Goal: Task Accomplishment & Management: Complete application form

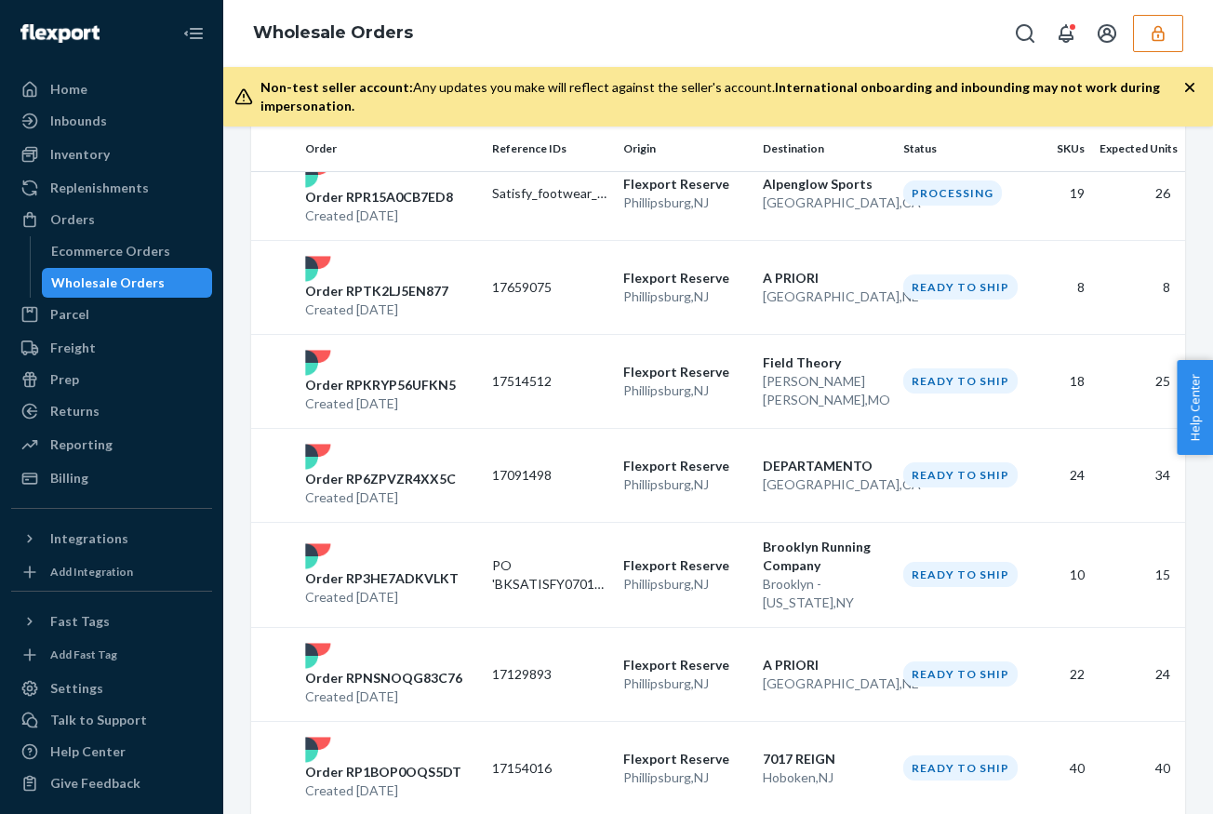
scroll to position [2028, 0]
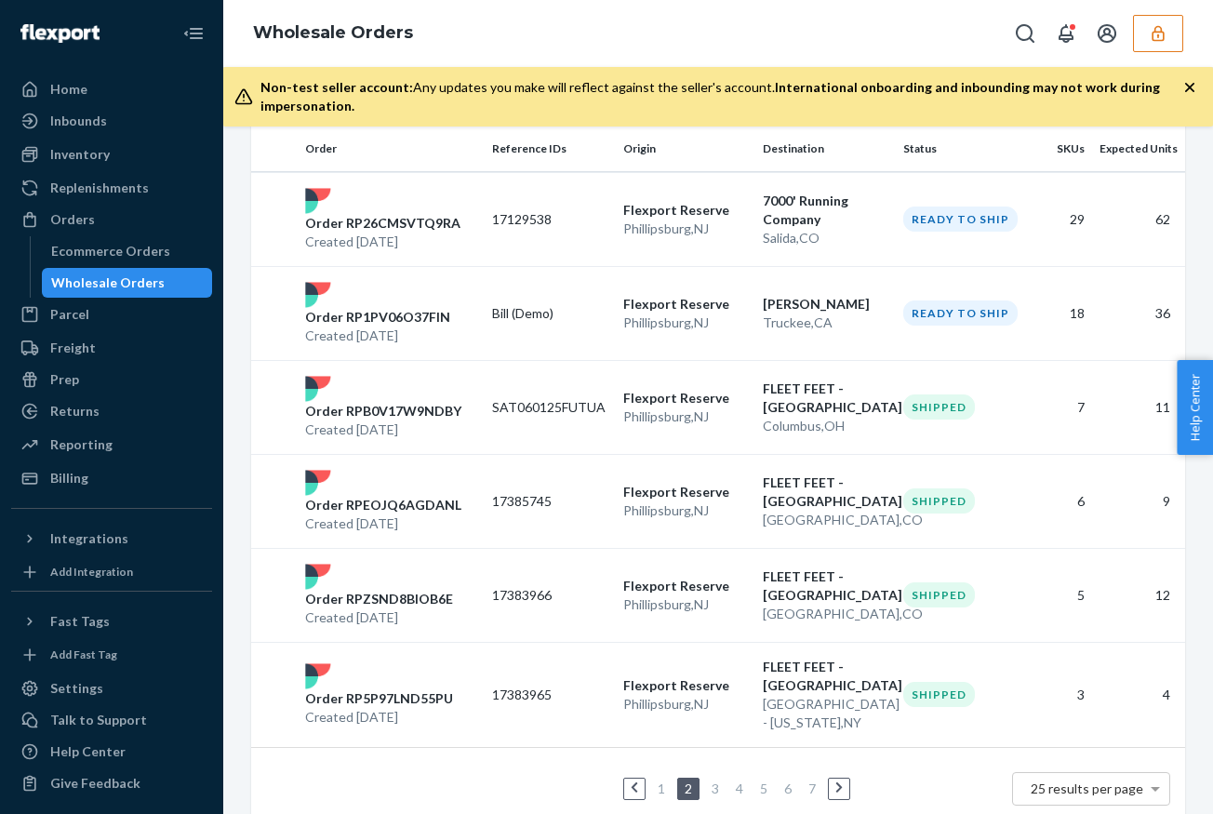
click at [659, 780] on link "1" at bounding box center [661, 788] width 15 height 16
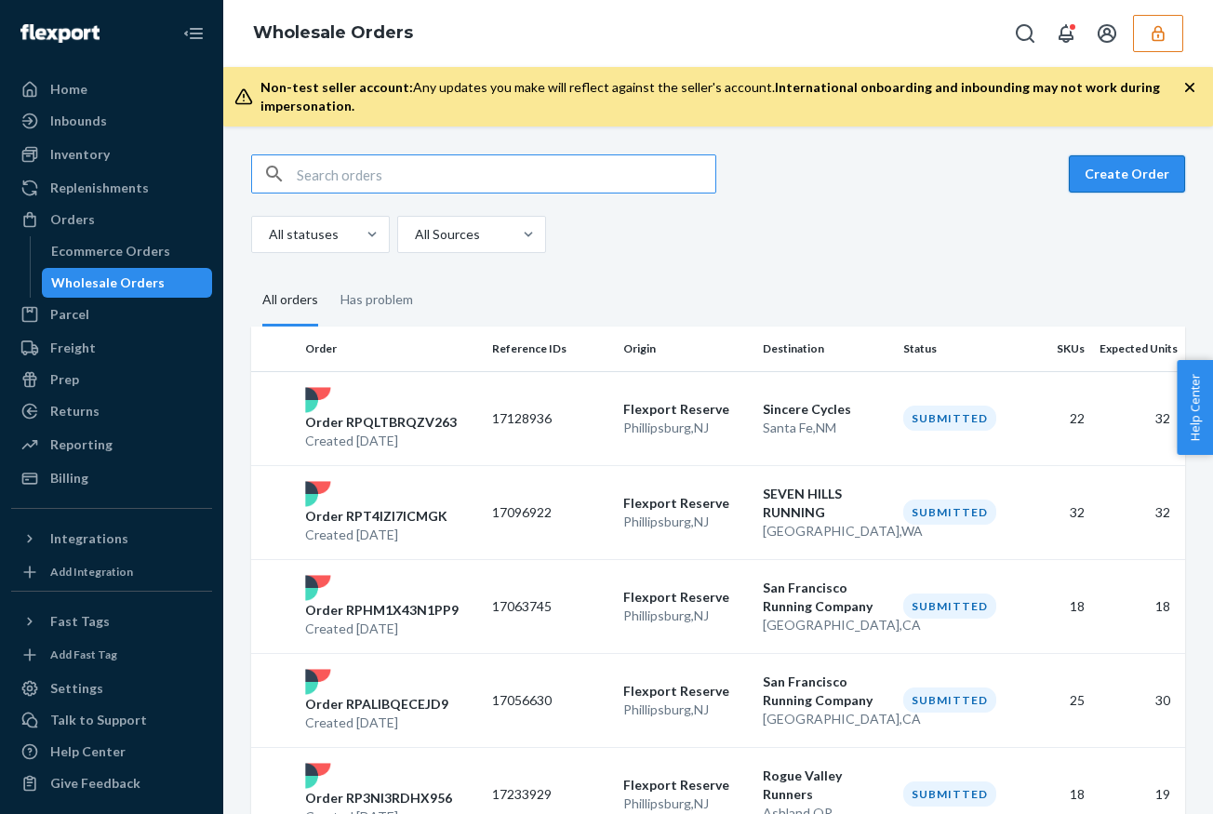
click at [1114, 162] on button "Create Order" at bounding box center [1126, 173] width 116 height 37
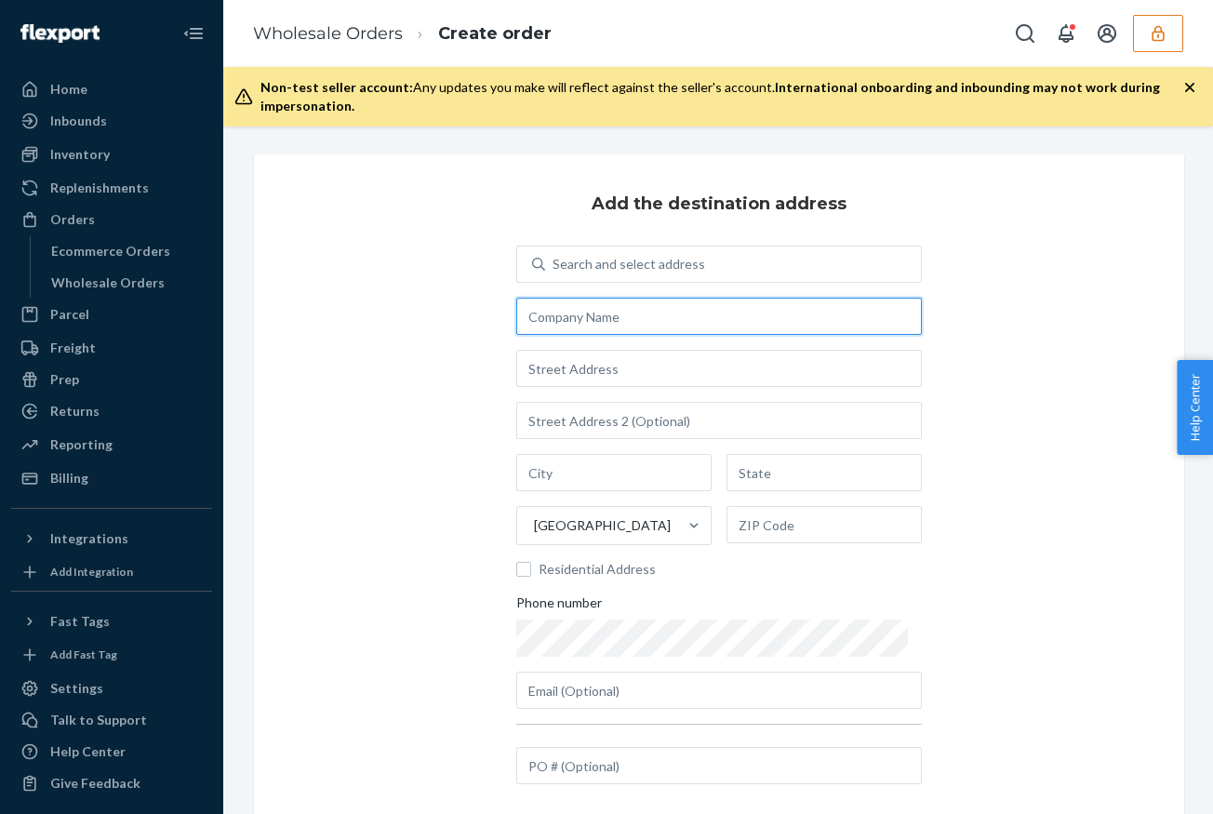
click at [600, 334] on input "text" at bounding box center [718, 316] width 405 height 37
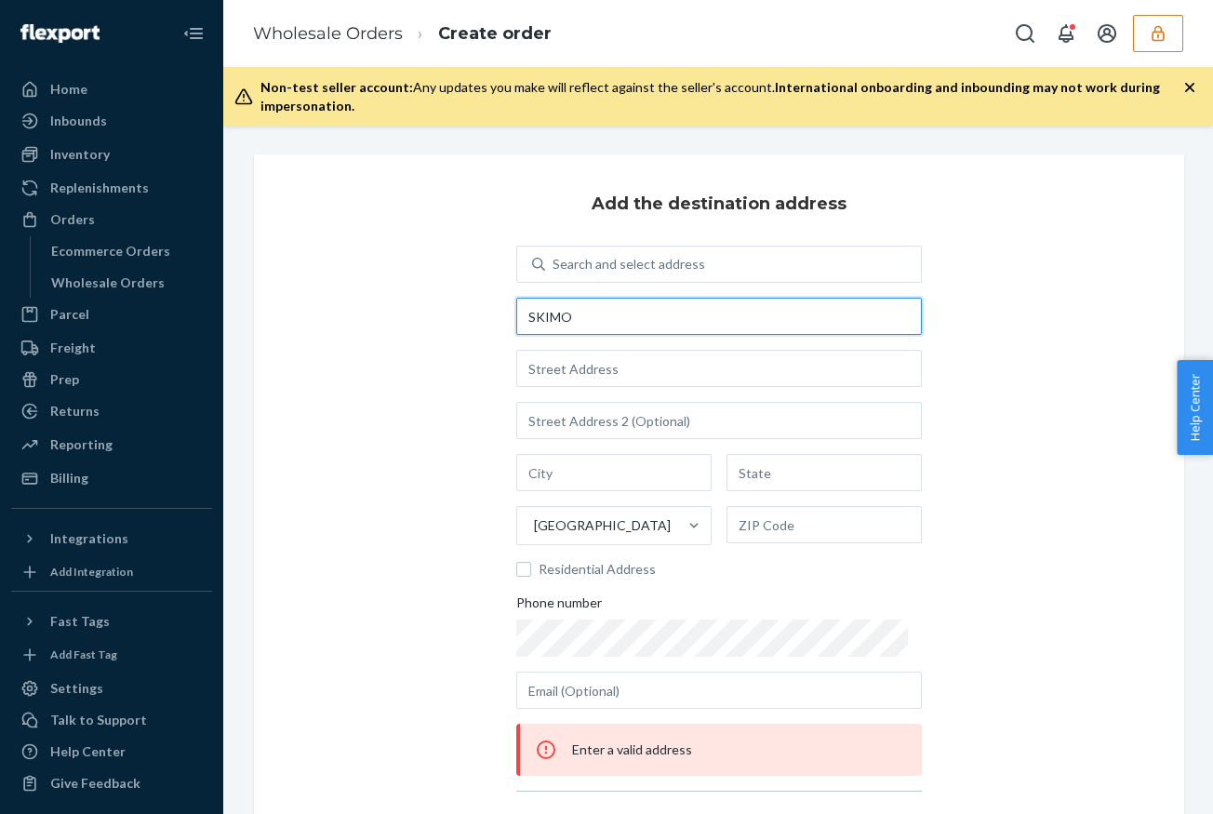
type input "SKIMO"
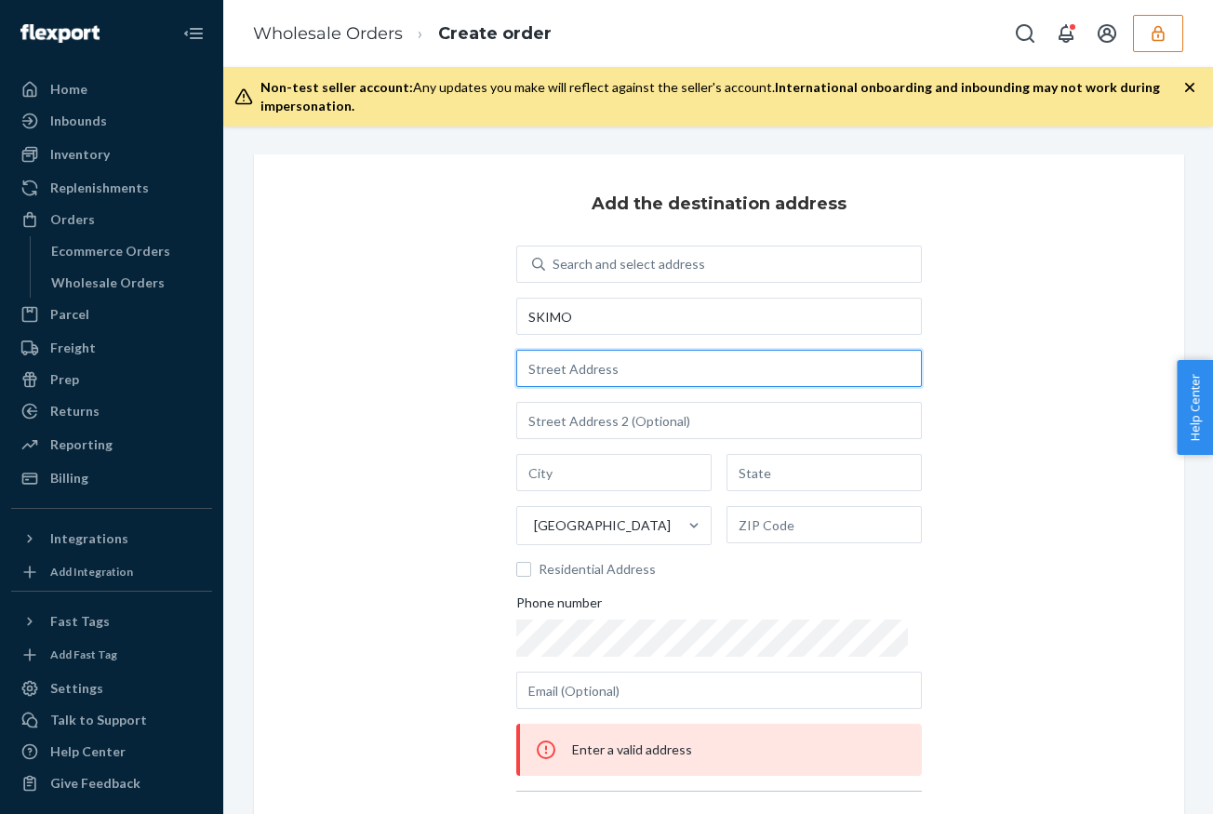
click at [596, 373] on input "text" at bounding box center [718, 368] width 405 height 37
paste input "[STREET_ADDRESS]"
type input "[STREET_ADDRESS]"
type input "[GEOGRAPHIC_DATA]"
type input "UT"
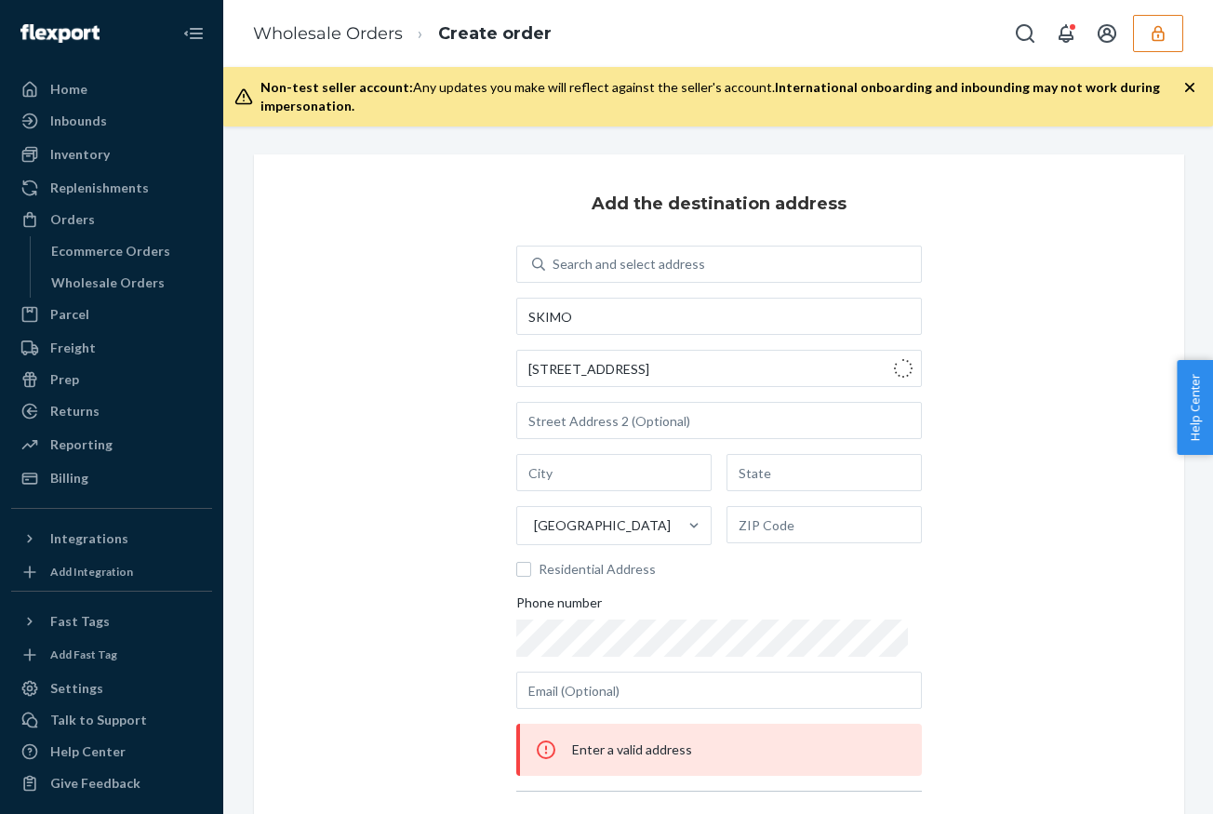
type input "84121"
type input "[STREET_ADDRESS]"
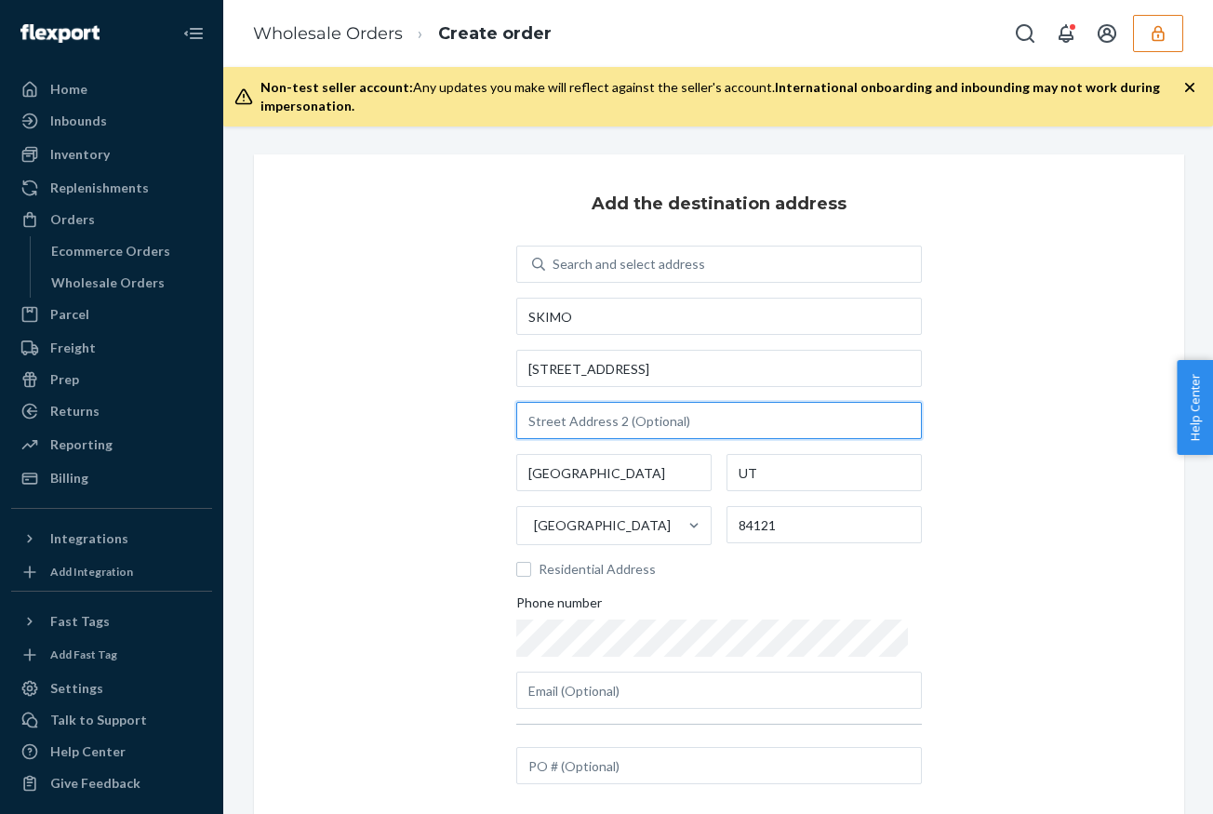
click at [611, 429] on input "text" at bounding box center [718, 420] width 405 height 37
paste input "STE 104"
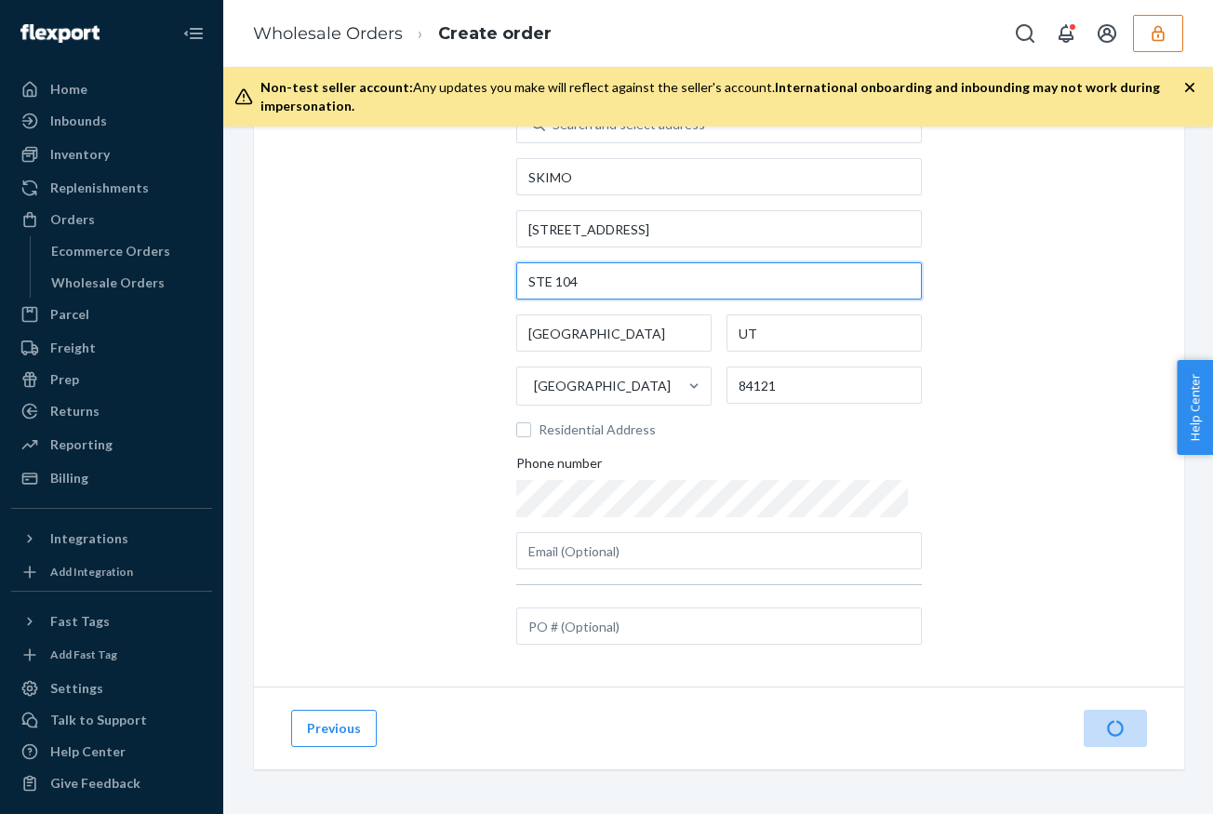
type input "STE 104"
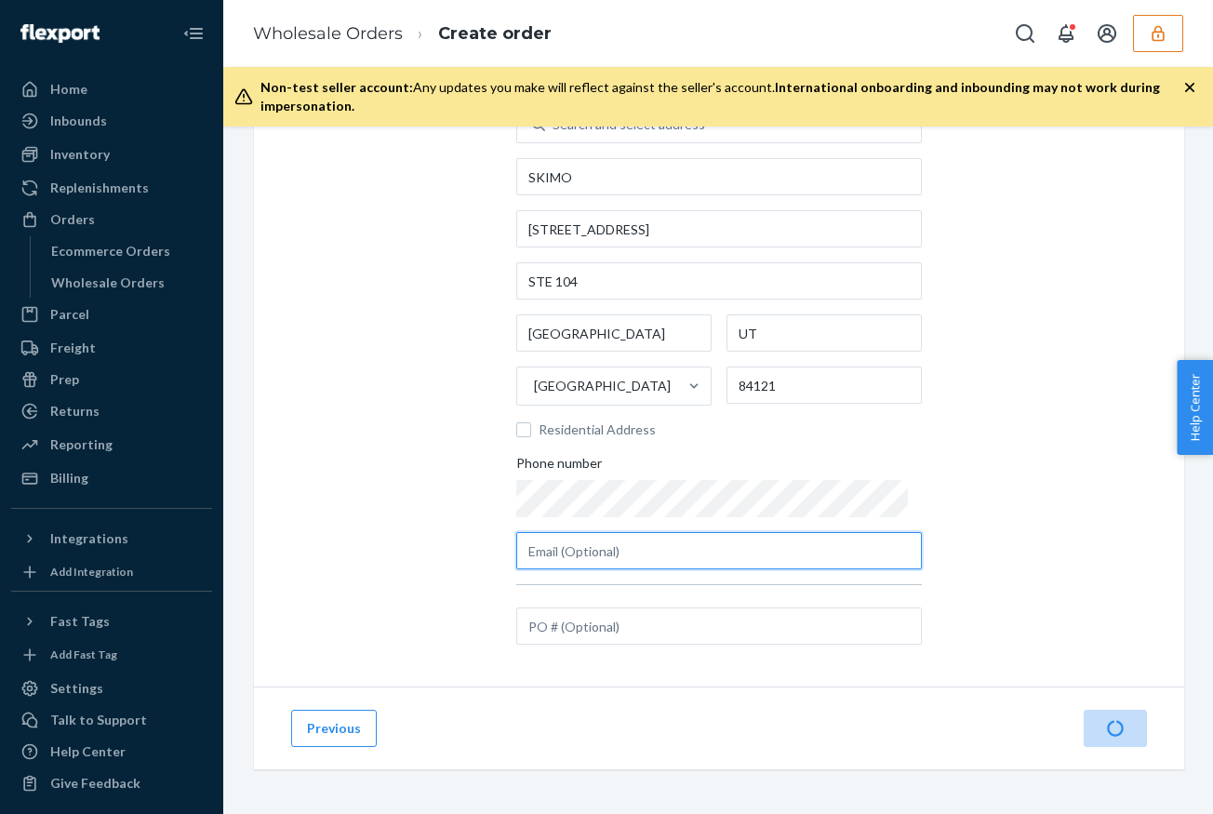
click at [598, 564] on input "text" at bounding box center [718, 550] width 405 height 37
paste input "[EMAIL_ADDRESS][DOMAIN_NAME]"
type input "[EMAIL_ADDRESS][DOMAIN_NAME]"
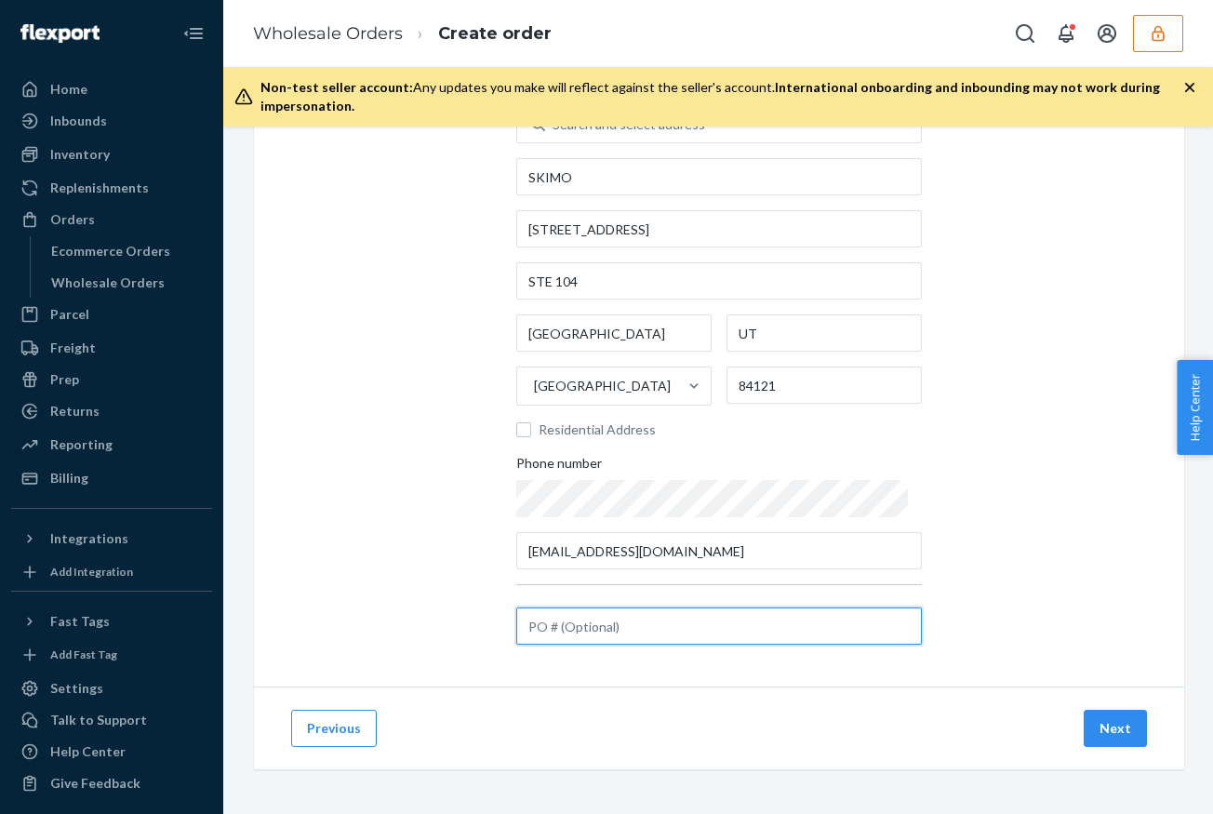
click at [600, 623] on input "text" at bounding box center [718, 625] width 405 height 37
paste input "17090283"
type input "17090283"
click at [1095, 727] on button "Next" at bounding box center [1114, 727] width 63 height 37
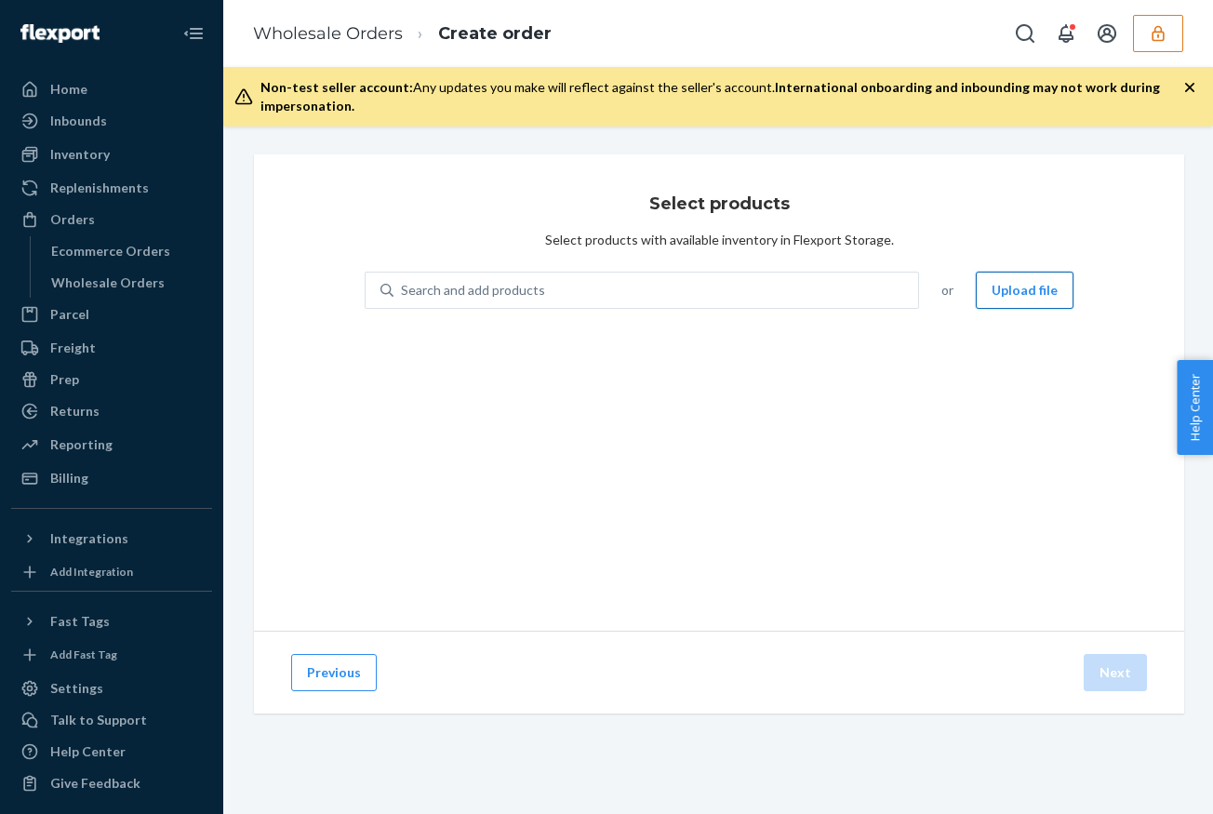
click at [1003, 307] on button "Upload file" at bounding box center [1024, 290] width 98 height 37
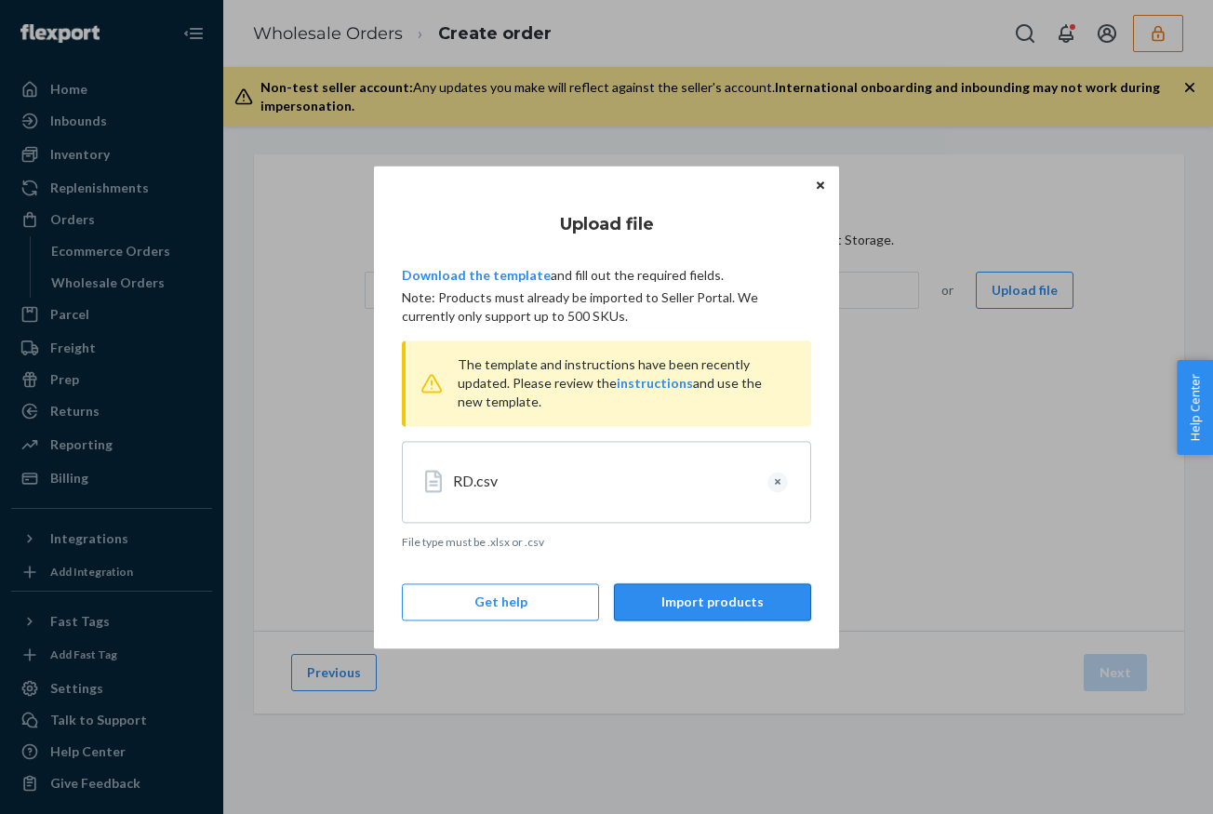
click at [735, 602] on button "Import products" at bounding box center [712, 601] width 197 height 37
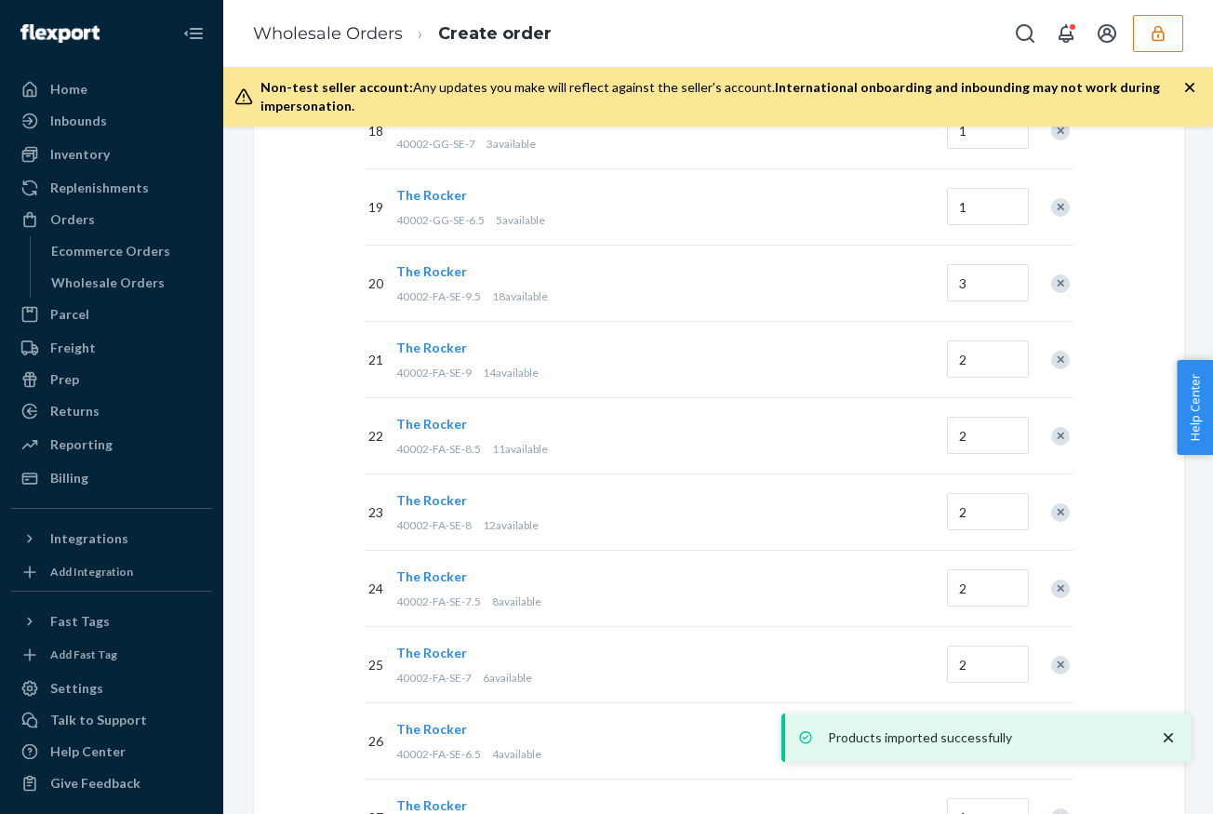
scroll to position [2076, 0]
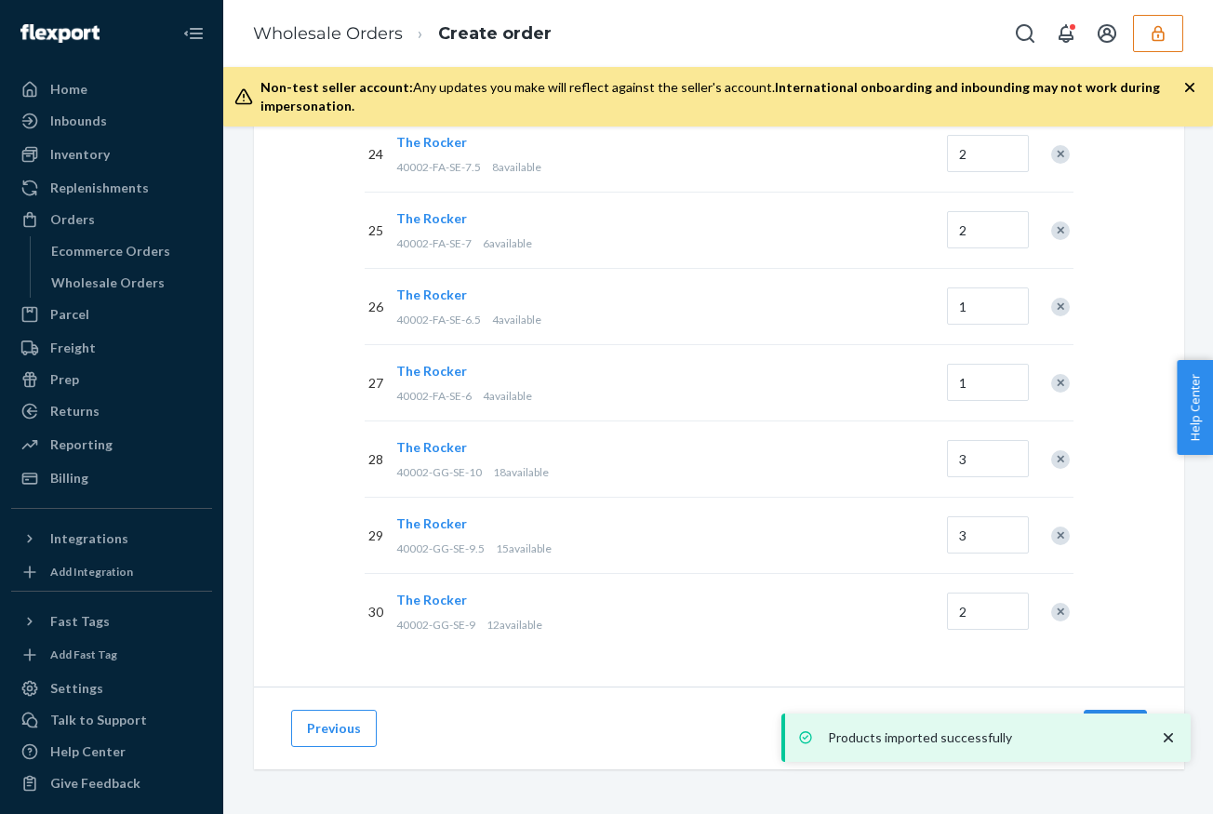
click at [1168, 735] on icon "close toast" at bounding box center [1168, 737] width 19 height 19
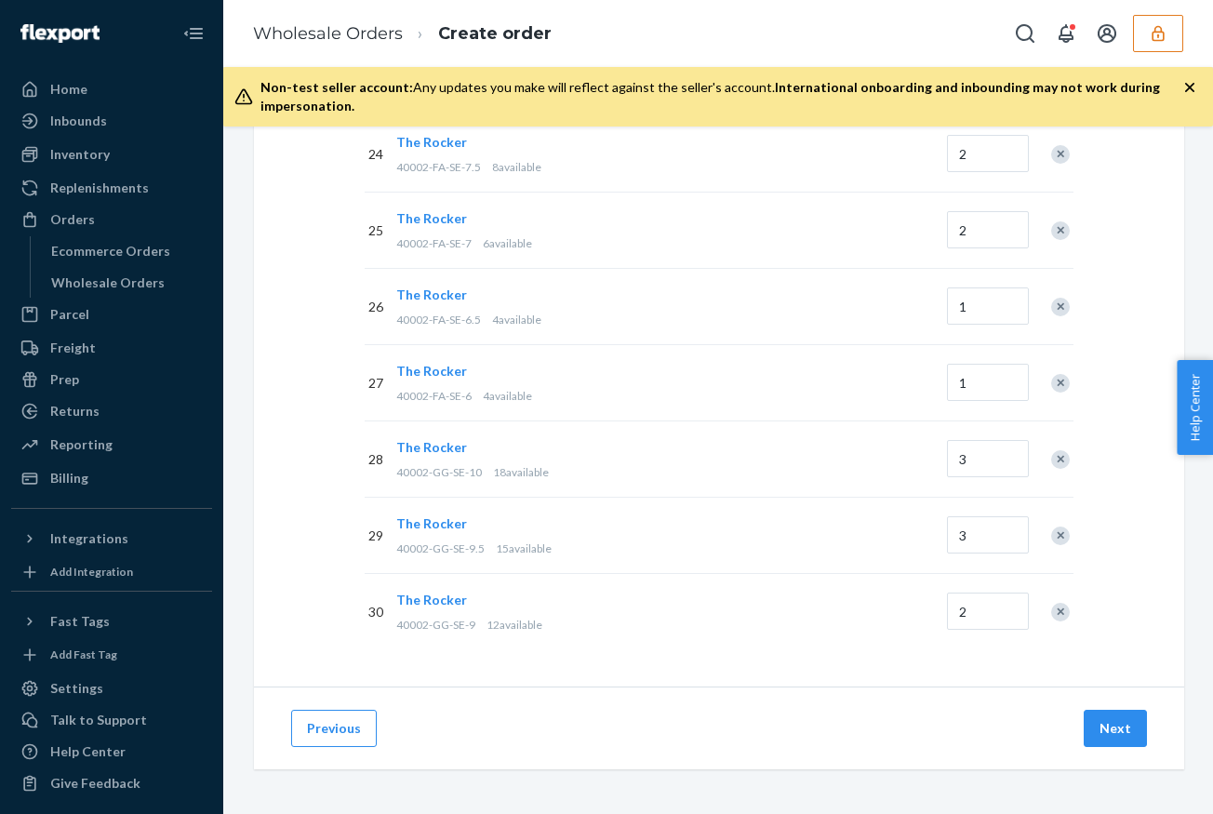
click at [1111, 735] on div "Products imported successfully" at bounding box center [985, 737] width 409 height 48
click at [1111, 729] on button "Next" at bounding box center [1114, 727] width 63 height 37
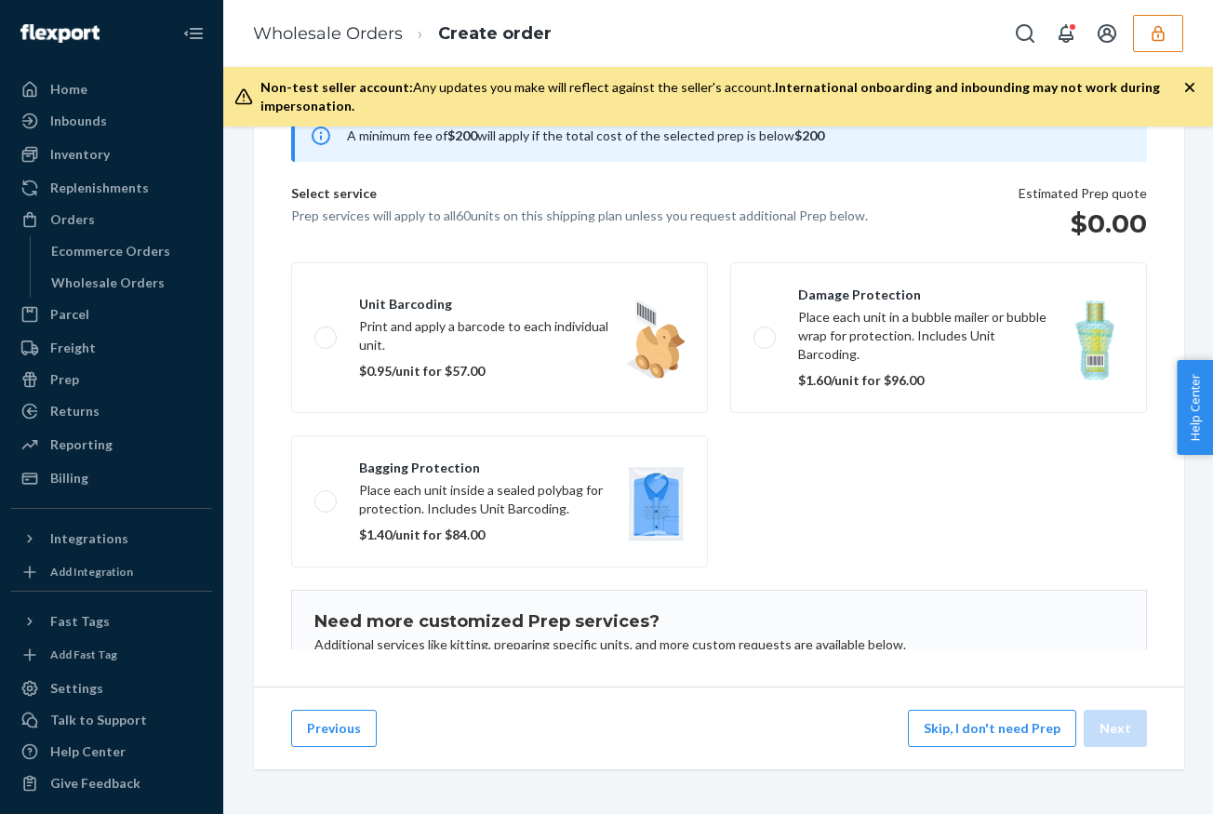
scroll to position [193, 0]
click at [1000, 729] on button "Skip, I don't need Prep" at bounding box center [992, 727] width 168 height 37
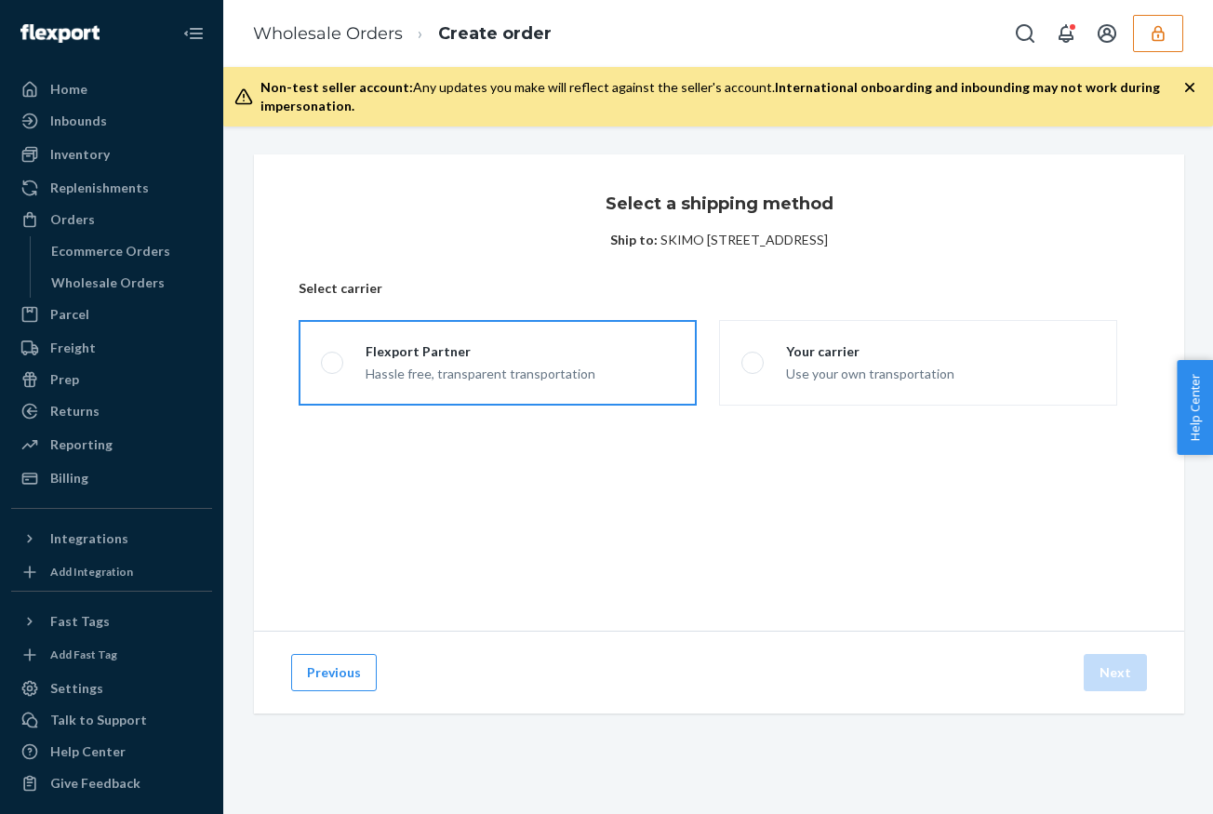
click at [569, 368] on div "Hassle free, transparent transportation" at bounding box center [480, 372] width 230 height 22
click at [333, 368] on input "Flexport Partner Hassle free, transparent transportation" at bounding box center [327, 363] width 12 height 12
radio input "true"
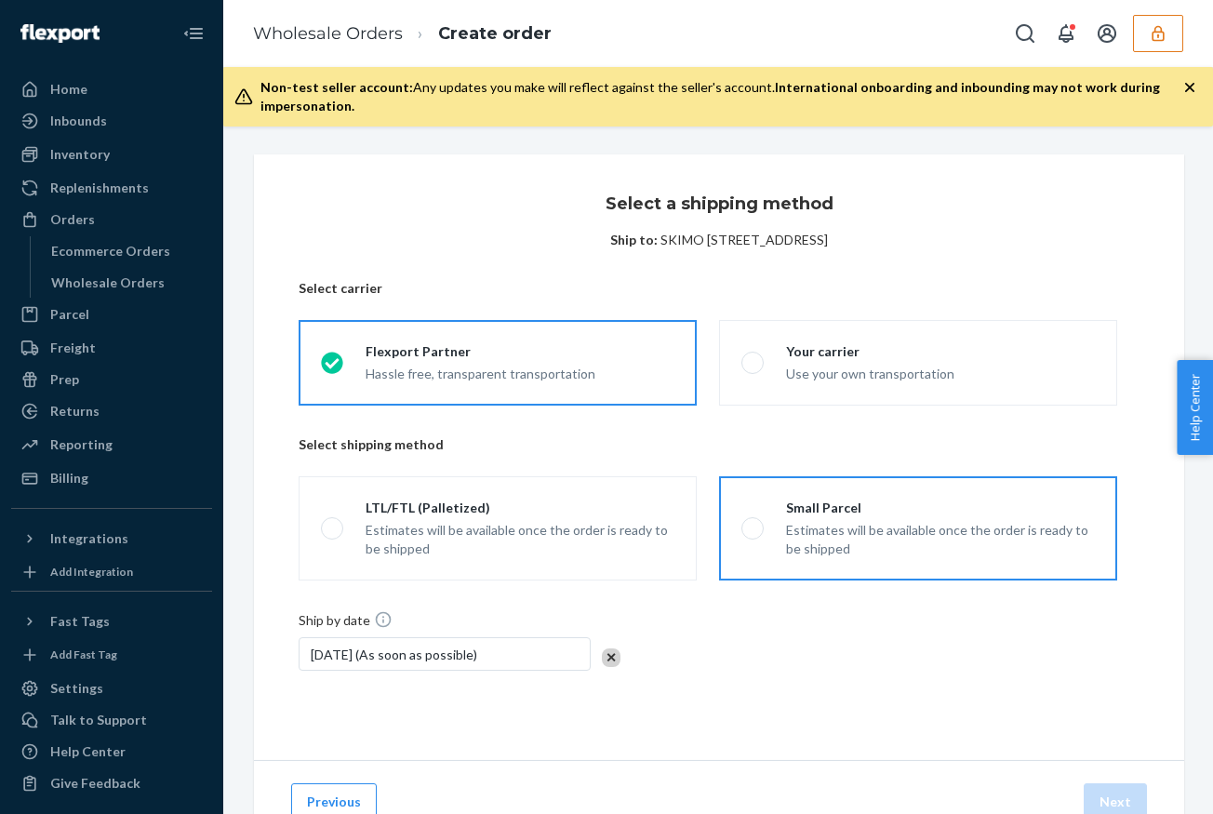
click at [954, 512] on div "Small Parcel" at bounding box center [940, 507] width 309 height 19
click at [753, 523] on input "Small Parcel Estimates will be available once the order is ready to be shipped" at bounding box center [747, 529] width 12 height 12
radio input "true"
click at [1131, 791] on button "Next" at bounding box center [1114, 801] width 63 height 37
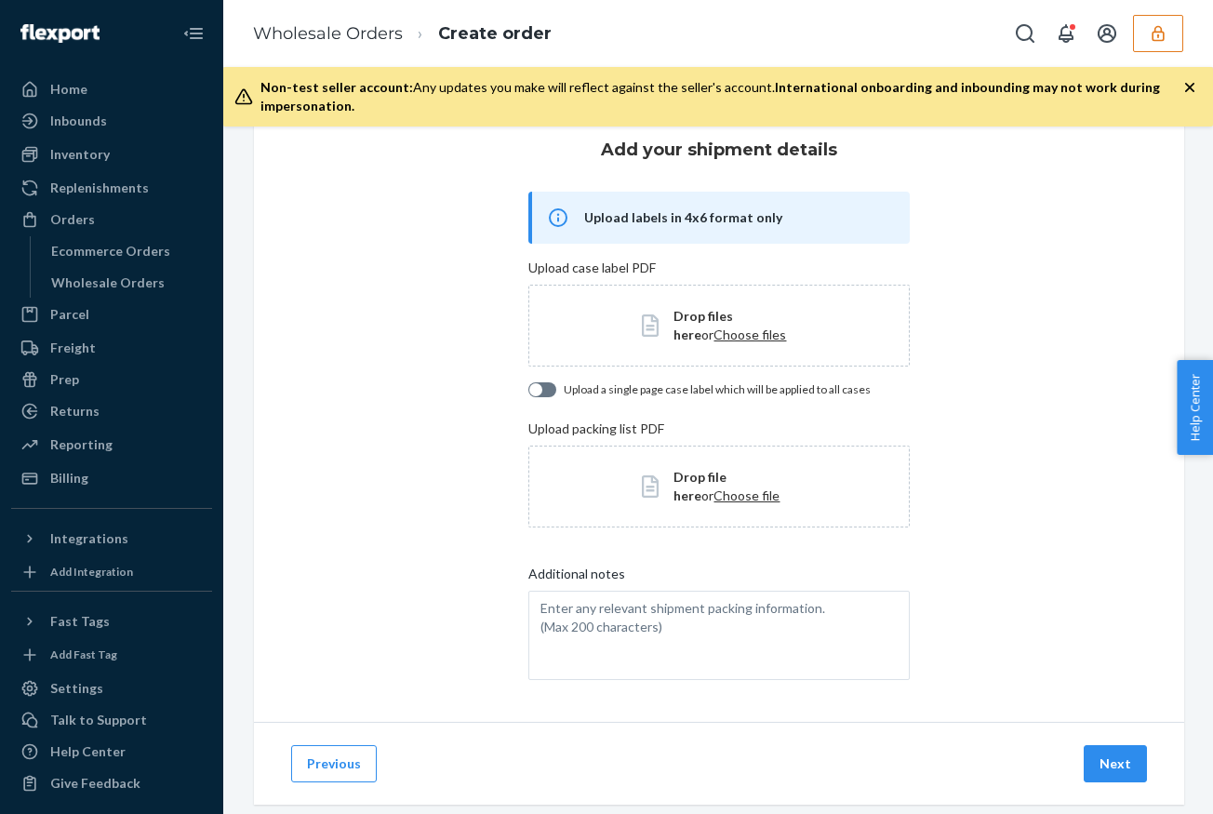
scroll to position [89, 0]
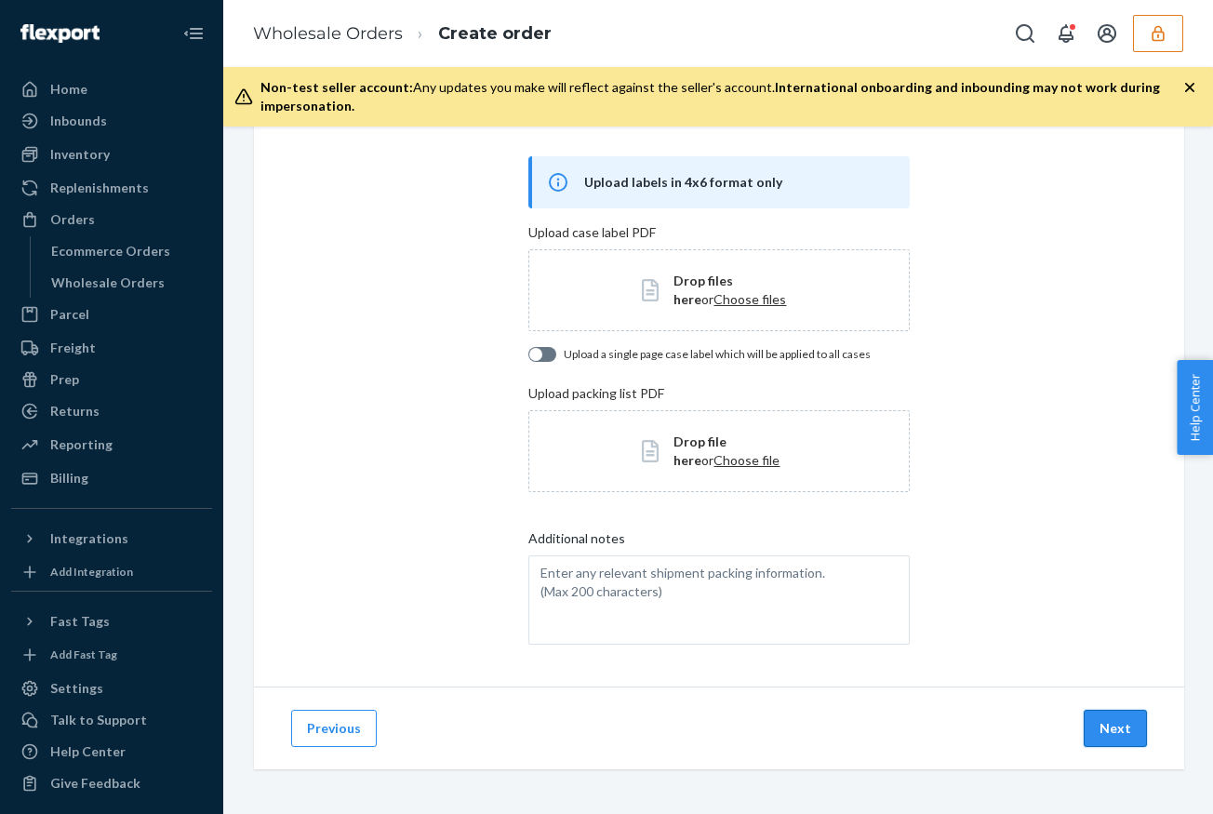
click at [1120, 711] on button "Next" at bounding box center [1114, 727] width 63 height 37
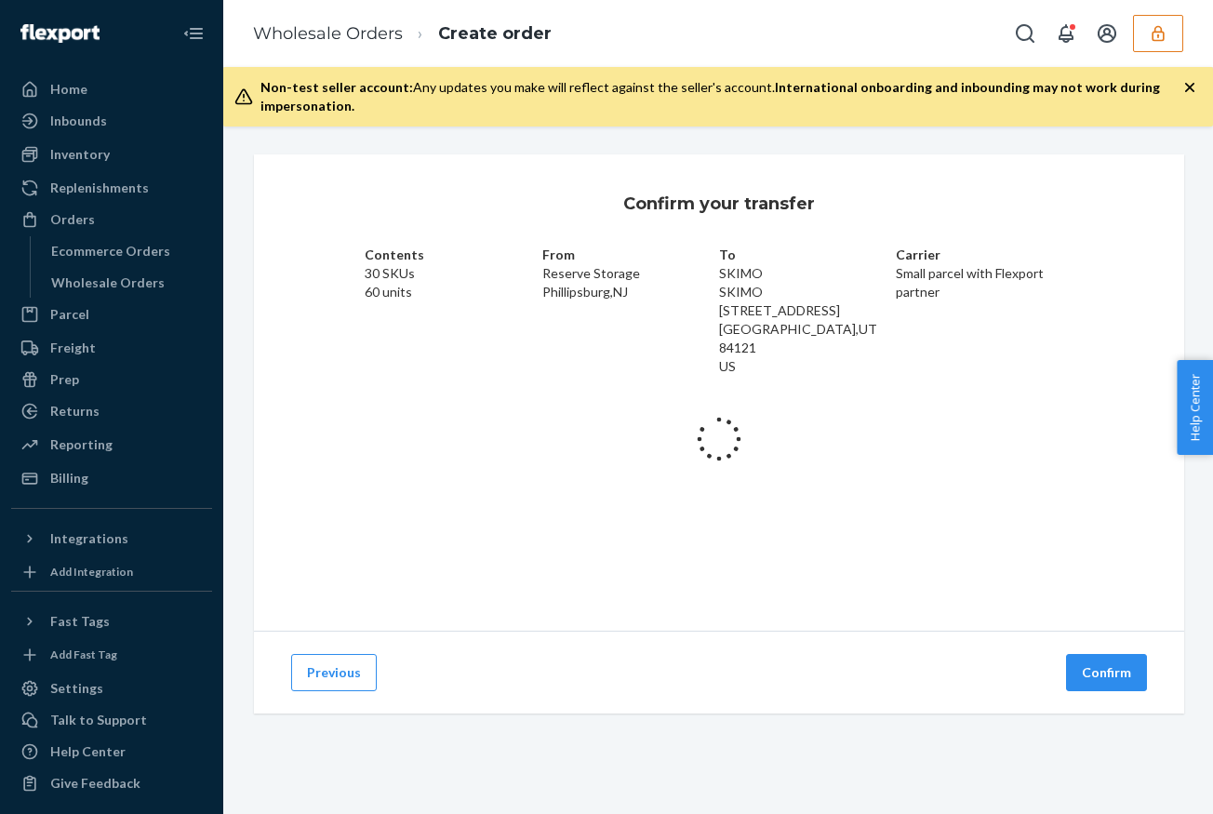
scroll to position [0, 0]
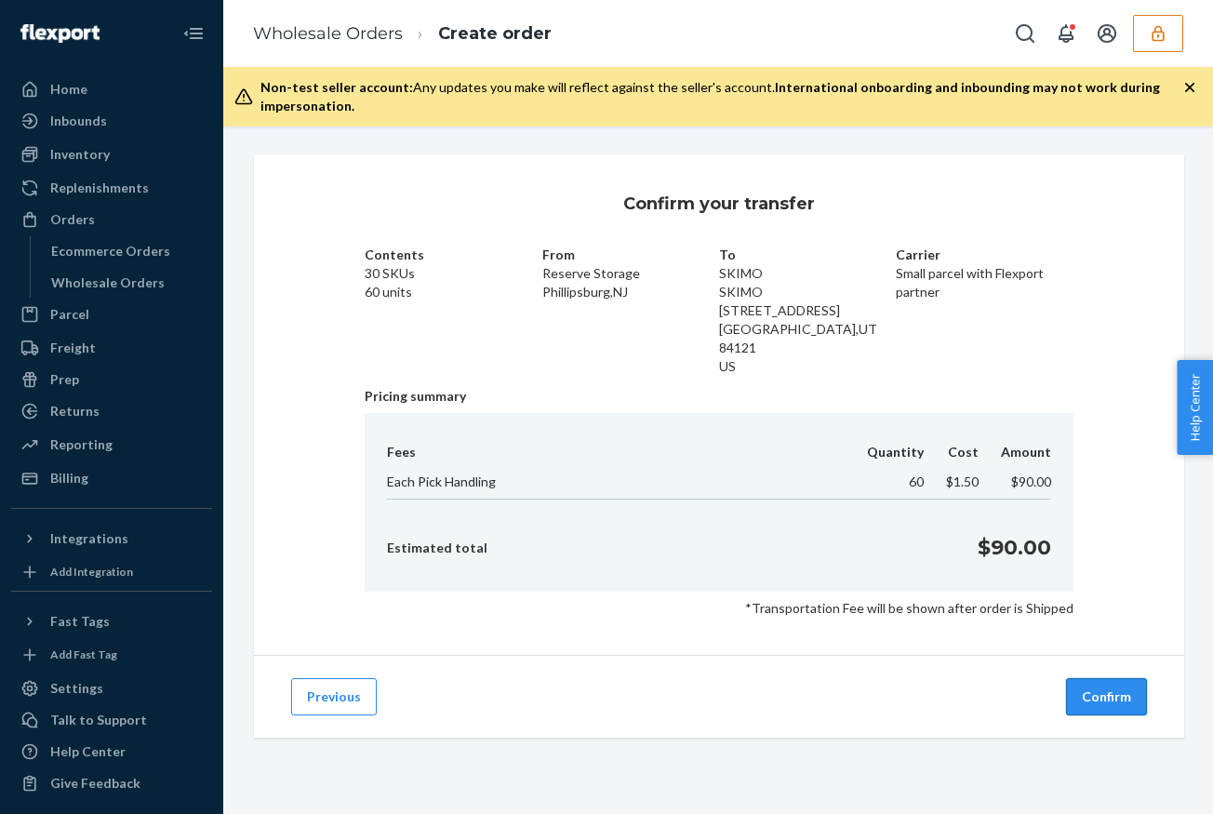
click at [1119, 707] on button "Confirm" at bounding box center [1106, 696] width 81 height 37
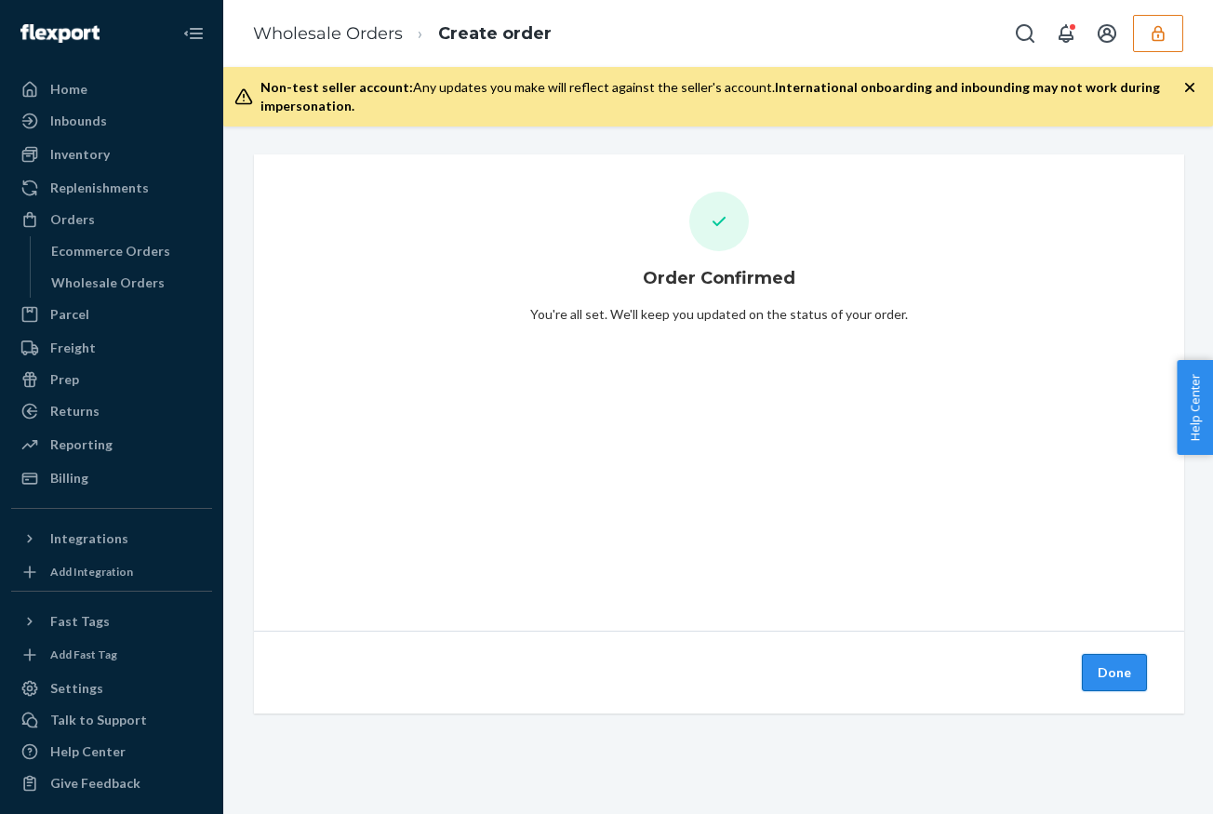
click at [1115, 684] on button "Done" at bounding box center [1113, 672] width 65 height 37
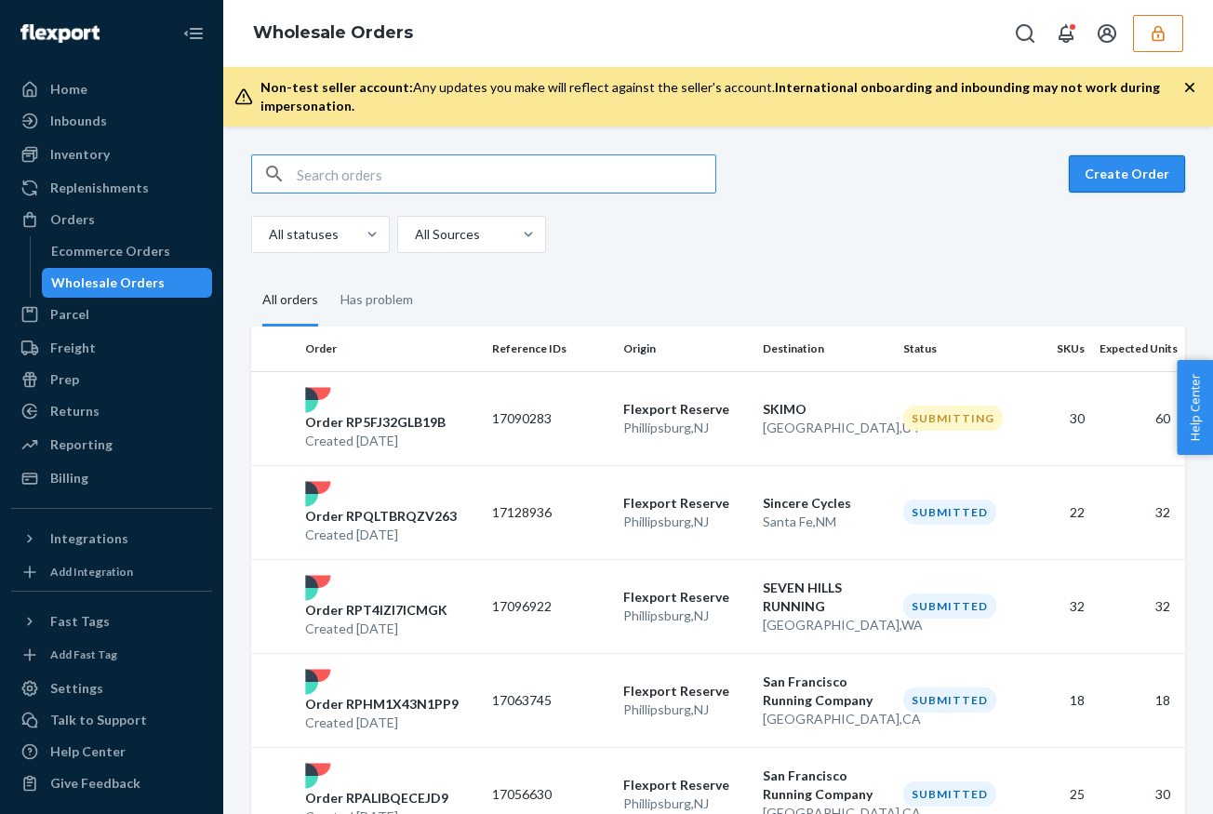
click at [1119, 171] on button "Create Order" at bounding box center [1126, 173] width 116 height 37
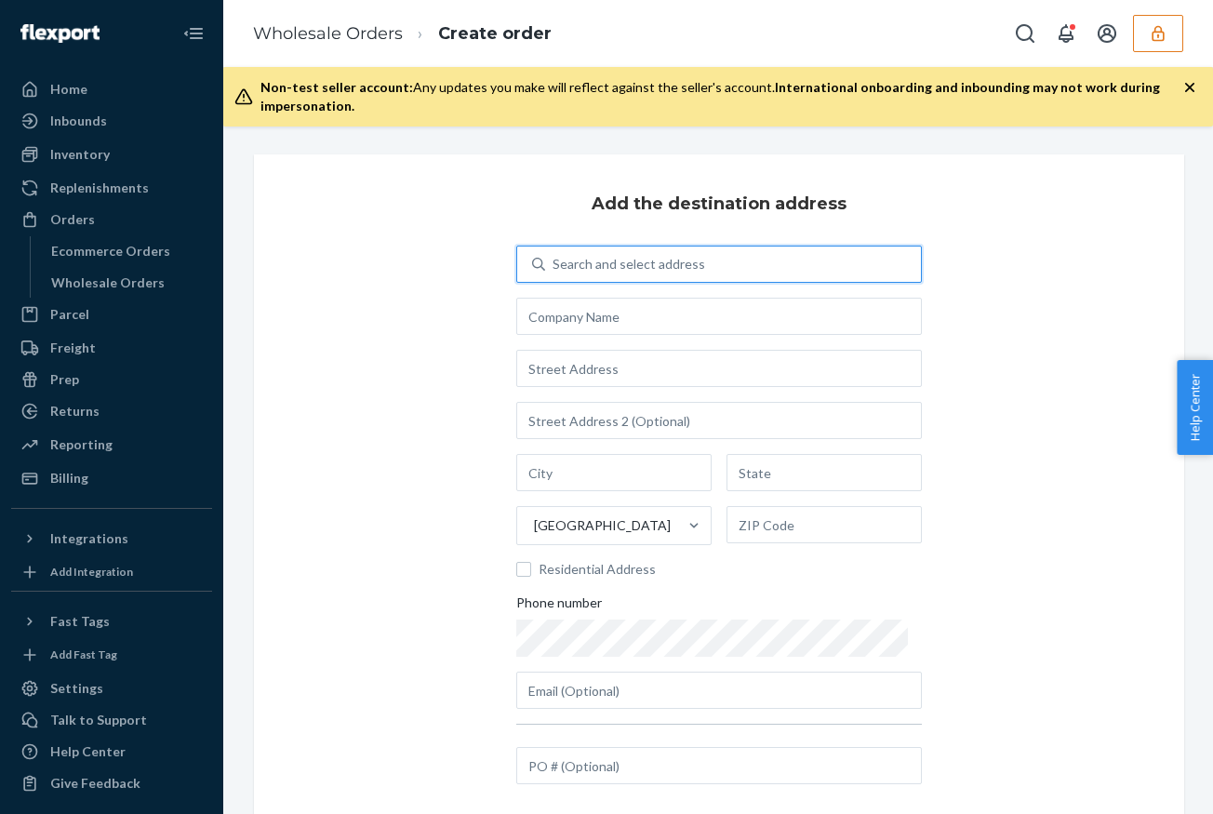
click at [613, 263] on div "Search and select address" at bounding box center [628, 264] width 152 height 19
click at [554, 263] on input "0 results available. Use Up and Down to choose options, press Enter to select t…" at bounding box center [553, 264] width 2 height 19
type input "sno"
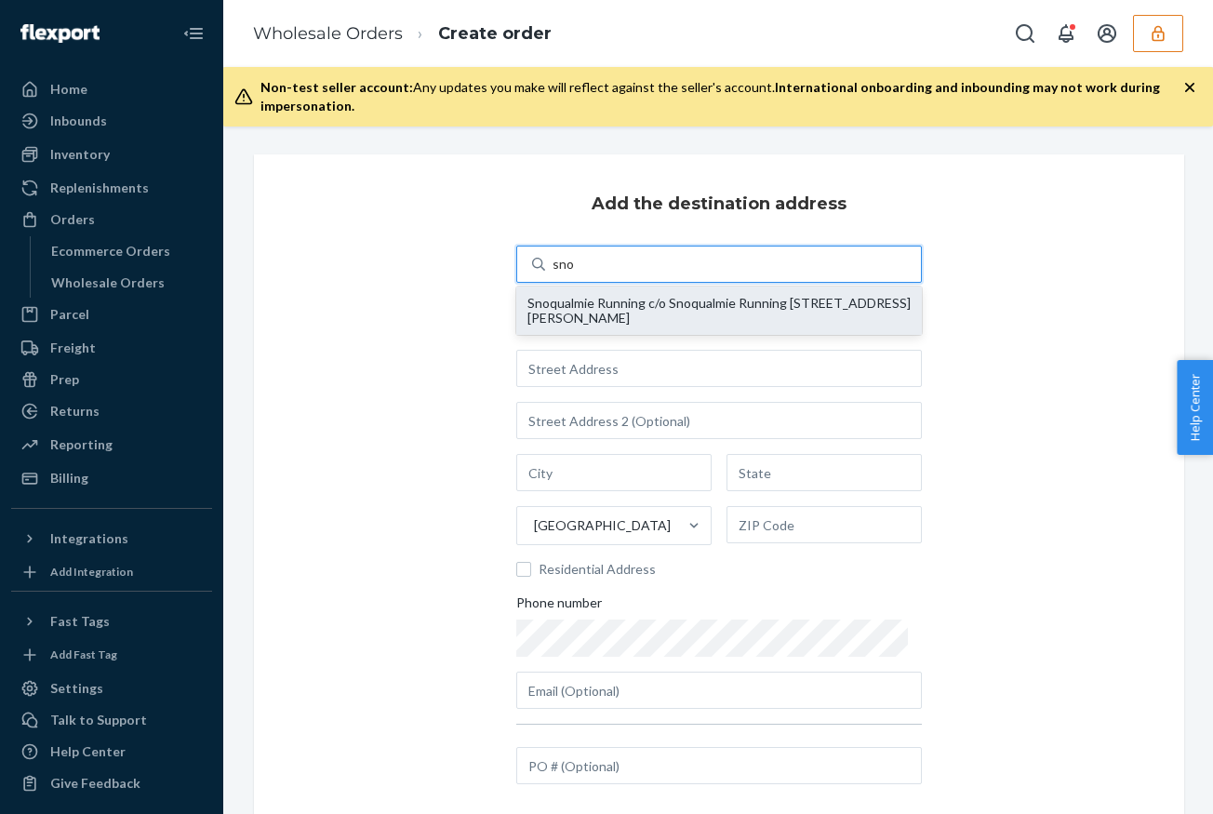
click at [641, 315] on div "Snoqualmie Running c/o Snoqualmie Running [STREET_ADDRESS][PERSON_NAME]" at bounding box center [718, 311] width 383 height 30
click at [575, 273] on input "sno" at bounding box center [563, 264] width 22 height 19
type input "Snoqualmie Running"
type input "[STREET_ADDRESS][PERSON_NAME]"
type input "Snoqualmie"
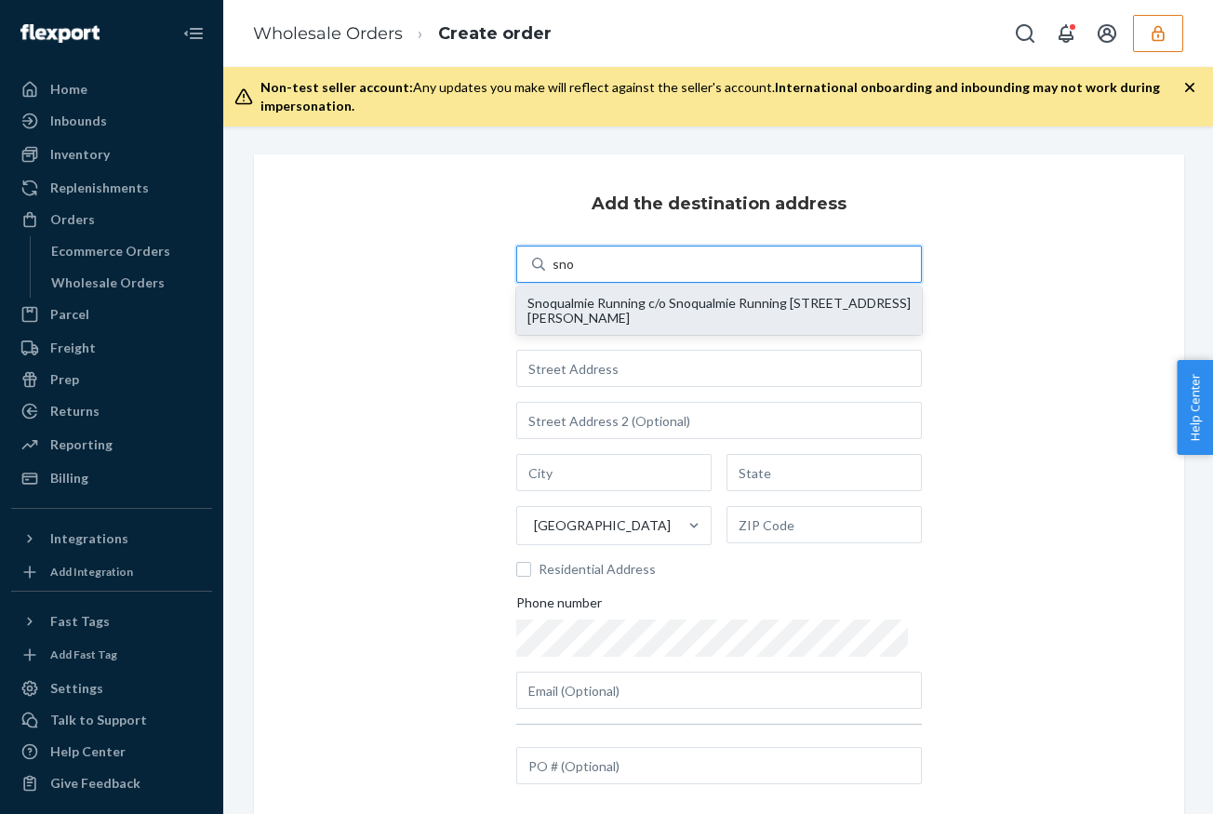
type input "WA"
type input "98065"
type input "[EMAIL_ADDRESS][DOMAIN_NAME]"
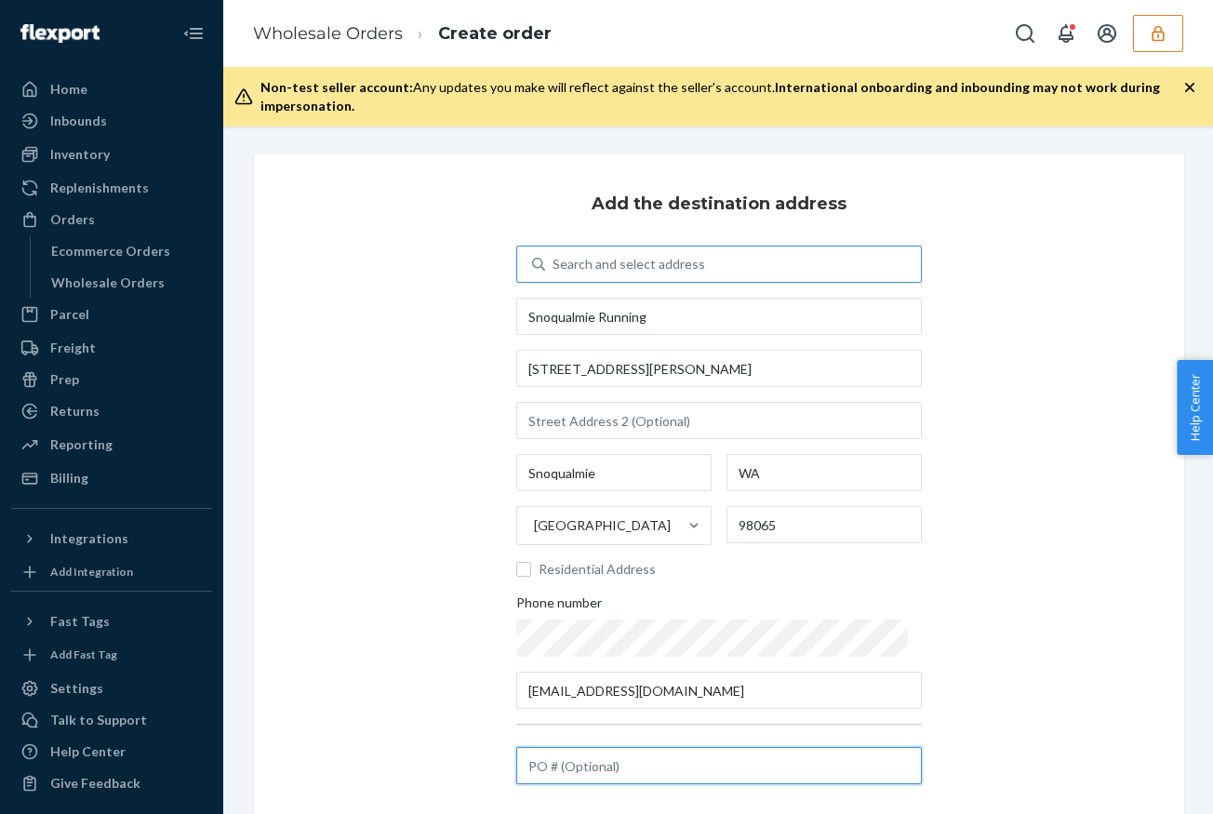
click at [611, 763] on input "text" at bounding box center [718, 765] width 405 height 37
paste input "17137855"
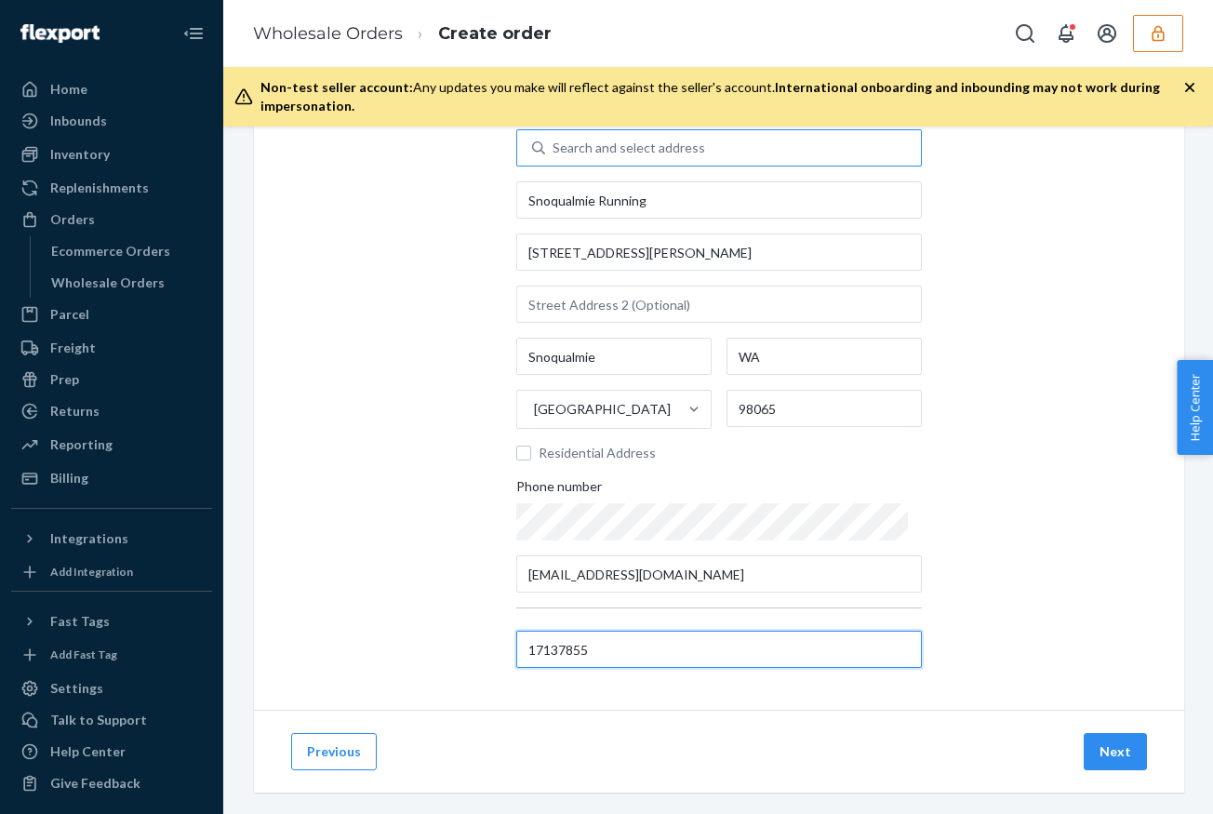
scroll to position [139, 0]
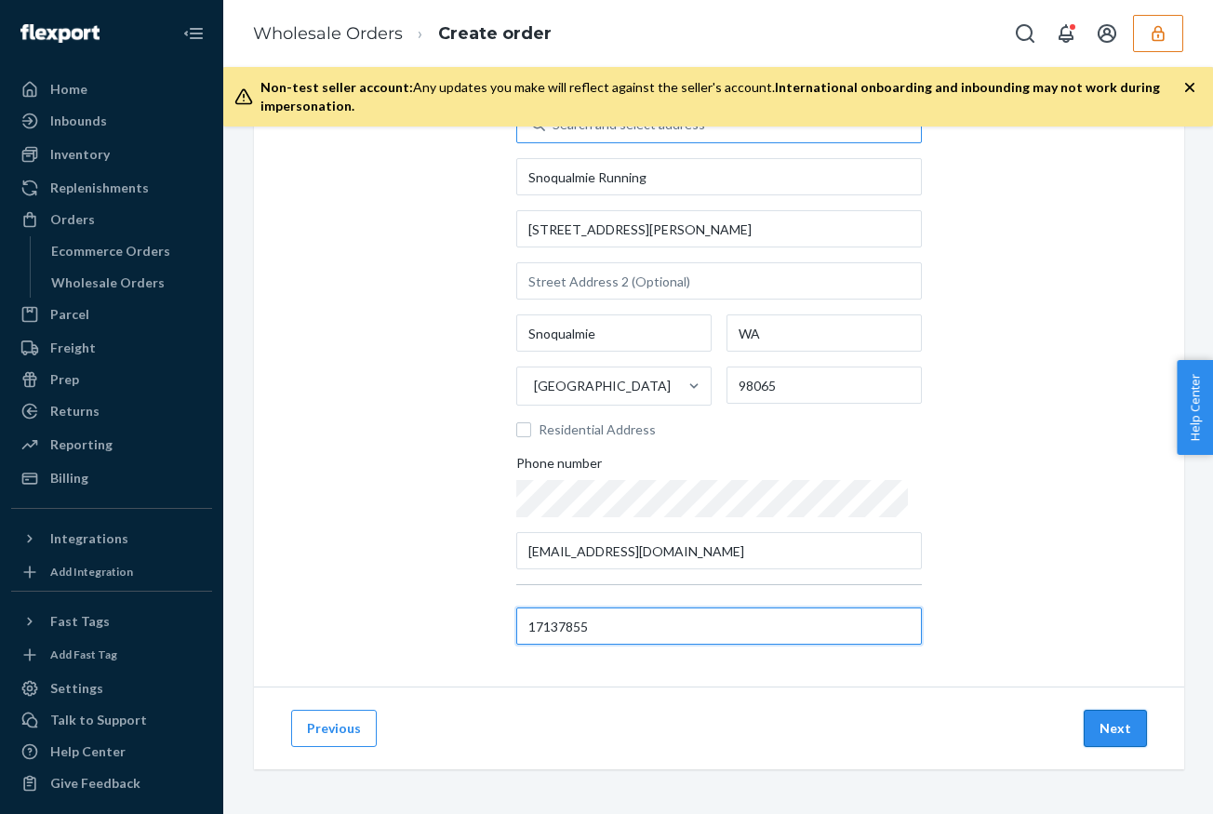
type input "17137855"
click at [1129, 727] on button "Next" at bounding box center [1114, 727] width 63 height 37
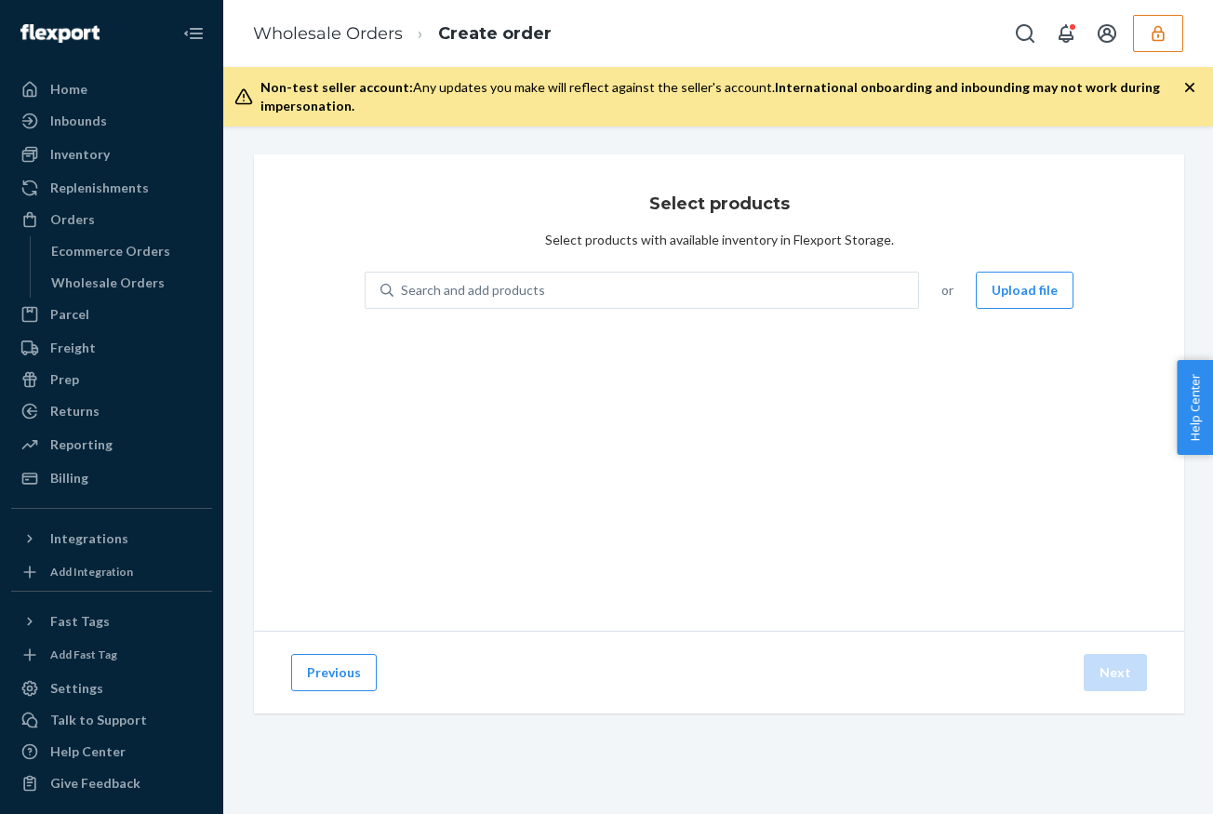
scroll to position [0, 0]
click at [1023, 296] on button "Upload file" at bounding box center [1024, 290] width 98 height 37
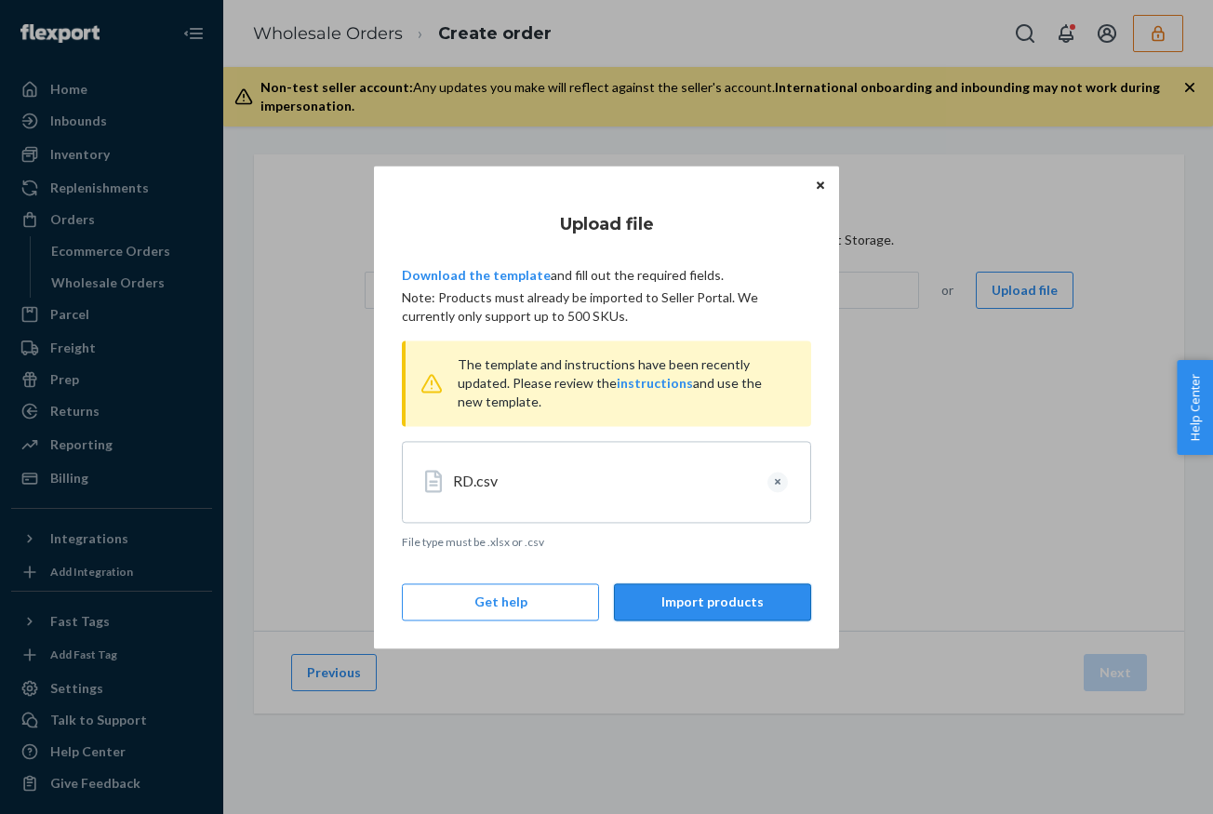
click at [721, 600] on button "Import products" at bounding box center [712, 601] width 197 height 37
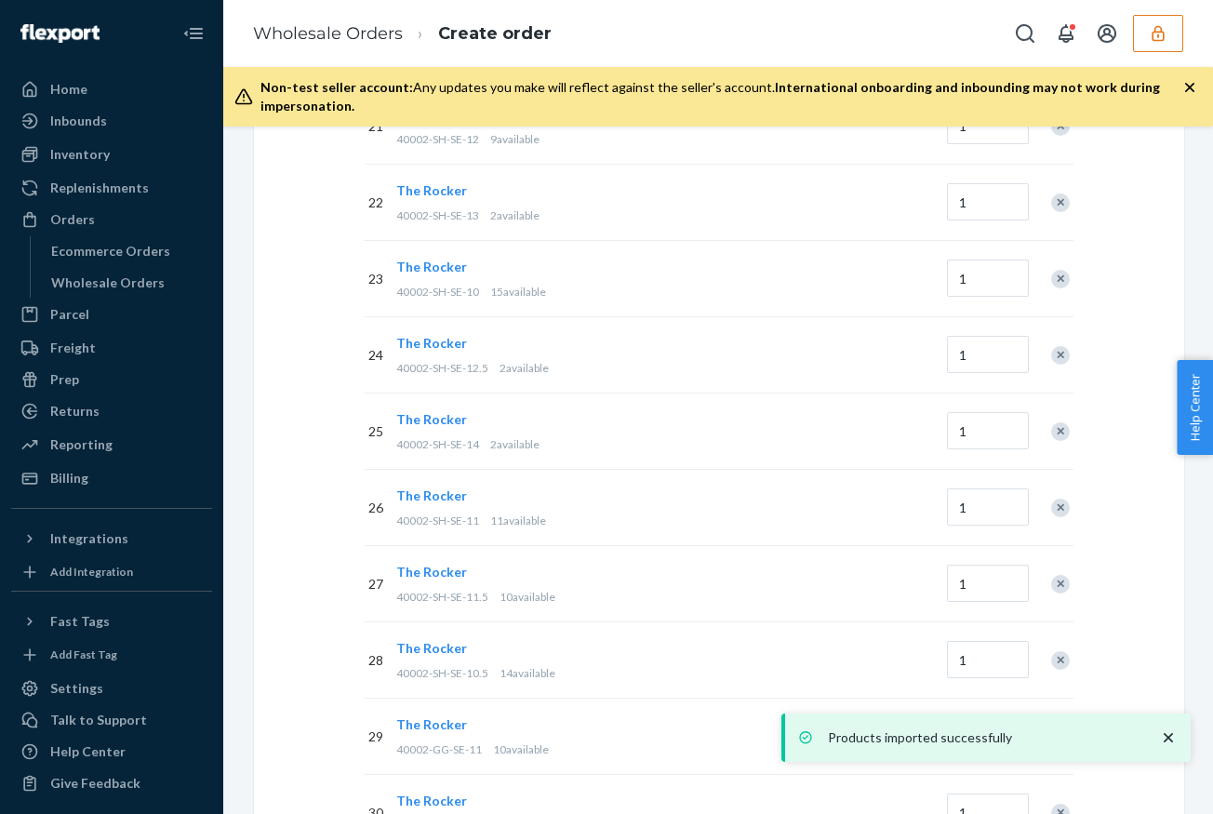
scroll to position [2229, 0]
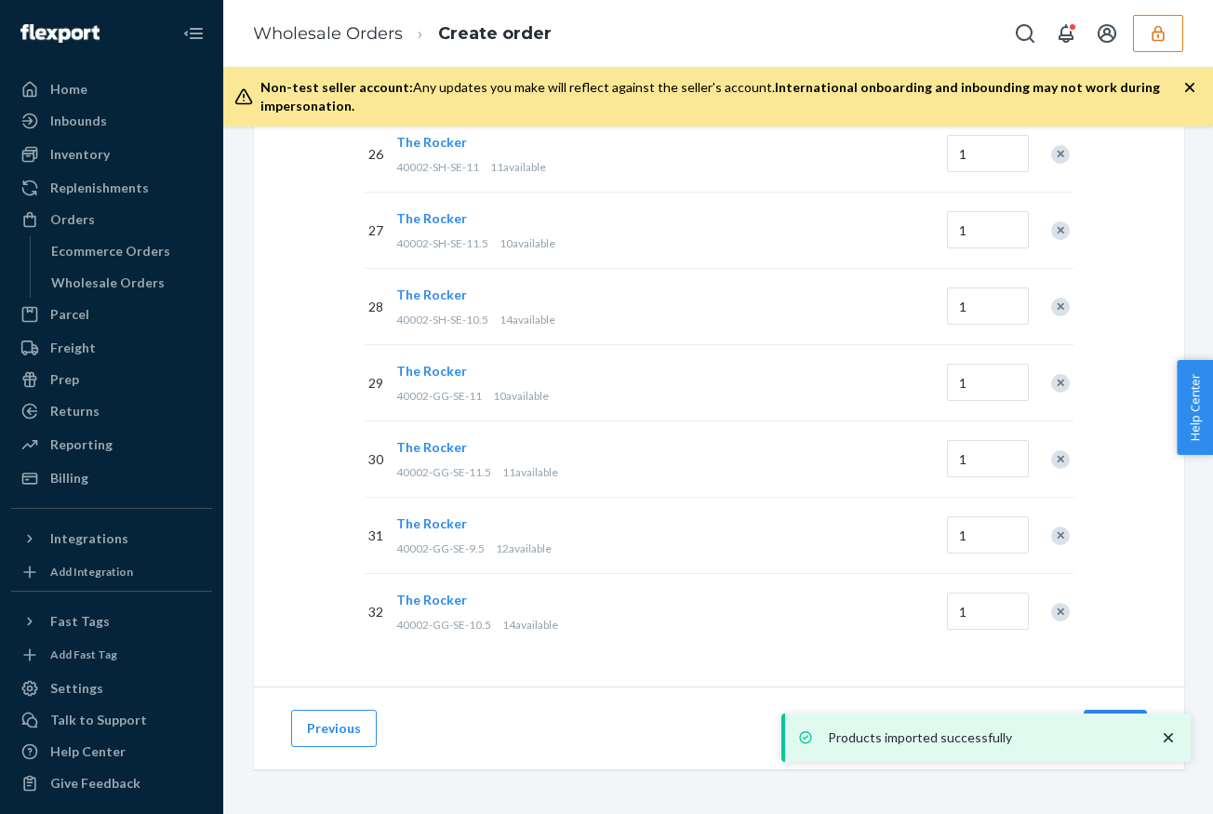
click at [1172, 733] on icon "close toast" at bounding box center [1167, 737] width 9 height 9
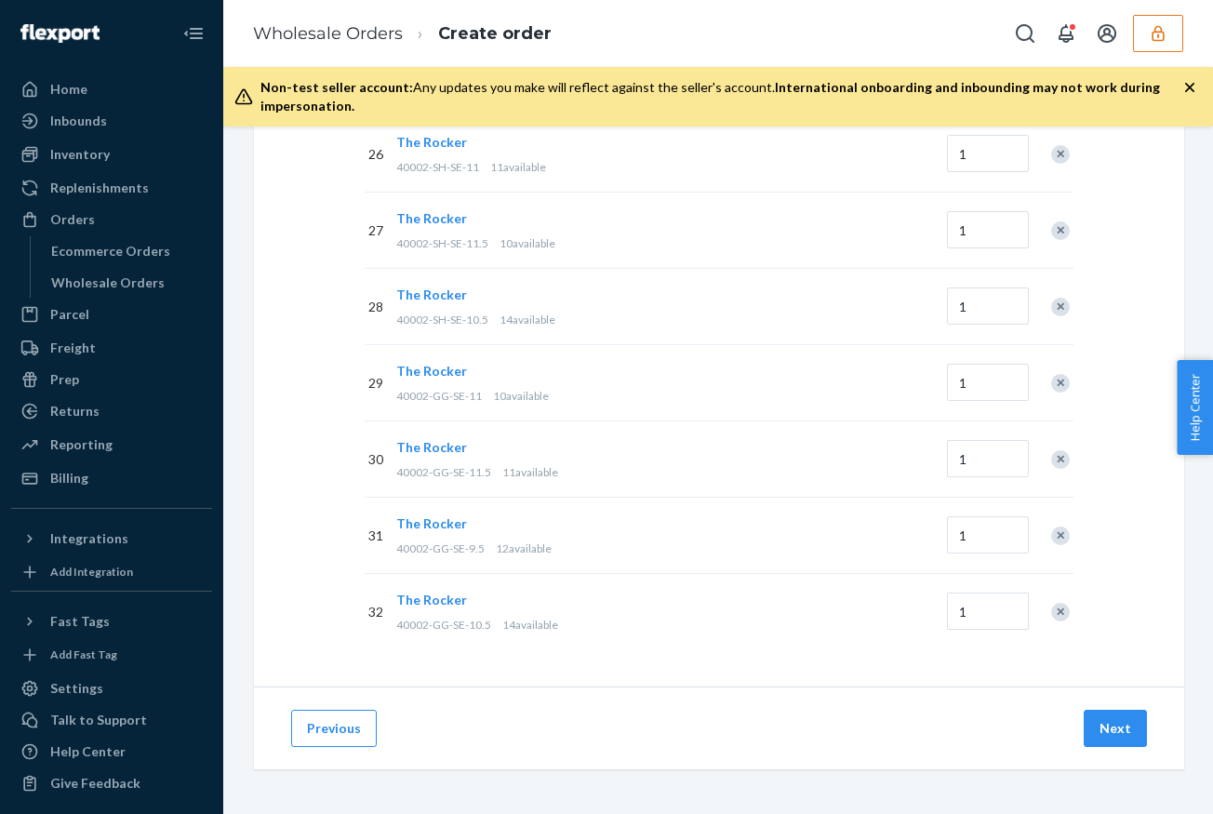
click at [1118, 730] on div "Products imported successfully" at bounding box center [985, 737] width 409 height 48
click at [1118, 730] on button "Next" at bounding box center [1114, 727] width 63 height 37
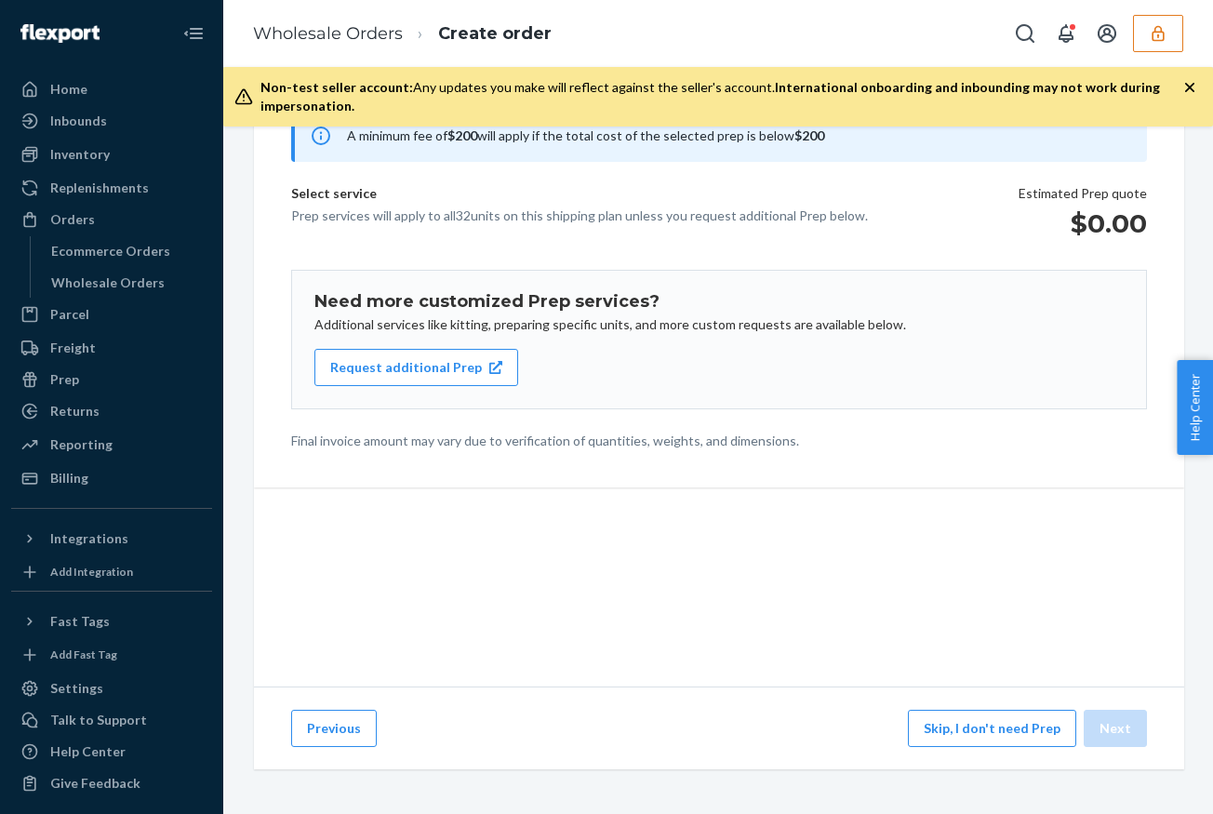
scroll to position [193, 0]
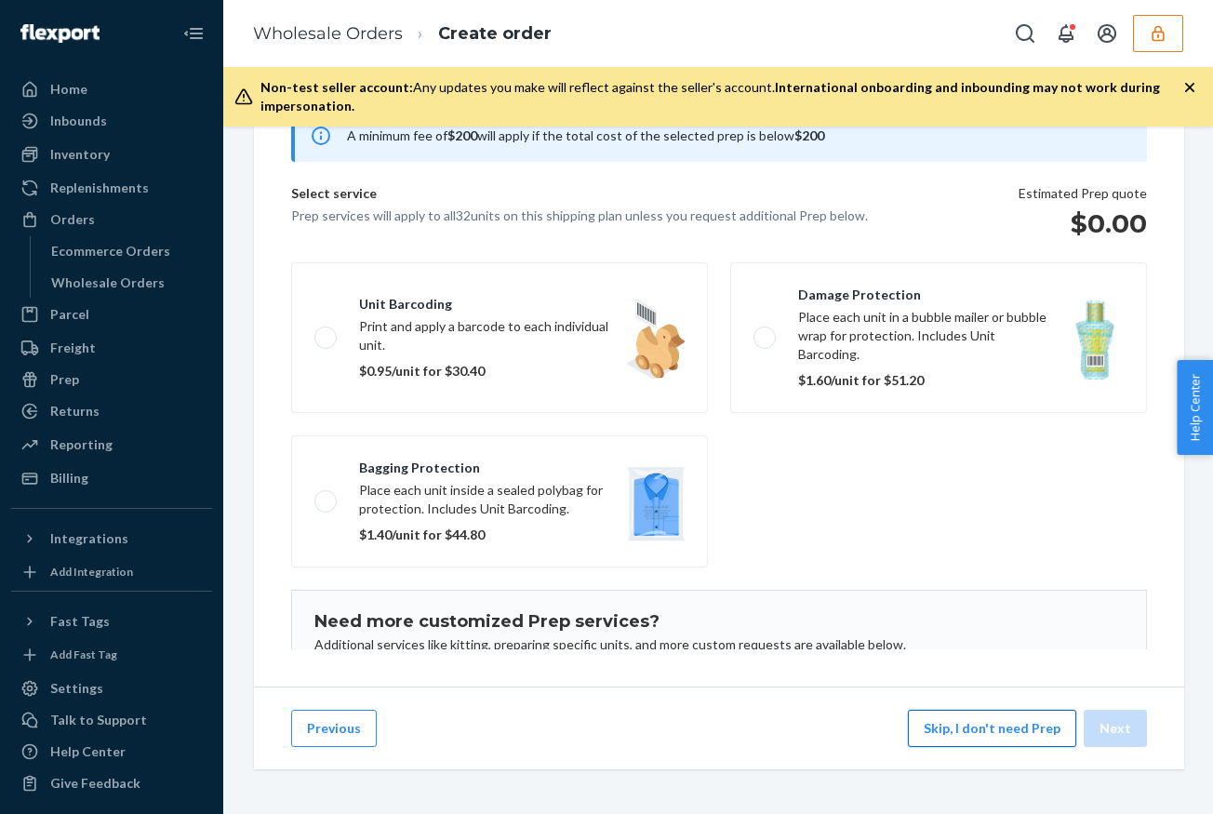
click at [992, 726] on button "Skip, I don't need Prep" at bounding box center [992, 727] width 168 height 37
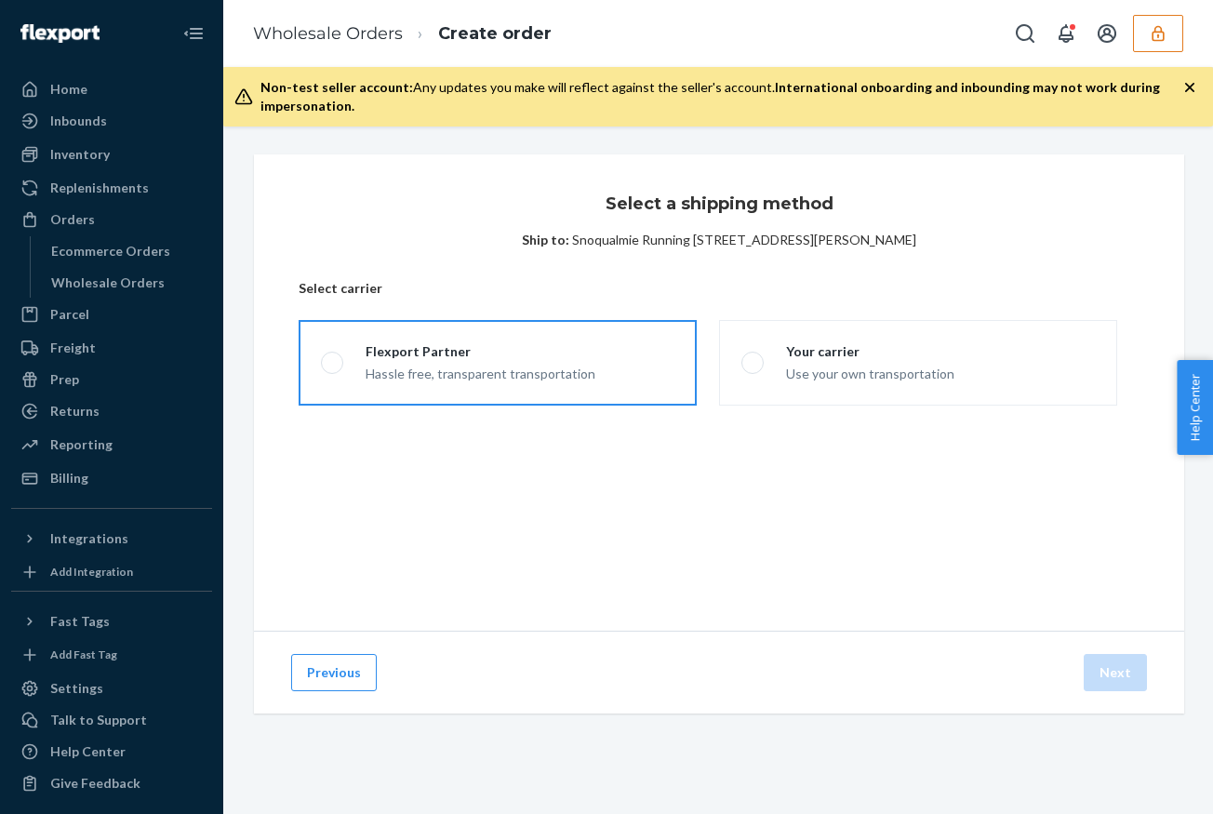
click at [683, 351] on label "Flexport Partner Hassle free, transparent transportation" at bounding box center [497, 363] width 398 height 86
click at [333, 357] on input "Flexport Partner Hassle free, transparent transportation" at bounding box center [327, 363] width 12 height 12
radio input "true"
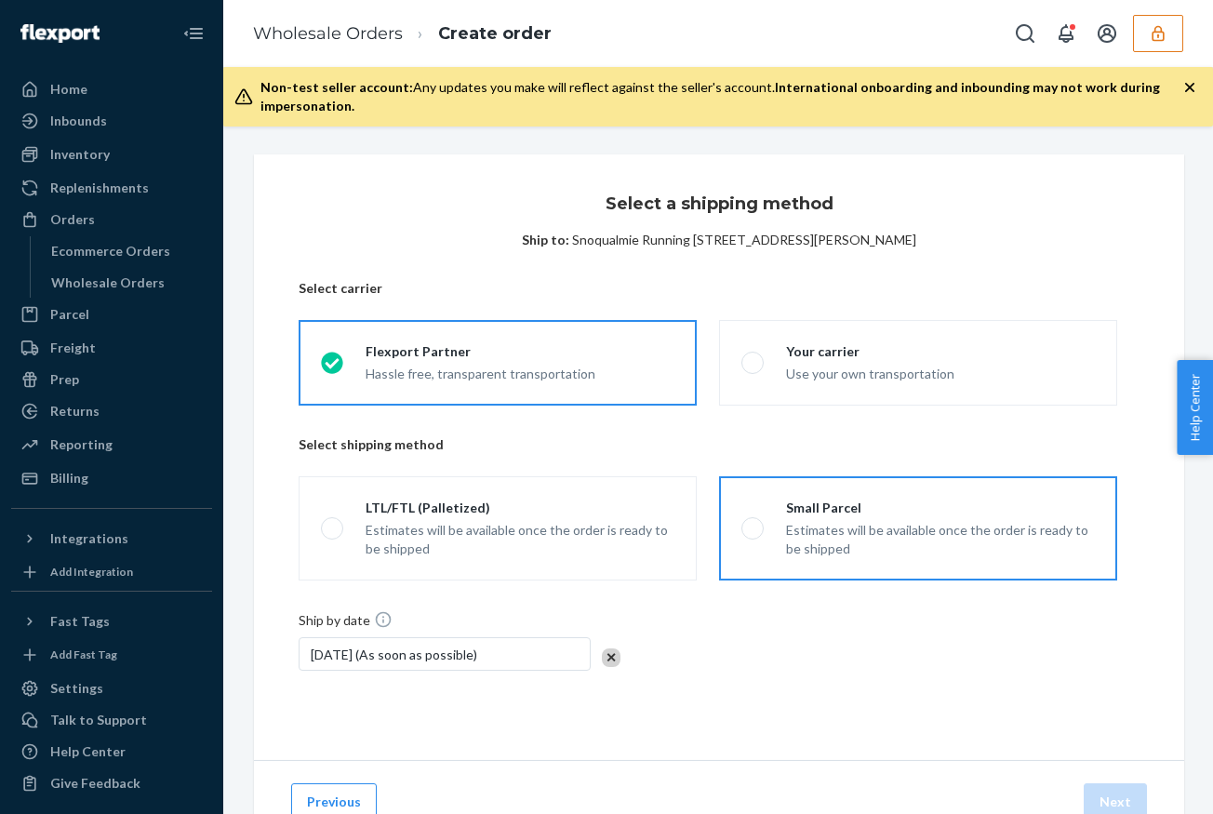
click at [948, 505] on div "Small Parcel" at bounding box center [940, 507] width 309 height 19
click at [753, 523] on input "Small Parcel Estimates will be available once the order is ready to be shipped" at bounding box center [747, 529] width 12 height 12
radio input "true"
click at [1114, 800] on button "Next" at bounding box center [1114, 801] width 63 height 37
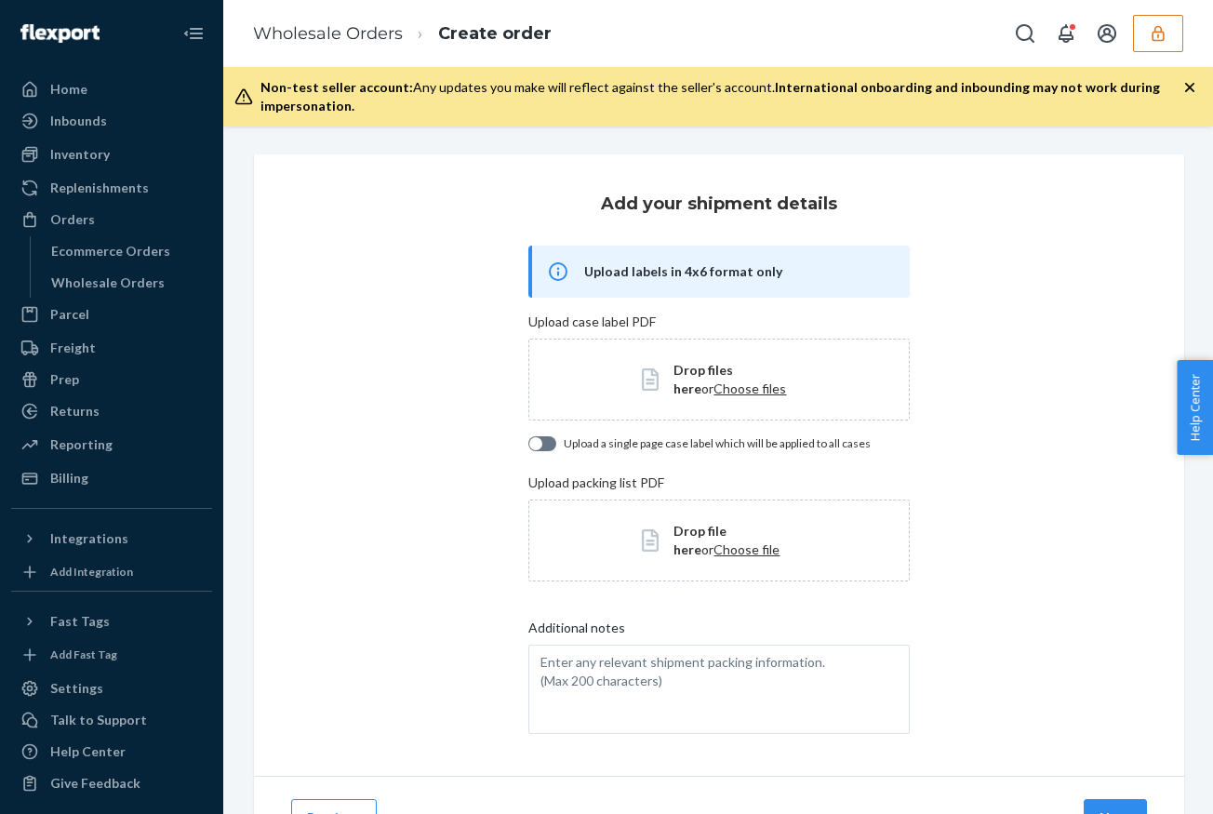
click at [1114, 800] on button "Next" at bounding box center [1114, 817] width 63 height 37
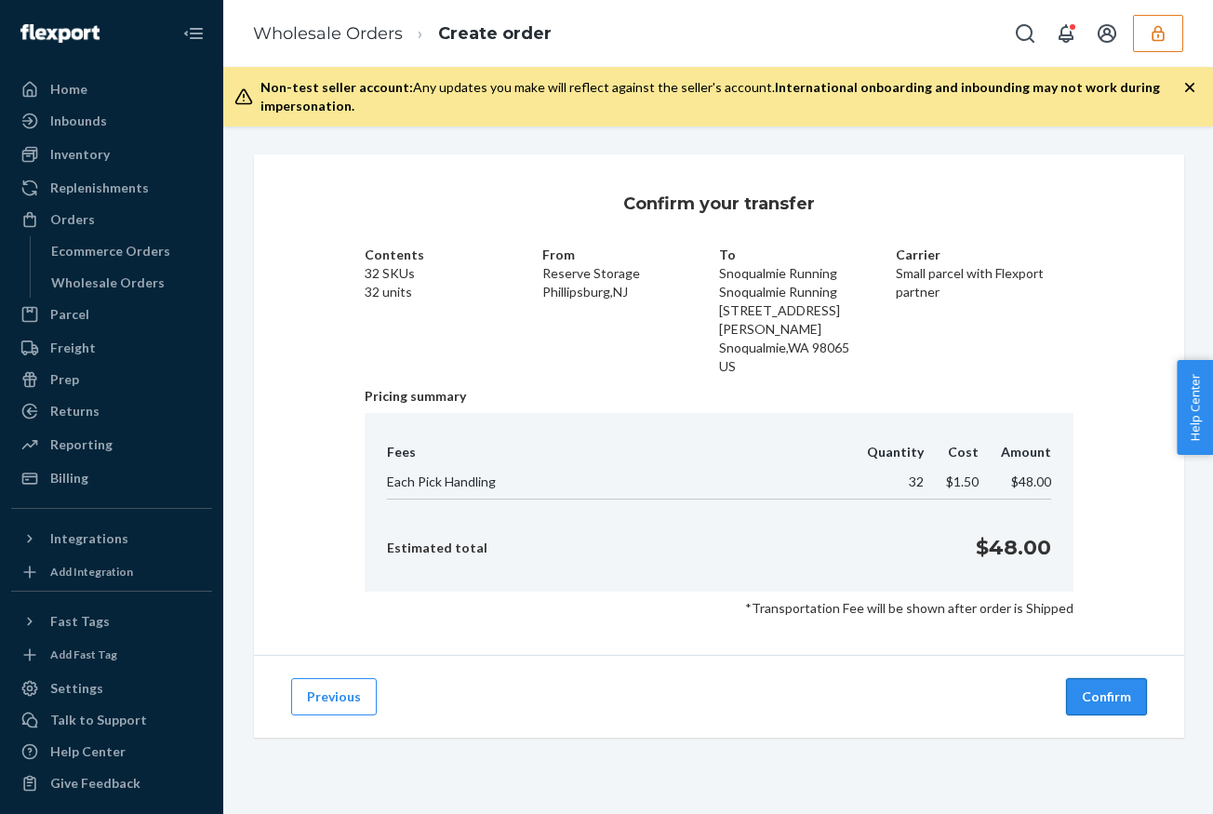
click at [1122, 678] on button "Confirm" at bounding box center [1106, 696] width 81 height 37
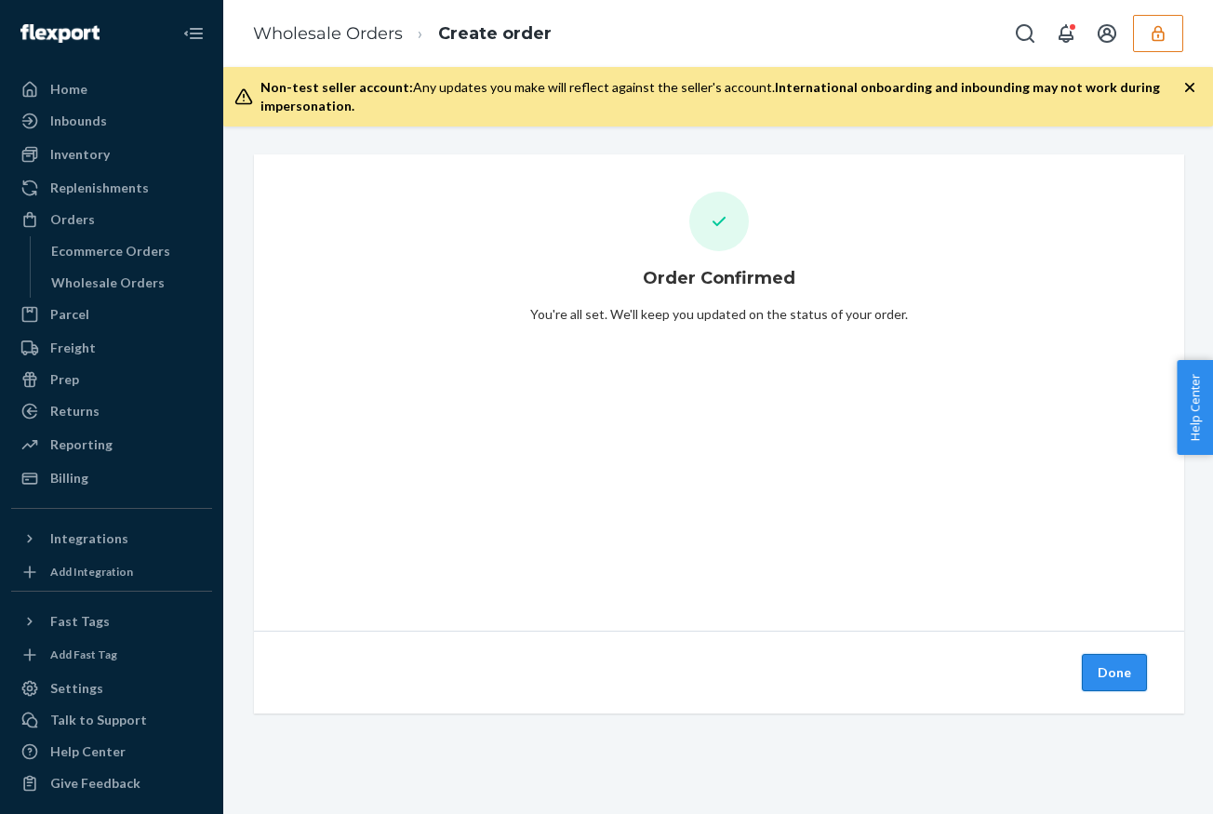
click at [1122, 674] on button "Done" at bounding box center [1113, 672] width 65 height 37
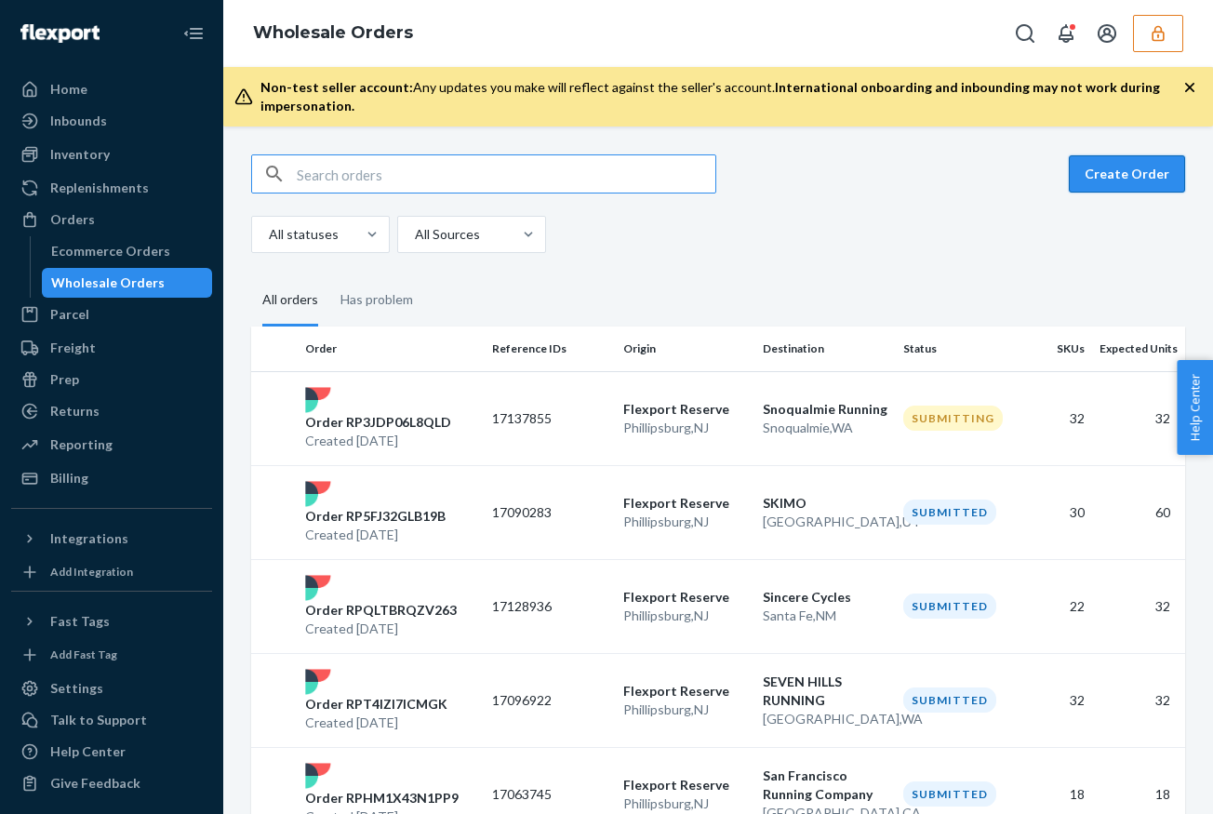
click at [1154, 174] on button "Create Order" at bounding box center [1126, 173] width 116 height 37
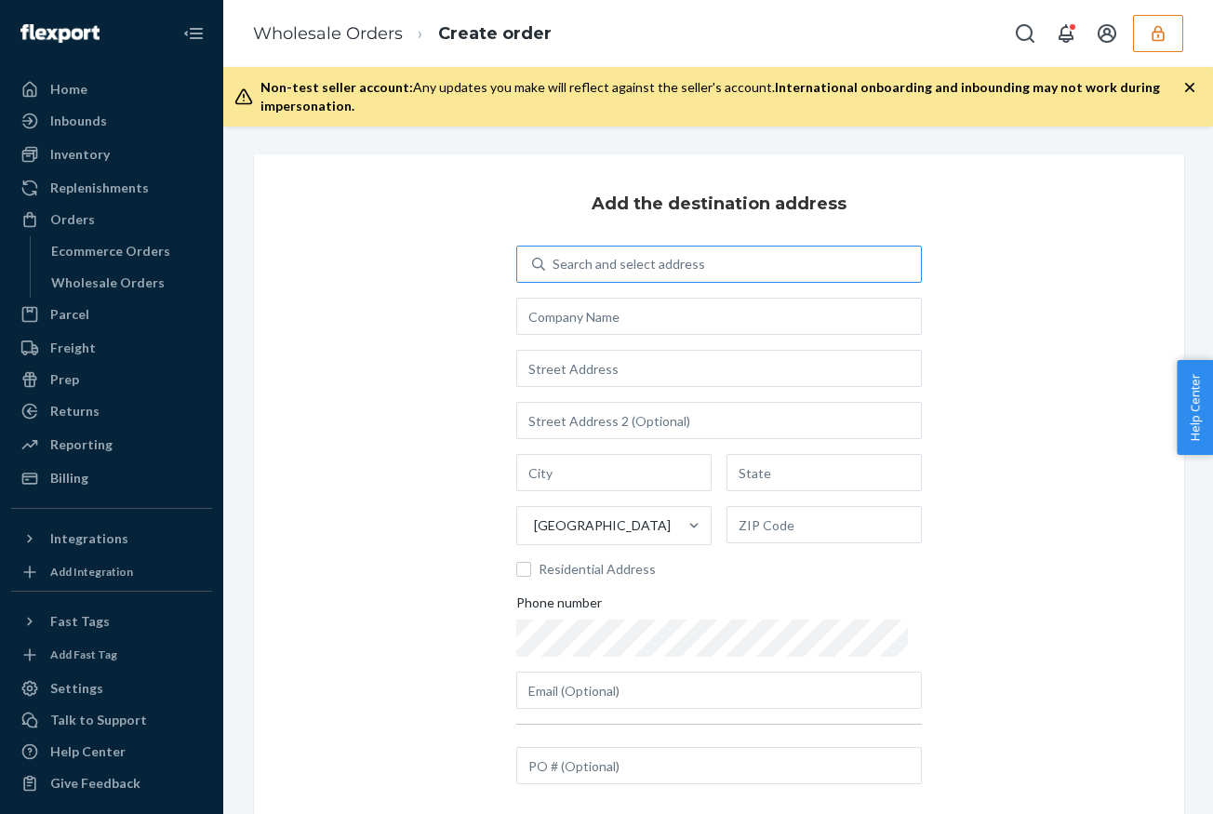
click at [643, 270] on div "Search and select address" at bounding box center [628, 264] width 152 height 19
click at [554, 270] on input "Search and select address" at bounding box center [553, 264] width 2 height 19
type input "spa"
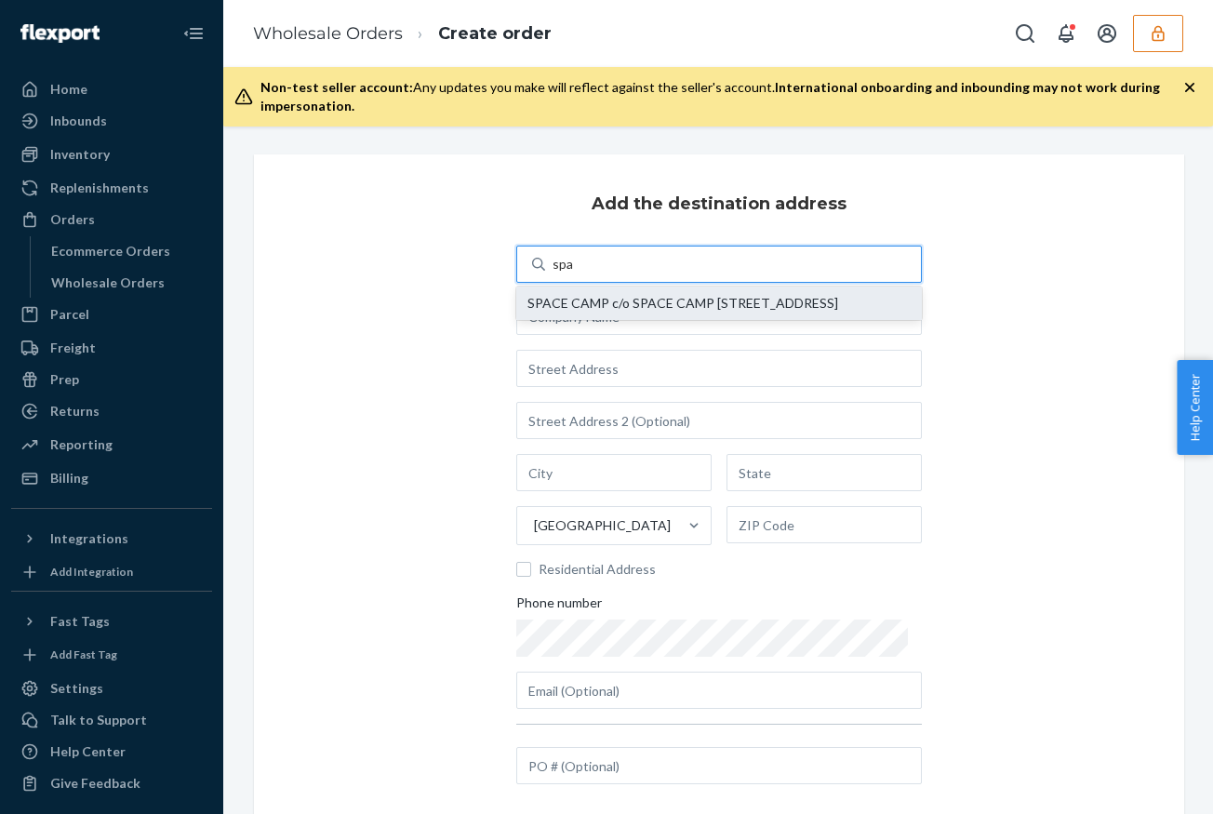
click at [632, 311] on div "SPACE CAMP c/o SPACE CAMP [STREET_ADDRESS]" at bounding box center [718, 303] width 383 height 15
click at [574, 273] on input "spa" at bounding box center [562, 264] width 21 height 19
type input "SPACE CAMP"
type input "[STREET_ADDRESS]"
type input "[GEOGRAPHIC_DATA]"
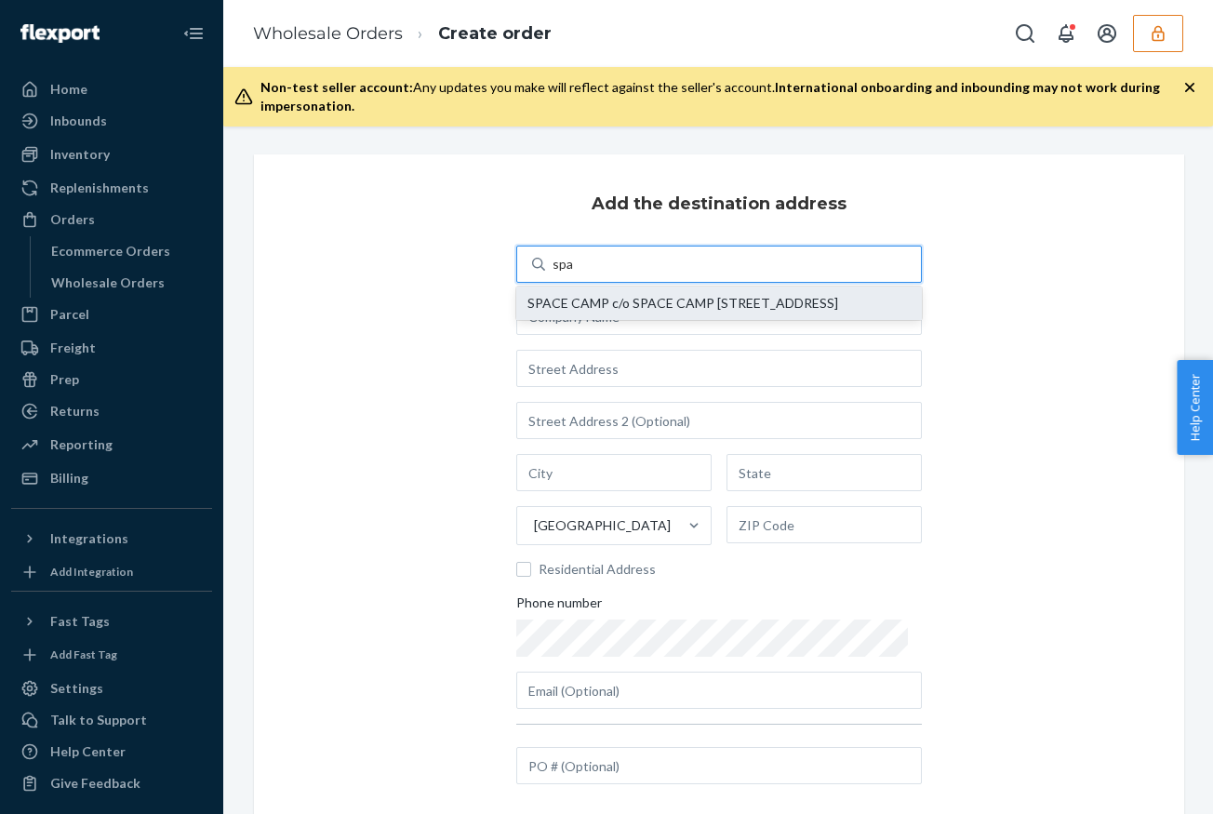
type input "OR"
type input "97214"
type input "[PERSON_NAME][EMAIL_ADDRESS][DOMAIN_NAME]"
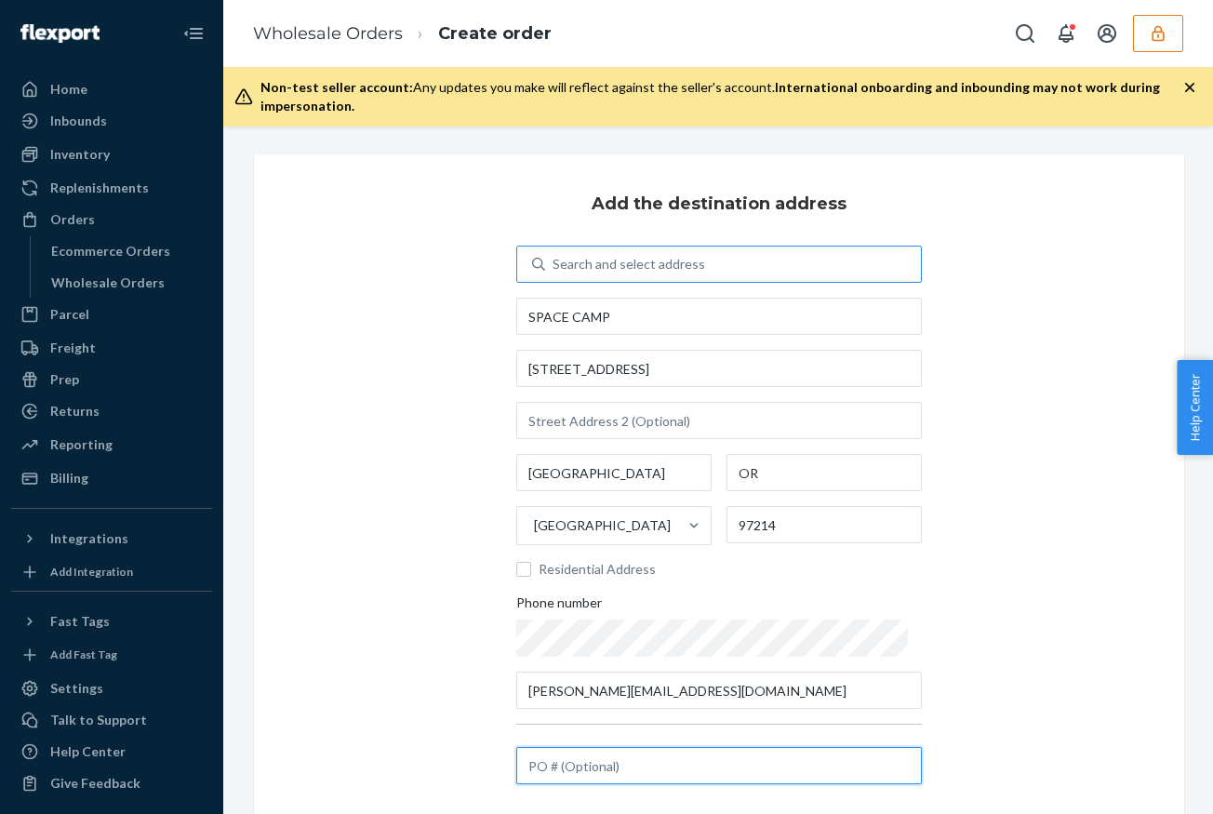
click at [631, 775] on input "text" at bounding box center [718, 765] width 405 height 37
click at [594, 767] on input "text" at bounding box center [718, 765] width 405 height 37
paste input "17118687"
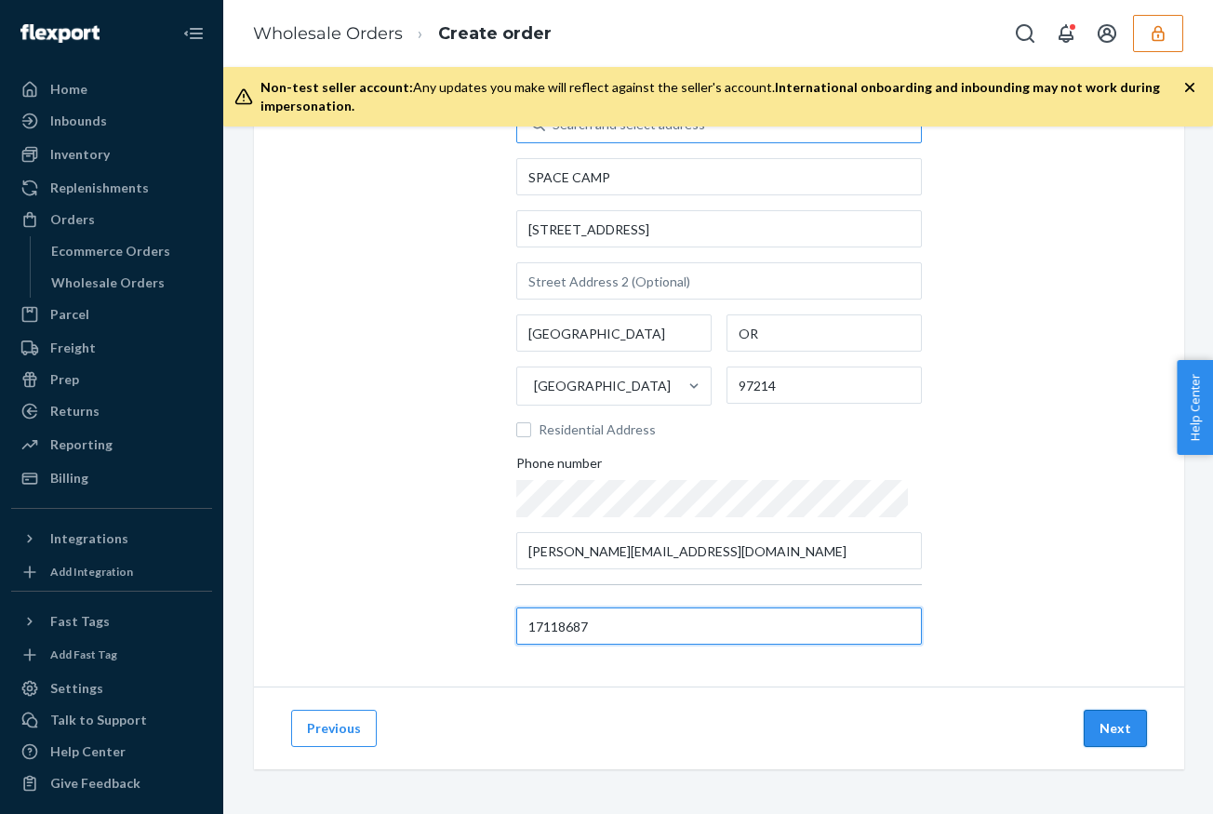
type input "17118687"
click at [1107, 736] on button "Next" at bounding box center [1114, 727] width 63 height 37
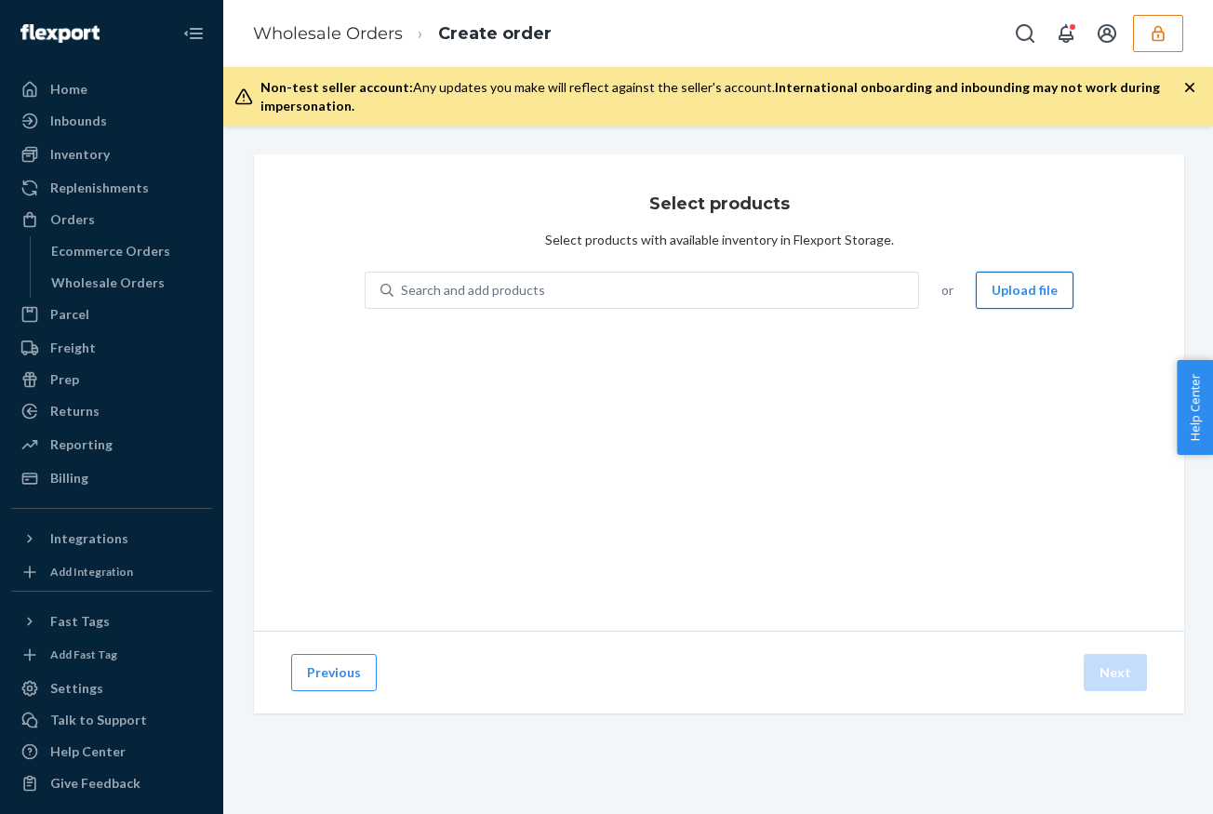
click at [1022, 293] on button "Upload file" at bounding box center [1024, 290] width 98 height 37
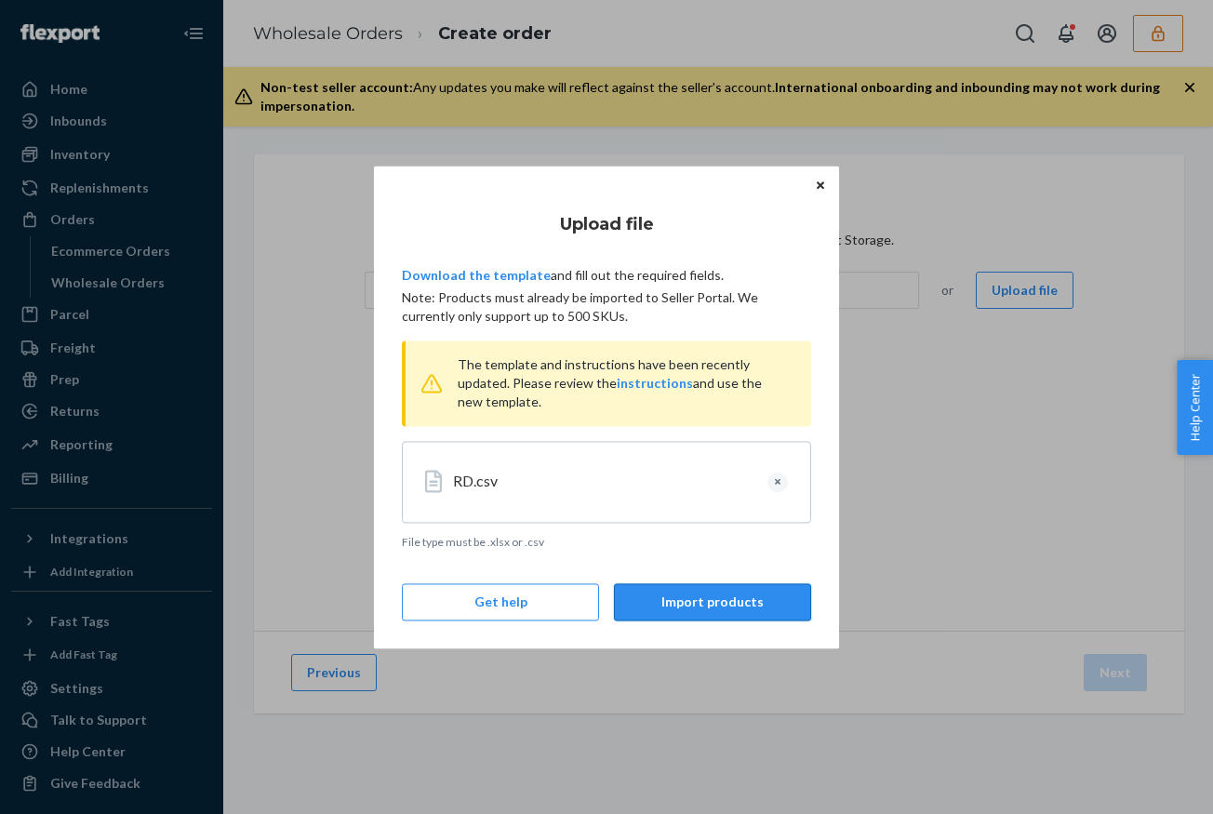
click at [710, 605] on button "Import products" at bounding box center [712, 601] width 197 height 37
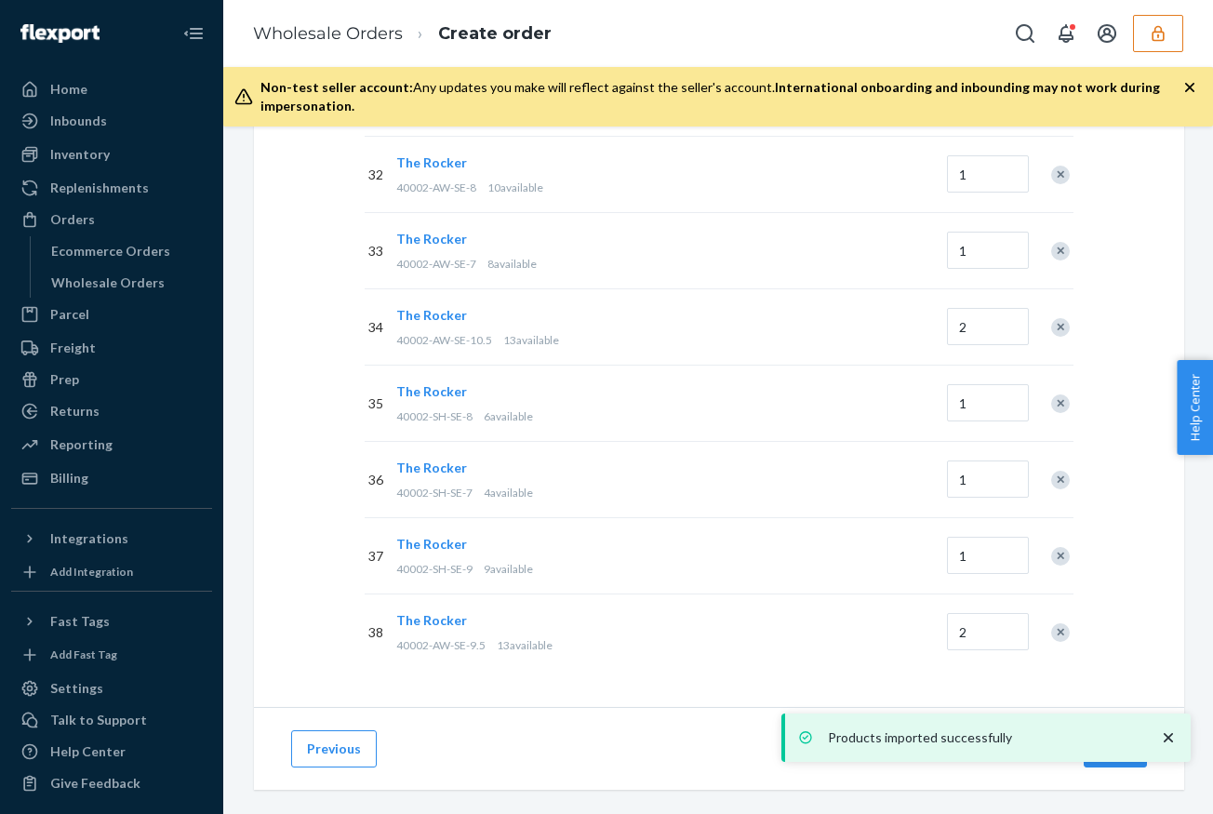
scroll to position [2686, 0]
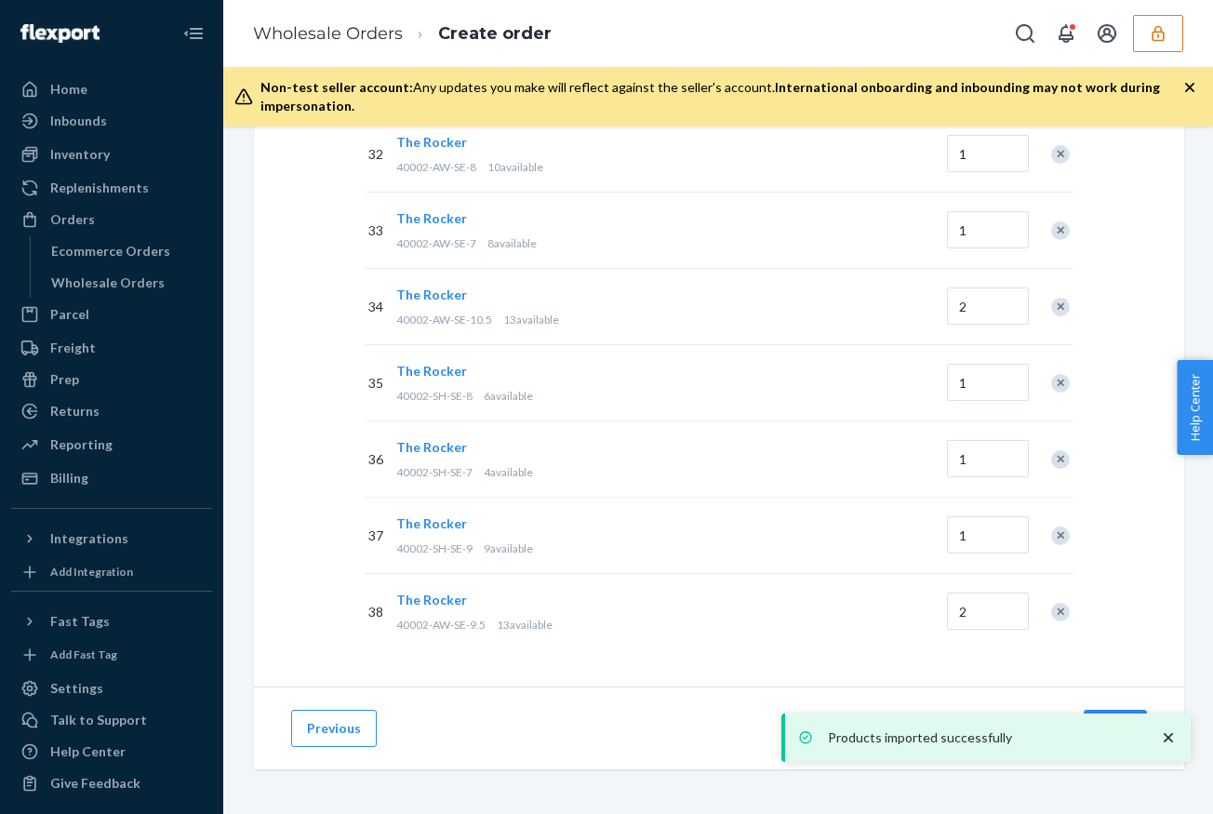
click at [1169, 734] on icon "close toast" at bounding box center [1168, 737] width 19 height 19
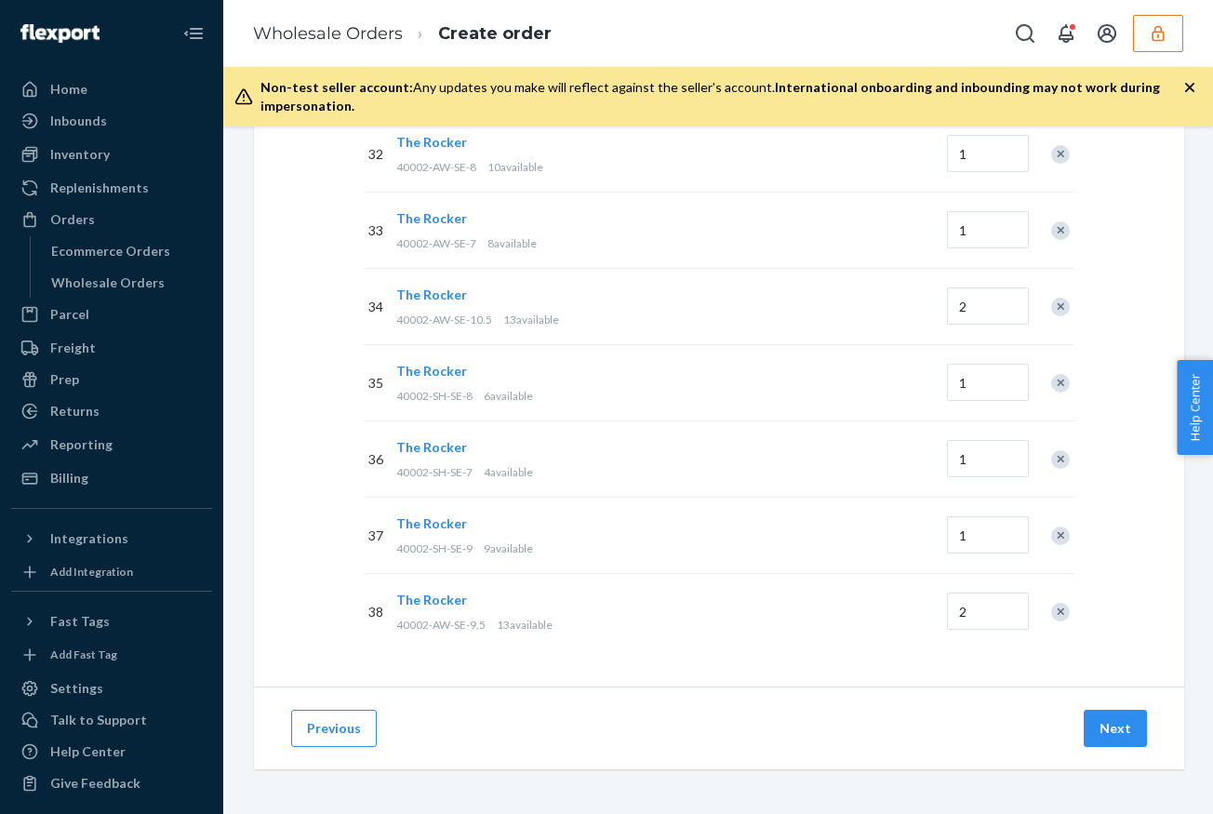
click at [1106, 762] on div "Products imported successfully" at bounding box center [985, 762] width 409 height 0
click at [1106, 725] on button "Next" at bounding box center [1114, 727] width 63 height 37
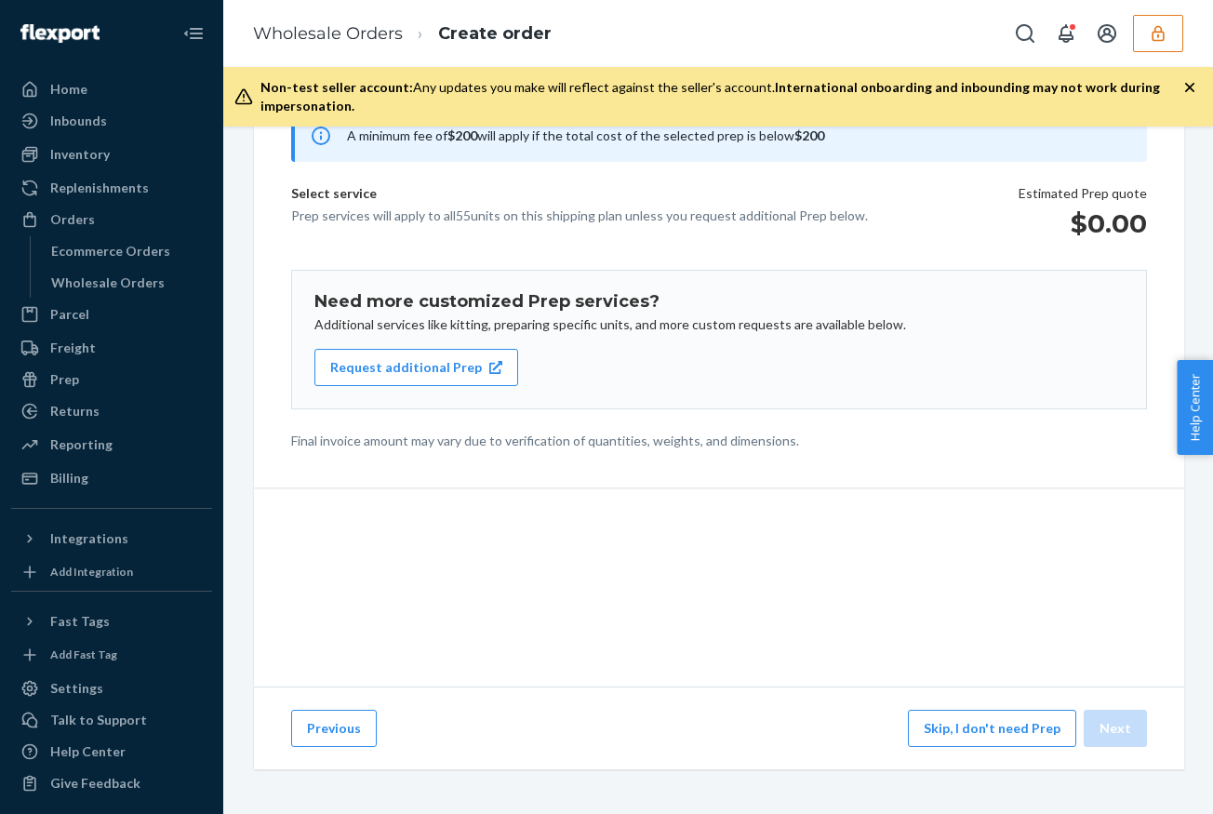
scroll to position [193, 0]
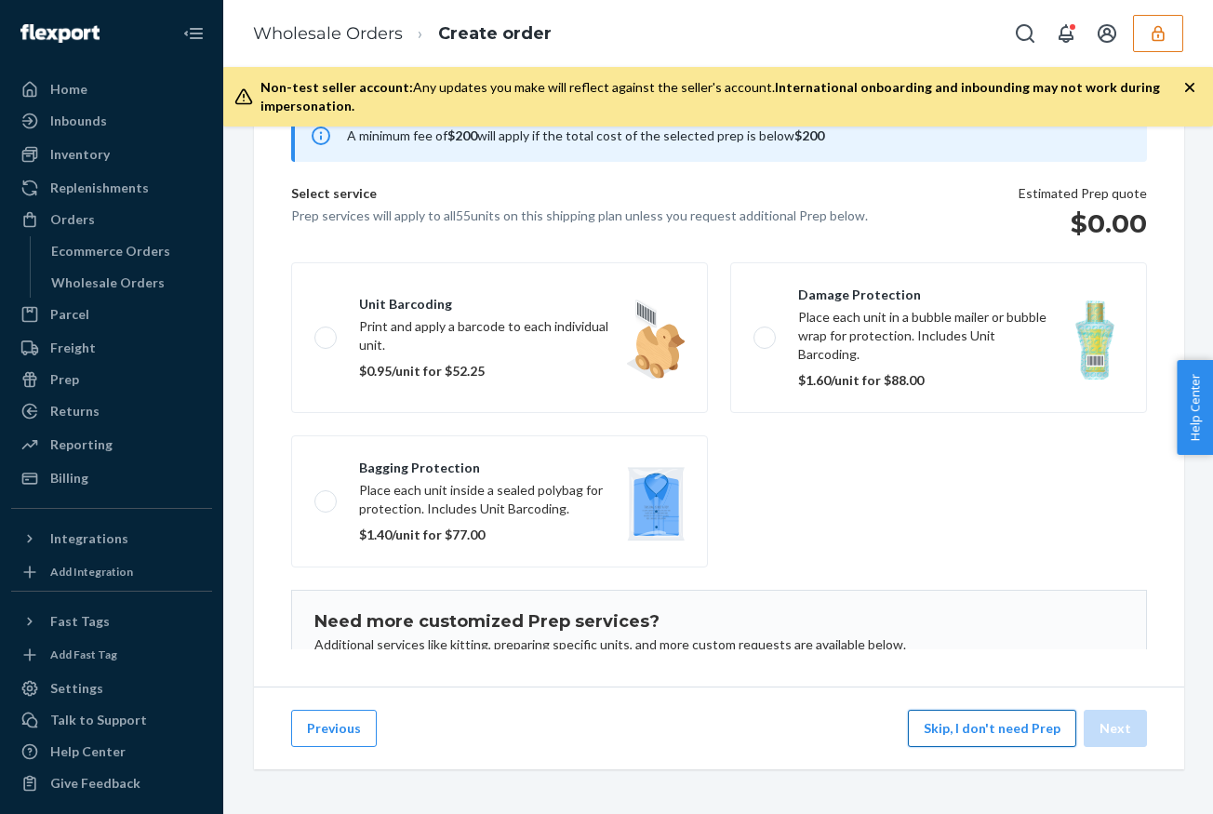
click at [979, 731] on button "Skip, I don't need Prep" at bounding box center [992, 727] width 168 height 37
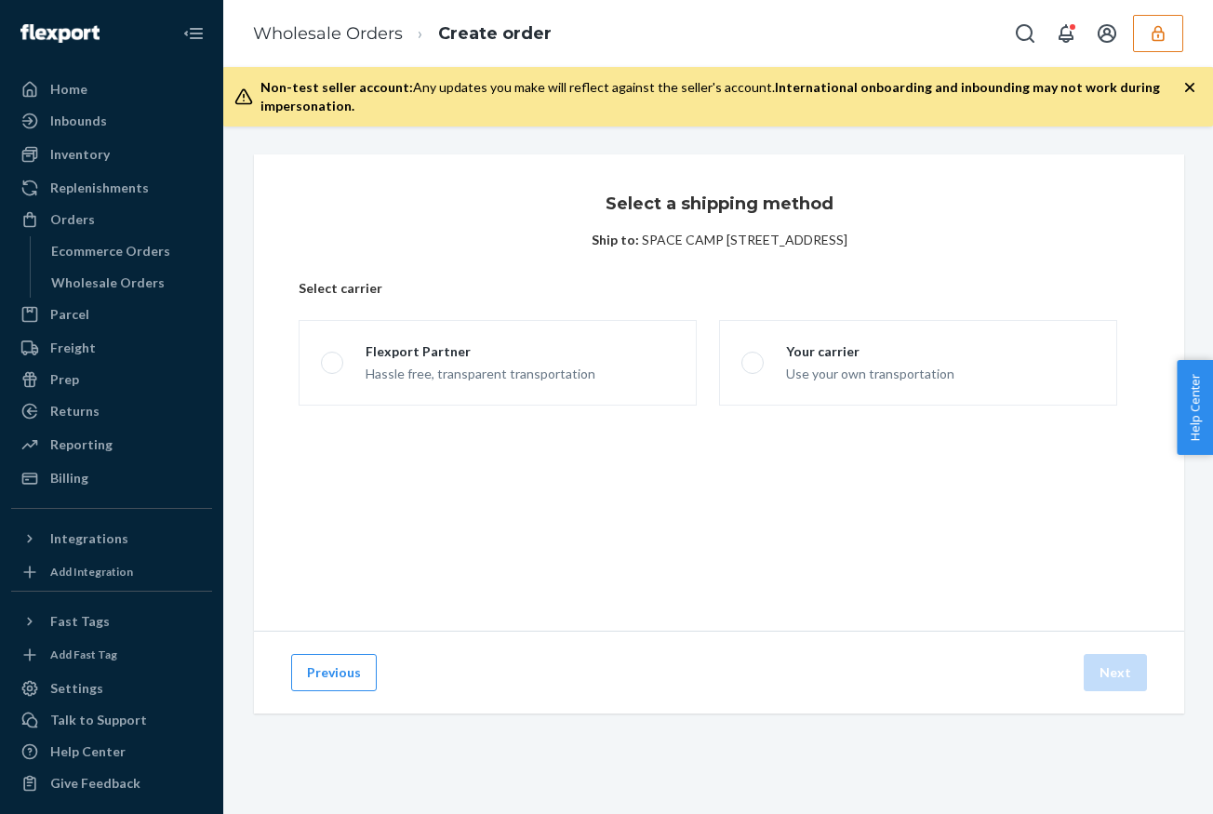
scroll to position [0, 0]
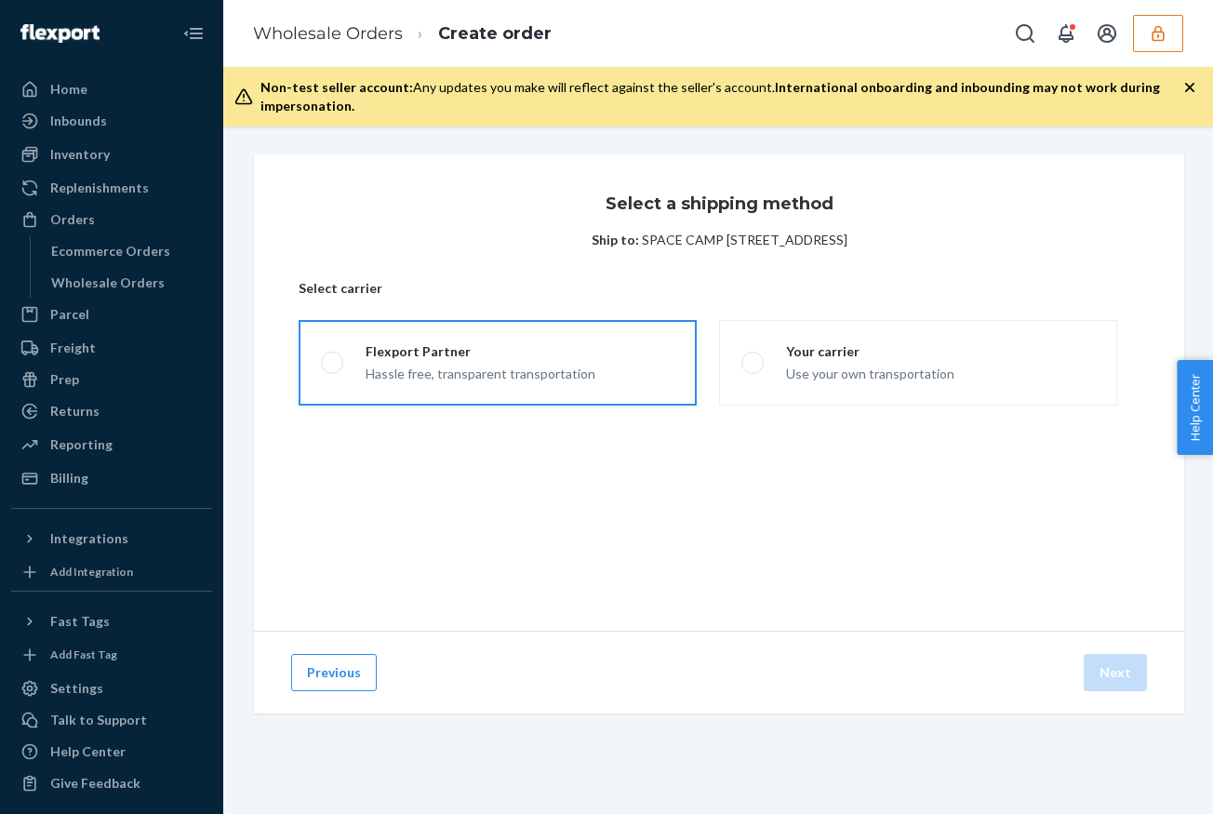
click at [614, 376] on label "Flexport Partner Hassle free, transparent transportation" at bounding box center [497, 363] width 398 height 86
click at [333, 369] on input "Flexport Partner Hassle free, transparent transportation" at bounding box center [327, 363] width 12 height 12
radio input "true"
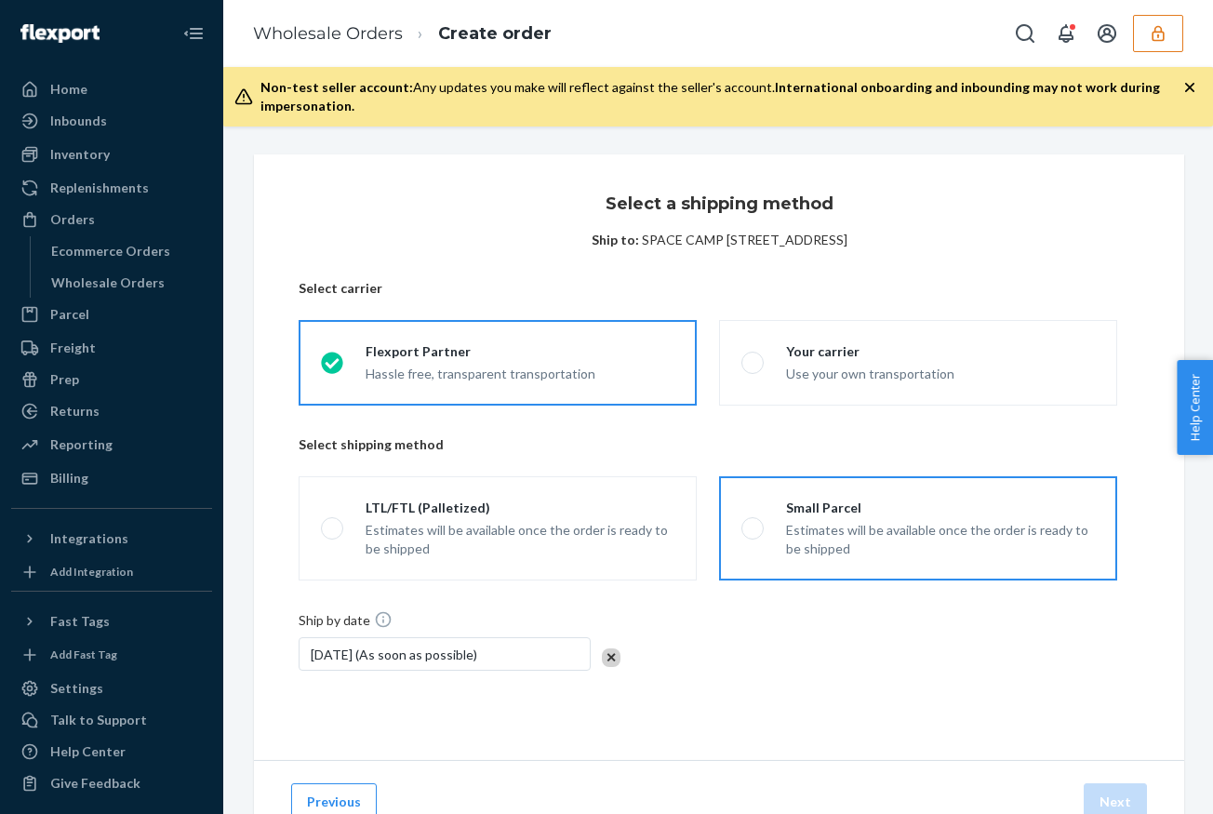
click at [906, 514] on div "Small Parcel" at bounding box center [940, 507] width 309 height 19
click at [753, 523] on input "Small Parcel Estimates will be available once the order is ready to be shipped" at bounding box center [747, 529] width 12 height 12
radio input "true"
click at [1118, 798] on button "Next" at bounding box center [1114, 801] width 63 height 37
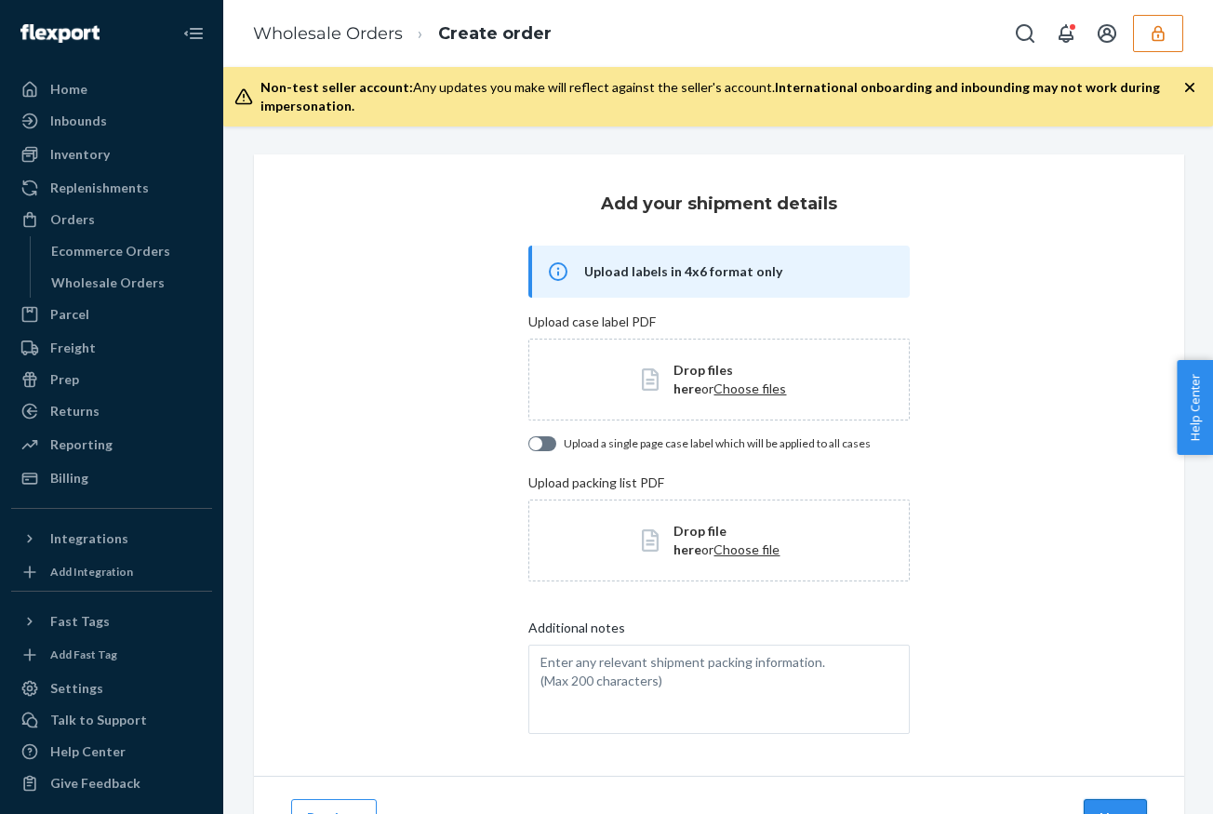
click at [1121, 809] on button "Next" at bounding box center [1114, 817] width 63 height 37
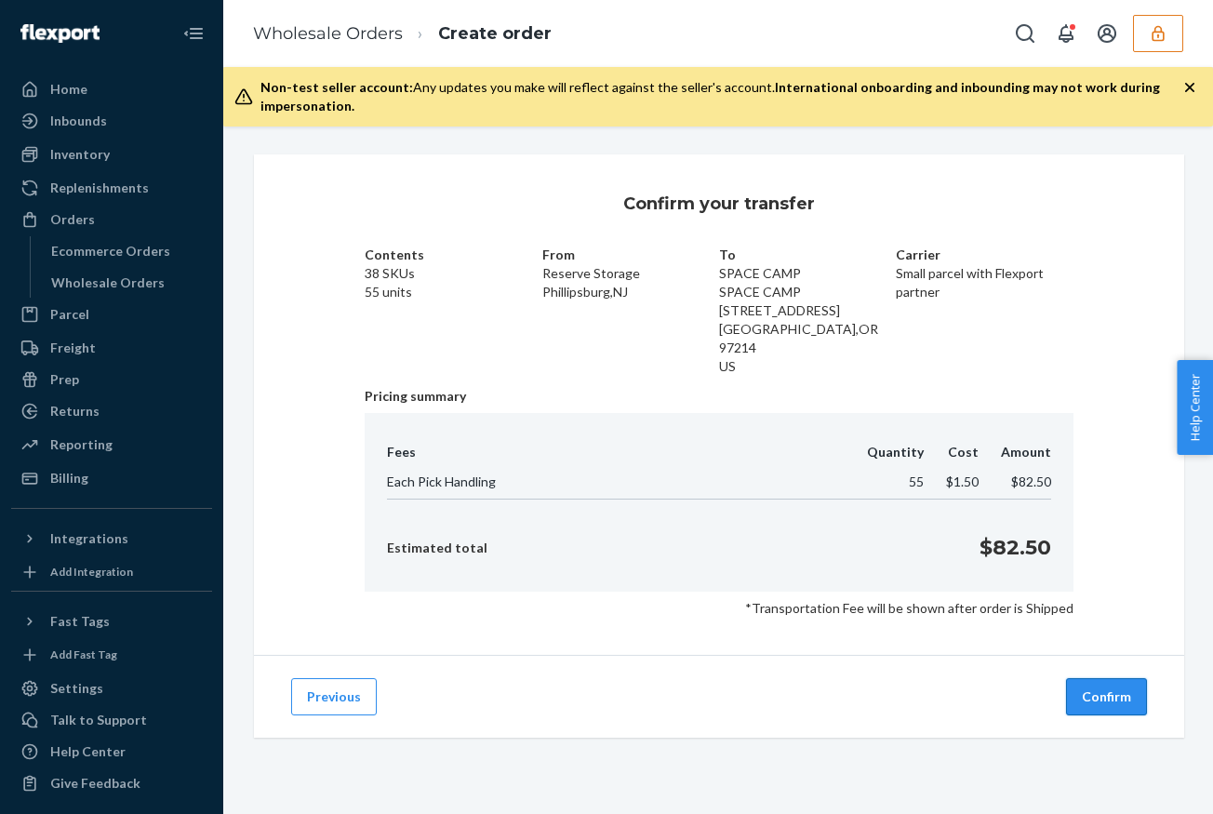
click at [1097, 682] on button "Confirm" at bounding box center [1106, 696] width 81 height 37
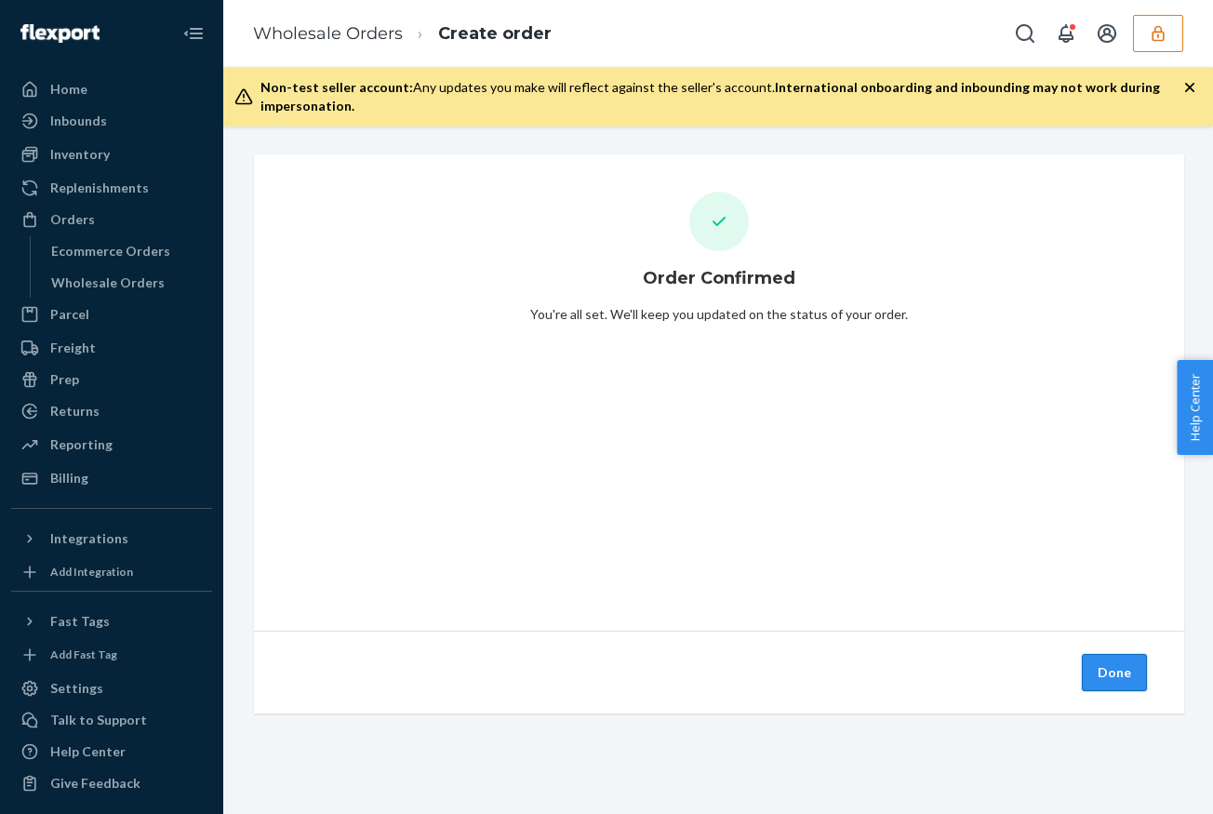
click at [1122, 665] on button "Done" at bounding box center [1113, 672] width 65 height 37
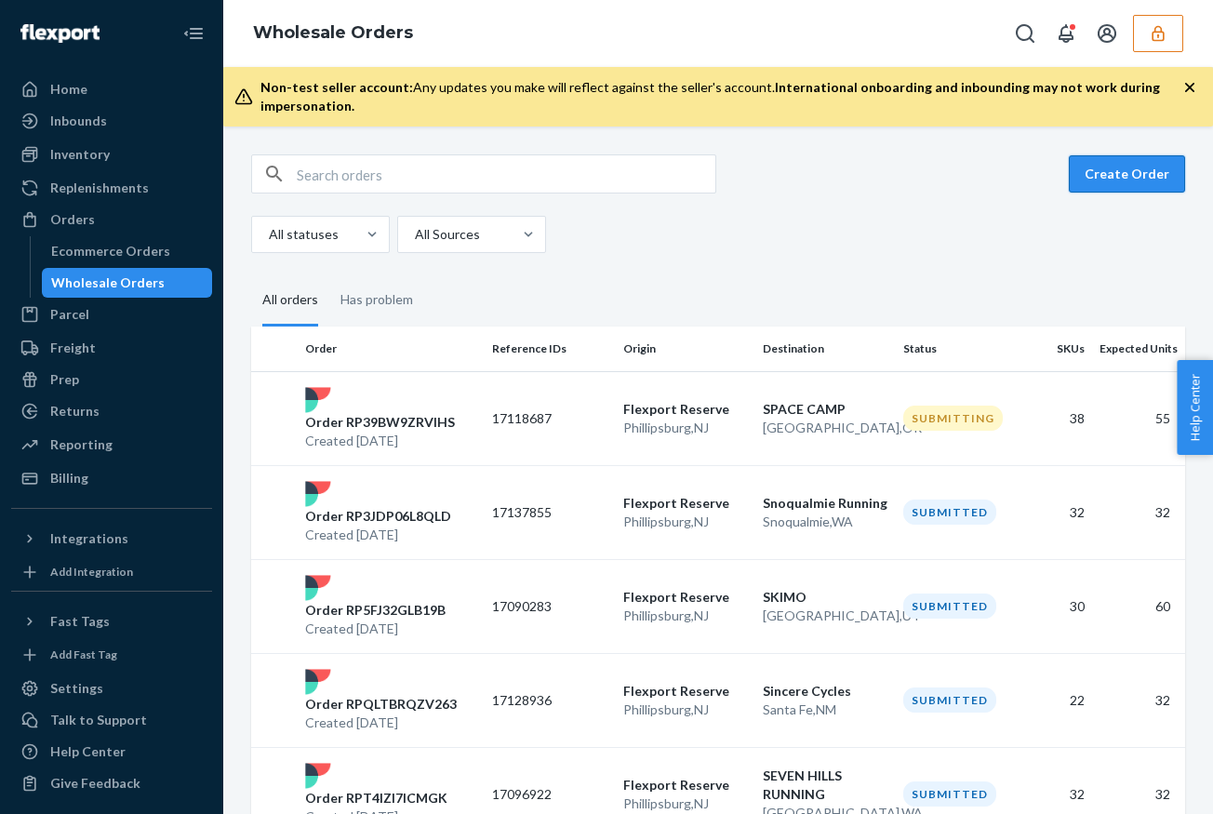
click at [1109, 187] on button "Create Order" at bounding box center [1126, 173] width 116 height 37
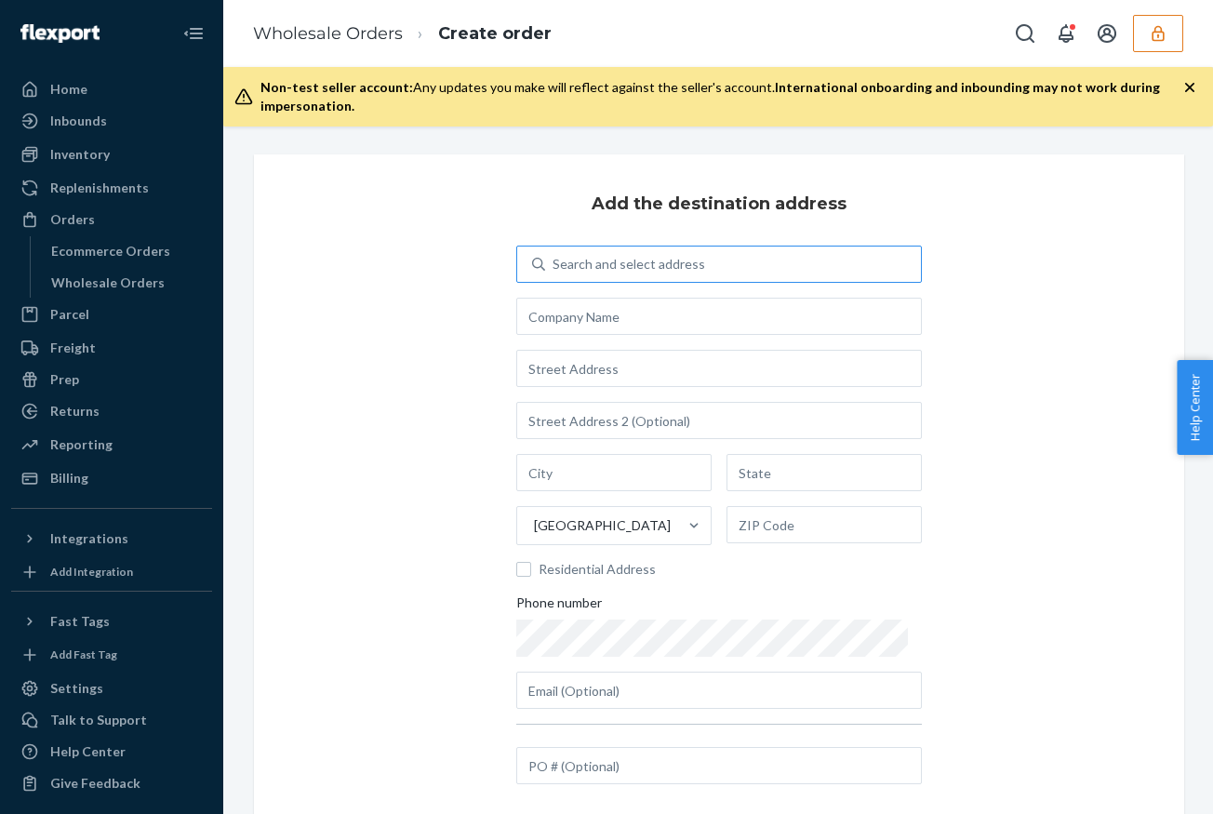
click at [634, 261] on div "Search and select address" at bounding box center [628, 264] width 152 height 19
click at [554, 261] on input "Search and select address" at bounding box center [553, 264] width 2 height 19
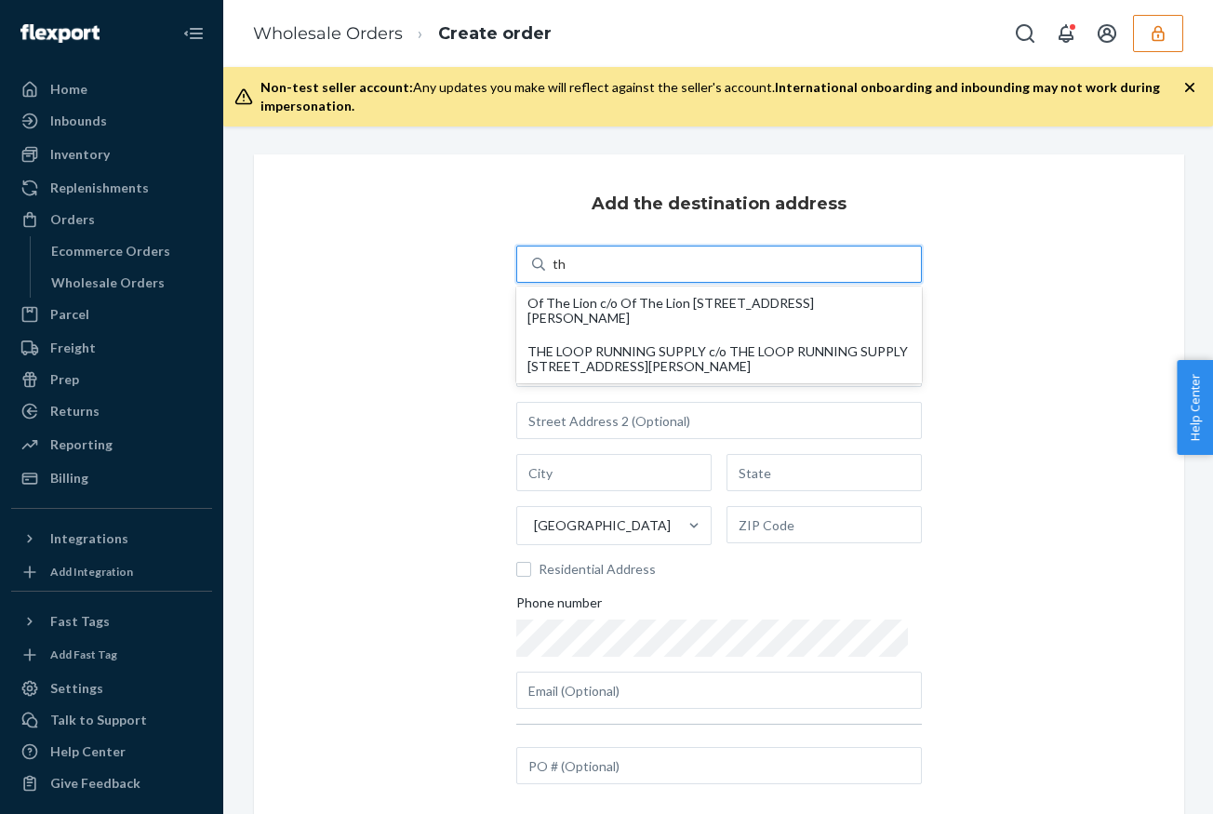
type input "t"
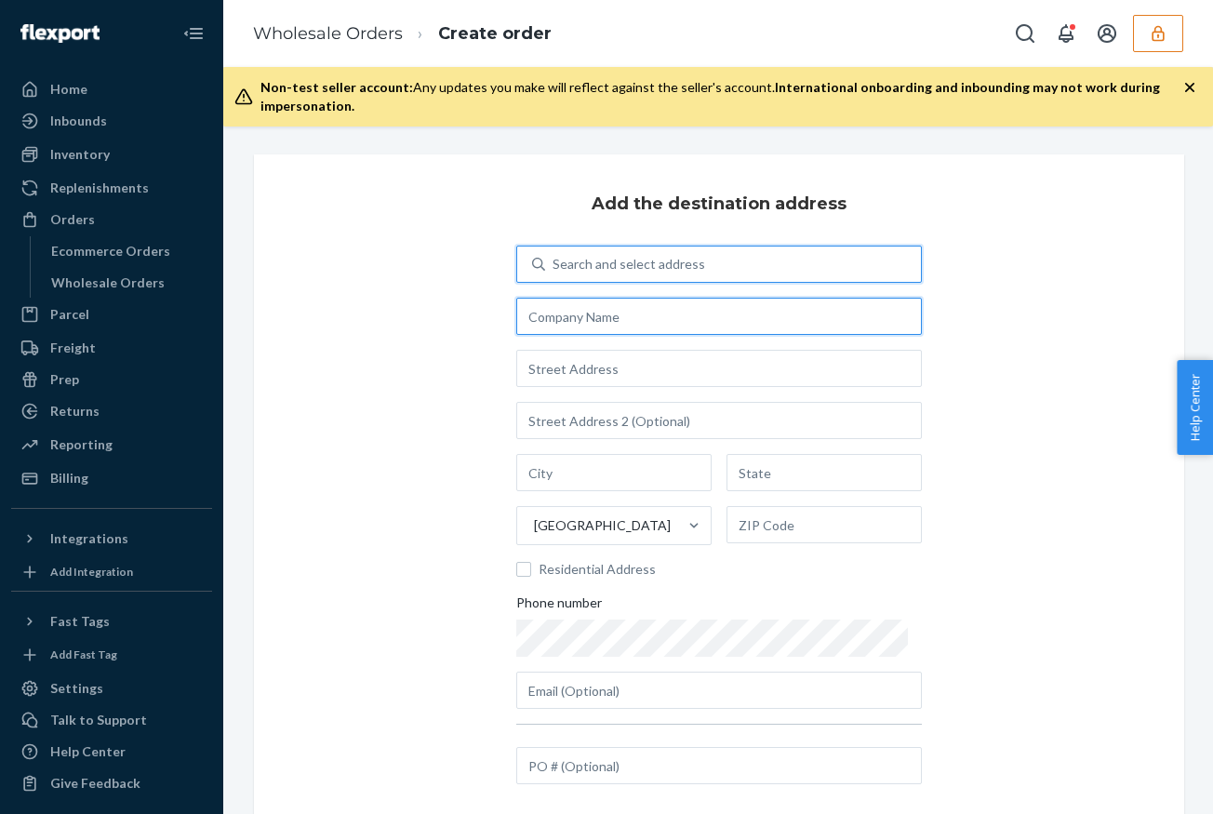
click at [607, 307] on input "text" at bounding box center [718, 316] width 405 height 37
click at [602, 315] on input "text" at bounding box center [718, 316] width 405 height 37
paste input "The Exchange Running Collective"
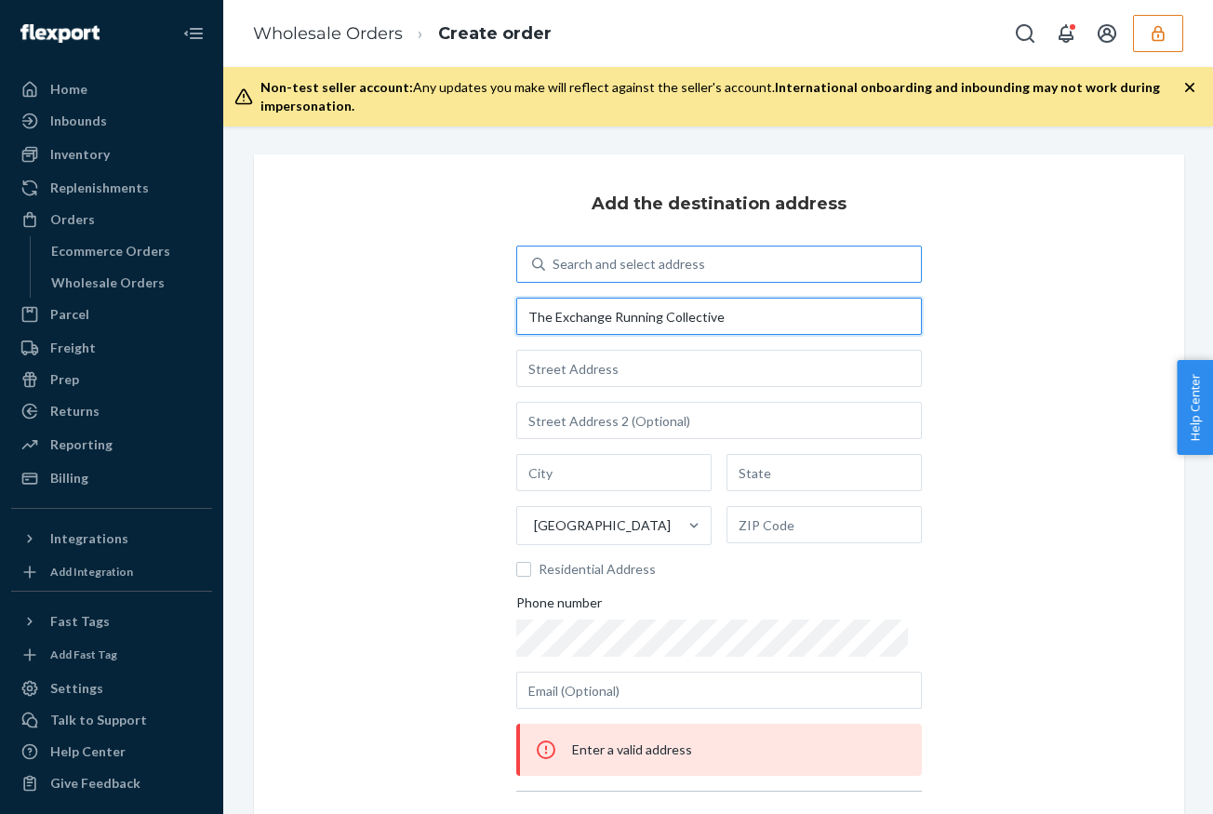
type input "The Exchange Running Collective"
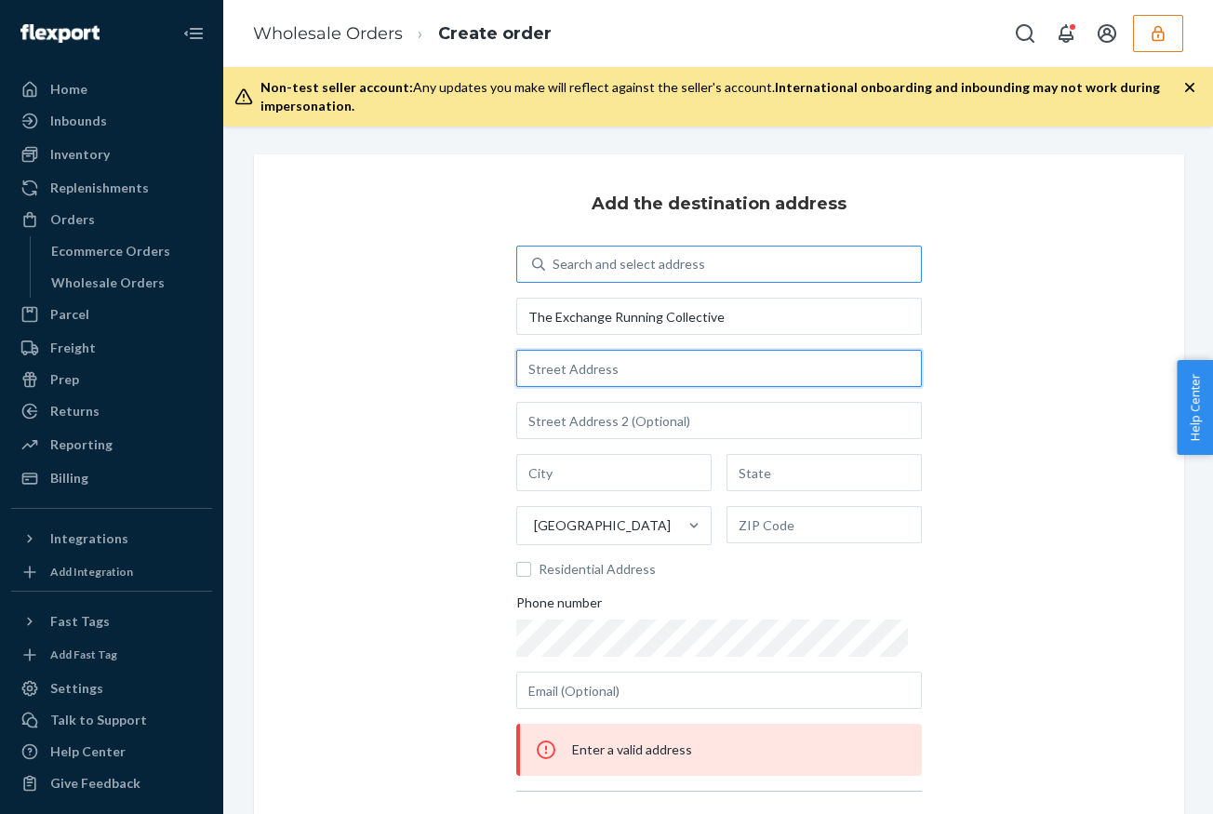
click at [620, 376] on input "text" at bounding box center [718, 368] width 405 height 37
paste input "[STREET_ADDRESS]"
type input "[STREET_ADDRESS]"
type input "[GEOGRAPHIC_DATA]"
type input "TN"
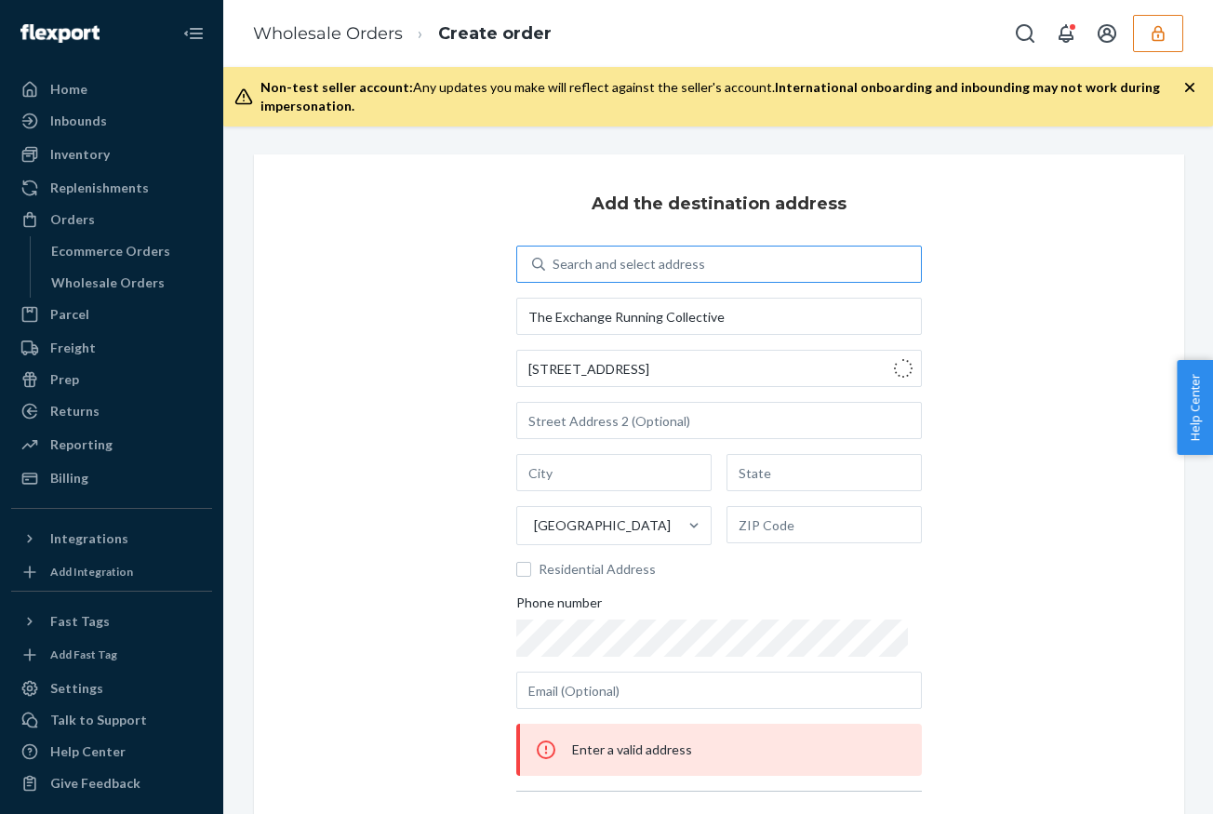
type input "37206"
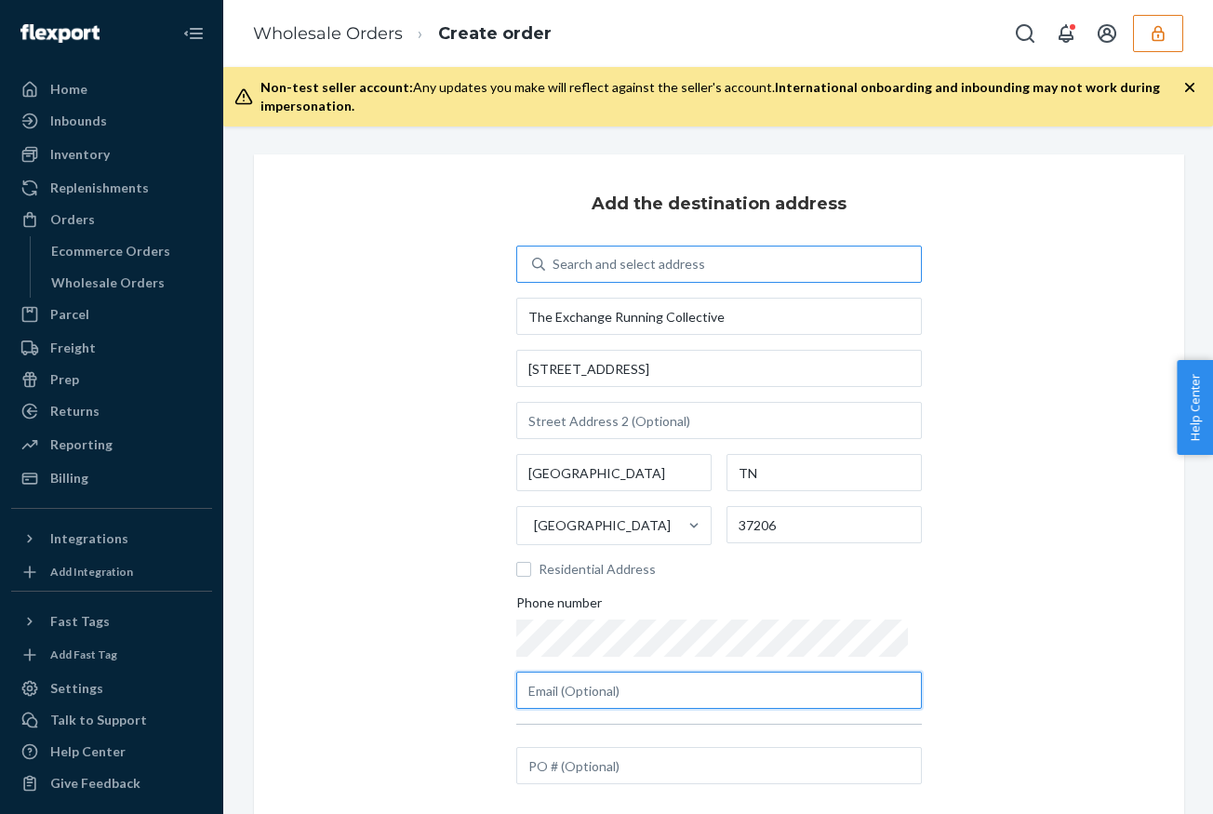
click at [591, 685] on input "text" at bounding box center [718, 689] width 405 height 37
paste input "[PERSON_NAME][EMAIL_ADDRESS][PERSON_NAME][DOMAIN_NAME]"
type input "[PERSON_NAME][EMAIL_ADDRESS][PERSON_NAME][DOMAIN_NAME]"
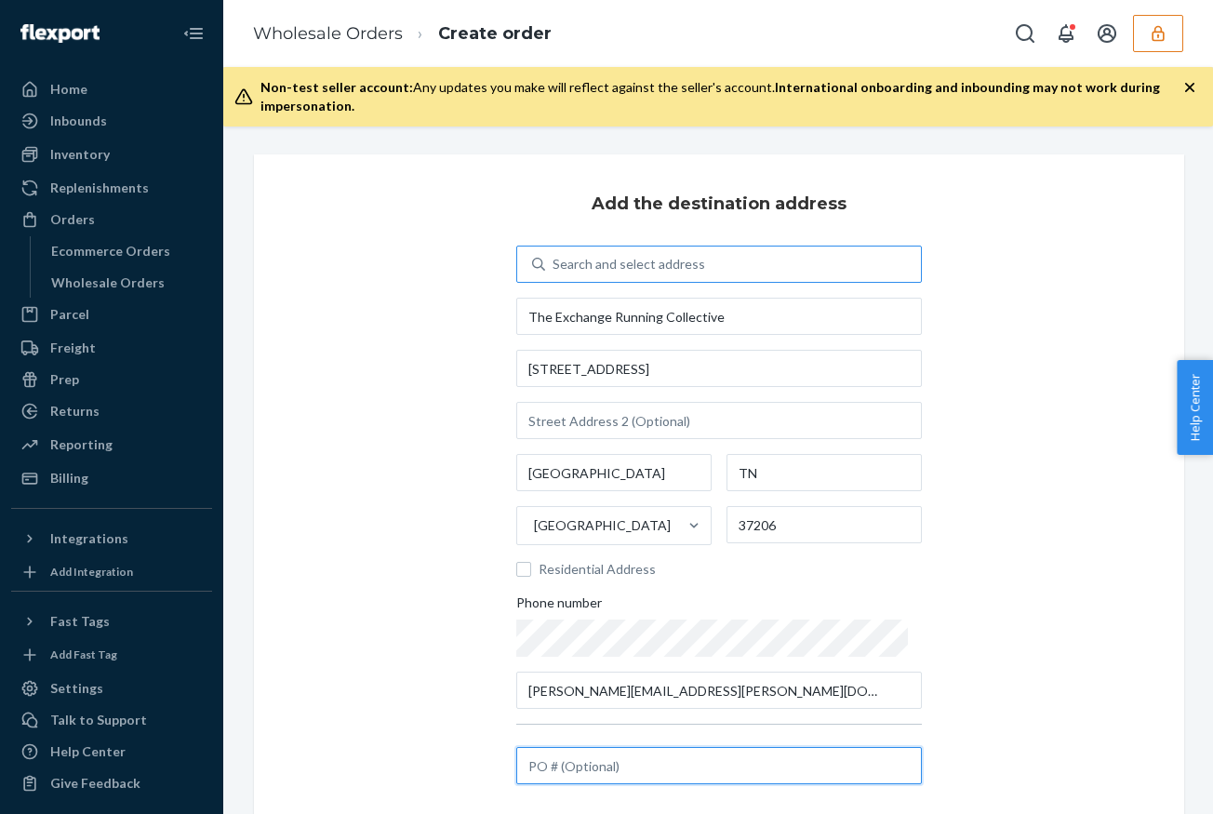
click at [606, 770] on input "text" at bounding box center [718, 765] width 405 height 37
paste input "17491820"
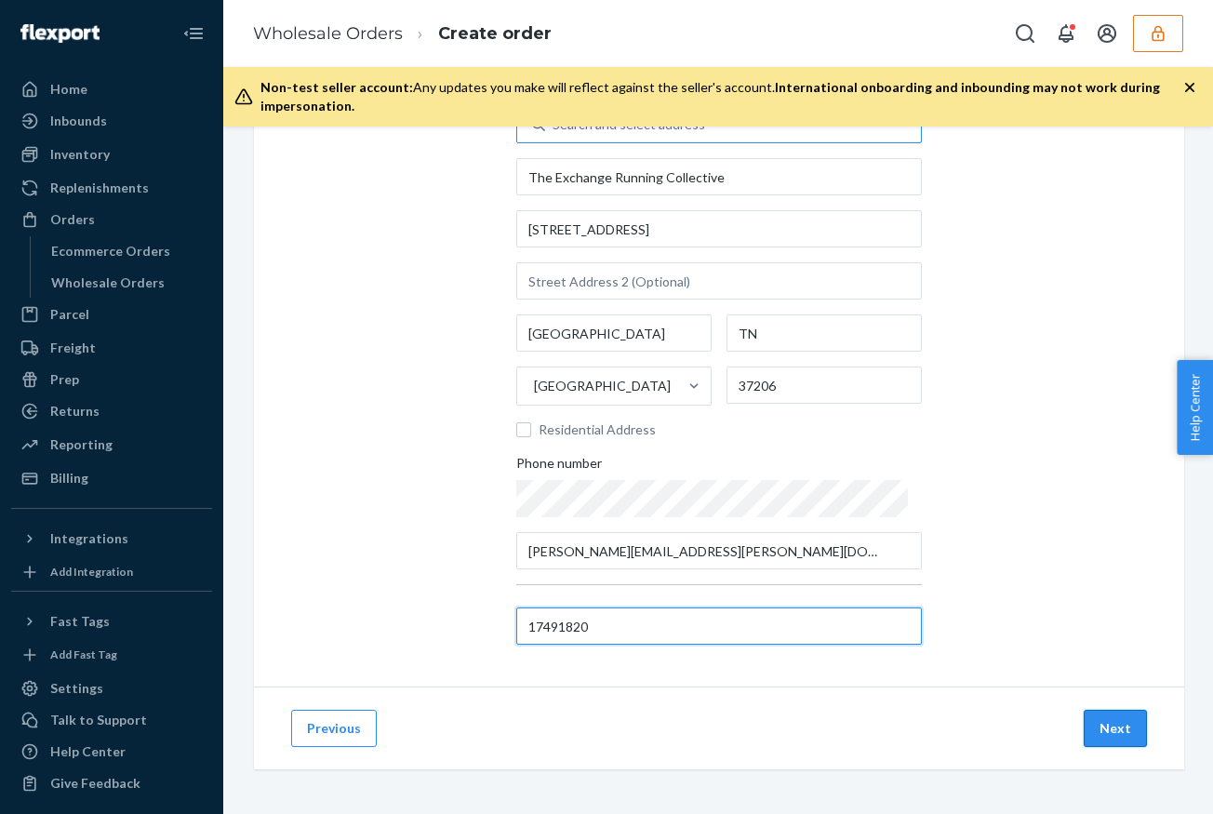
type input "17491820"
click at [1131, 728] on button "Next" at bounding box center [1114, 727] width 63 height 37
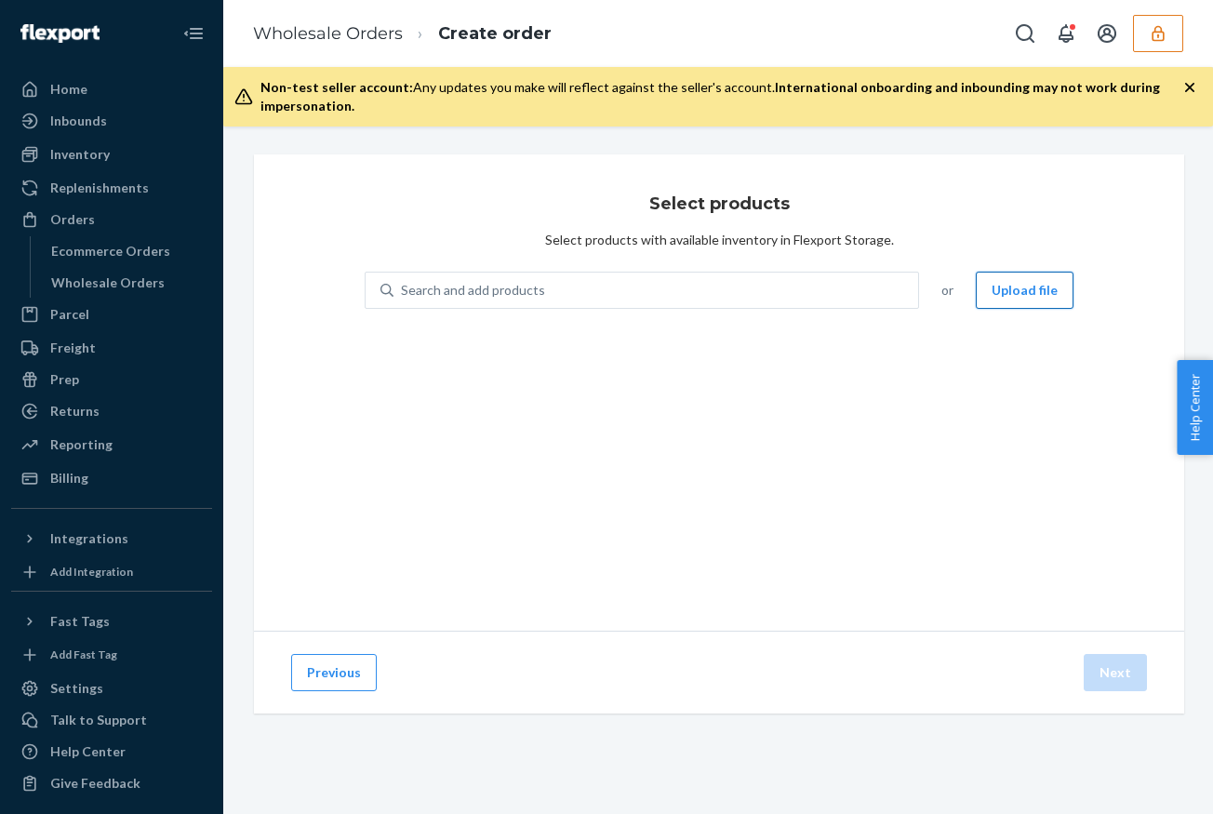
click at [1032, 293] on button "Upload file" at bounding box center [1024, 290] width 98 height 37
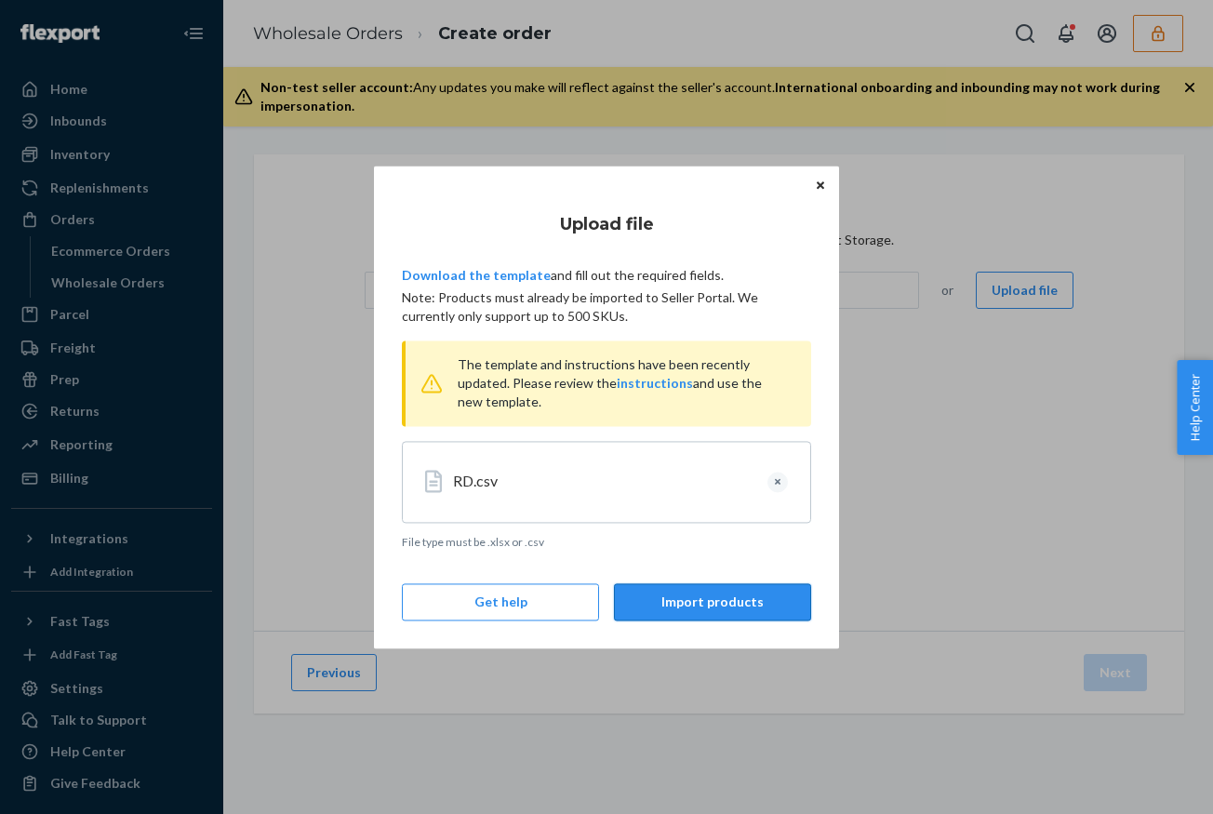
click at [721, 602] on button "Import products" at bounding box center [712, 601] width 197 height 37
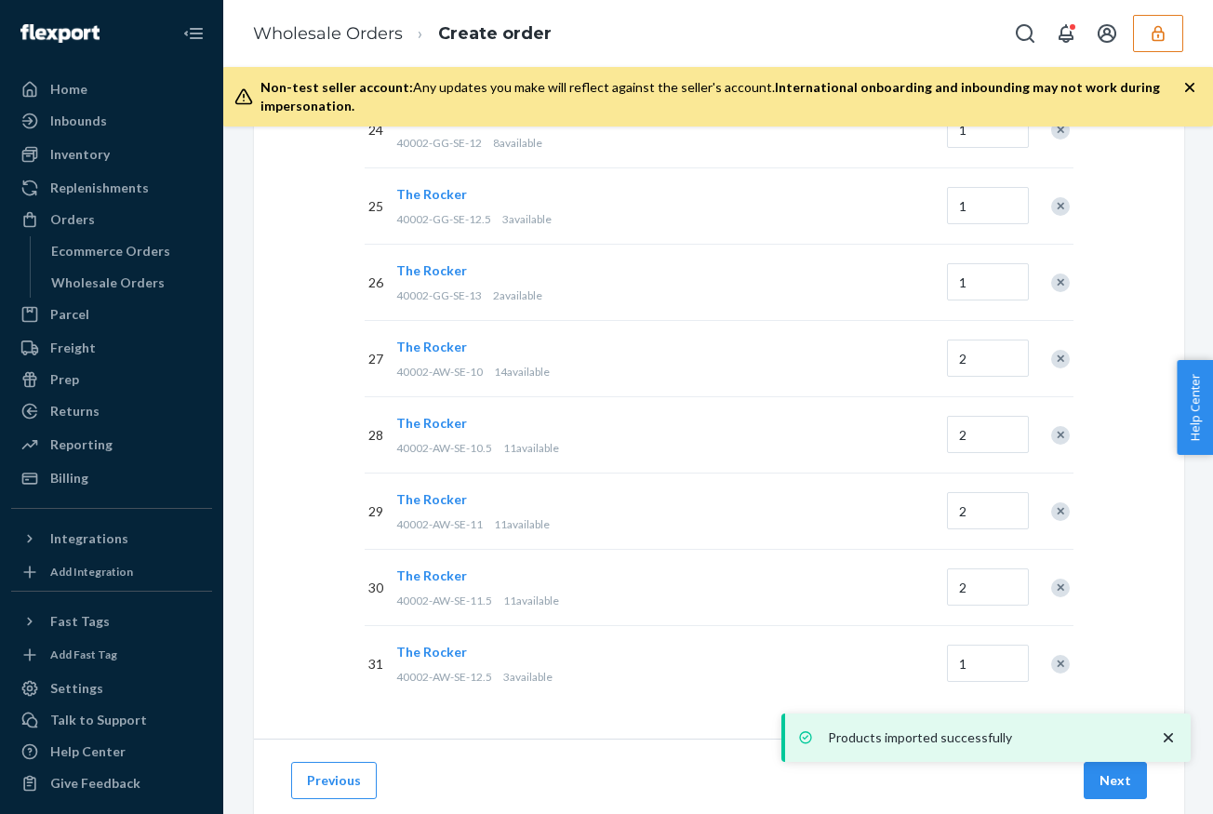
scroll to position [2153, 0]
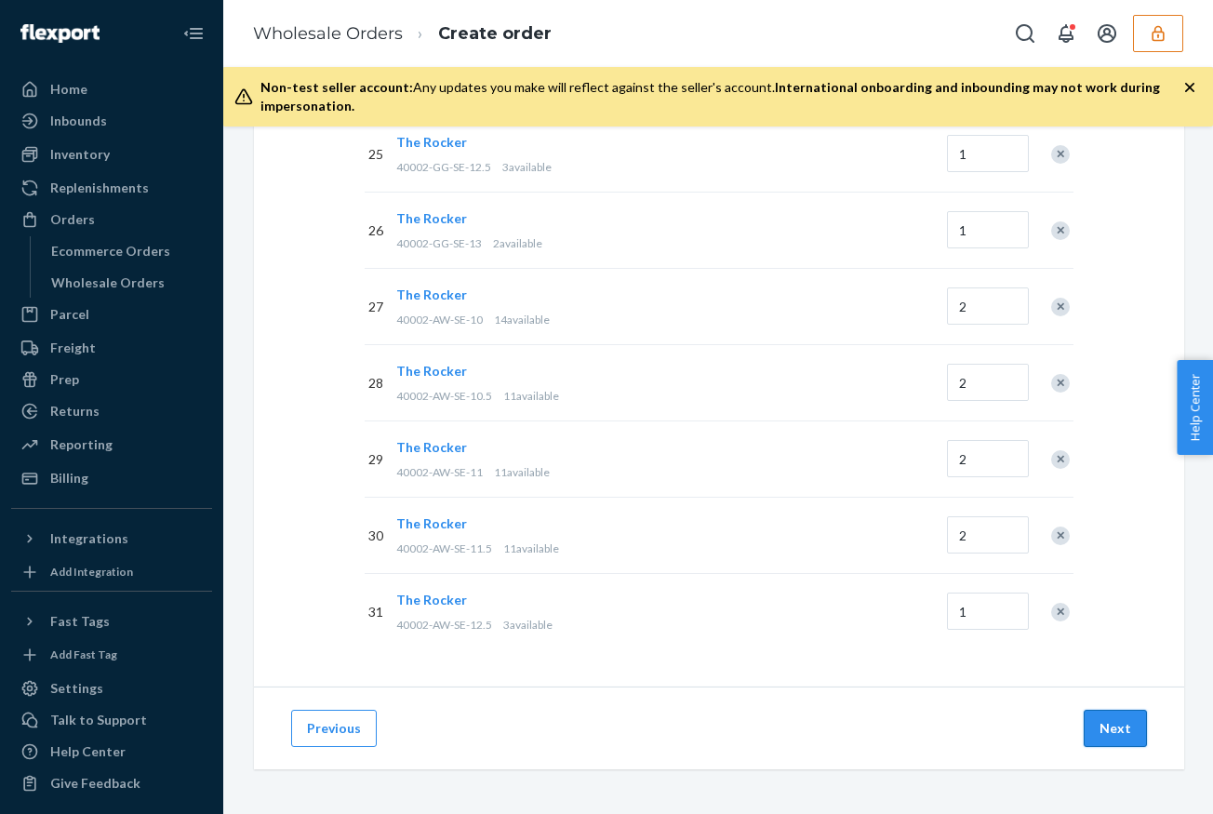
click at [1116, 733] on button "Next" at bounding box center [1114, 727] width 63 height 37
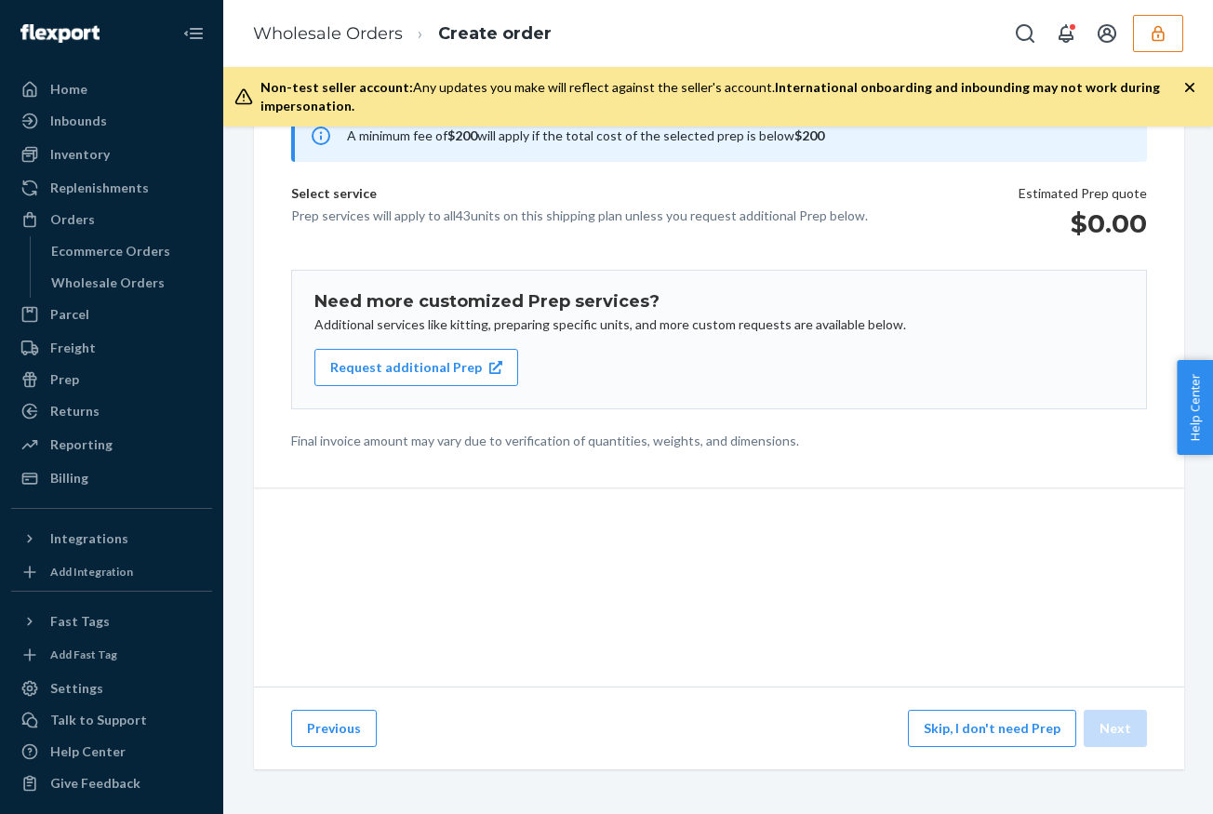
scroll to position [193, 0]
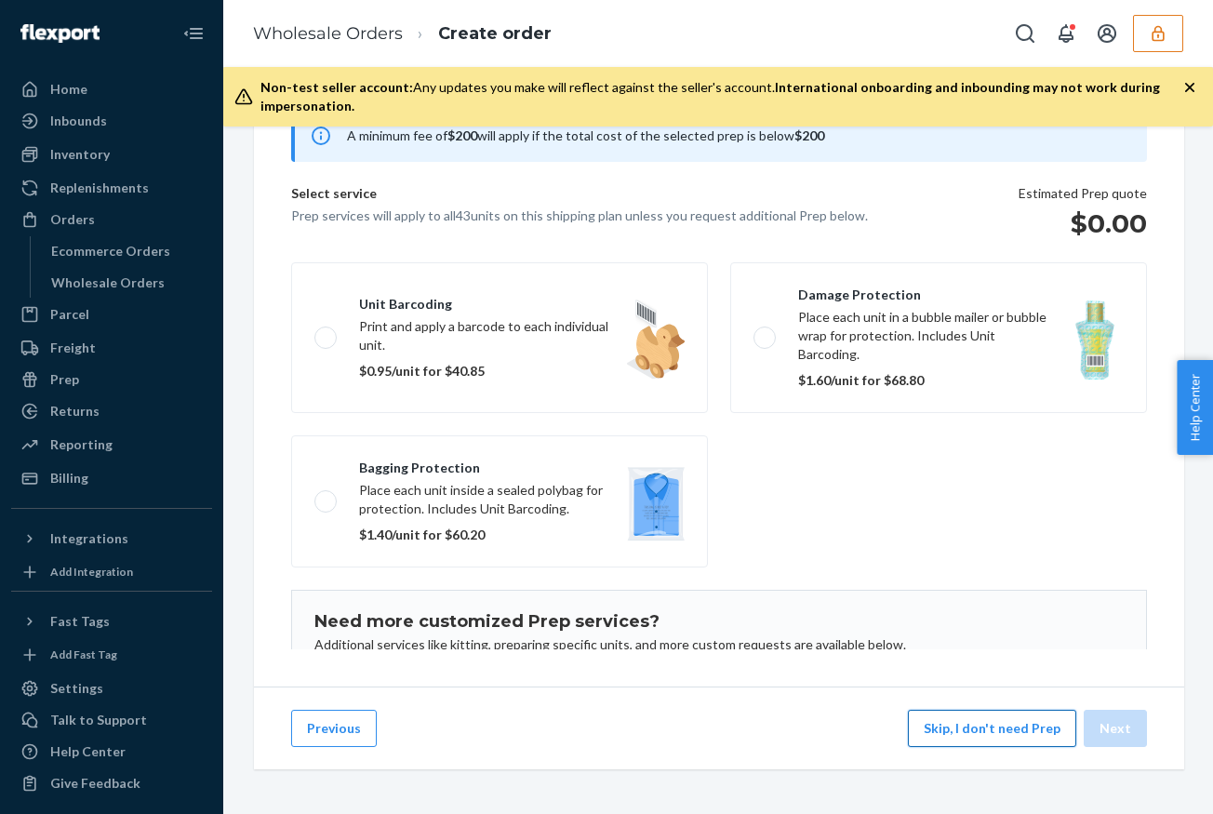
click at [1006, 739] on button "Skip, I don't need Prep" at bounding box center [992, 727] width 168 height 37
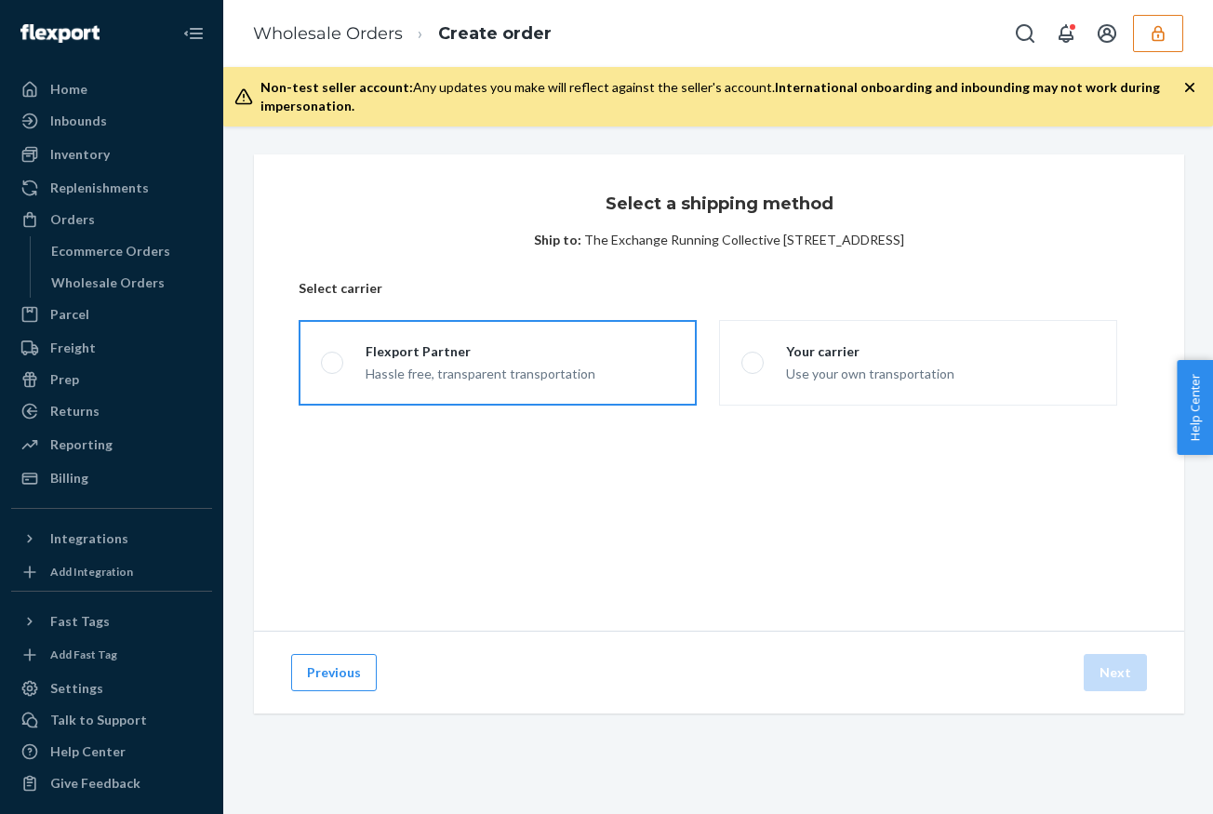
click at [523, 378] on div "Hassle free, transparent transportation" at bounding box center [480, 372] width 230 height 22
click at [333, 369] on input "Flexport Partner Hassle free, transparent transportation" at bounding box center [327, 363] width 12 height 12
radio input "true"
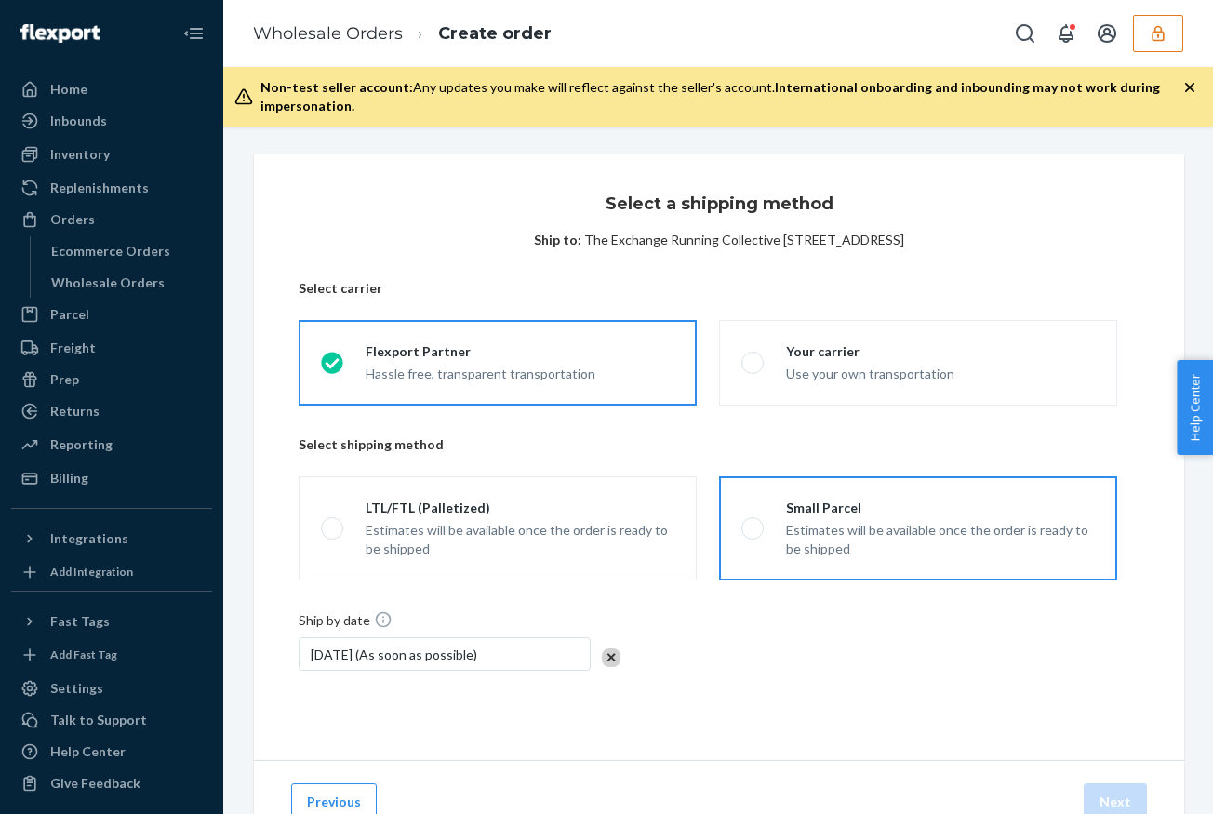
click at [843, 543] on div "Estimates will be available once the order is ready to be shipped" at bounding box center [940, 539] width 309 height 37
click at [753, 535] on input "Small Parcel Estimates will be available once the order is ready to be shipped" at bounding box center [747, 529] width 12 height 12
radio input "true"
click at [1123, 798] on button "Next" at bounding box center [1114, 801] width 63 height 37
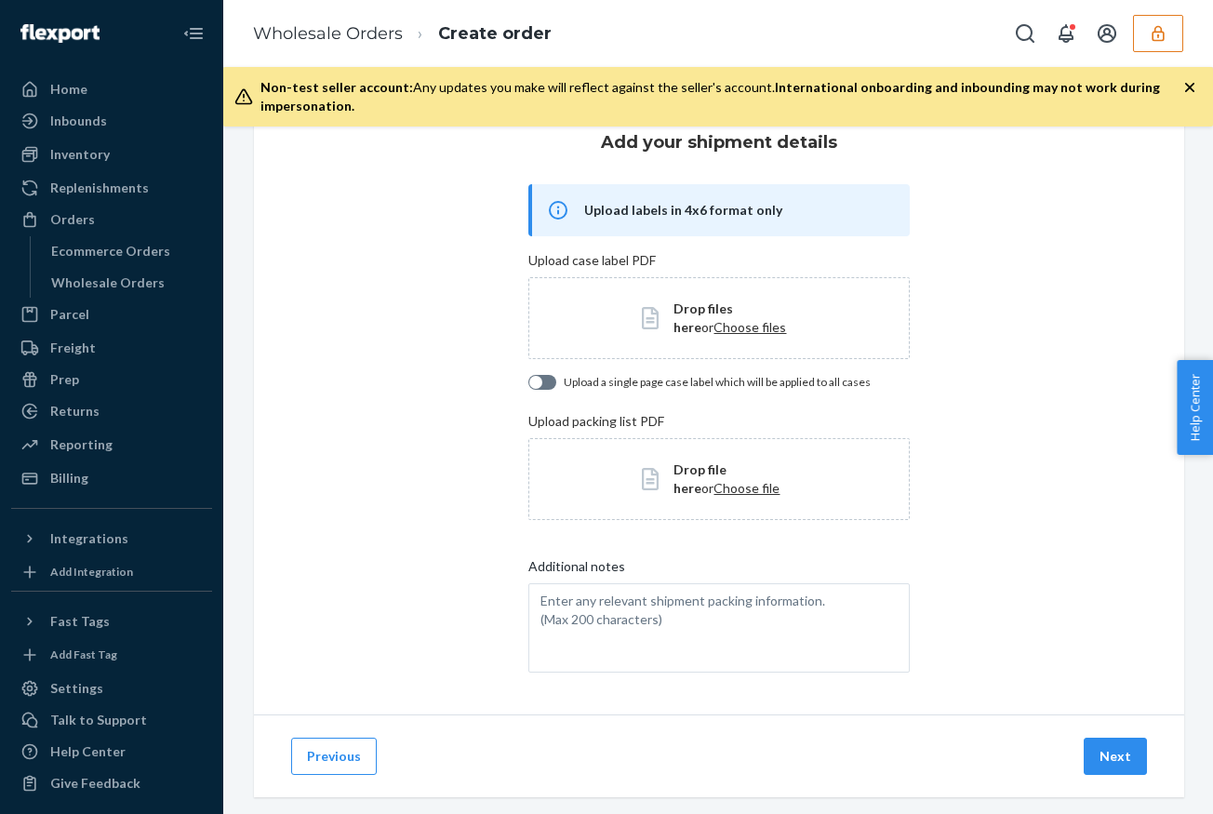
scroll to position [89, 0]
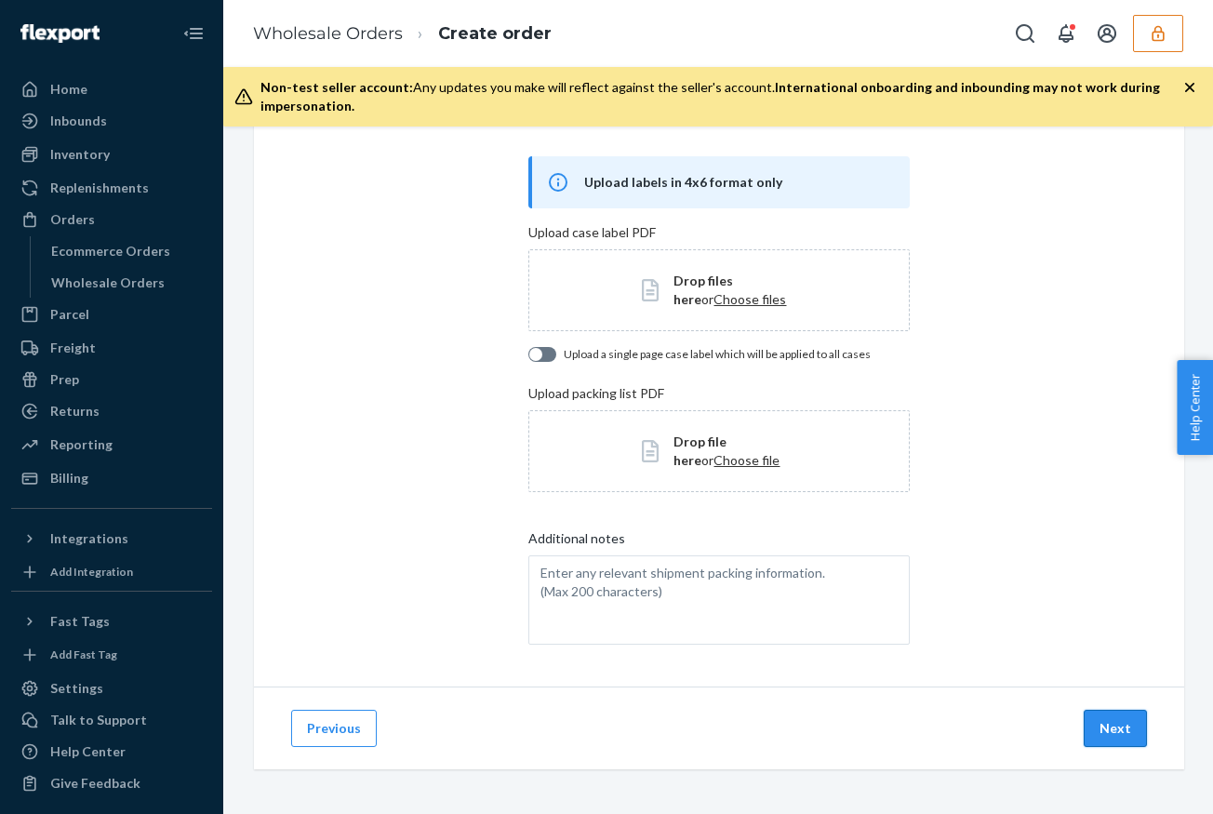
click at [1123, 734] on button "Next" at bounding box center [1114, 727] width 63 height 37
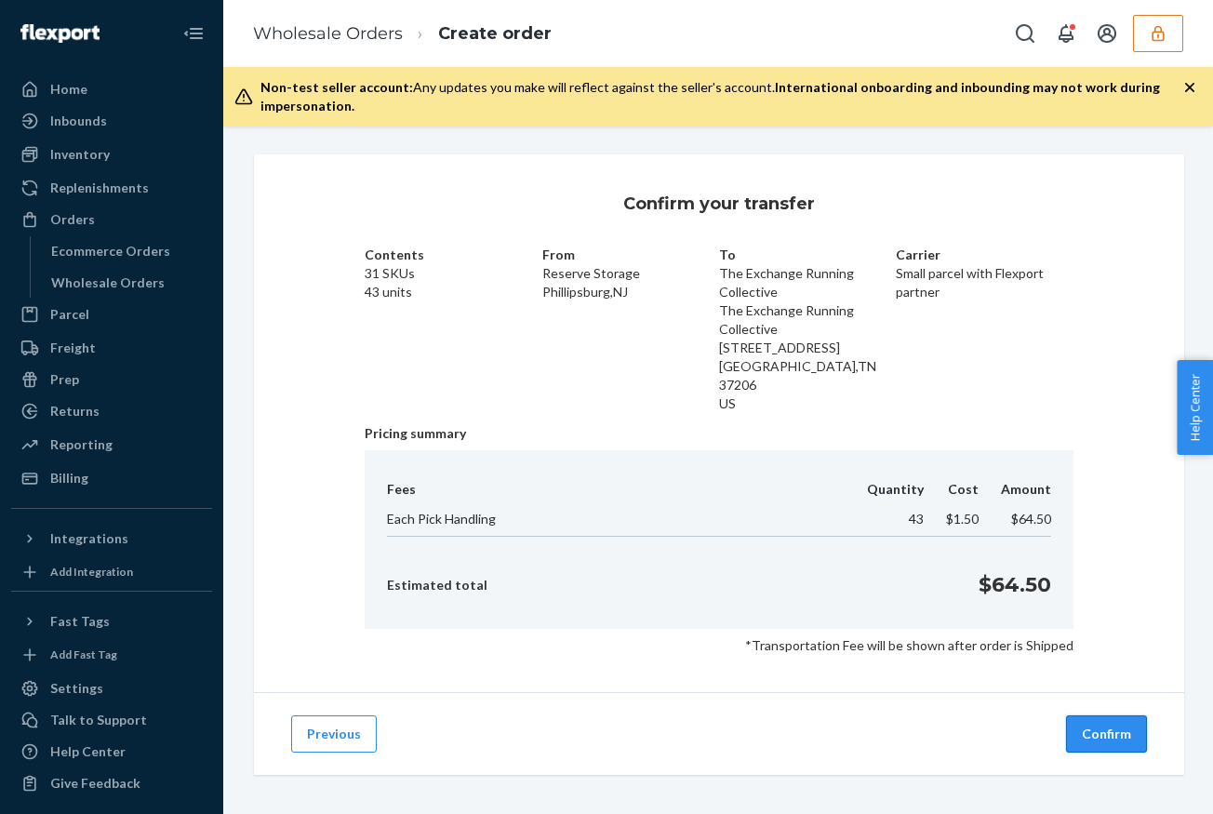
click at [1108, 717] on button "Confirm" at bounding box center [1106, 733] width 81 height 37
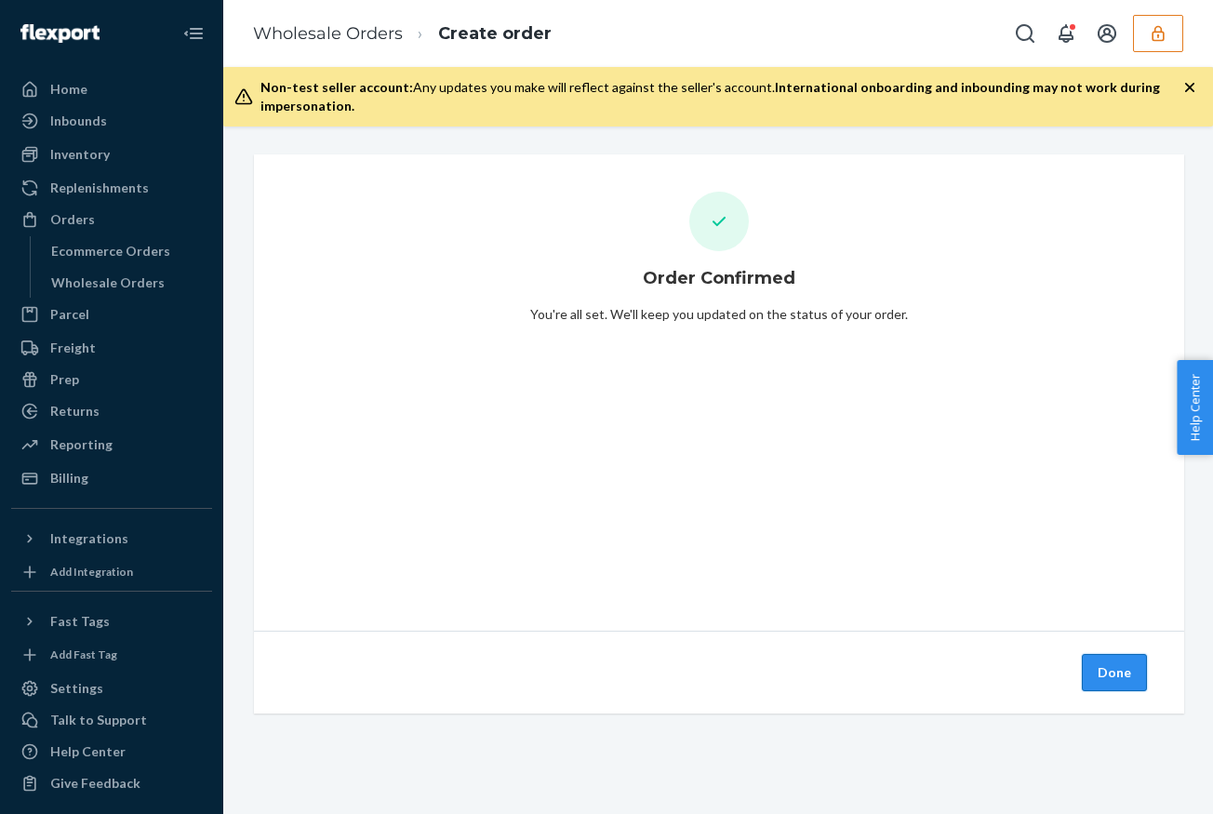
click at [1123, 674] on button "Done" at bounding box center [1113, 672] width 65 height 37
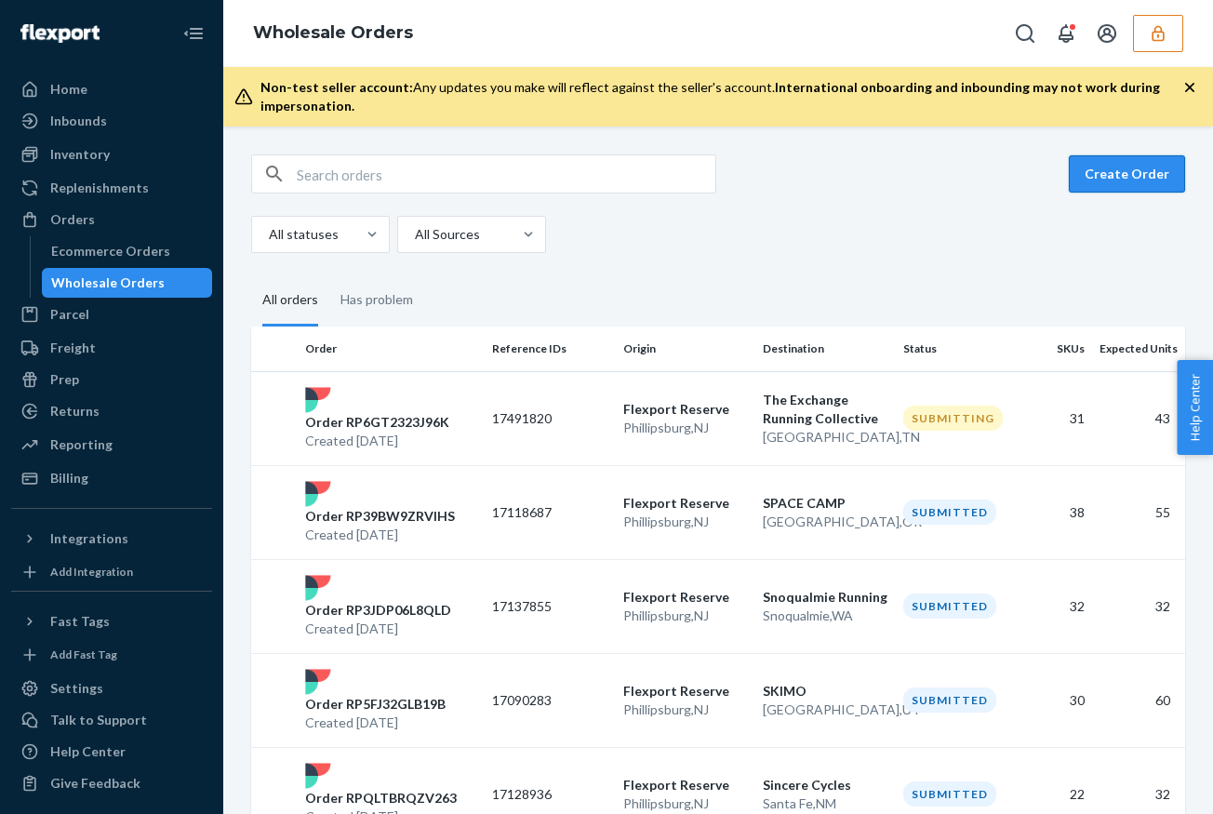
click at [1118, 179] on button "Create Order" at bounding box center [1126, 173] width 116 height 37
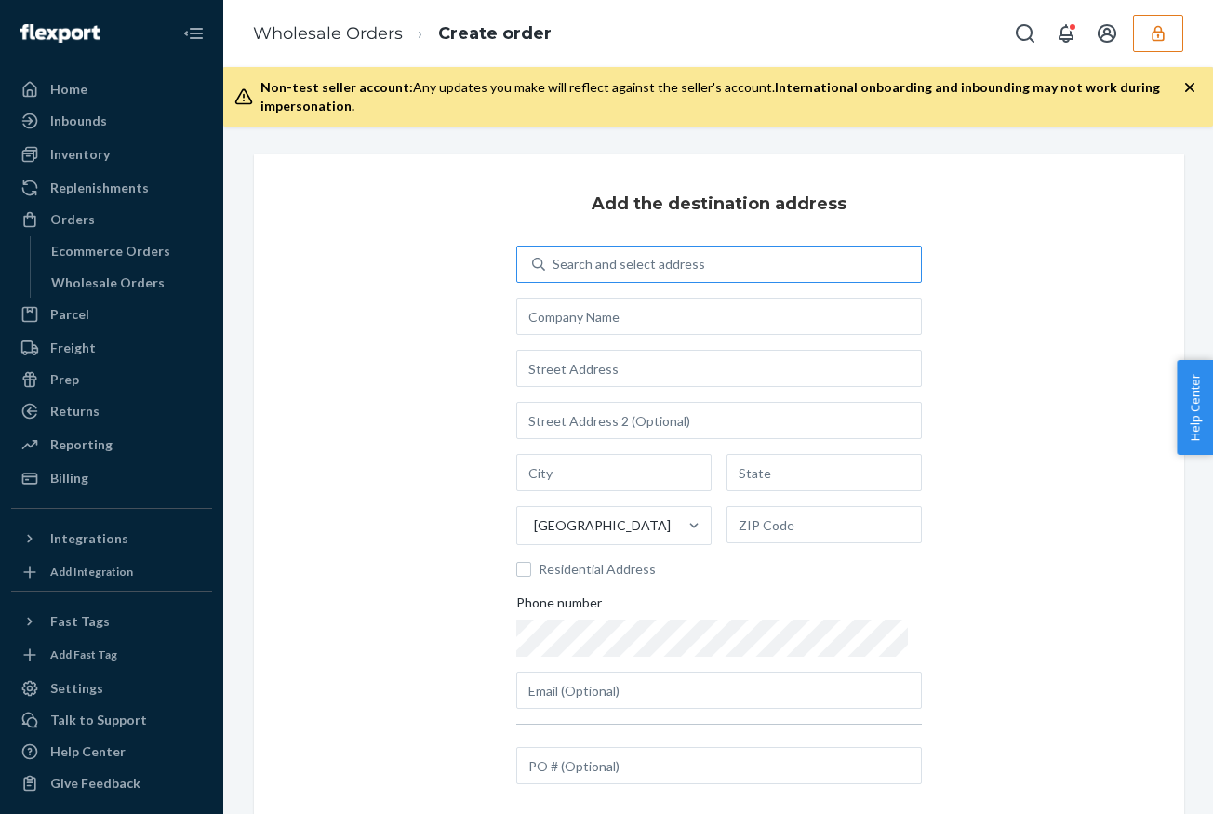
click at [596, 277] on div "Search and select address" at bounding box center [733, 263] width 376 height 33
click at [554, 273] on input "Search and select address" at bounding box center [553, 264] width 2 height 19
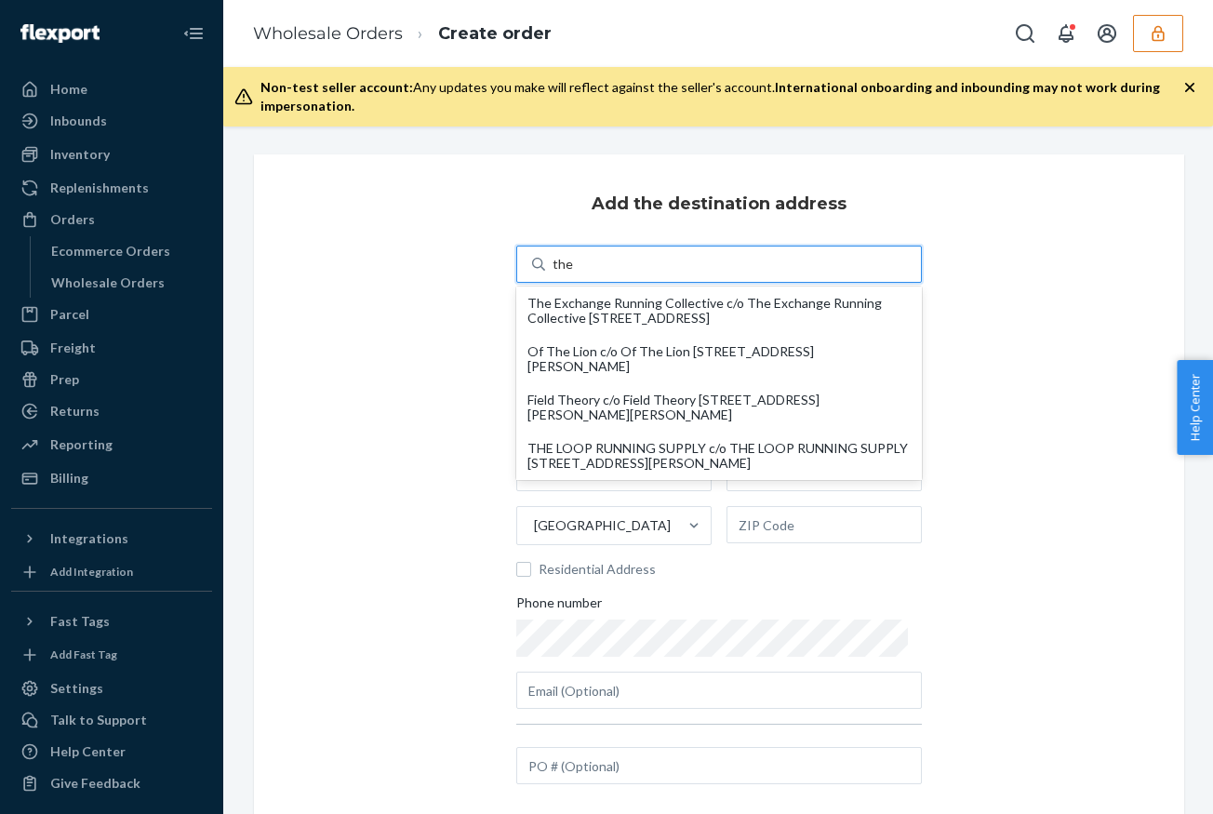
type input "the e"
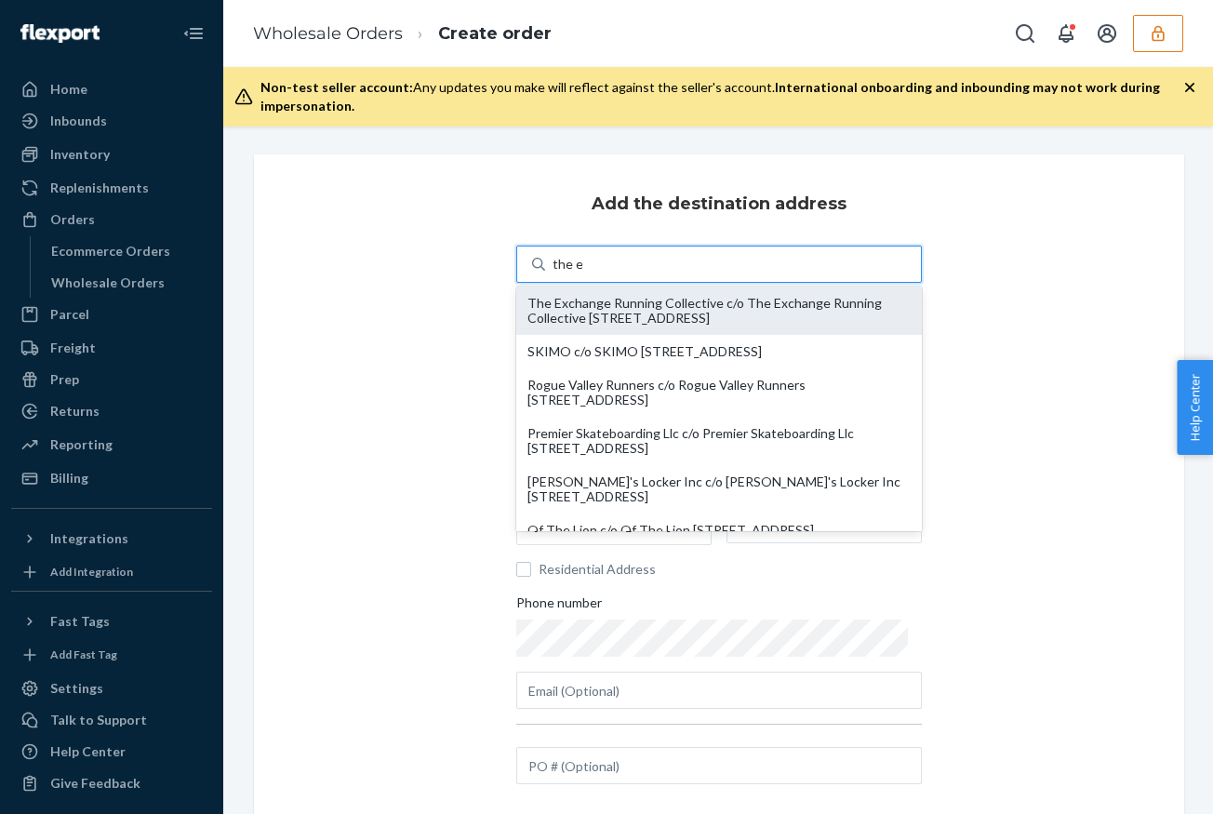
click at [639, 312] on div "The Exchange Running Collective c/o The Exchange Running Collective [STREET_ADD…" at bounding box center [718, 311] width 383 height 30
click at [582, 273] on input "the e" at bounding box center [567, 264] width 30 height 19
type input "The Exchange Running Collective"
type input "[STREET_ADDRESS]"
type input "[GEOGRAPHIC_DATA]"
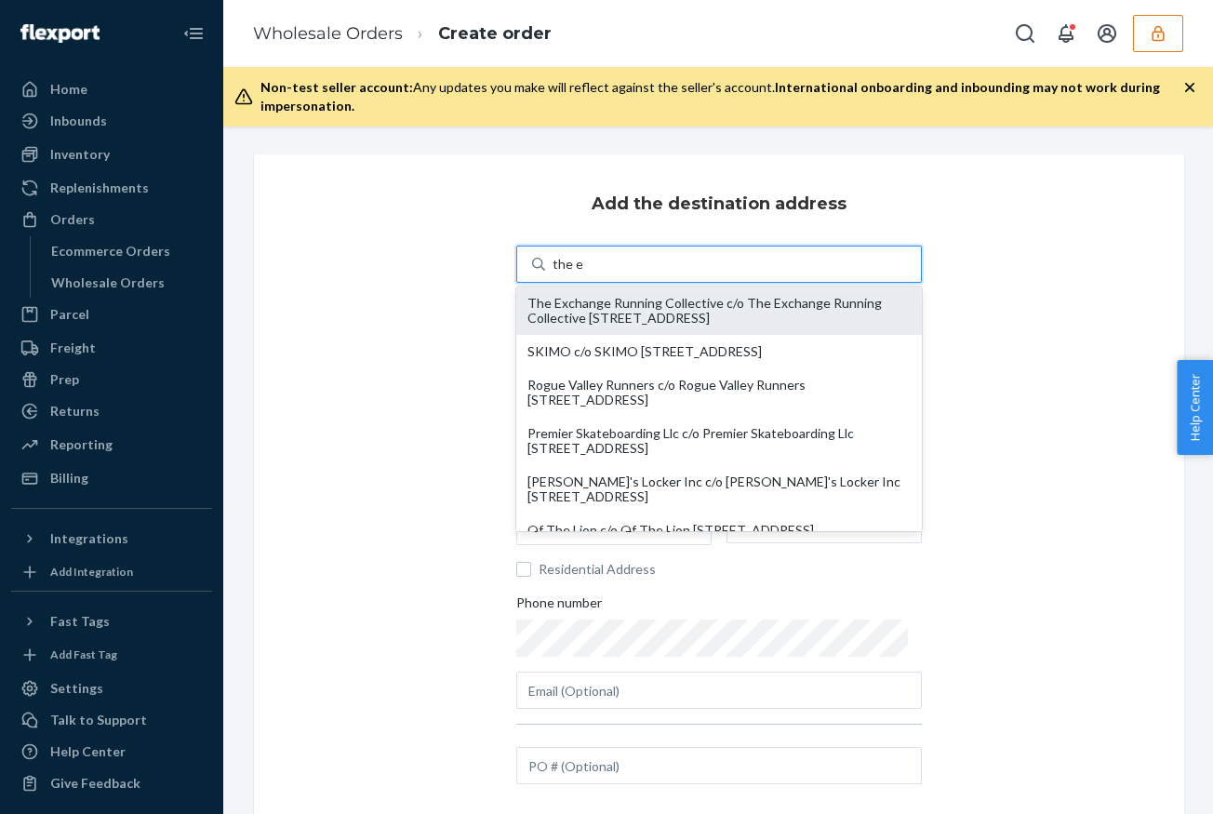
type input "TN"
type input "37206"
type input "[PERSON_NAME][EMAIL_ADDRESS][PERSON_NAME][DOMAIN_NAME]"
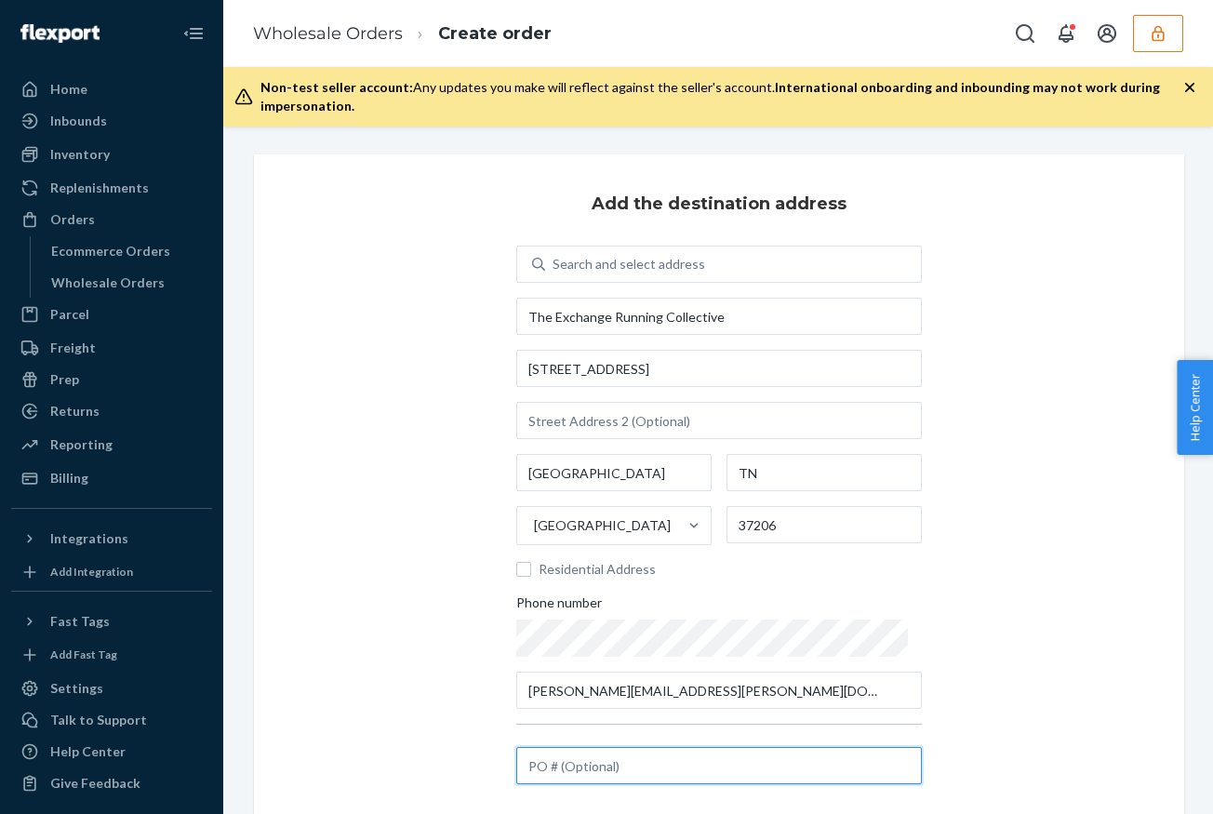
click at [626, 762] on input "text" at bounding box center [718, 765] width 405 height 37
click at [595, 773] on input "text" at bounding box center [718, 765] width 405 height 37
paste input "17491899"
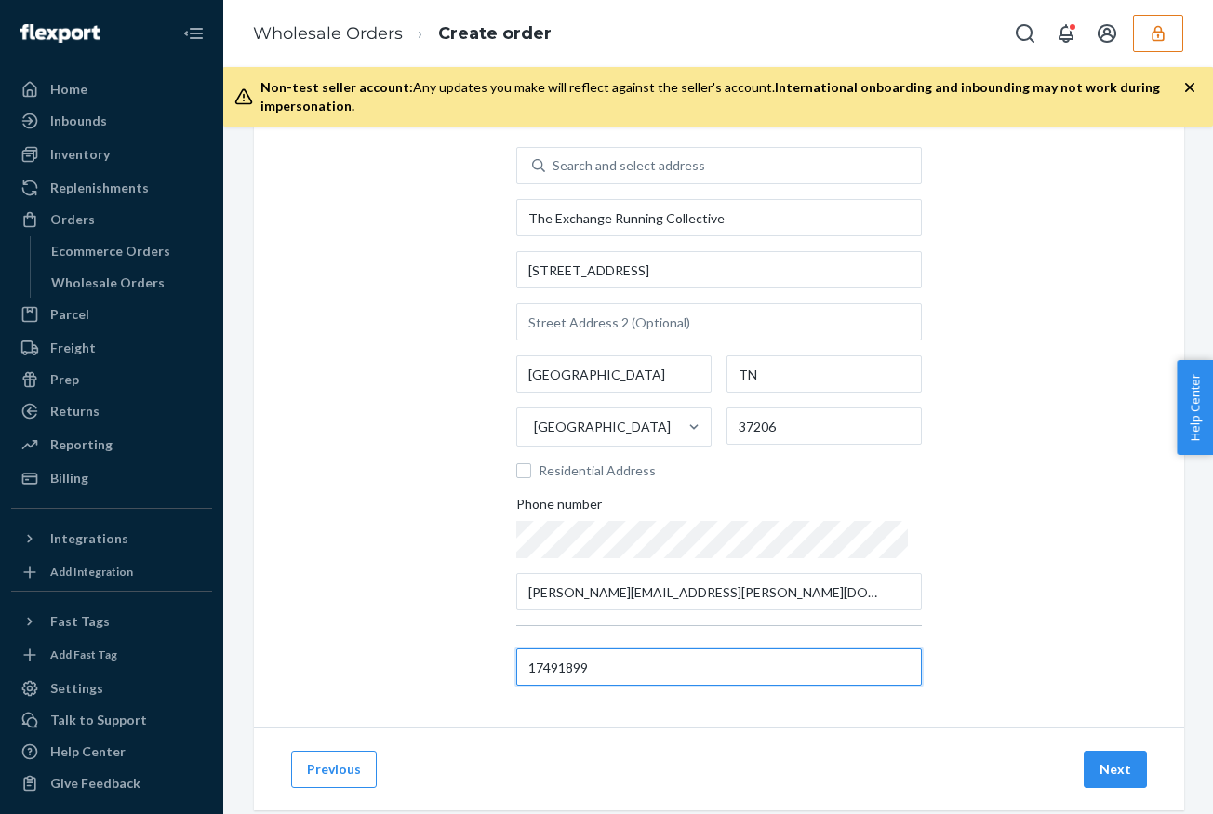
scroll to position [139, 0]
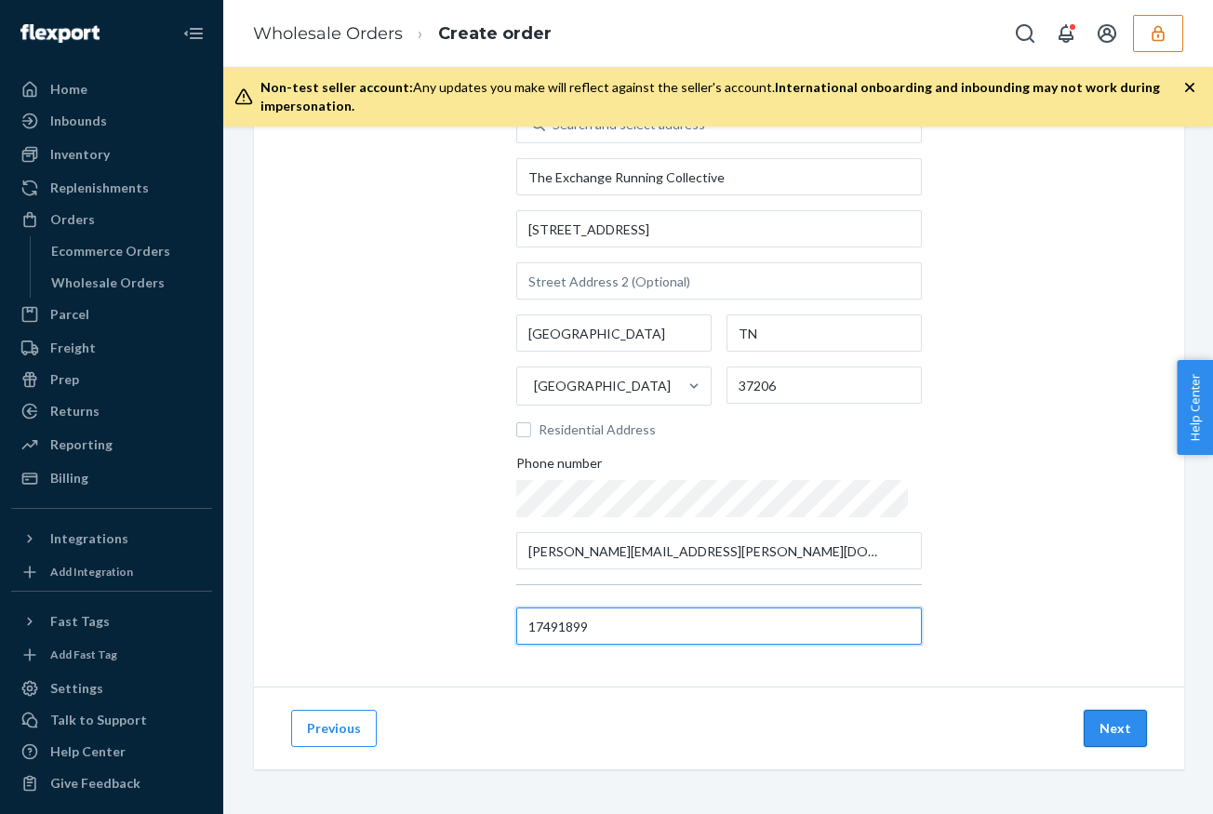
type input "17491899"
click at [1107, 719] on button "Next" at bounding box center [1114, 727] width 63 height 37
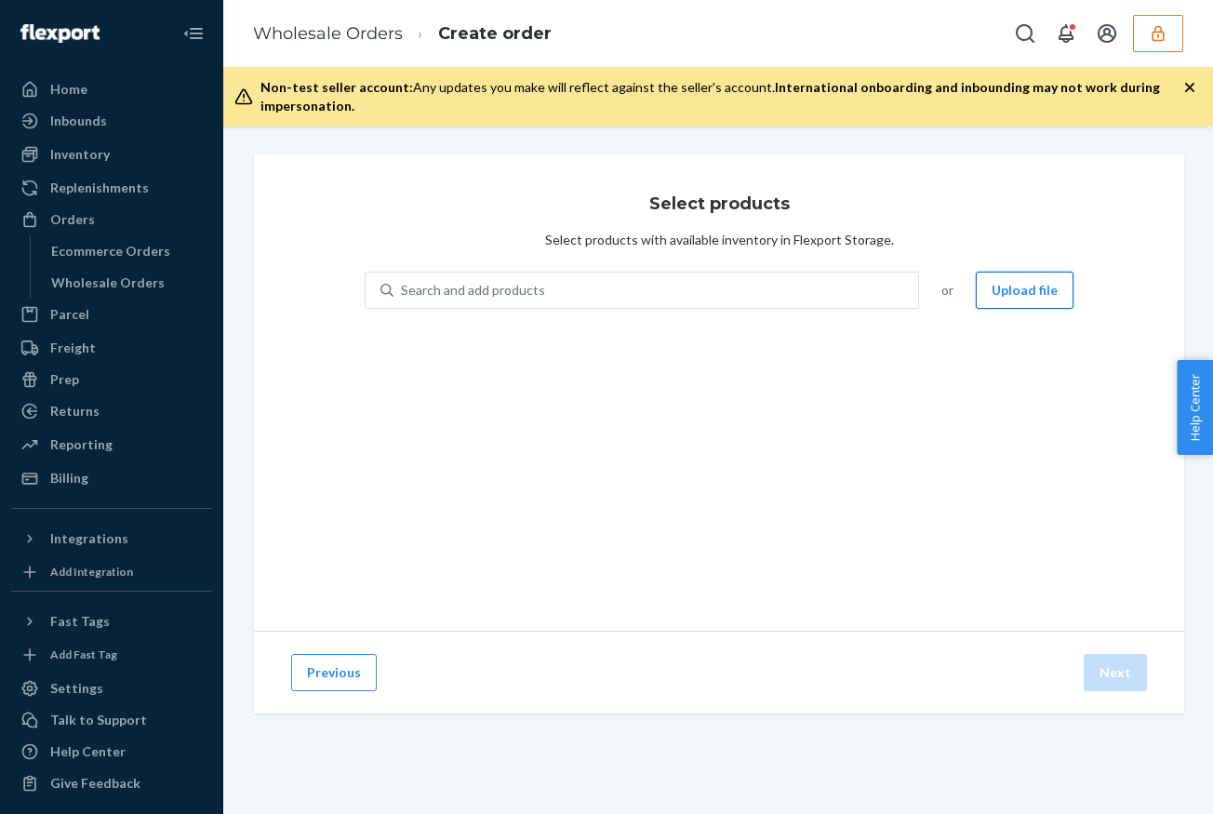
click at [1046, 298] on button "Upload file" at bounding box center [1024, 290] width 98 height 37
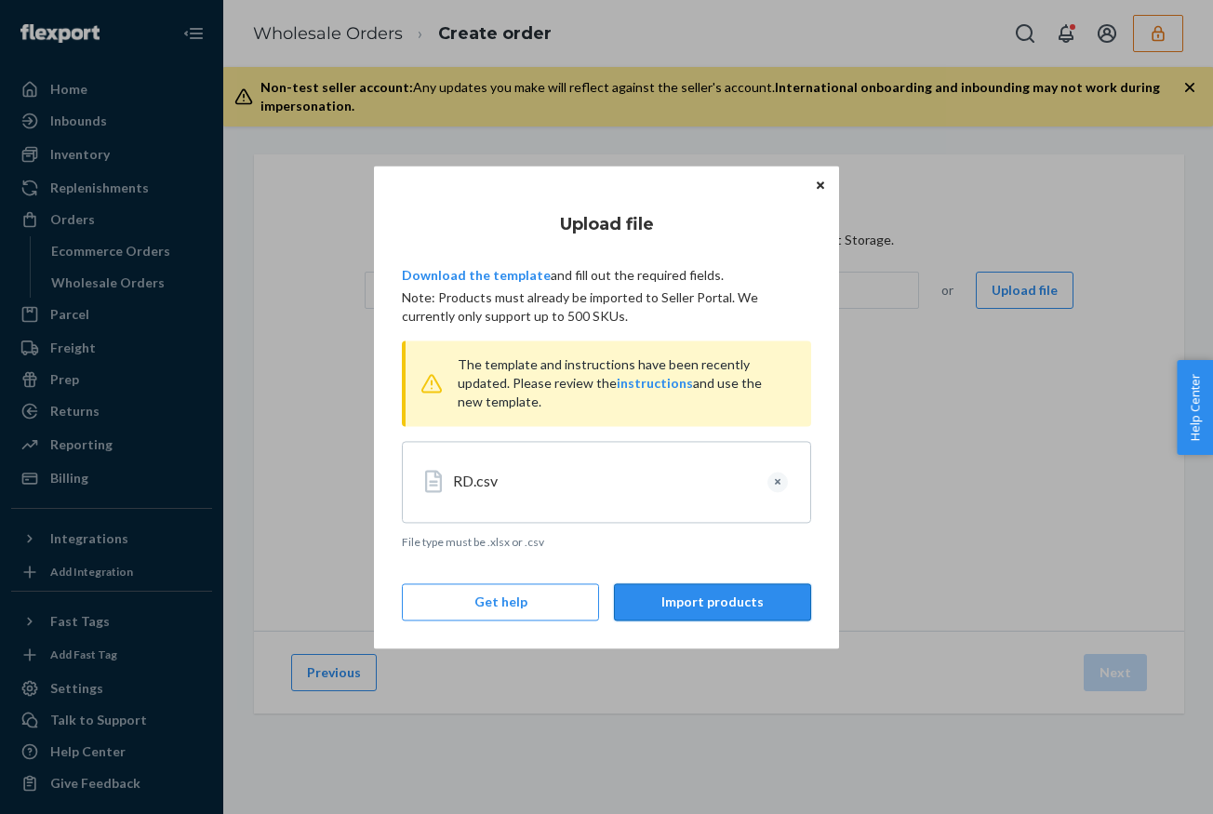
click at [711, 602] on button "Import products" at bounding box center [712, 601] width 197 height 37
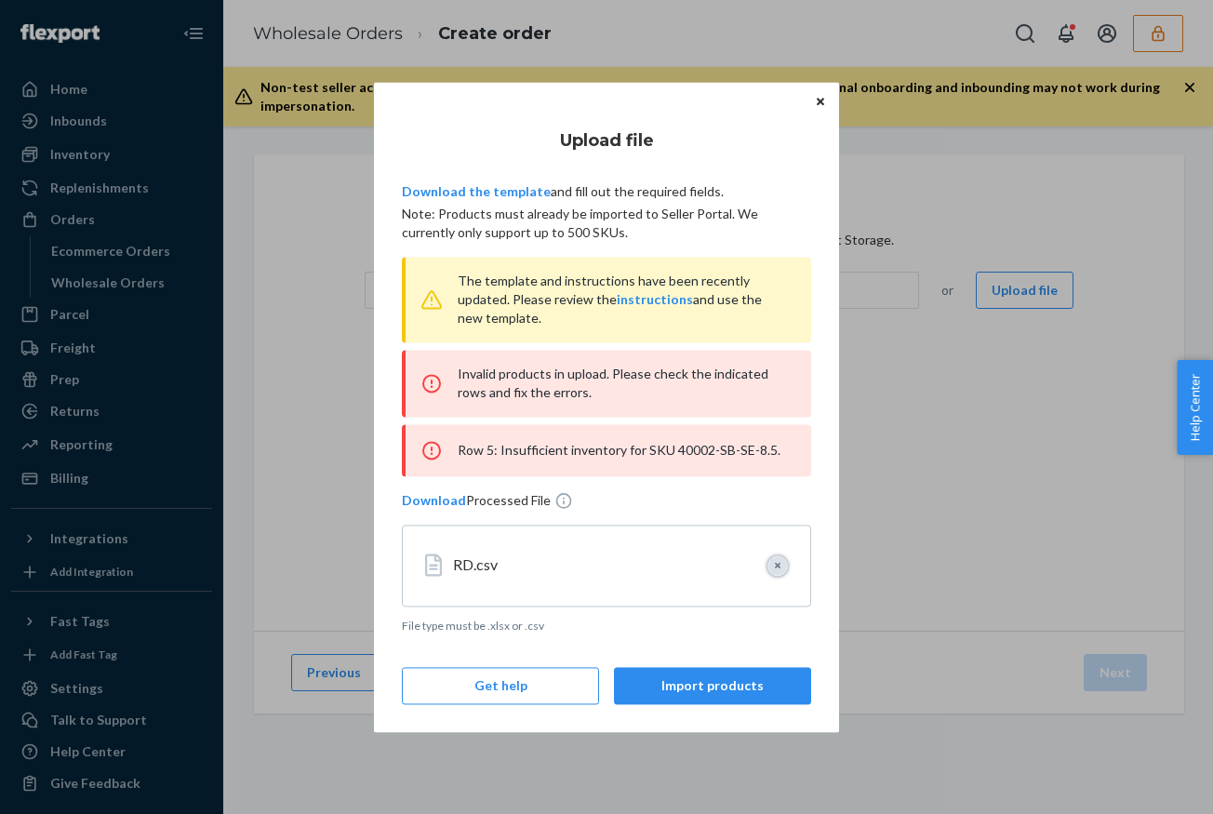
click at [778, 564] on button "Clear" at bounding box center [777, 565] width 20 height 20
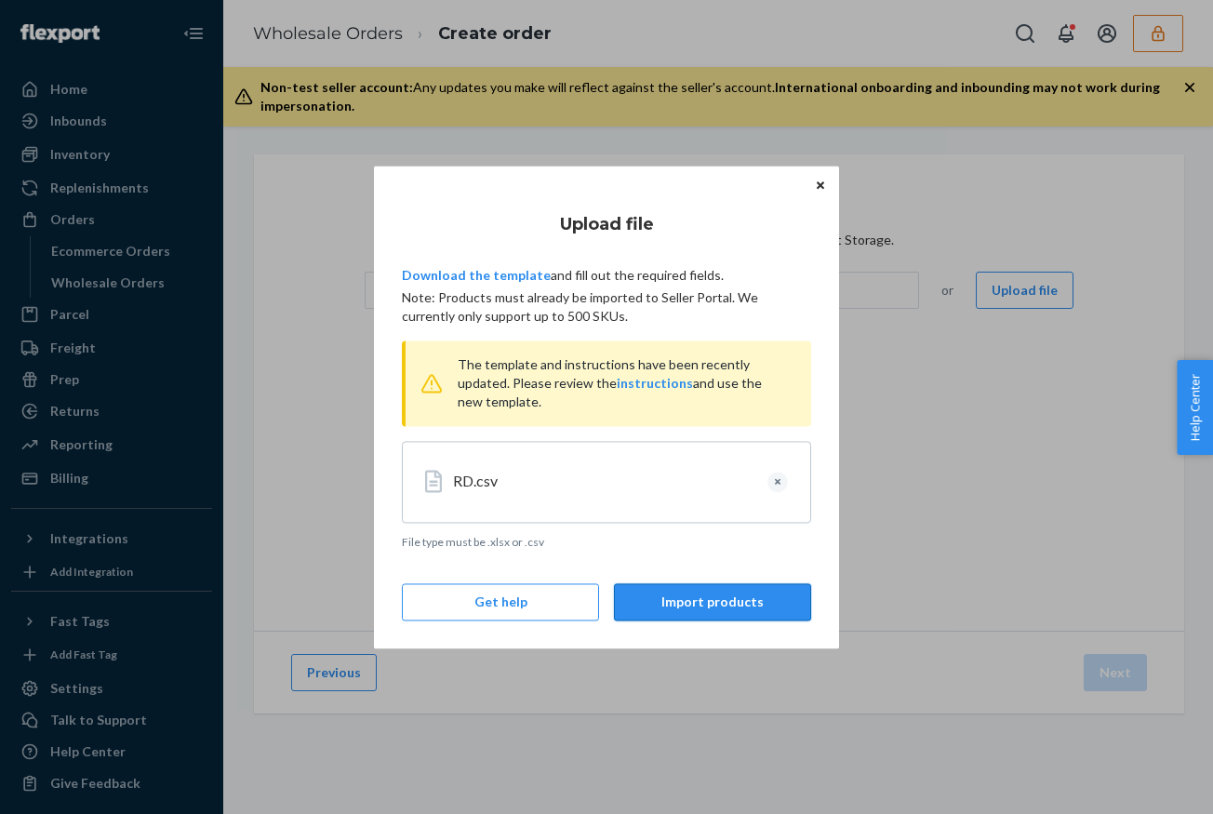
click at [736, 597] on button "Import products" at bounding box center [712, 601] width 197 height 37
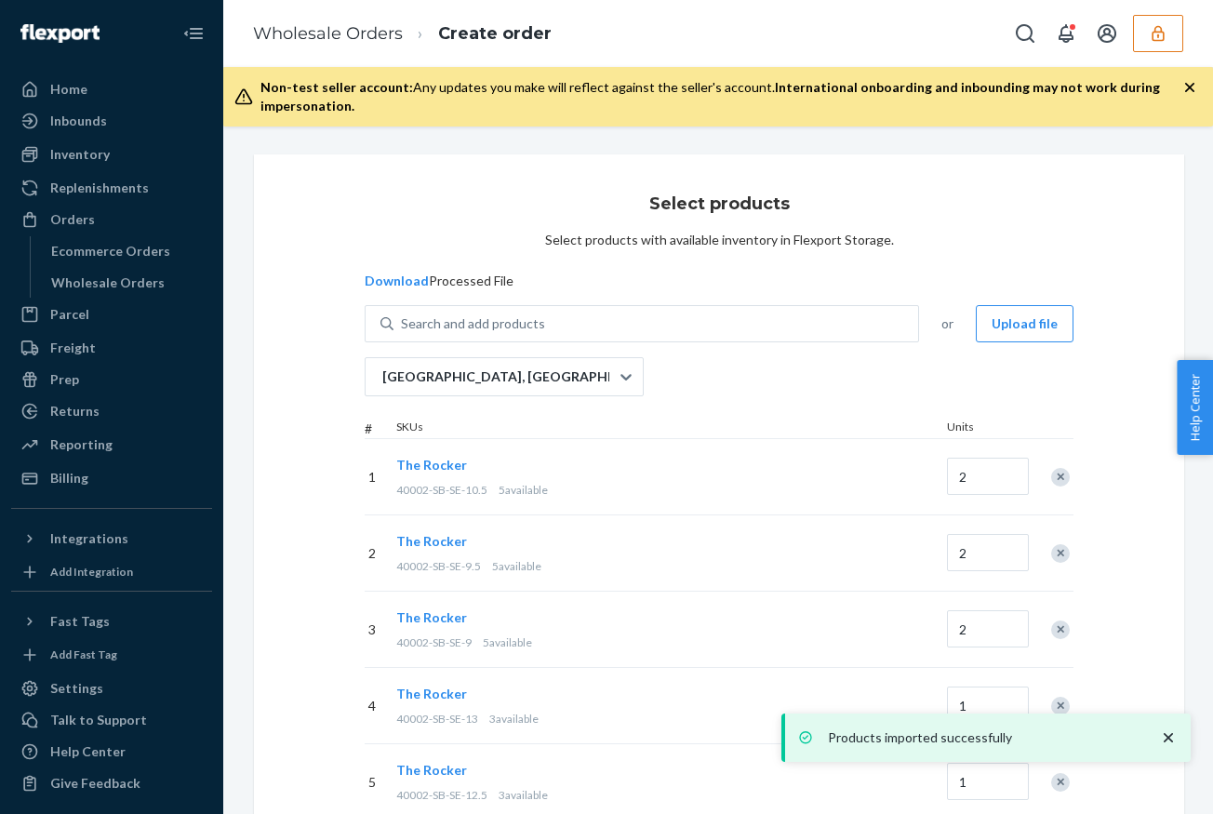
scroll to position [551, 0]
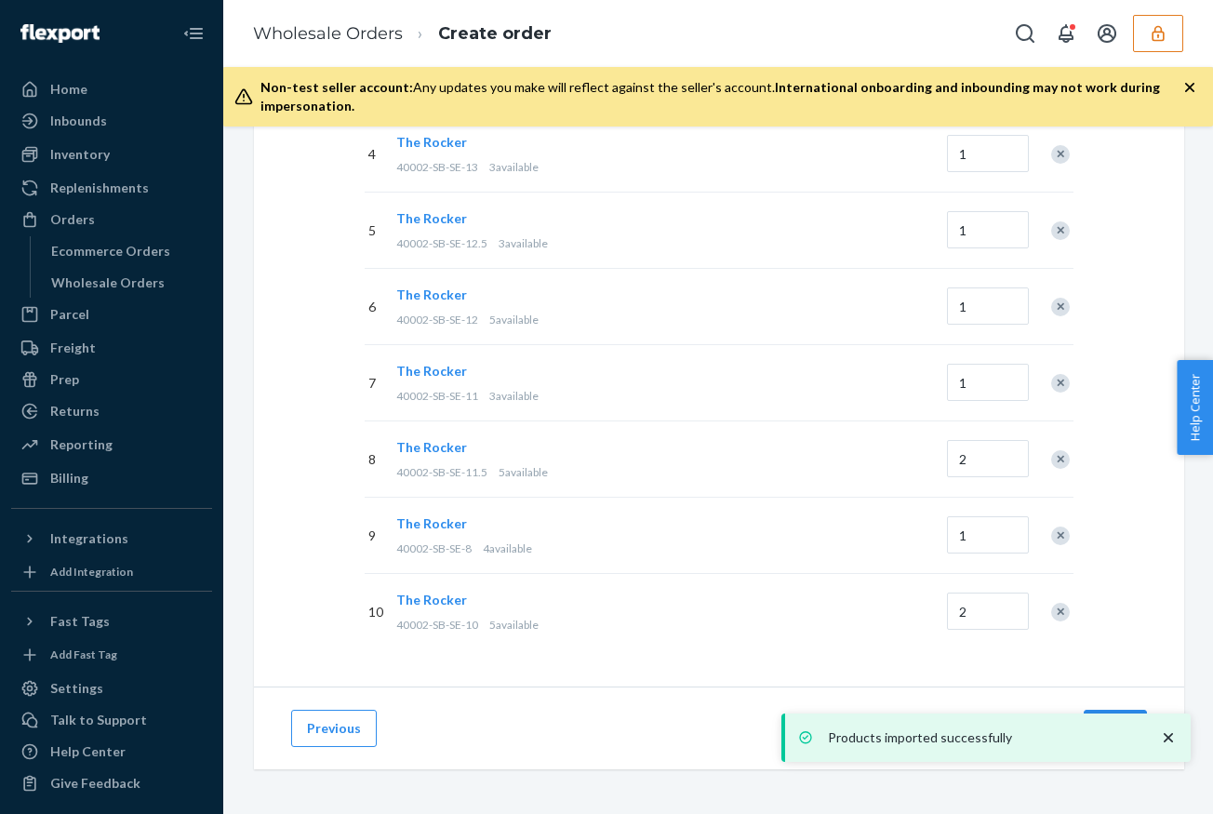
click at [1167, 737] on icon "close toast" at bounding box center [1167, 737] width 9 height 9
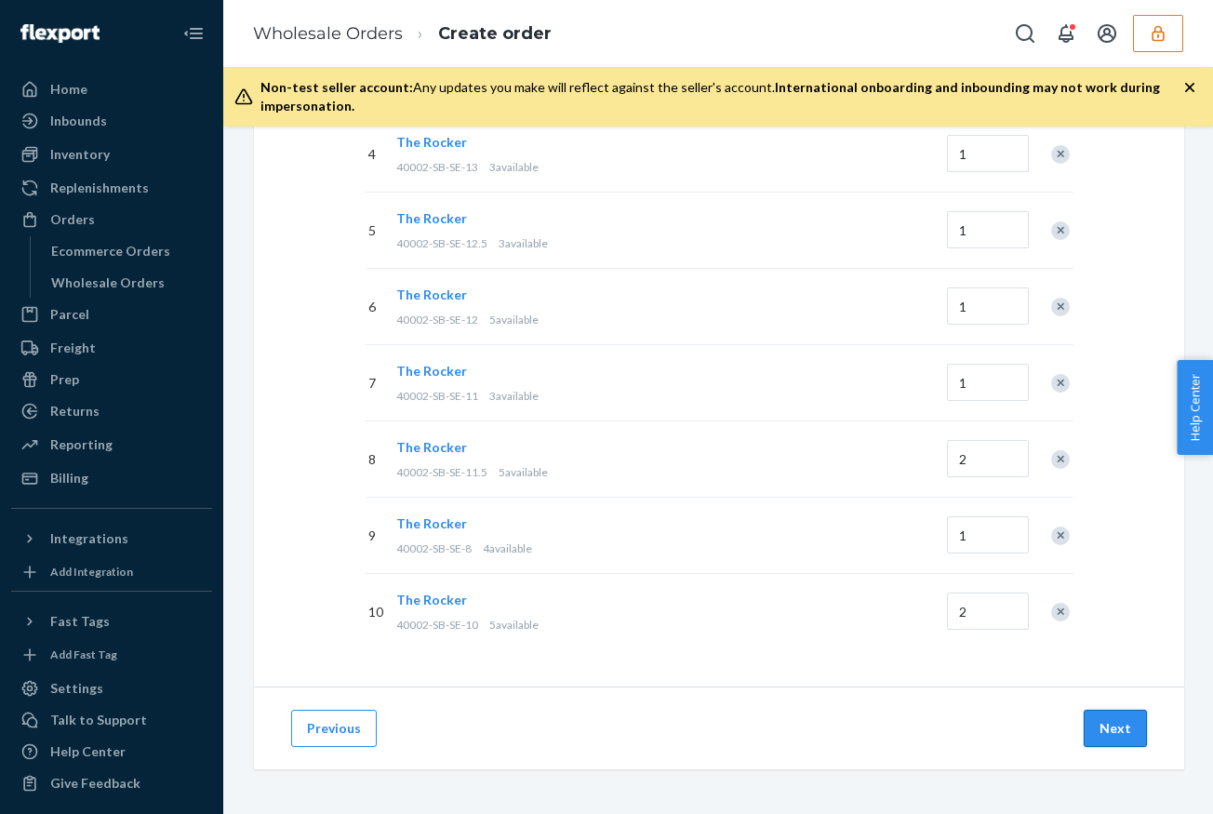
click at [1107, 732] on button "Next" at bounding box center [1114, 727] width 63 height 37
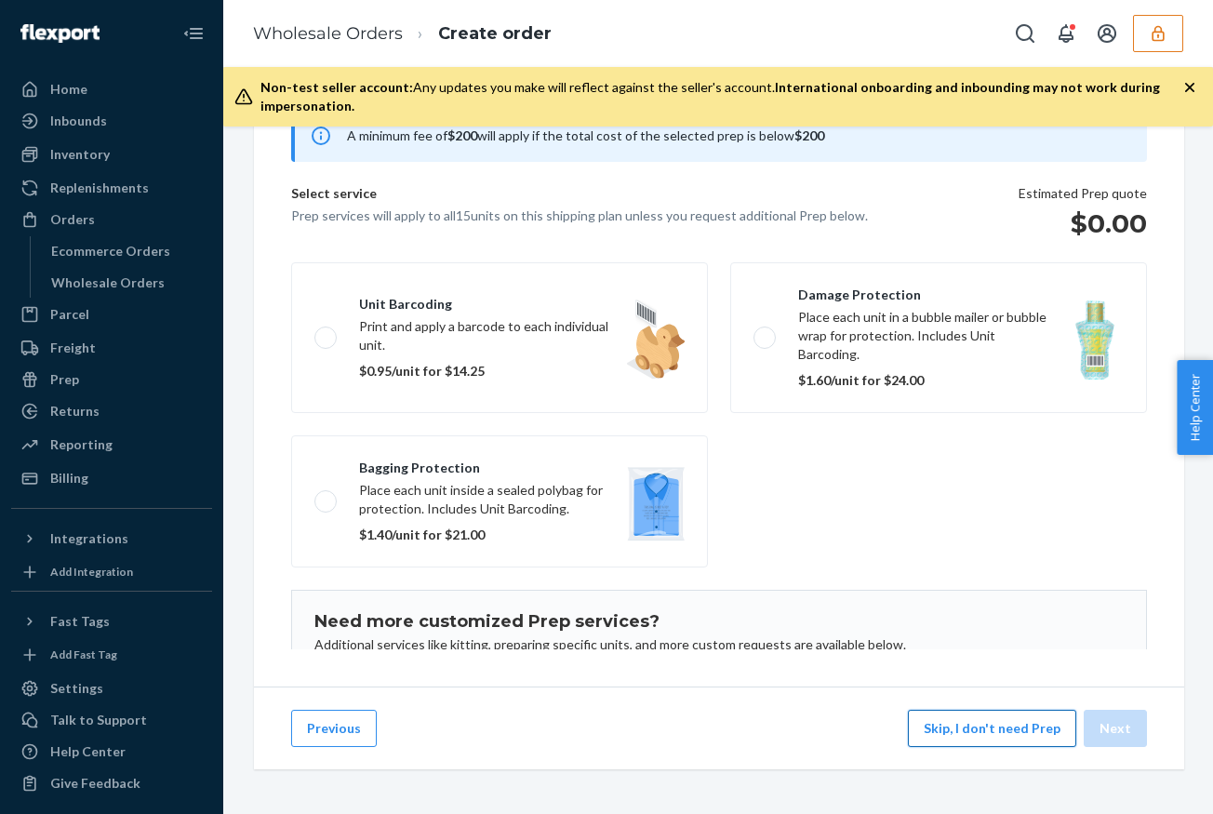
click at [1012, 736] on button "Skip, I don't need Prep" at bounding box center [992, 727] width 168 height 37
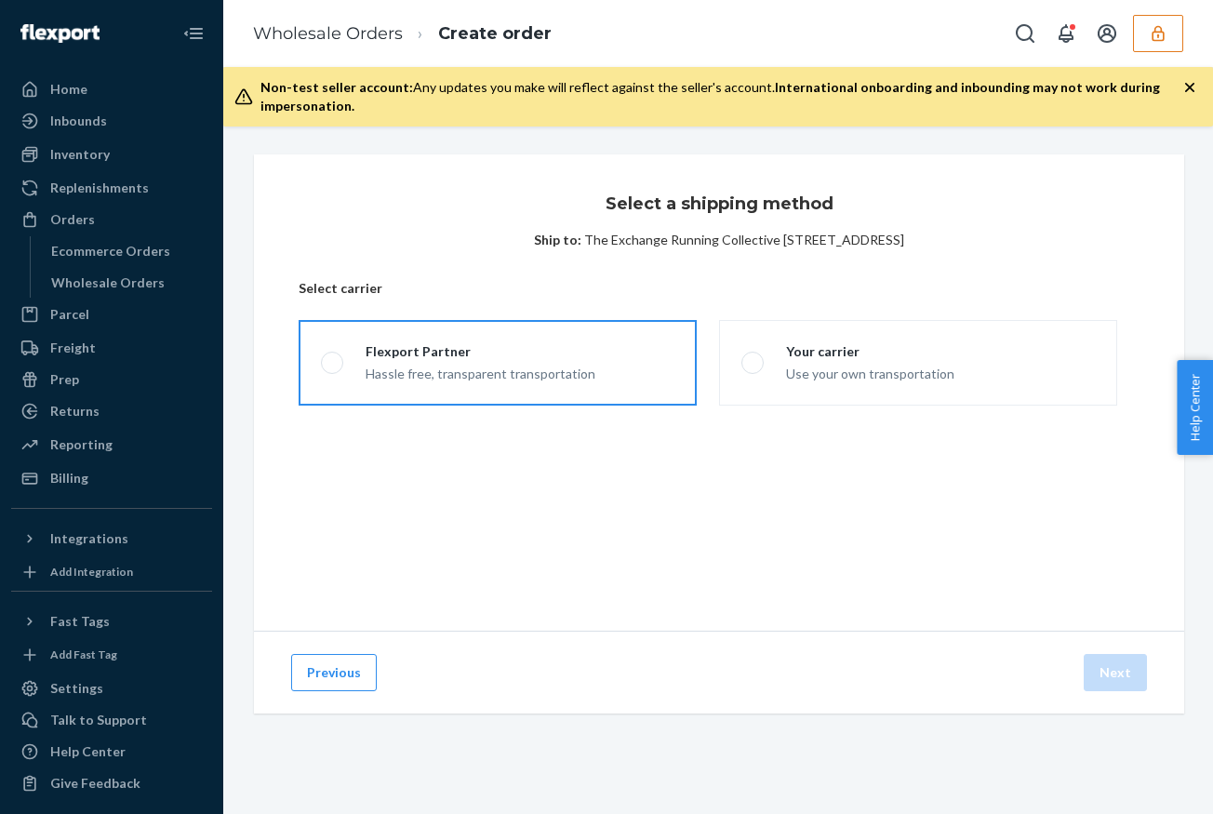
click at [557, 374] on div "Hassle free, transparent transportation" at bounding box center [480, 372] width 230 height 22
click at [333, 369] on input "Flexport Partner Hassle free, transparent transportation" at bounding box center [327, 363] width 12 height 12
radio input "true"
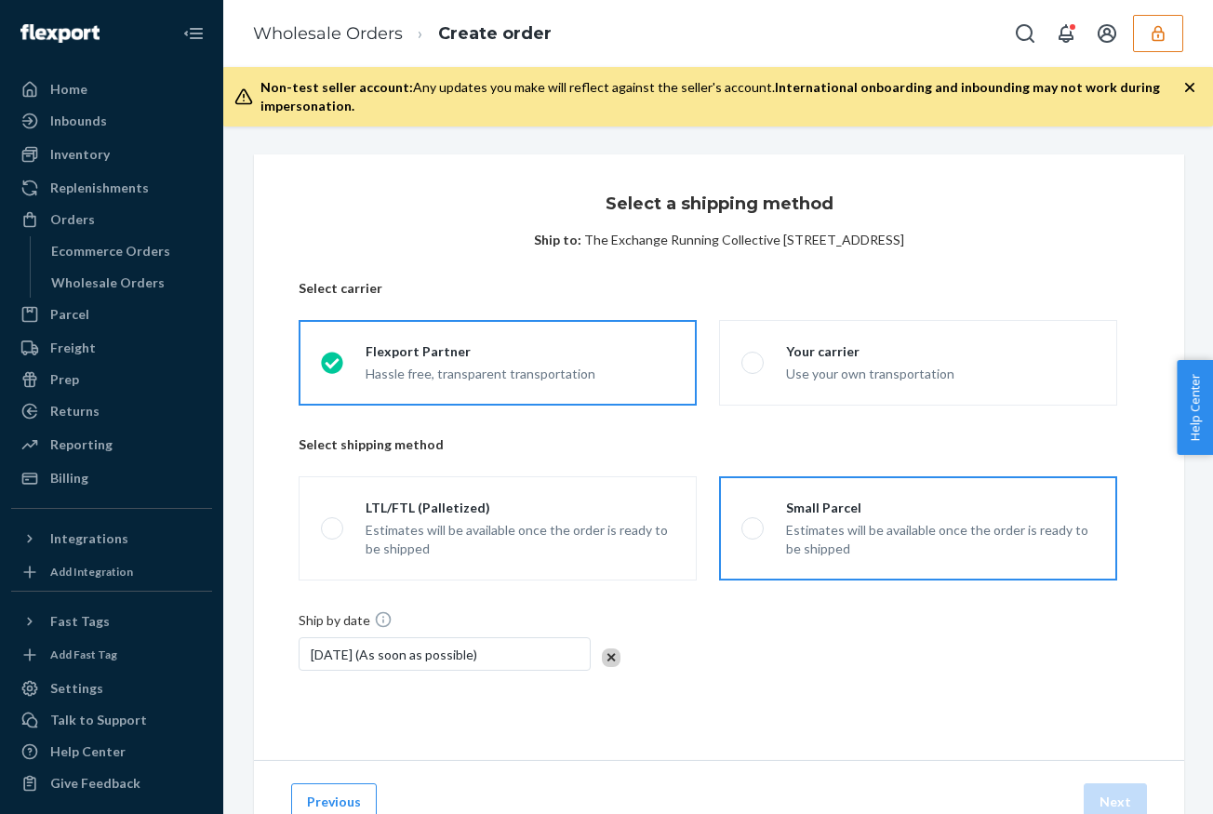
click at [908, 501] on div "Small Parcel" at bounding box center [940, 507] width 309 height 19
click at [753, 523] on input "Small Parcel Estimates will be available once the order is ready to be shipped" at bounding box center [747, 529] width 12 height 12
radio input "true"
click at [1125, 796] on button "Next" at bounding box center [1114, 801] width 63 height 37
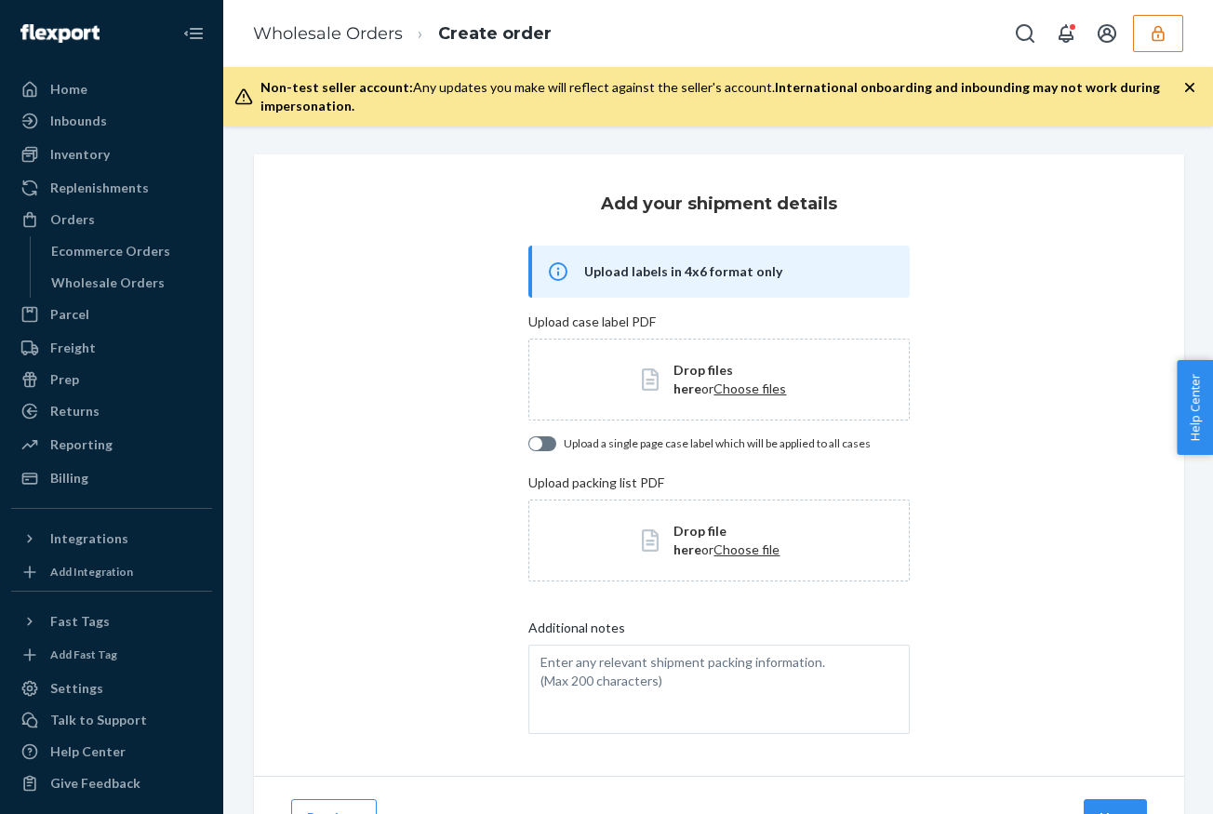
scroll to position [89, 0]
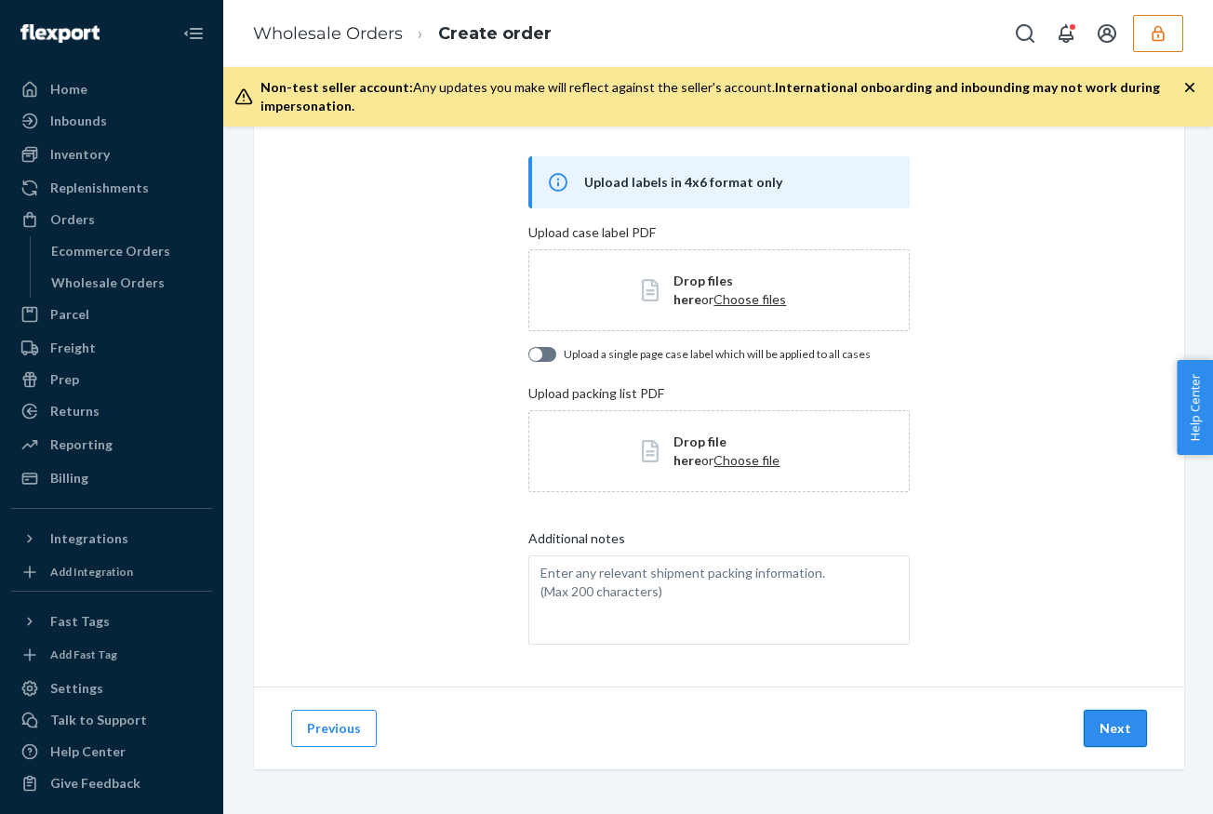
click at [1121, 728] on button "Next" at bounding box center [1114, 727] width 63 height 37
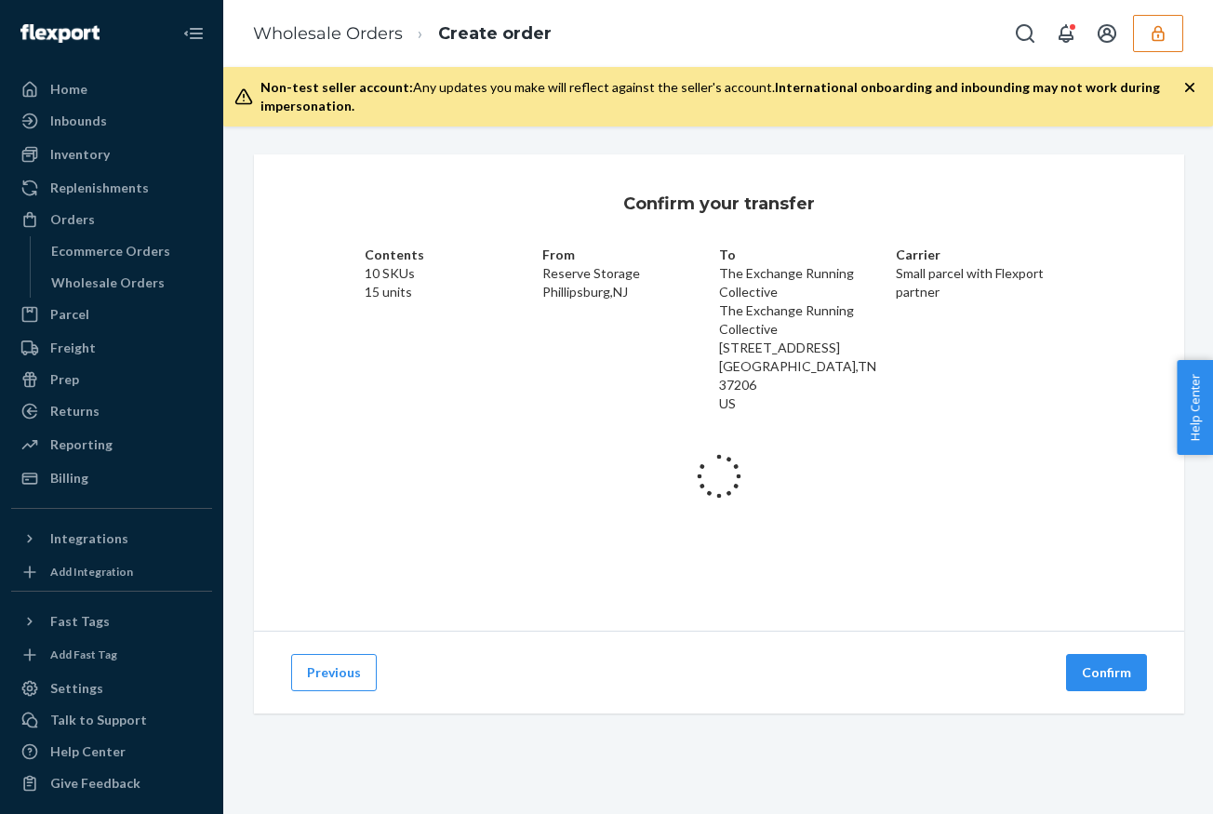
scroll to position [0, 0]
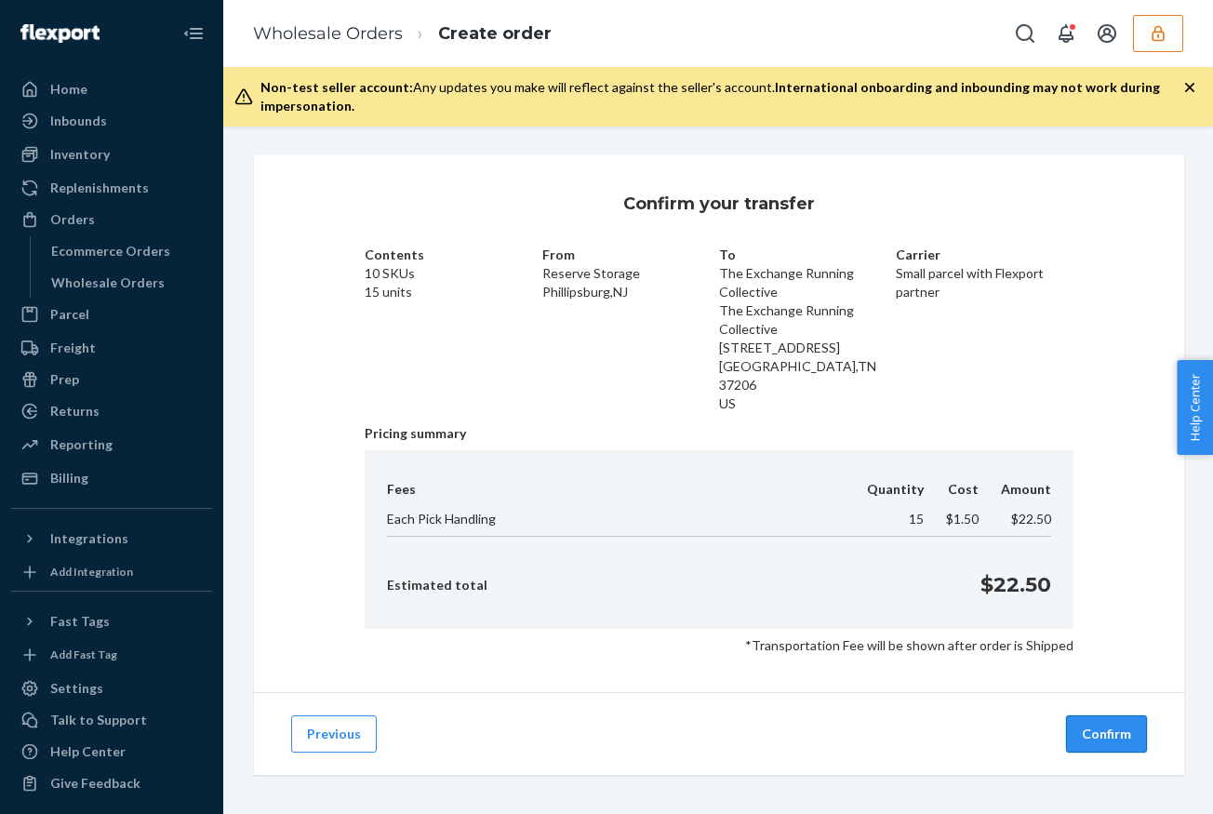
click at [1120, 720] on button "Confirm" at bounding box center [1106, 733] width 81 height 37
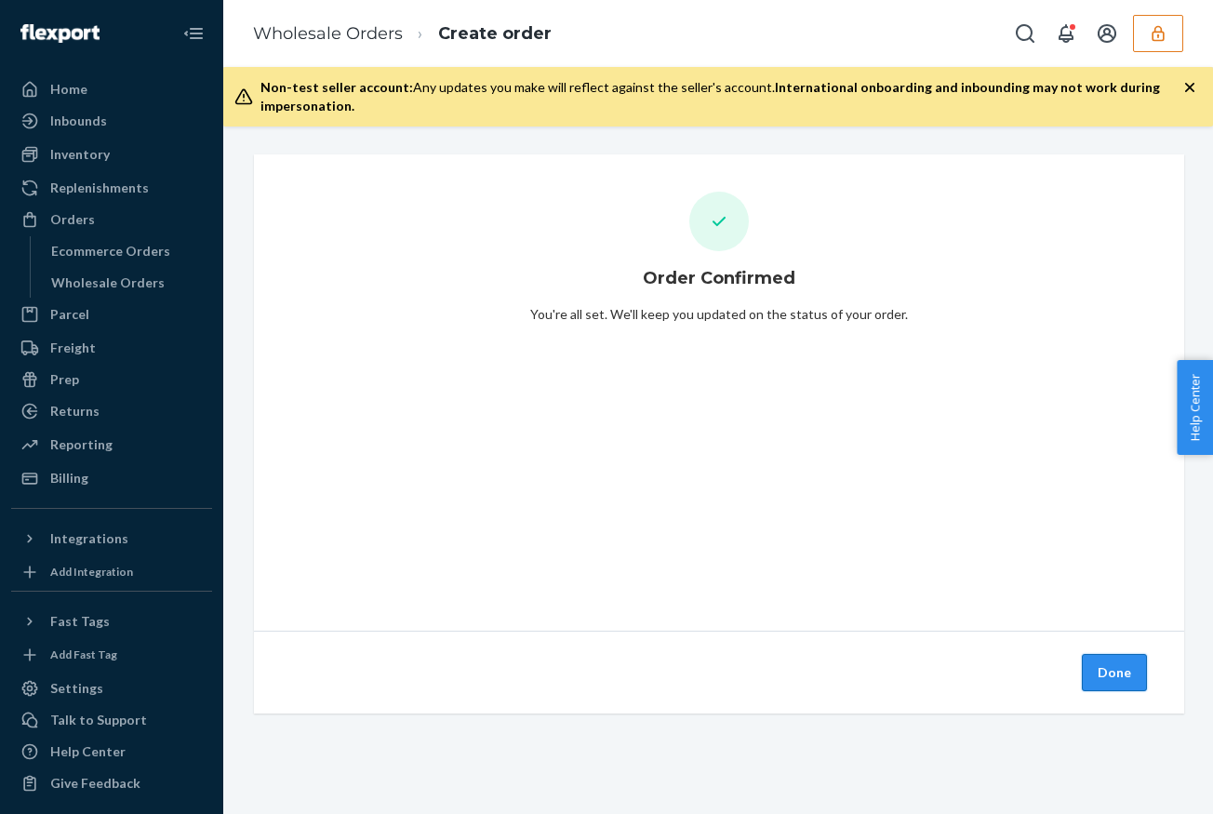
click at [1110, 673] on button "Done" at bounding box center [1113, 672] width 65 height 37
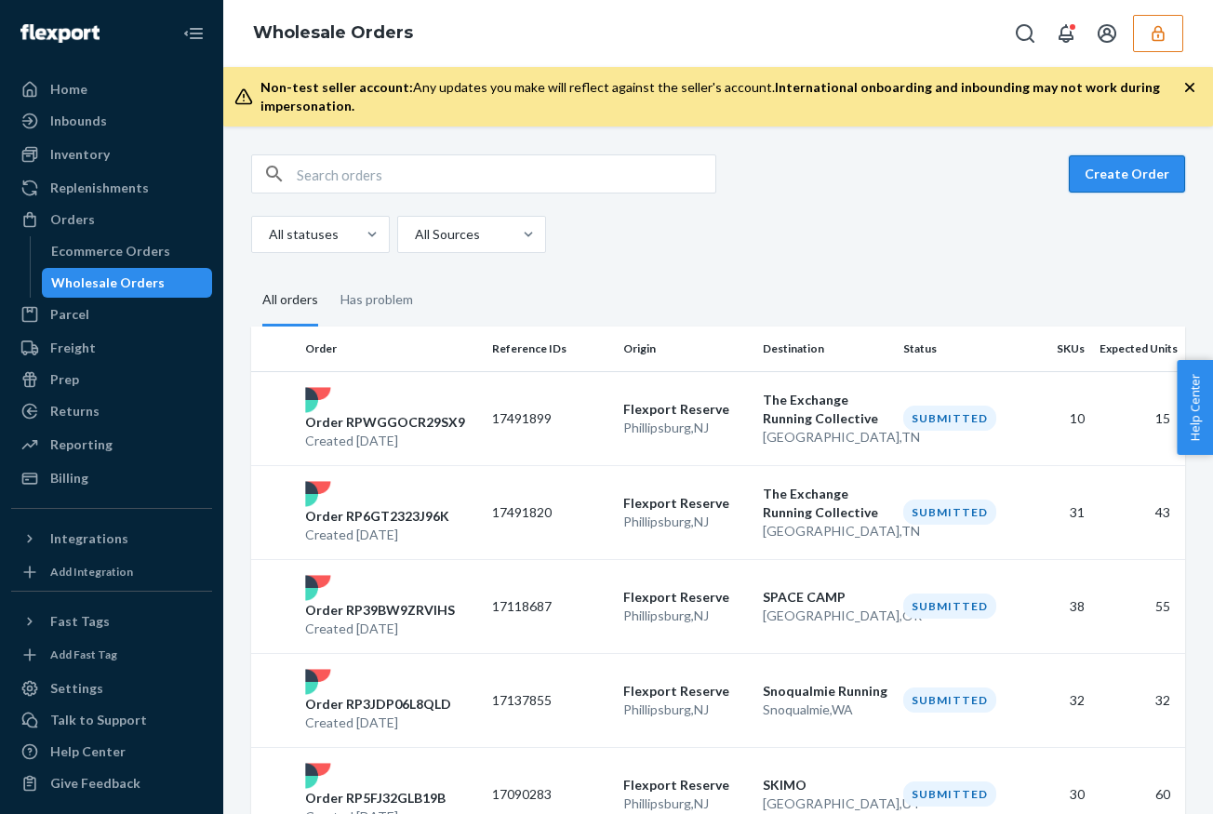
click at [1115, 170] on button "Create Order" at bounding box center [1126, 173] width 116 height 37
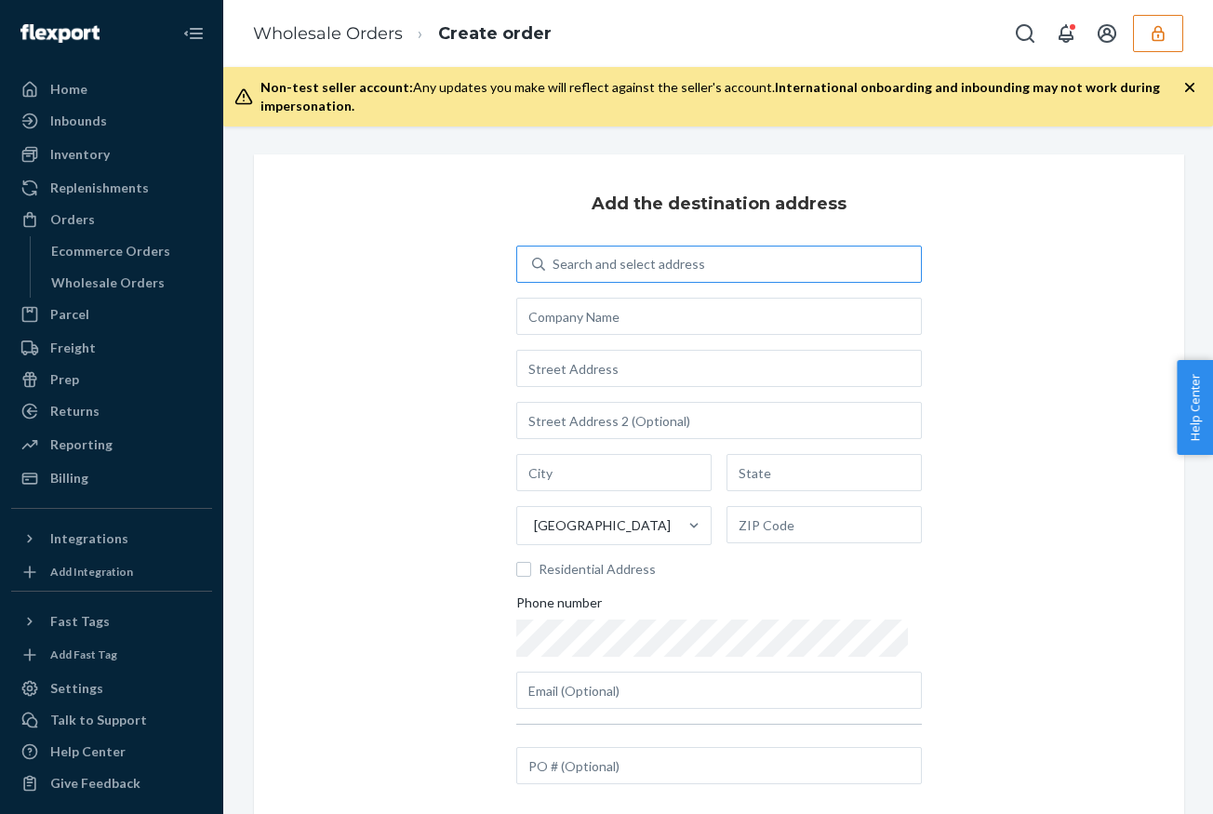
click at [690, 259] on div "Search and select address" at bounding box center [628, 264] width 152 height 19
click at [554, 259] on input "Search and select address" at bounding box center [553, 264] width 2 height 19
type input "the loo"
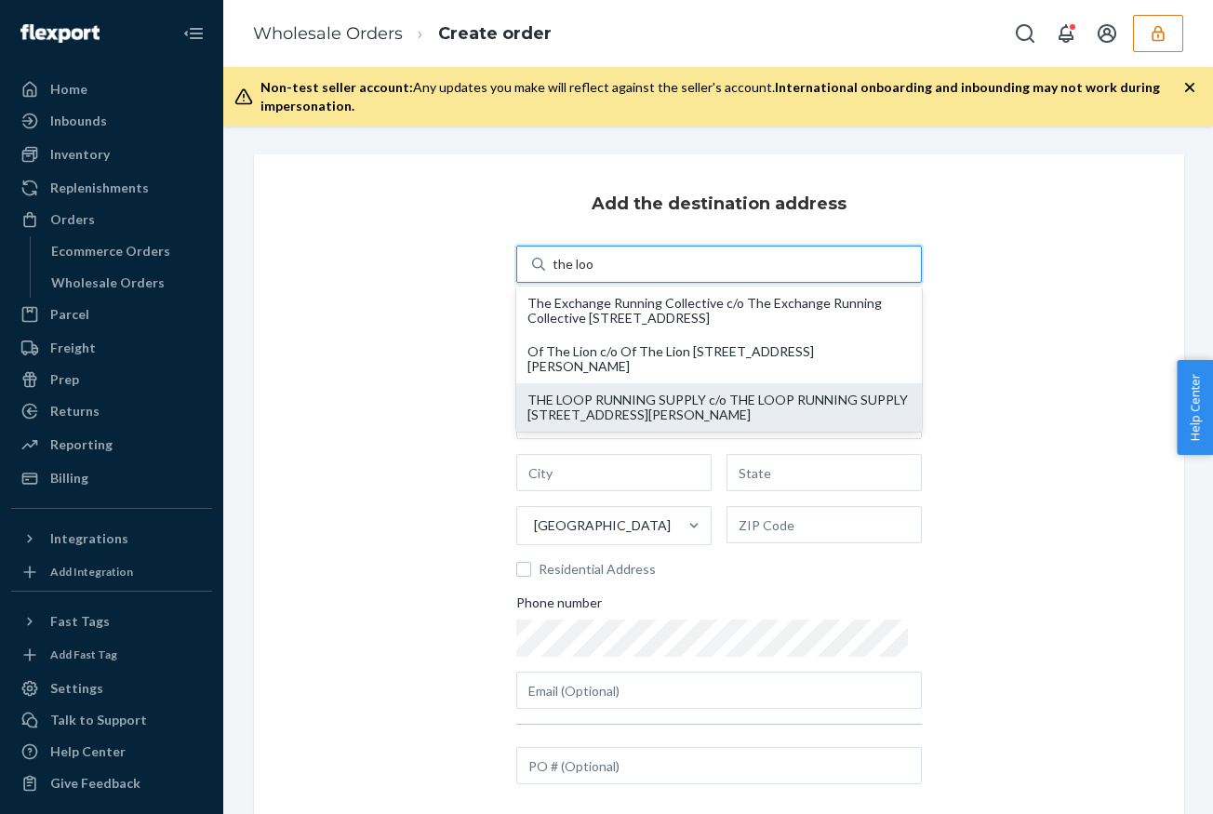
click at [732, 409] on div "THE LOOP RUNNING SUPPLY c/o THE LOOP RUNNING SUPPLY [STREET_ADDRESS][PERSON_NAM…" at bounding box center [718, 407] width 383 height 30
click at [593, 273] on input "the loo" at bounding box center [572, 264] width 41 height 19
type input "THE LOOP RUNNING SUPPLY"
type input "[STREET_ADDRESS][PERSON_NAME]"
type input "Ste 105B"
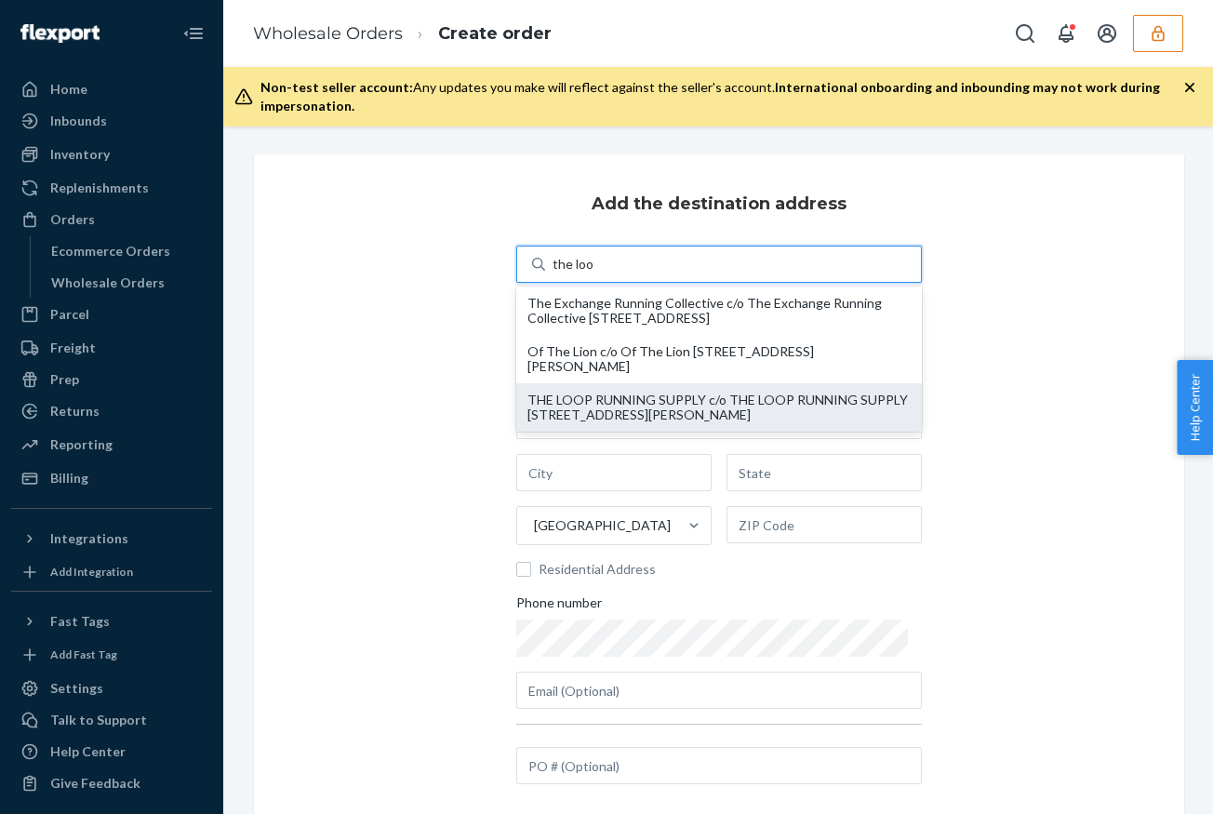
type input "Austin"
type input "[GEOGRAPHIC_DATA]"
type input "78703"
type input "[PERSON_NAME][EMAIL_ADDRESS][DOMAIN_NAME]"
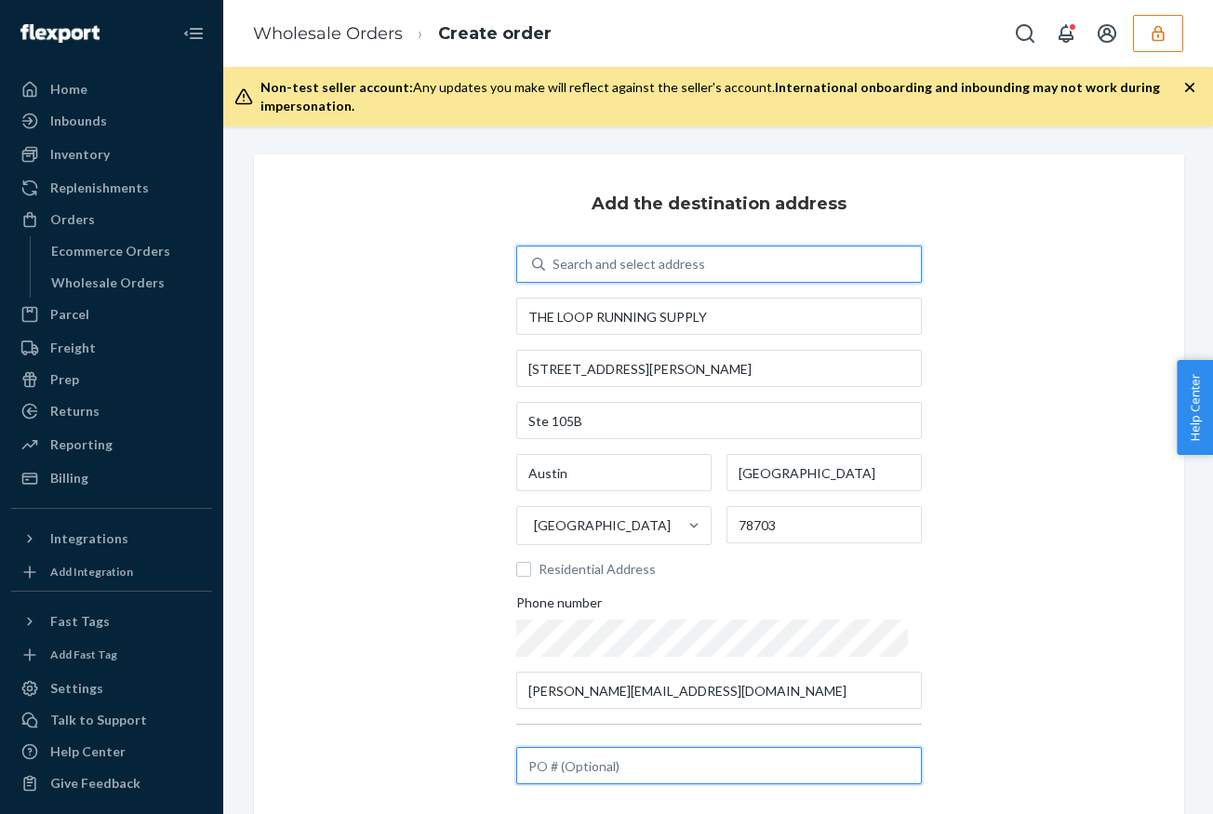
click at [600, 763] on input "text" at bounding box center [718, 765] width 405 height 37
paste input "rockerLaunch"
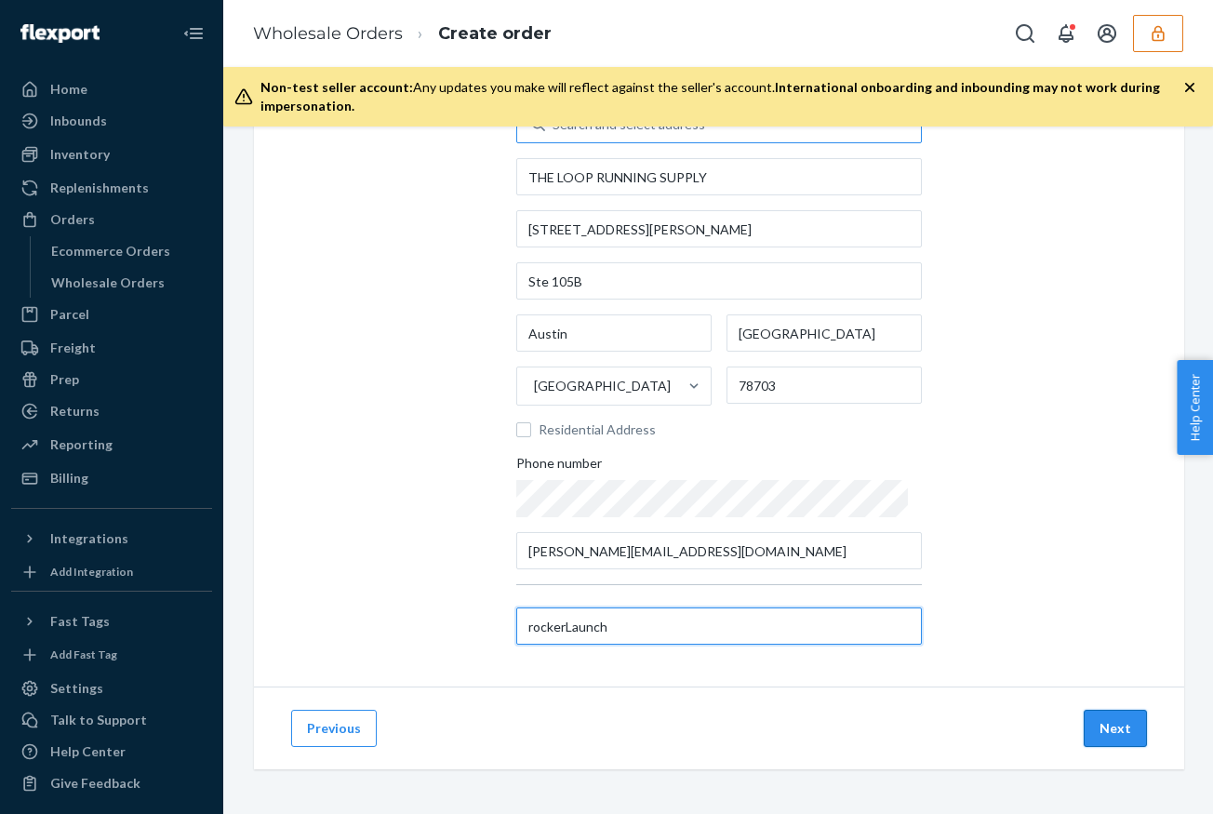
type input "rockerLaunch"
click at [1140, 733] on button "Next" at bounding box center [1114, 727] width 63 height 37
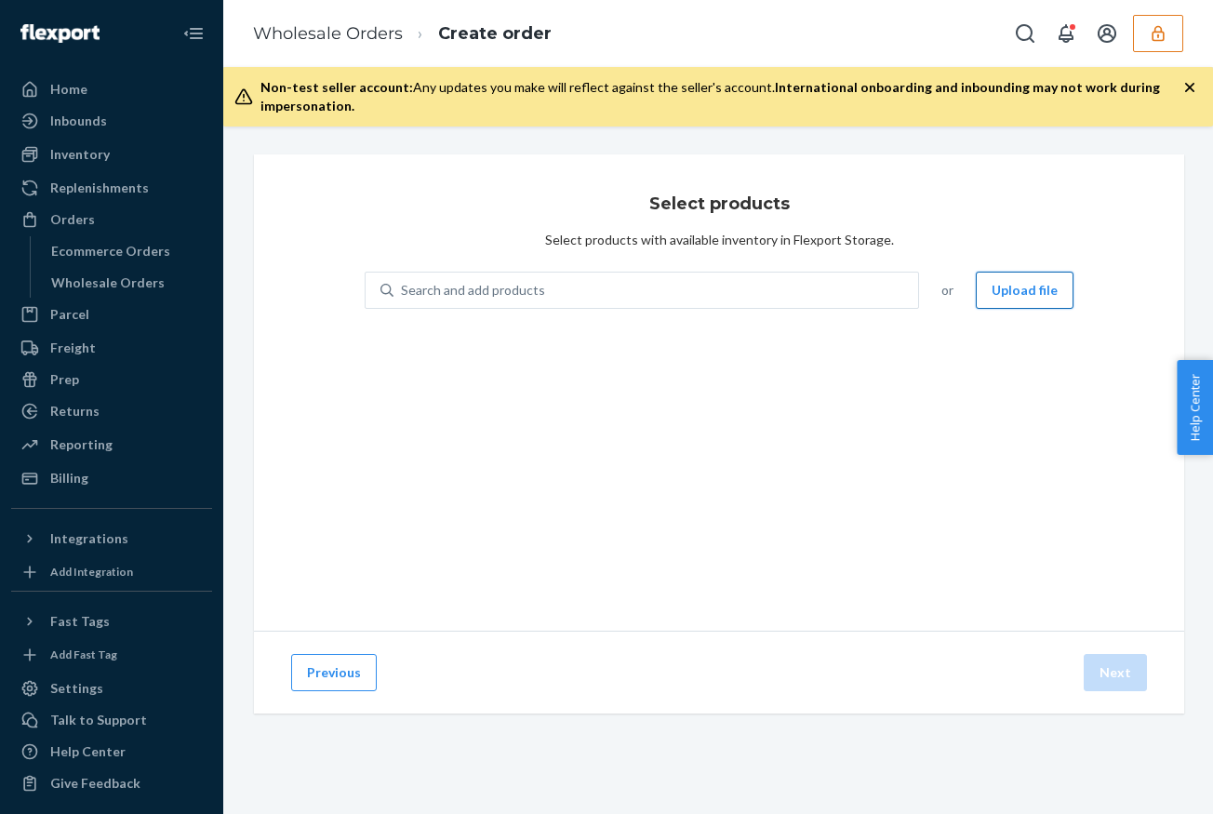
click at [1012, 302] on button "Upload file" at bounding box center [1024, 290] width 98 height 37
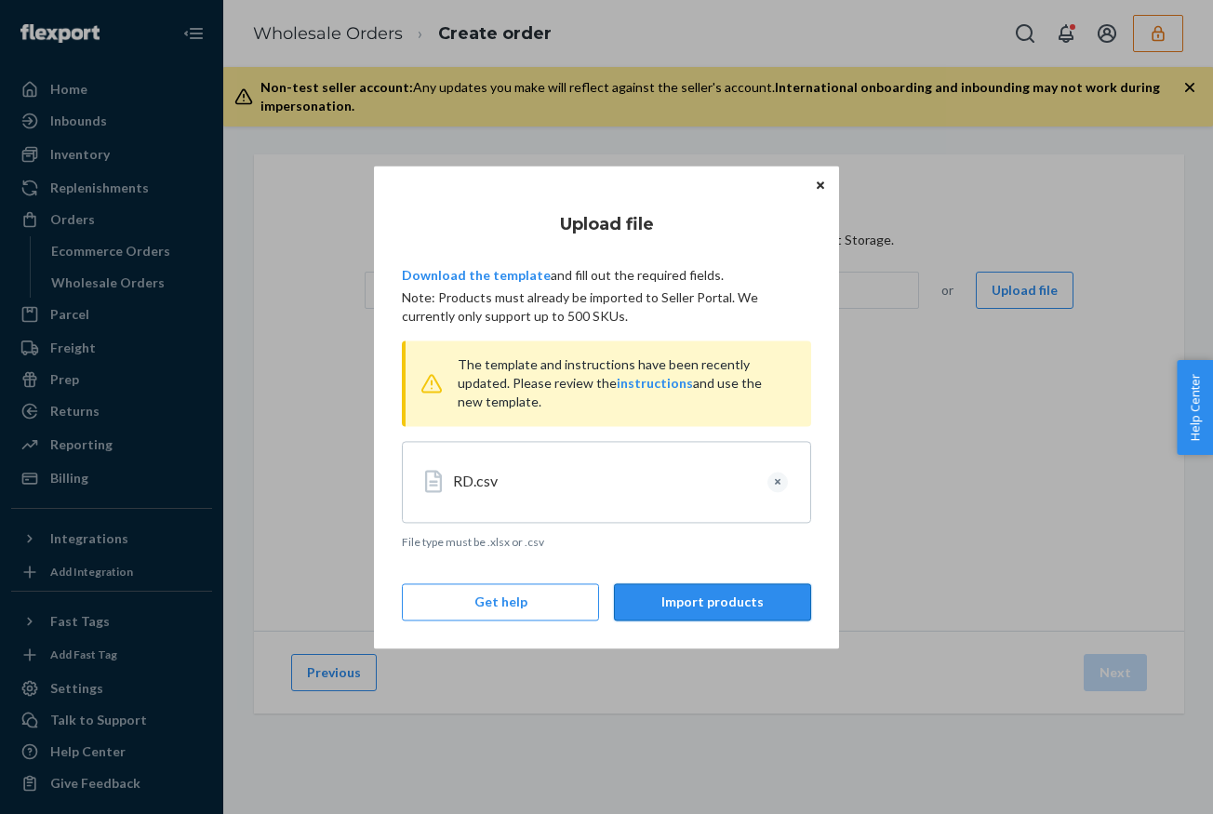
click at [720, 603] on button "Import products" at bounding box center [712, 601] width 197 height 37
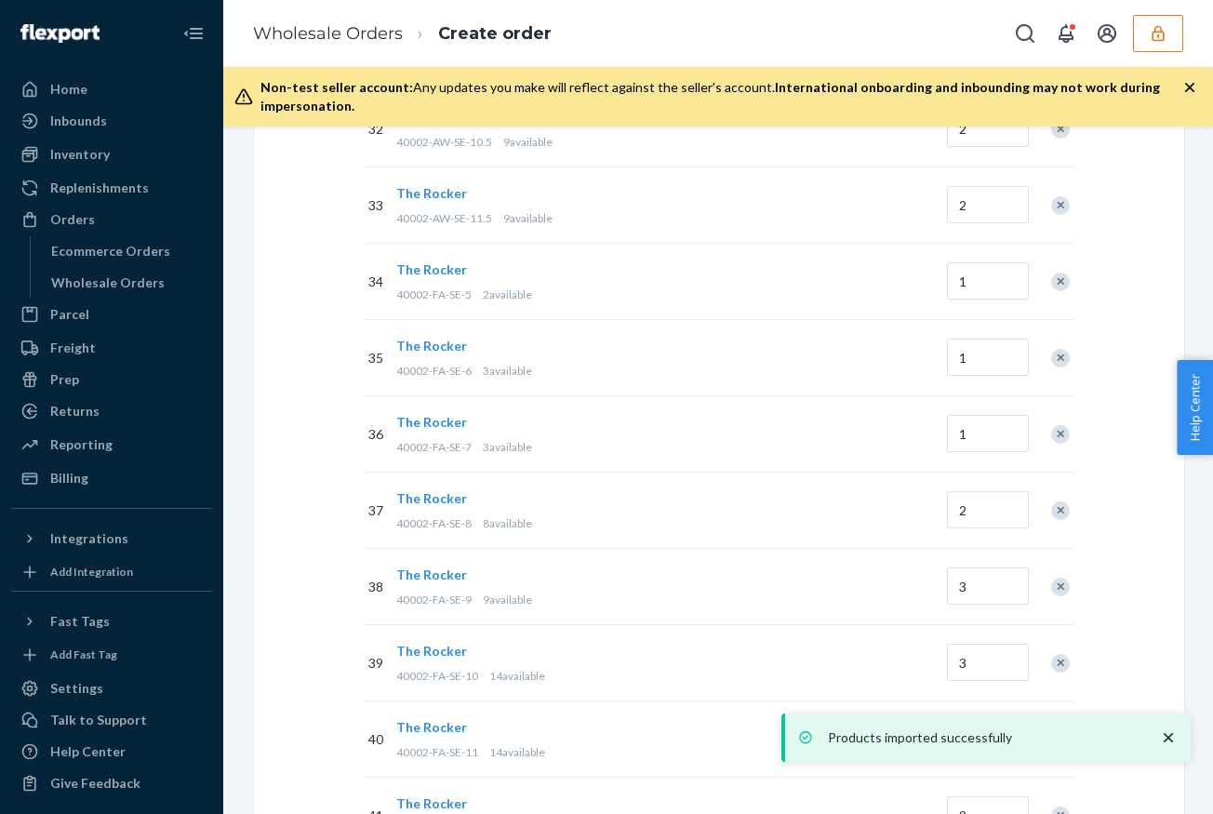
scroll to position [3220, 0]
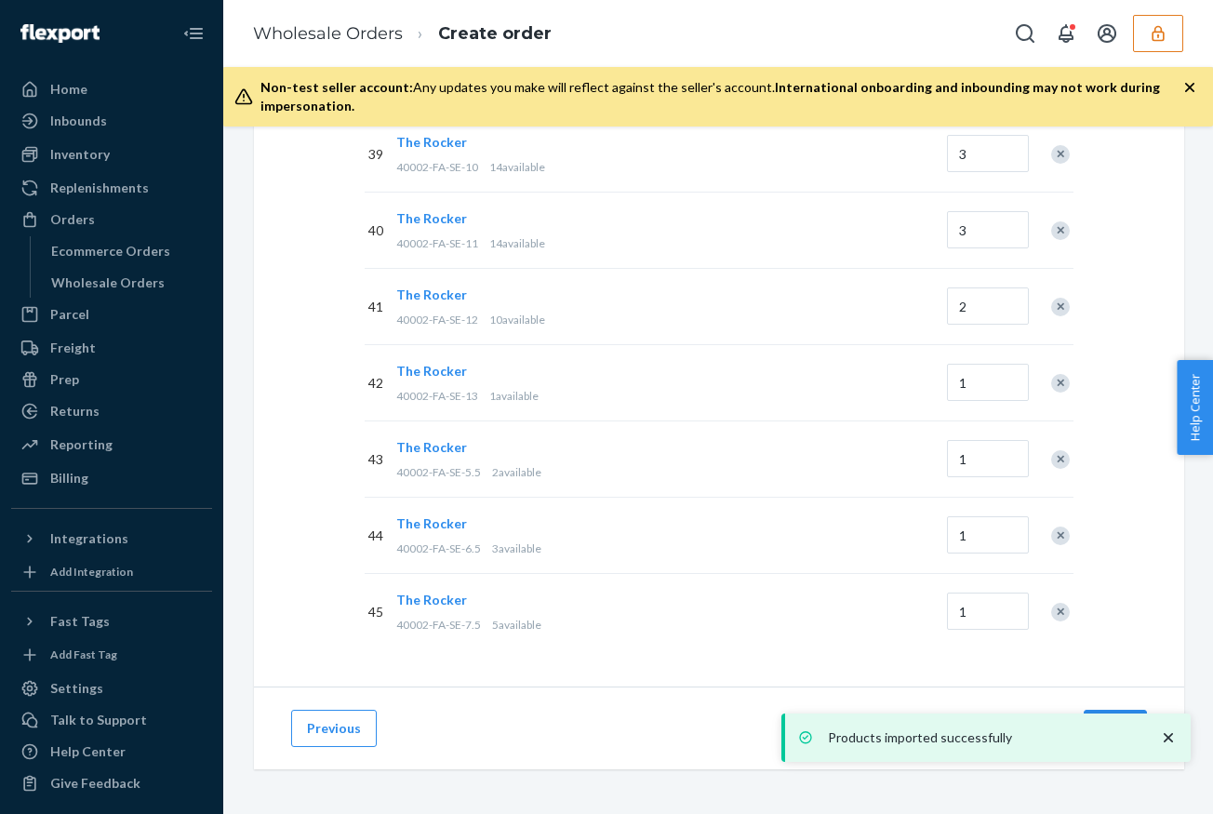
click at [1170, 733] on icon "close toast" at bounding box center [1168, 737] width 19 height 19
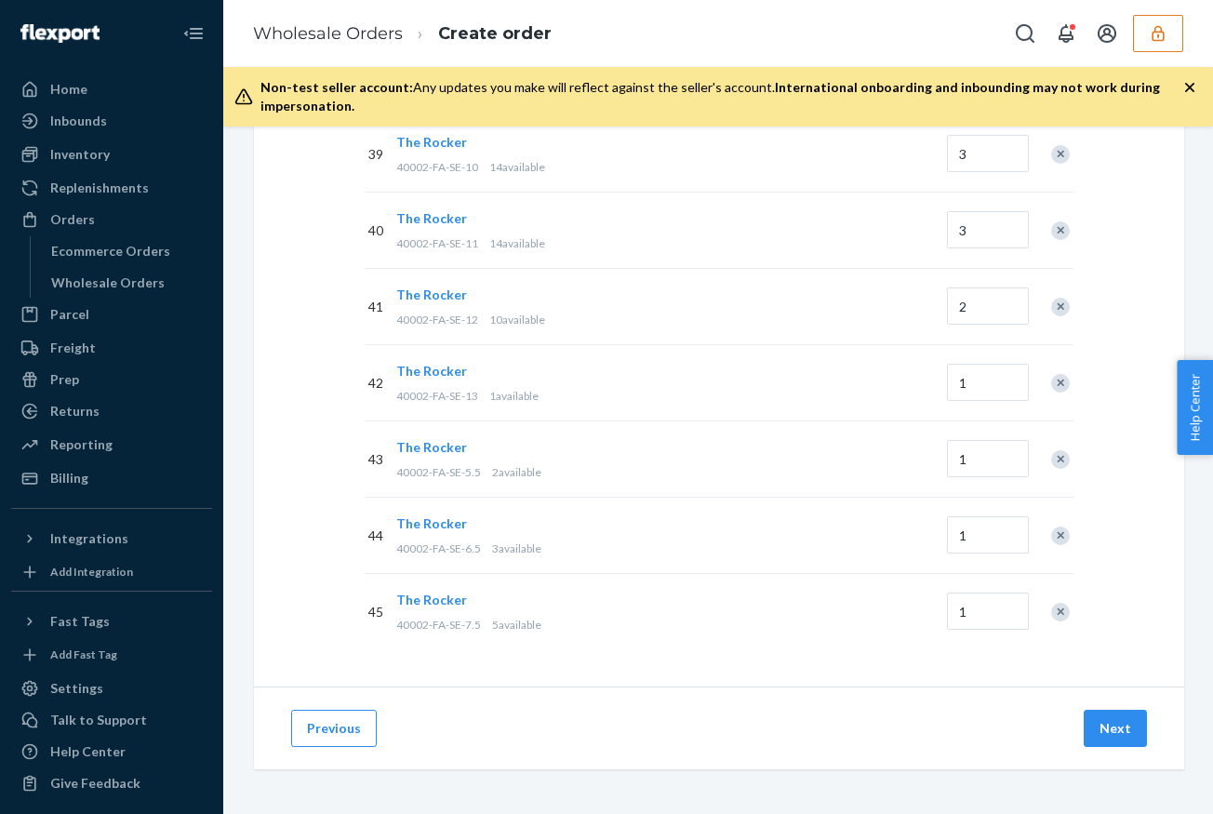
click at [1111, 762] on div "Products imported successfully" at bounding box center [985, 762] width 409 height 0
click at [1111, 733] on button "Next" at bounding box center [1114, 727] width 63 height 37
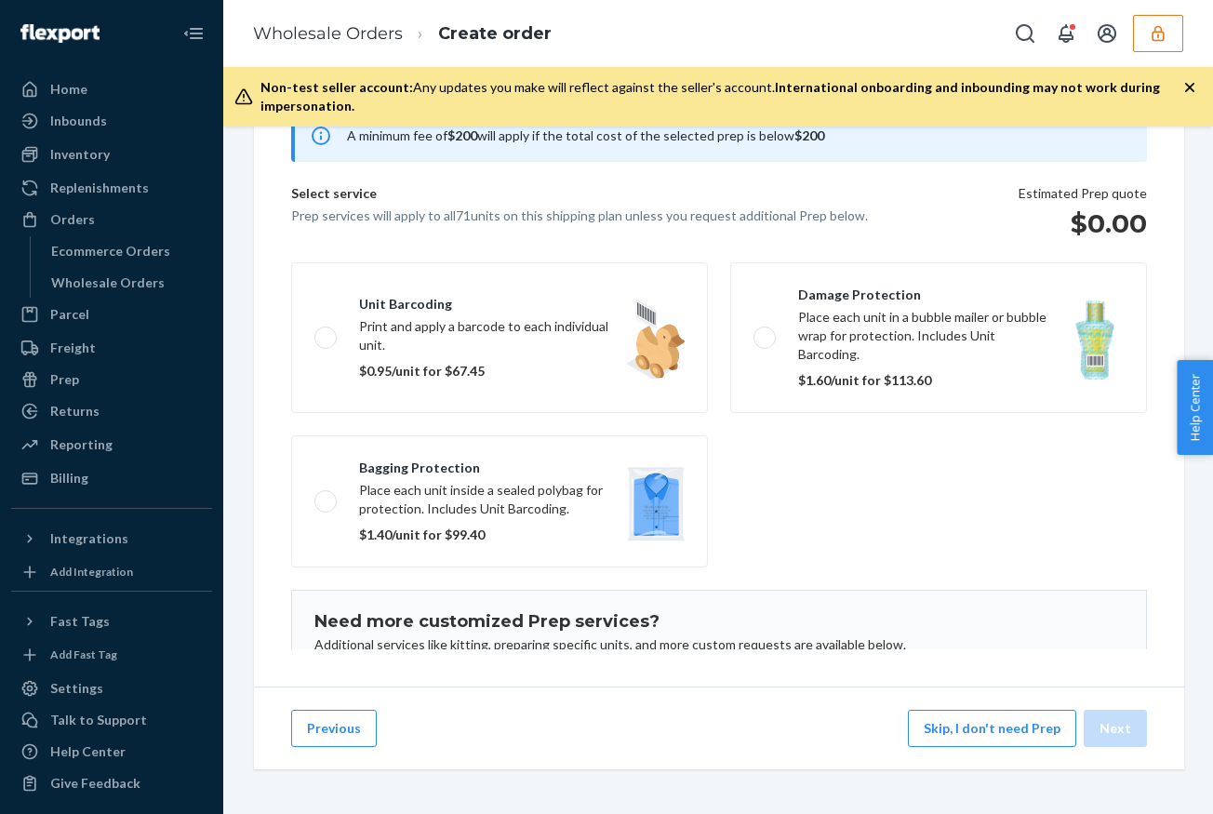
scroll to position [193, 0]
click at [979, 724] on button "Skip, I don't need Prep" at bounding box center [992, 727] width 168 height 37
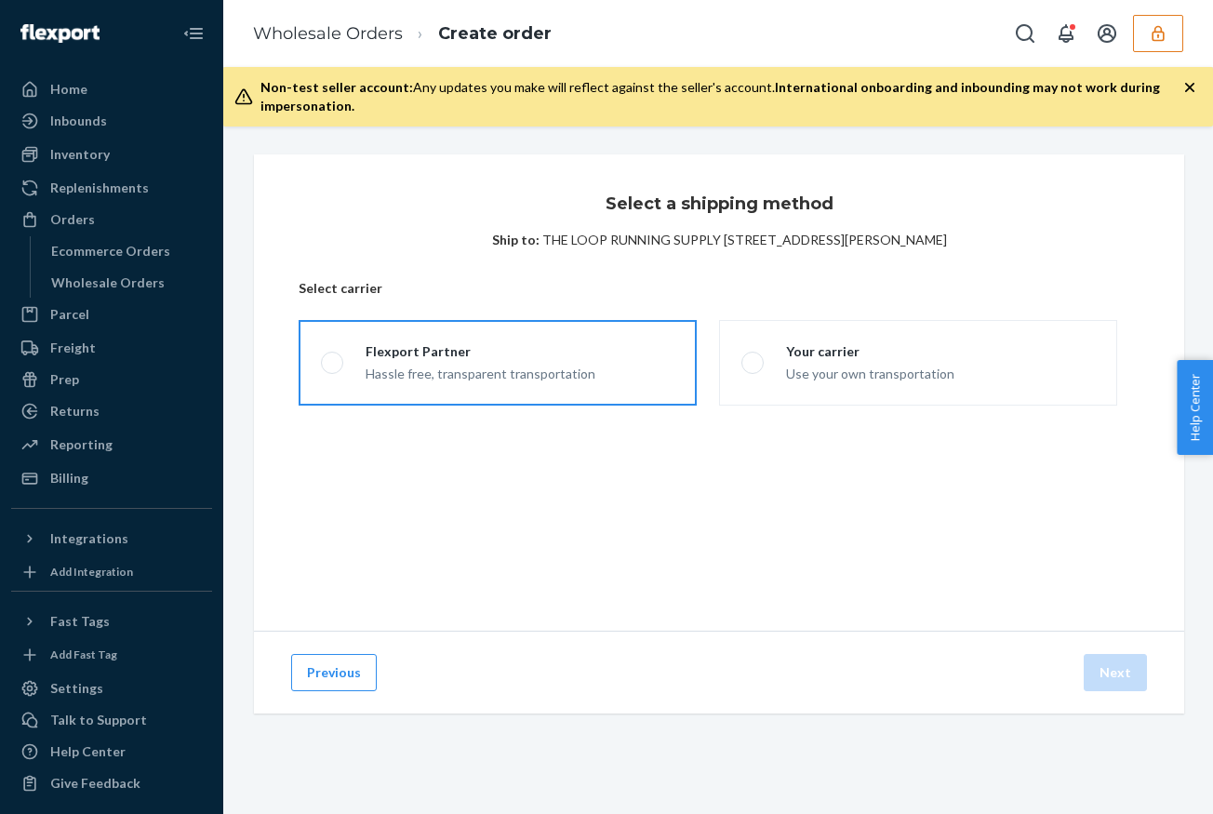
click at [528, 365] on div "Hassle free, transparent transportation" at bounding box center [480, 372] width 230 height 22
click at [333, 365] on input "Flexport Partner Hassle free, transparent transportation" at bounding box center [327, 363] width 12 height 12
radio input "true"
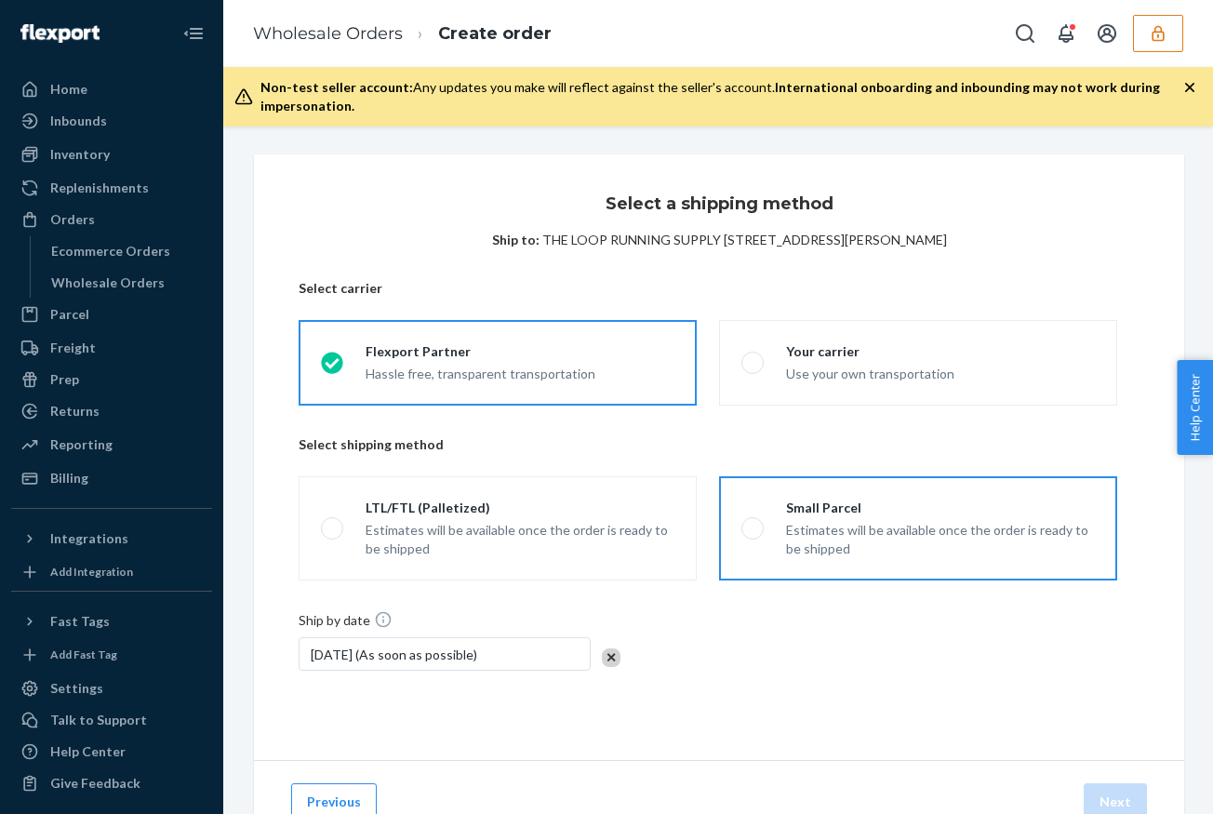
click at [924, 522] on div "Estimates will be available once the order is ready to be shipped" at bounding box center [940, 539] width 309 height 37
click at [753, 523] on input "Small Parcel Estimates will be available once the order is ready to be shipped" at bounding box center [747, 529] width 12 height 12
radio input "true"
click at [1121, 797] on button "Next" at bounding box center [1114, 801] width 63 height 37
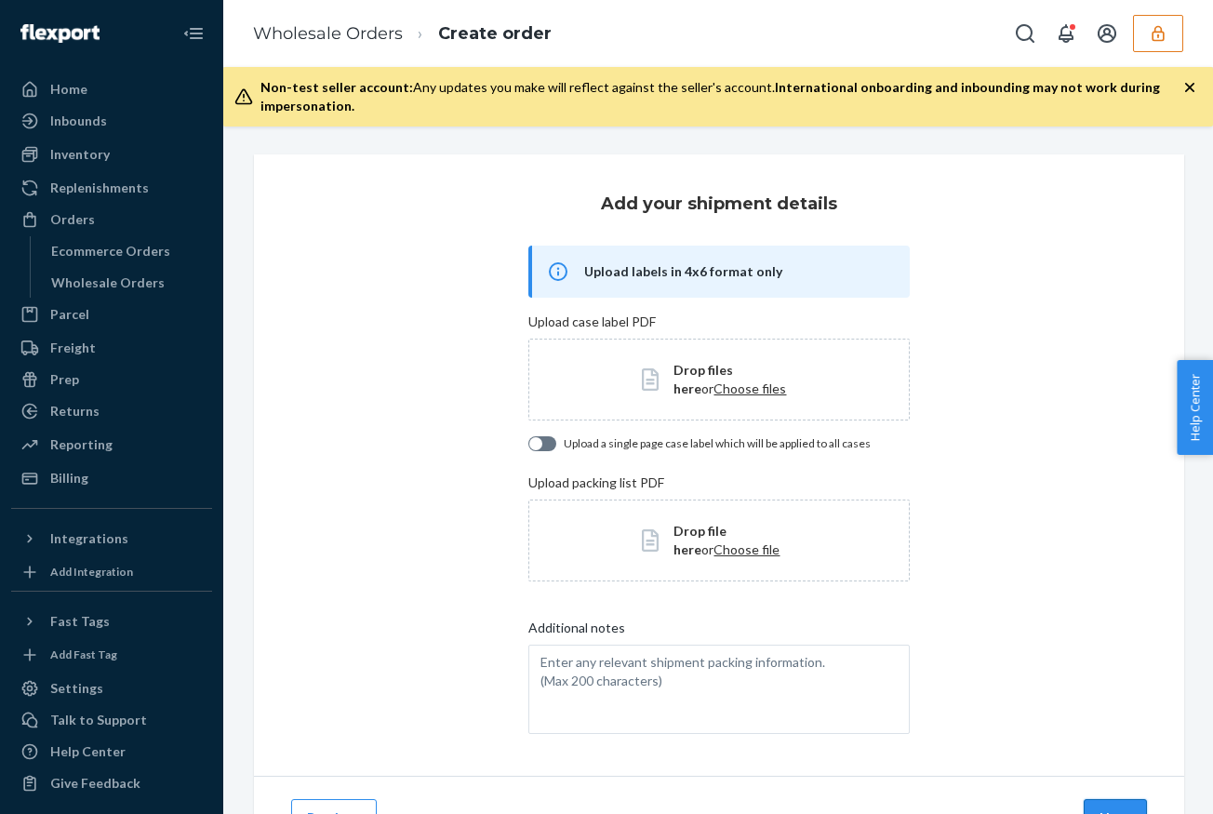
click at [1122, 806] on button "Next" at bounding box center [1114, 817] width 63 height 37
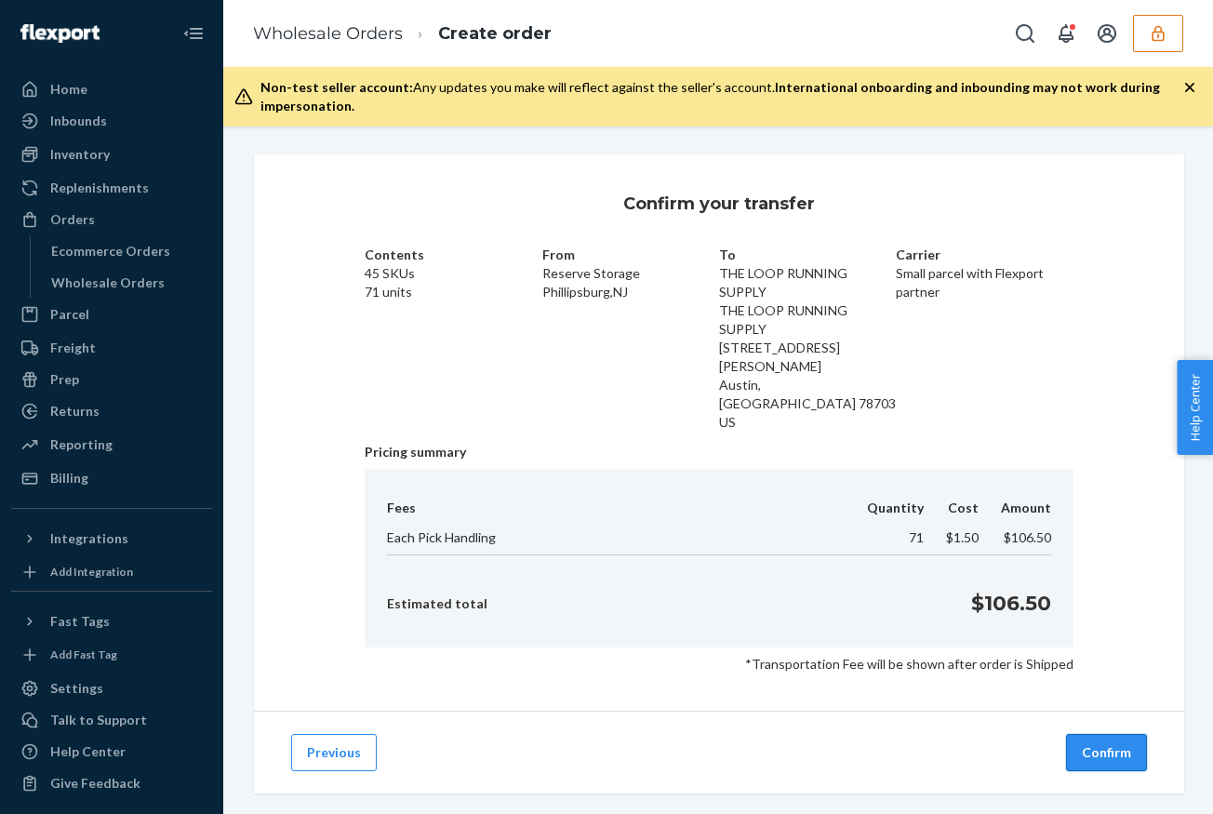
click at [1117, 734] on button "Confirm" at bounding box center [1106, 752] width 81 height 37
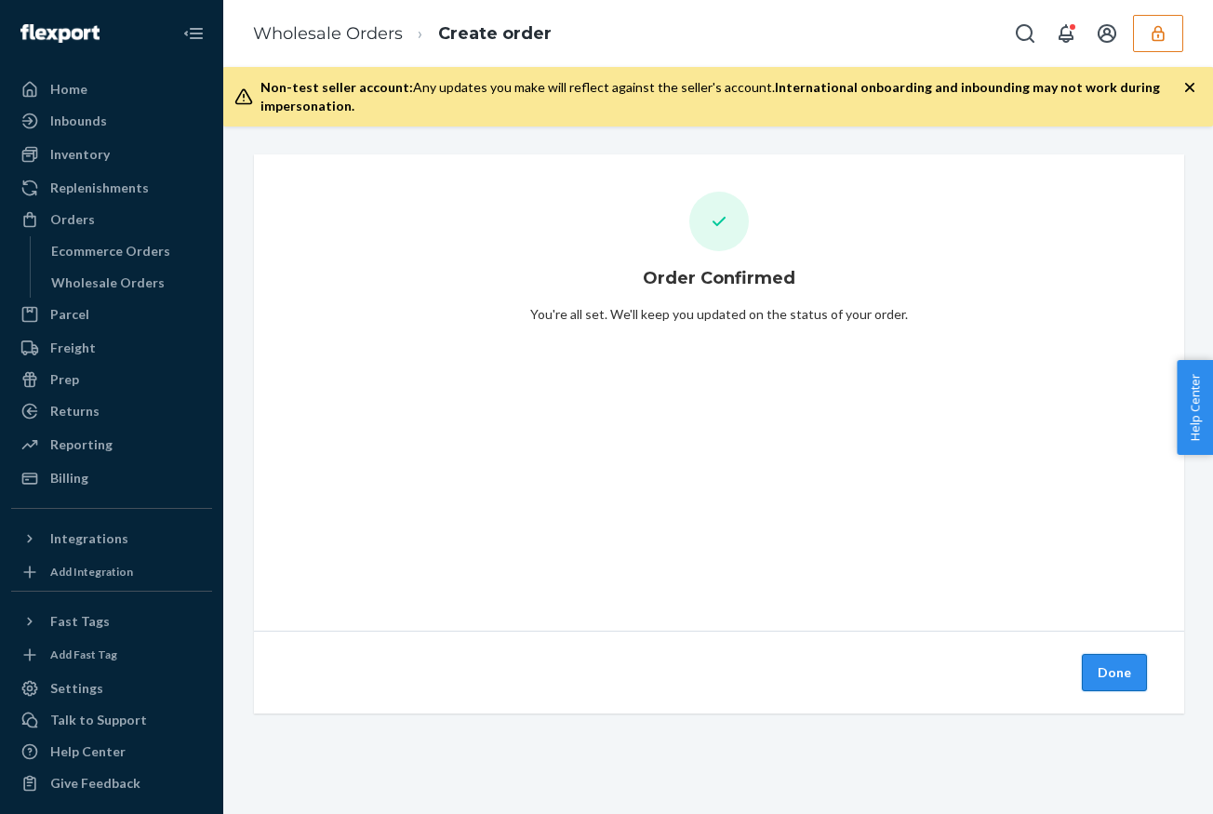
click at [1112, 666] on button "Done" at bounding box center [1113, 672] width 65 height 37
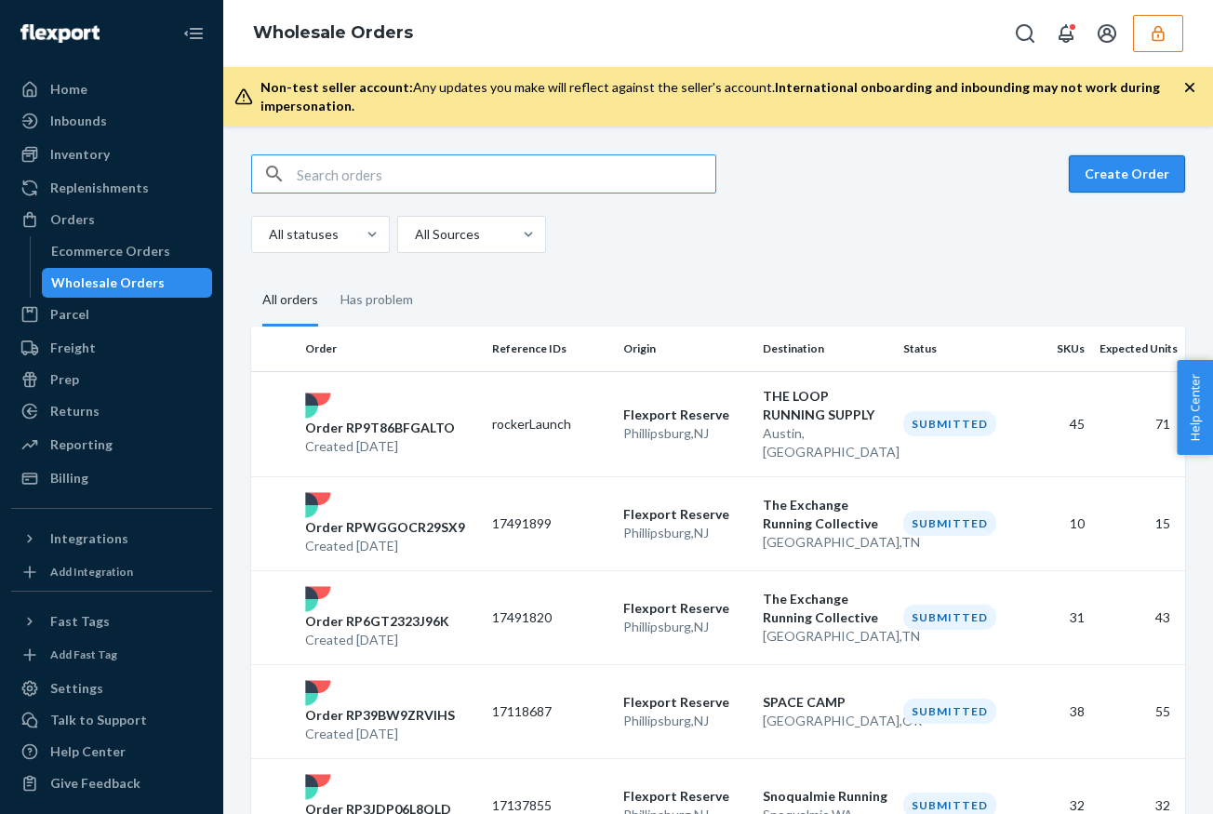
click at [1162, 166] on button "Create Order" at bounding box center [1126, 173] width 116 height 37
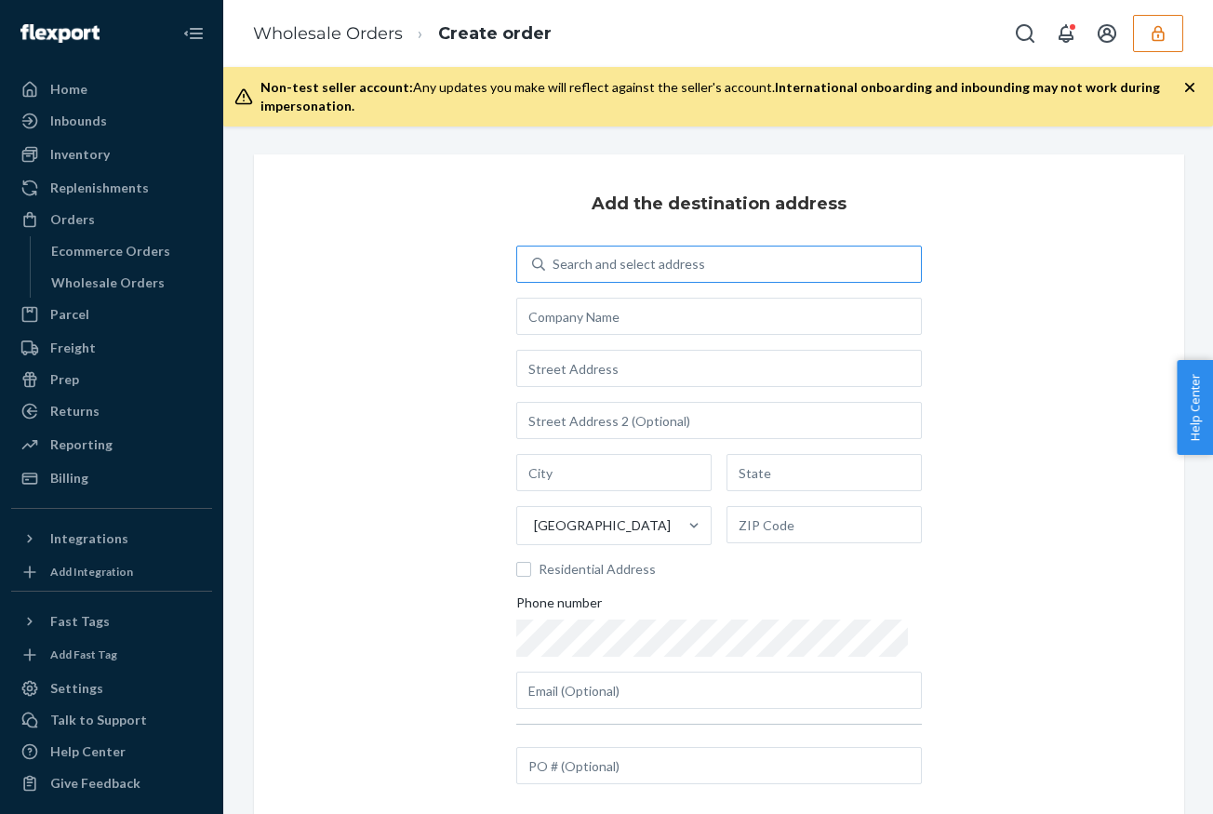
click at [638, 270] on div "Search and select address" at bounding box center [628, 264] width 152 height 19
click at [554, 270] on input "Search and select address" at bounding box center [553, 264] width 2 height 19
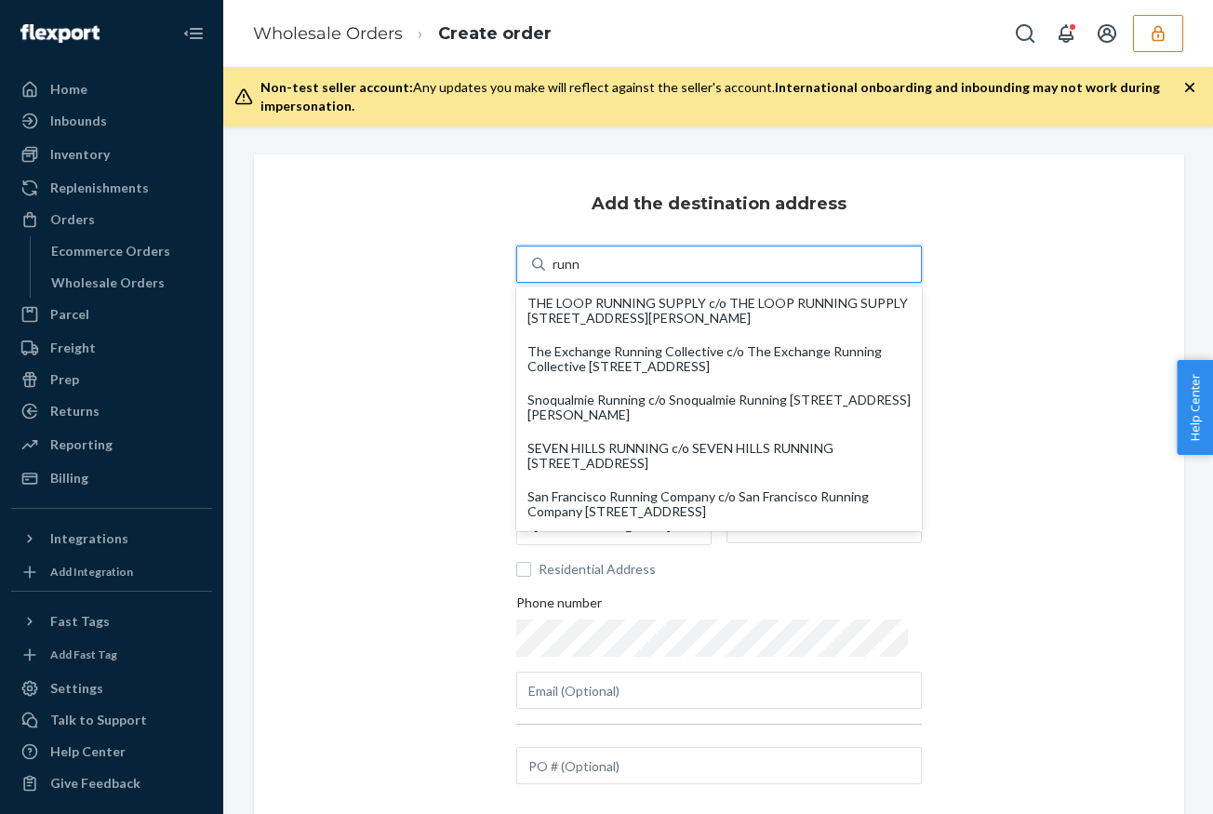
type input "runn"
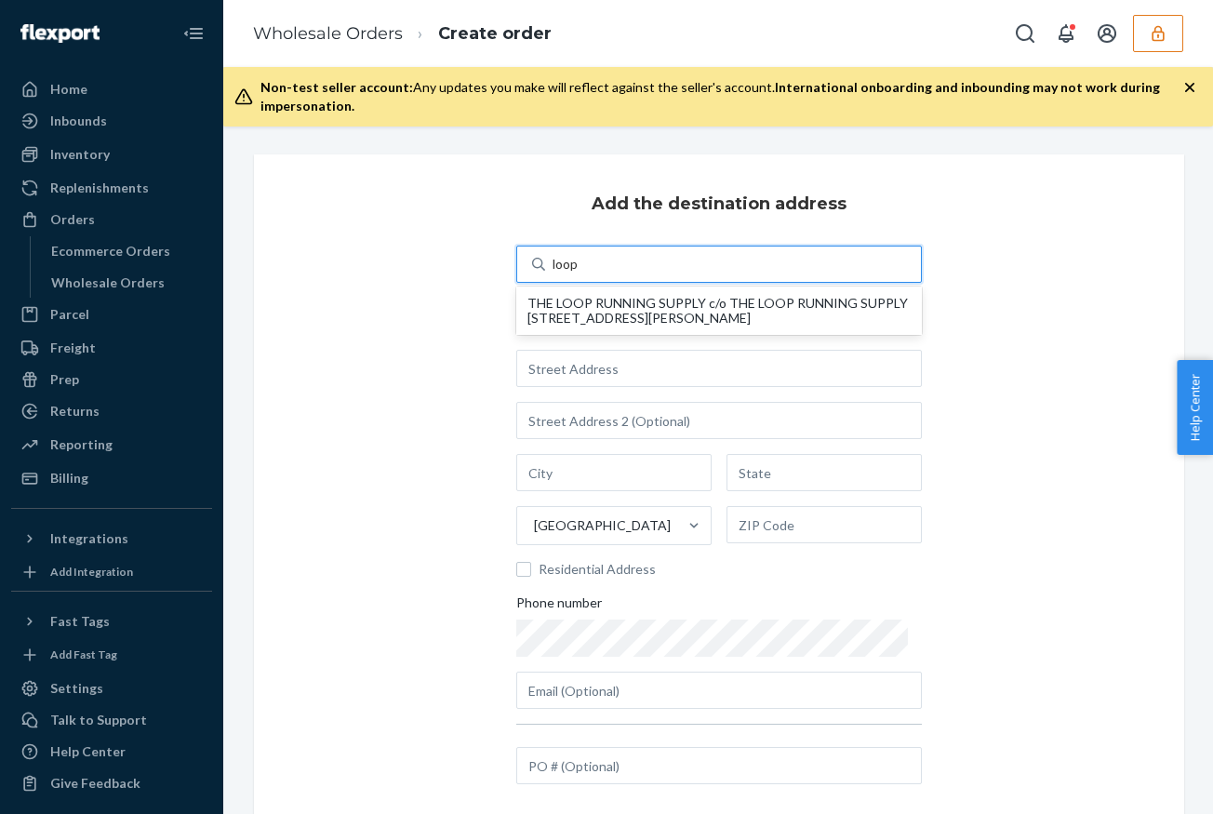
type input "loop r"
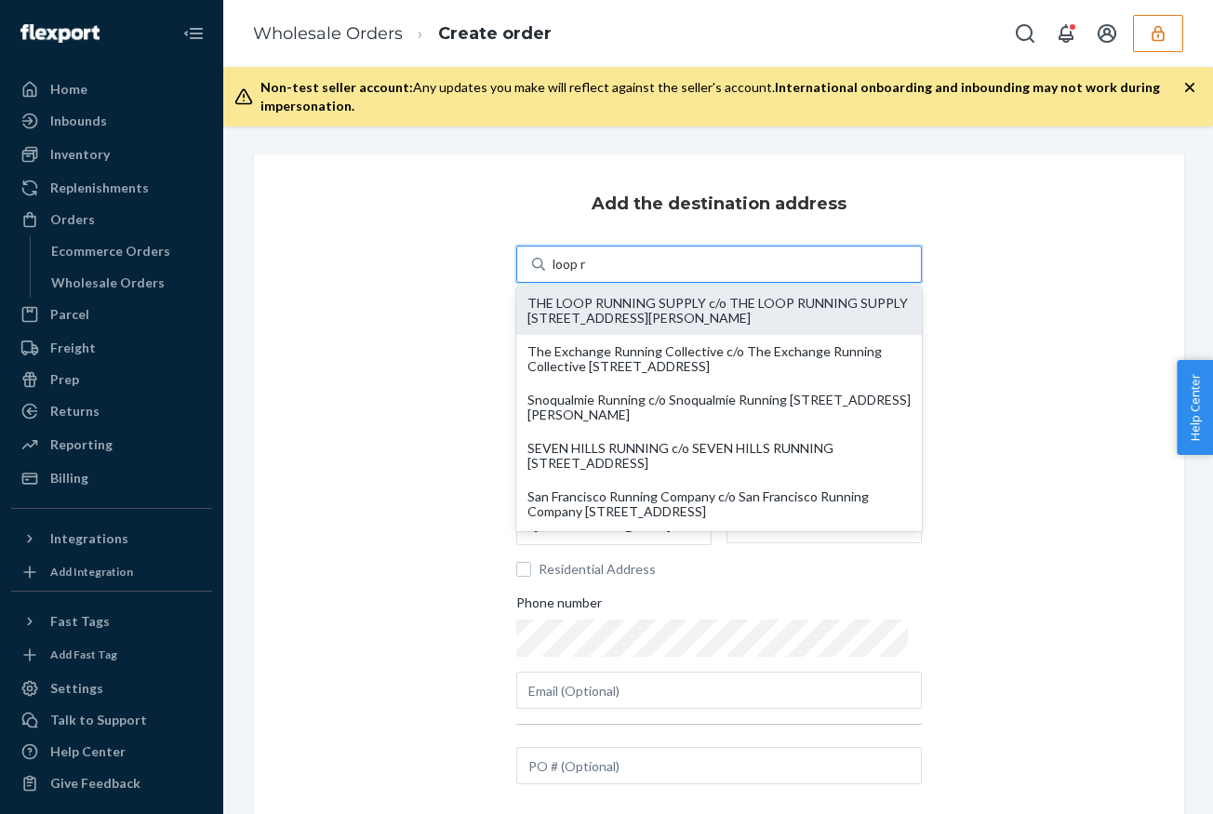
click at [629, 310] on div "THE LOOP RUNNING SUPPLY c/o THE LOOP RUNNING SUPPLY [STREET_ADDRESS][PERSON_NAM…" at bounding box center [718, 311] width 383 height 30
click at [587, 273] on input "loop r" at bounding box center [569, 264] width 34 height 19
type input "THE LOOP RUNNING SUPPLY"
type input "[STREET_ADDRESS][PERSON_NAME]"
type input "Ste 105B"
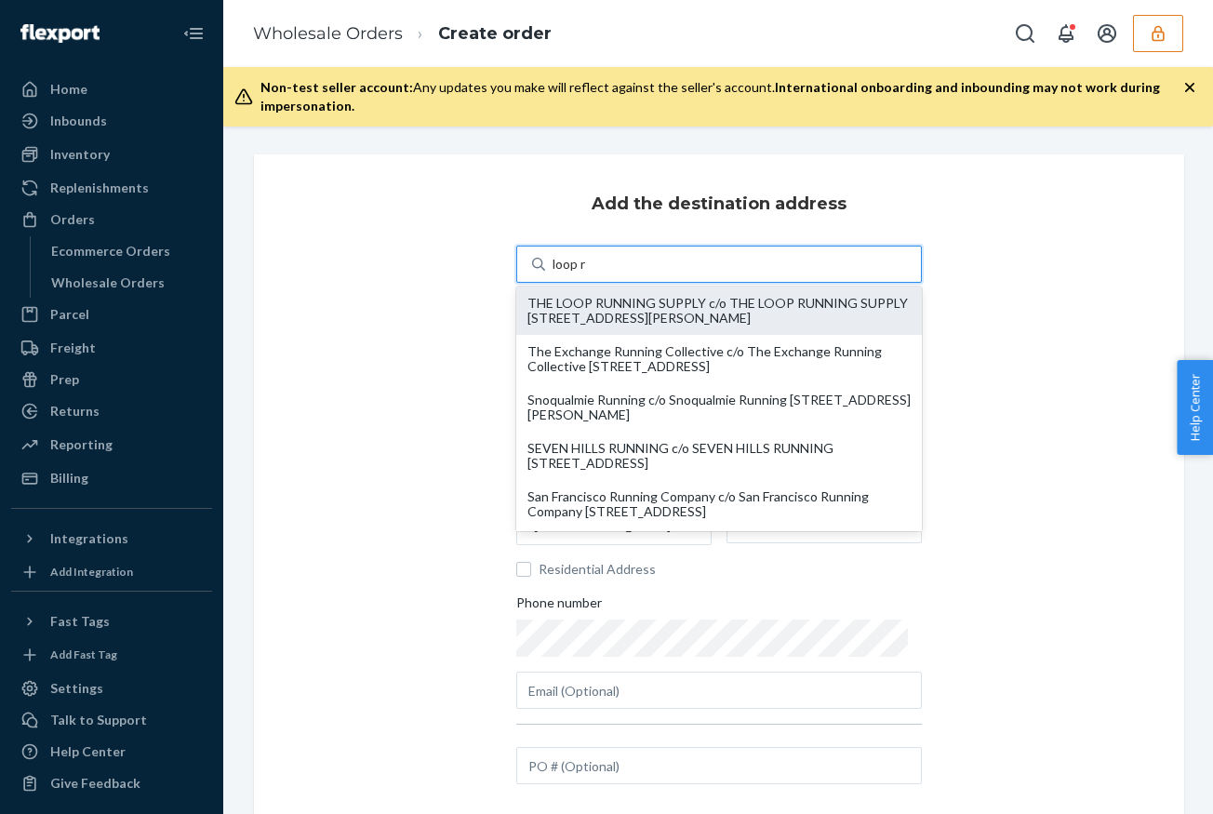
type input "Austin"
type input "[GEOGRAPHIC_DATA]"
type input "78703"
type input "[PERSON_NAME][EMAIL_ADDRESS][DOMAIN_NAME]"
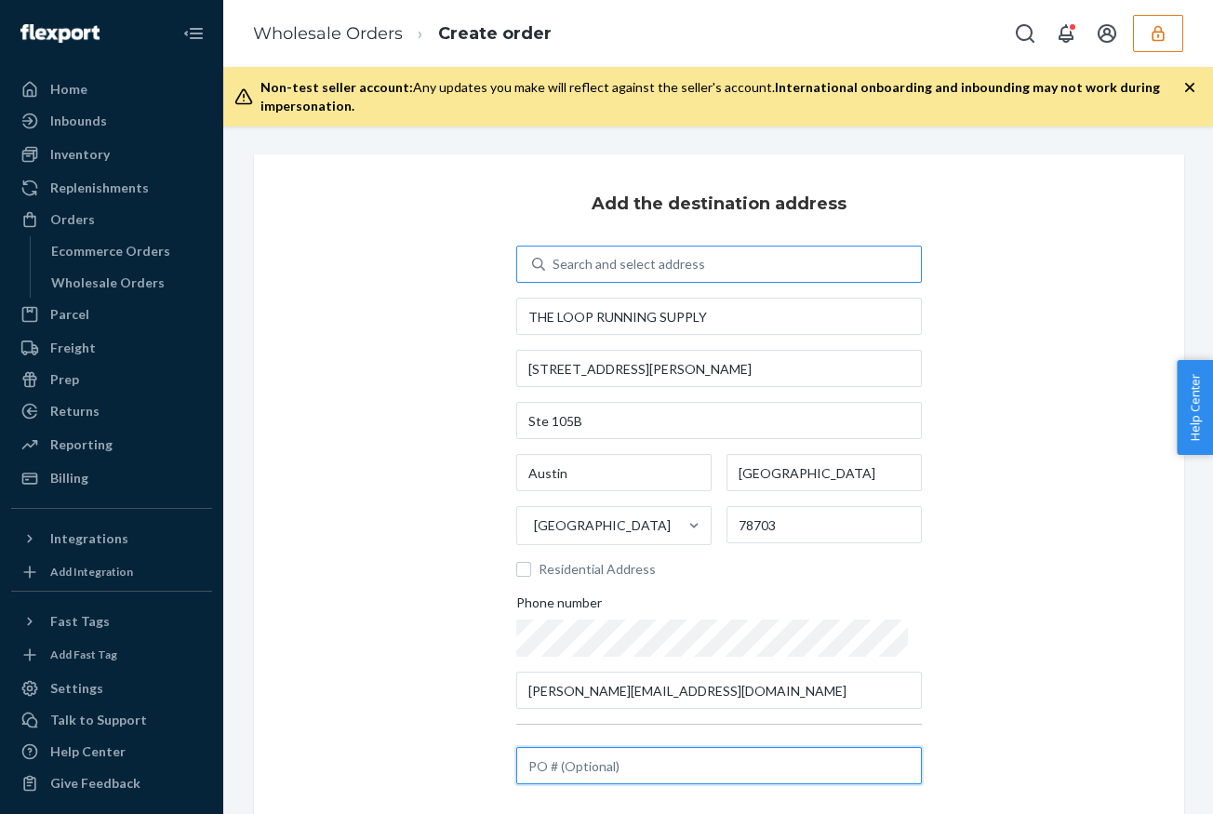
click at [603, 766] on input "text" at bounding box center [718, 765] width 405 height 37
paste input "rocker.green.blu"
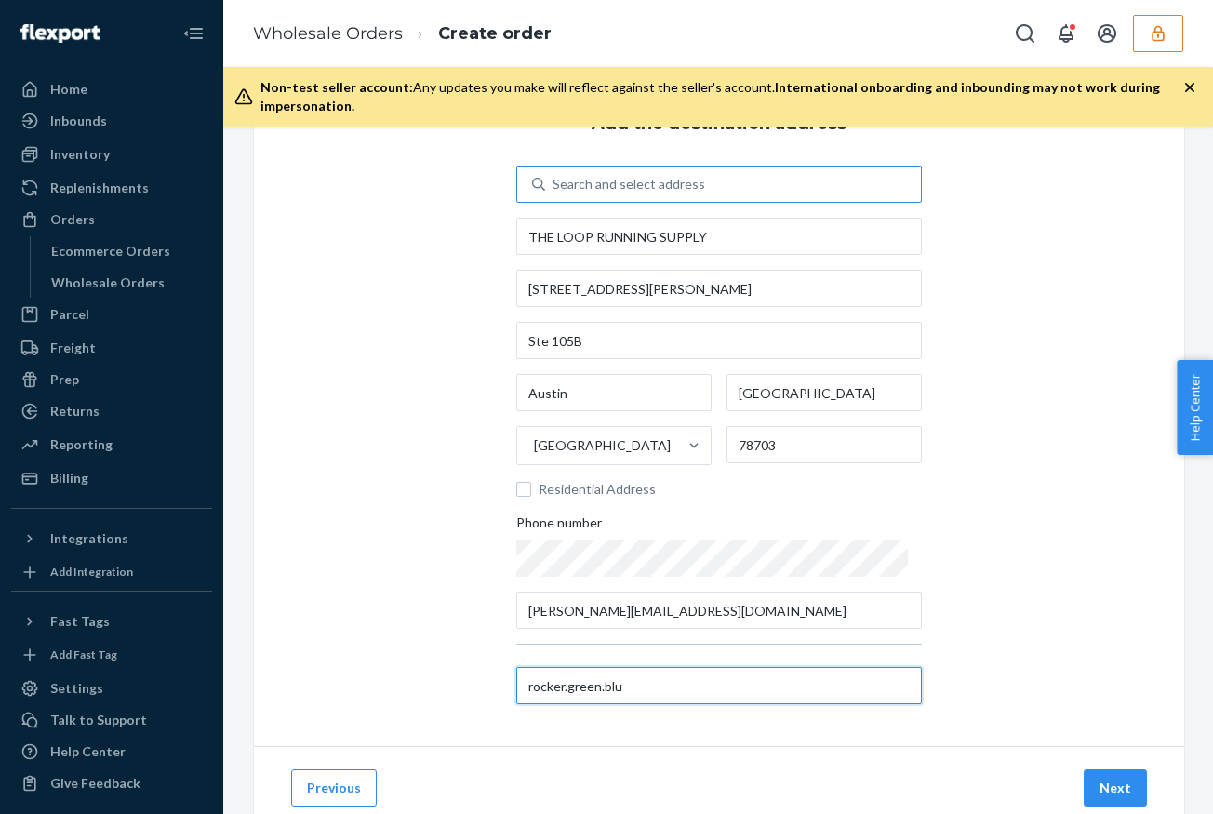
scroll to position [139, 0]
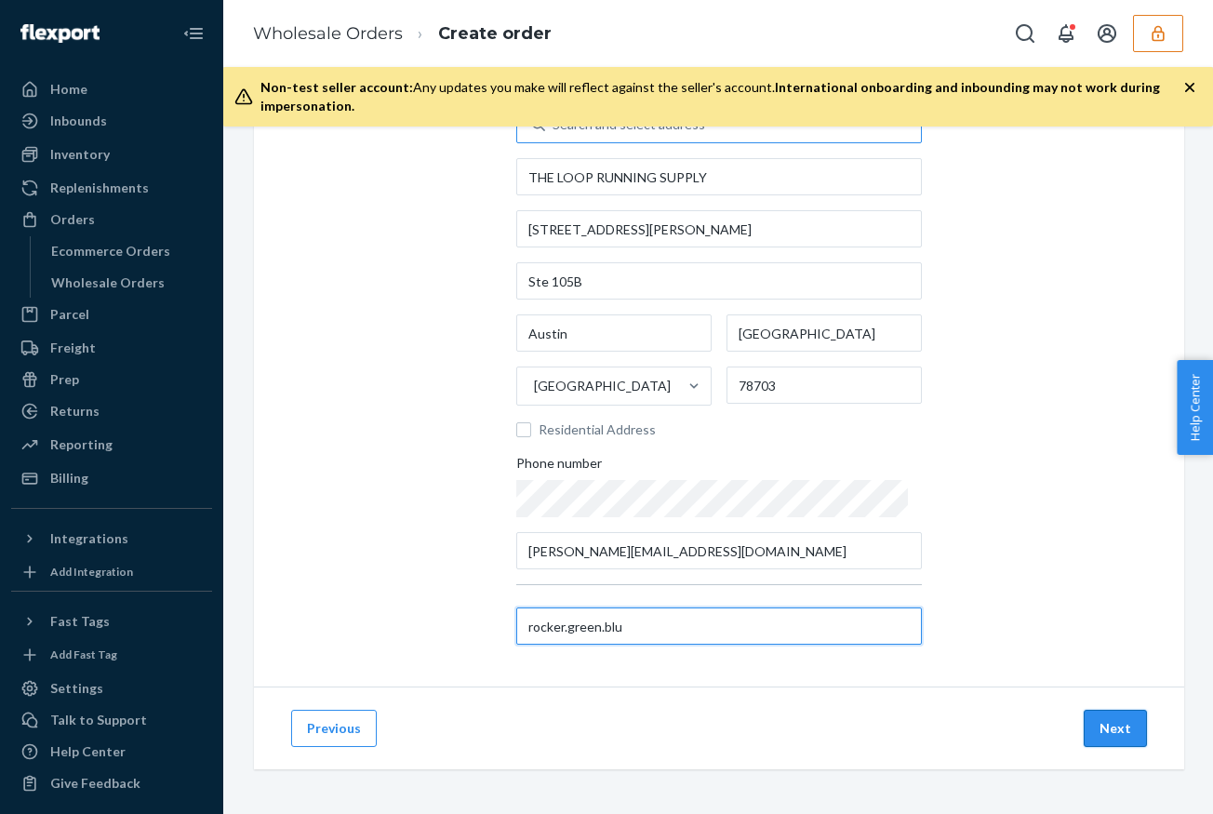
type input "rocker.green.blu"
click at [1115, 735] on button "Next" at bounding box center [1114, 727] width 63 height 37
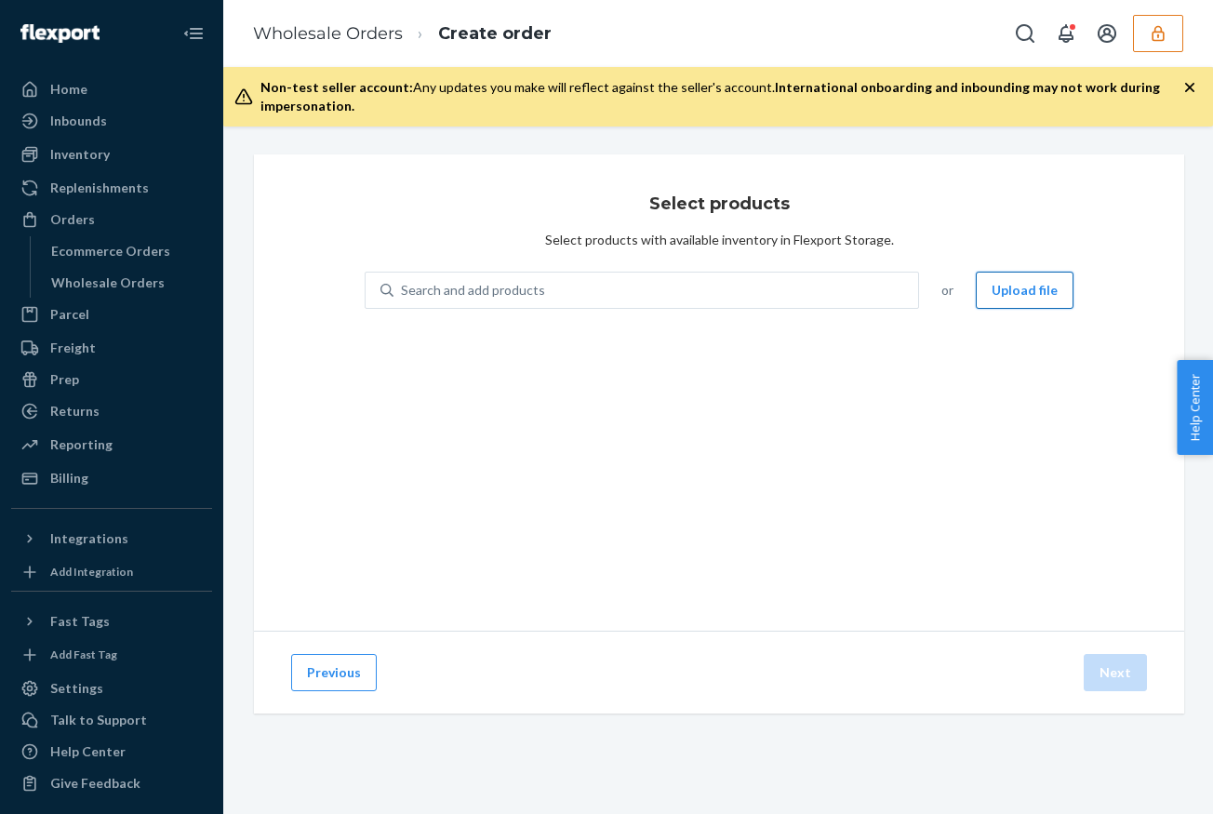
click at [1017, 289] on button "Upload file" at bounding box center [1024, 290] width 98 height 37
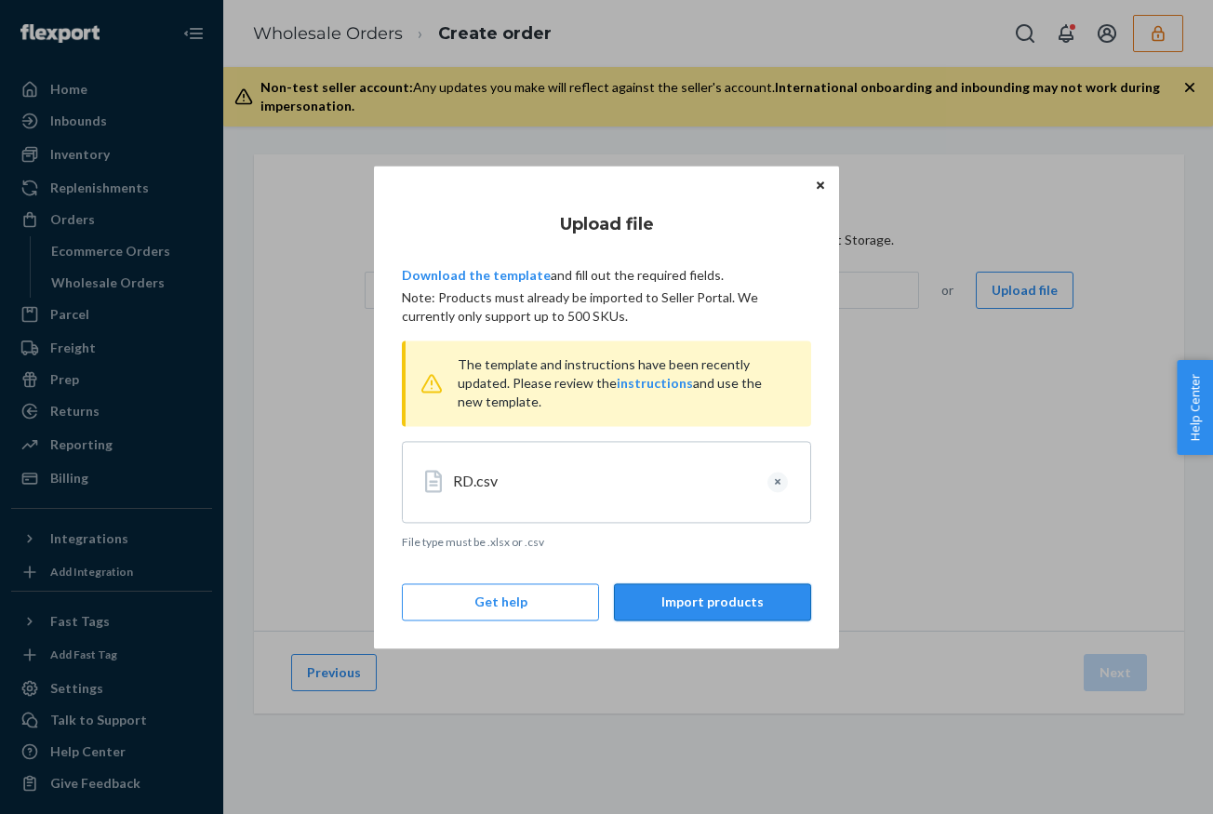
click at [716, 603] on button "Import products" at bounding box center [712, 601] width 197 height 37
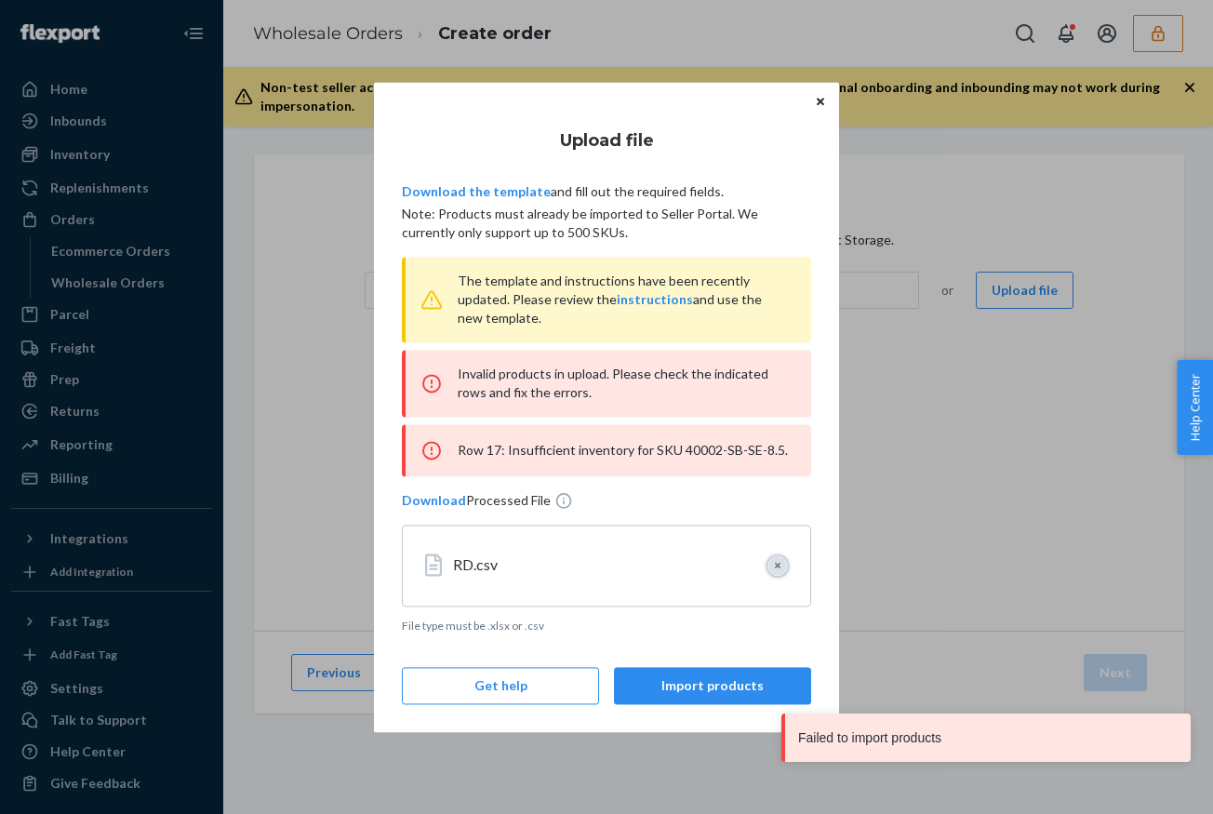
click at [774, 563] on button "Clear" at bounding box center [777, 565] width 20 height 20
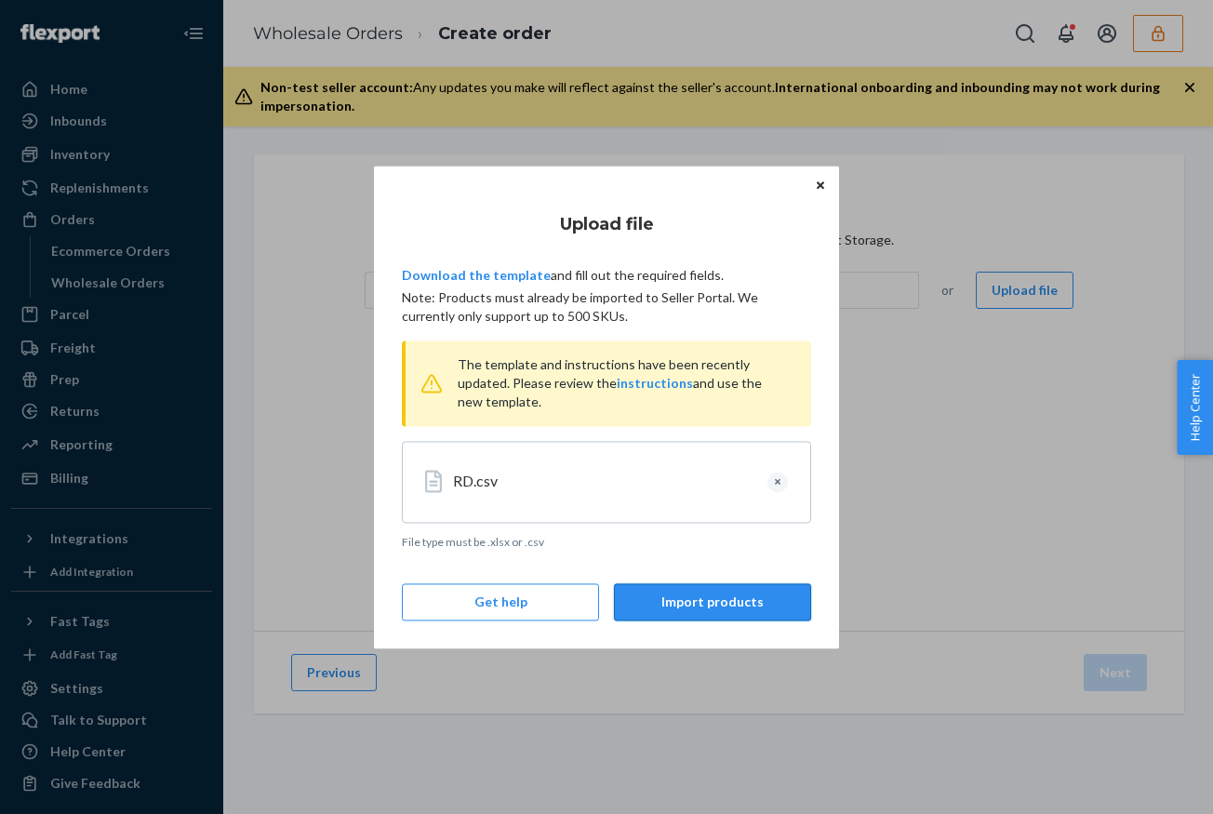
click at [703, 603] on button "Import products" at bounding box center [712, 601] width 197 height 37
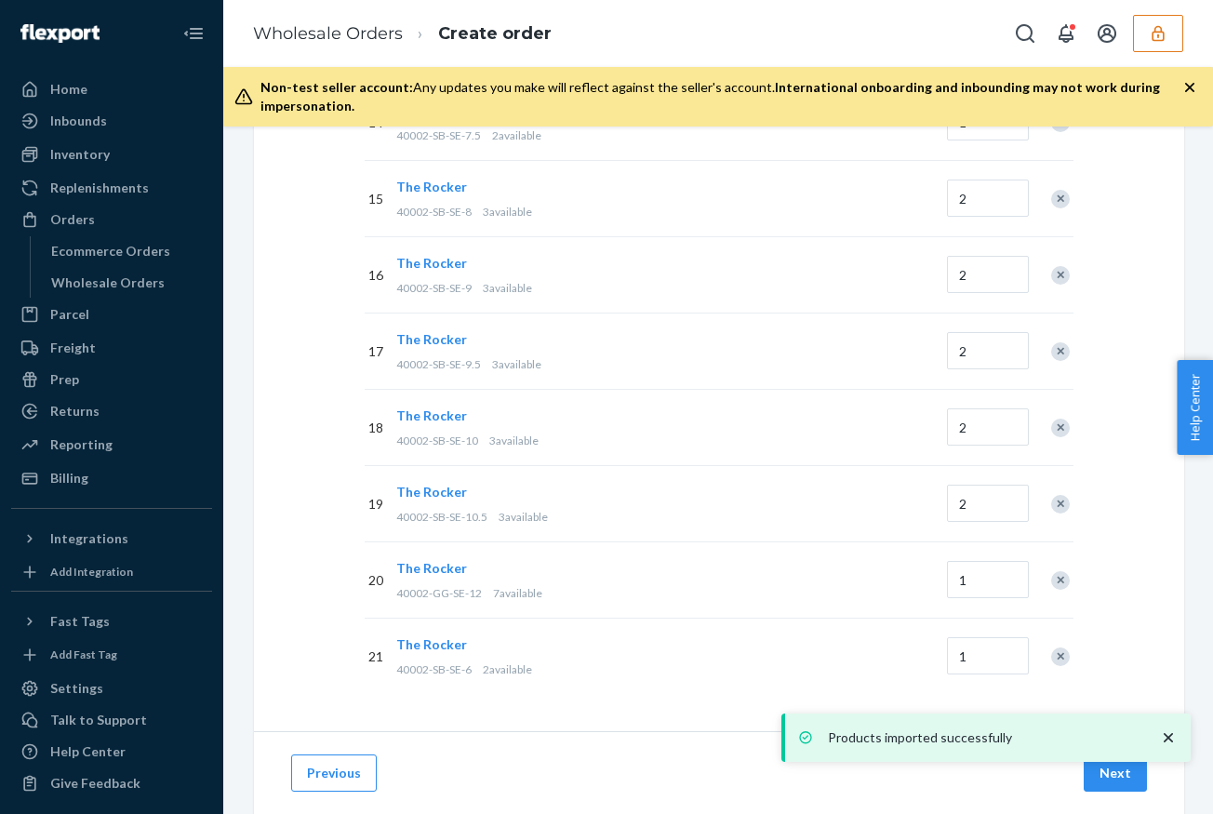
scroll to position [1390, 0]
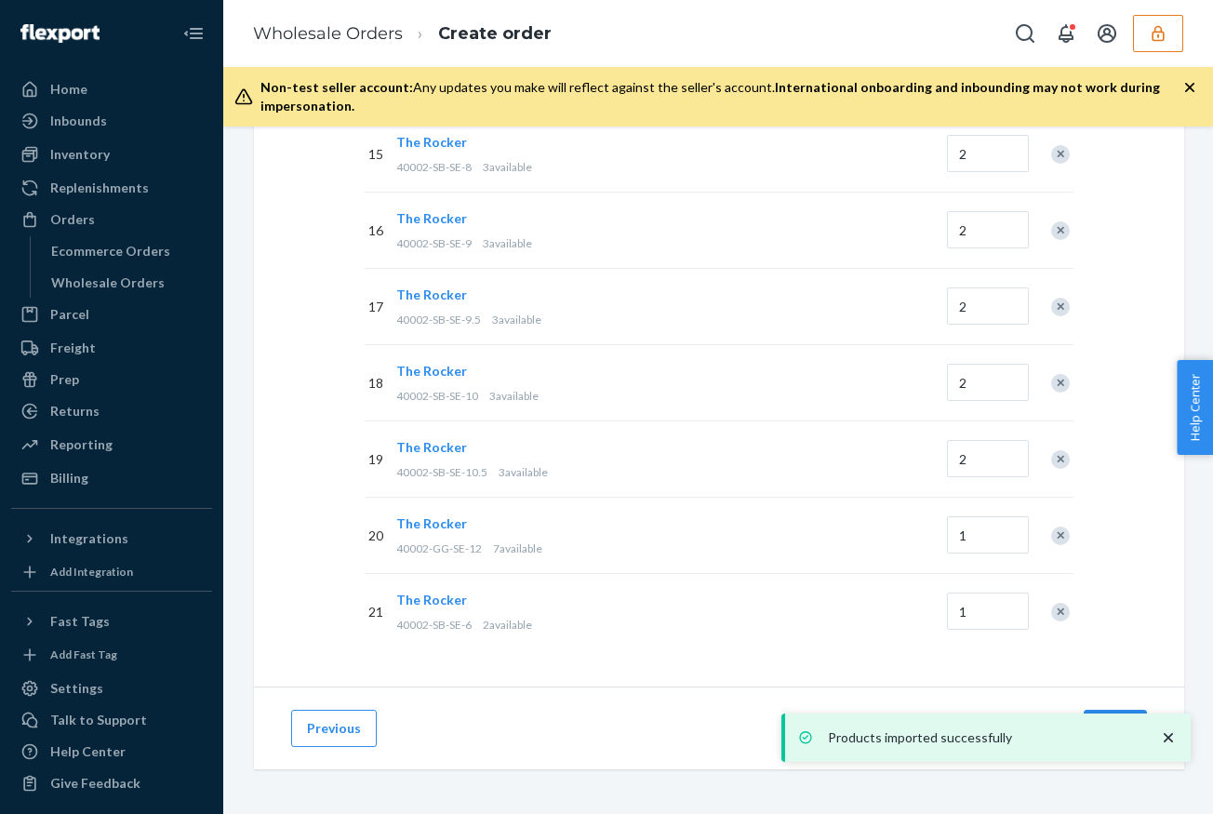
click at [1166, 734] on icon "close toast" at bounding box center [1168, 737] width 19 height 19
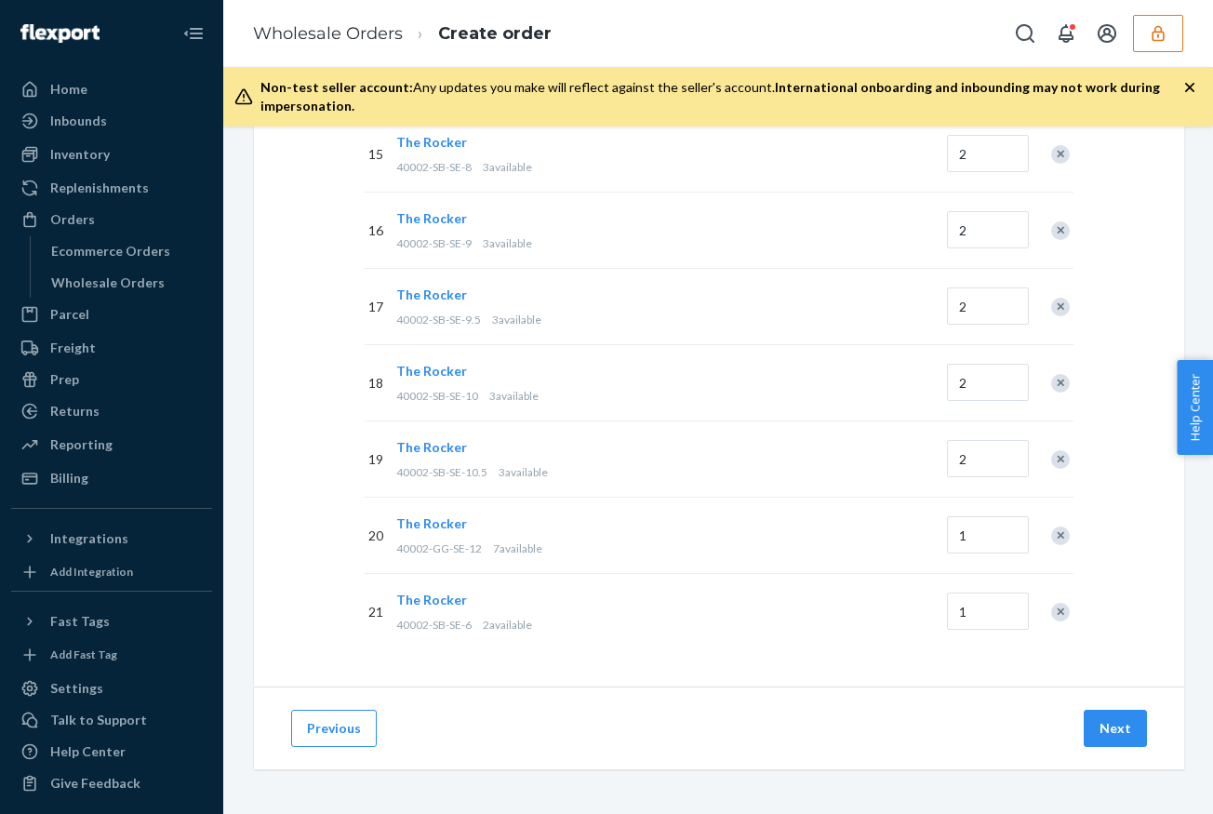
click at [1112, 732] on div "Products imported successfully" at bounding box center [985, 737] width 409 height 48
click at [1112, 732] on button "Next" at bounding box center [1114, 727] width 63 height 37
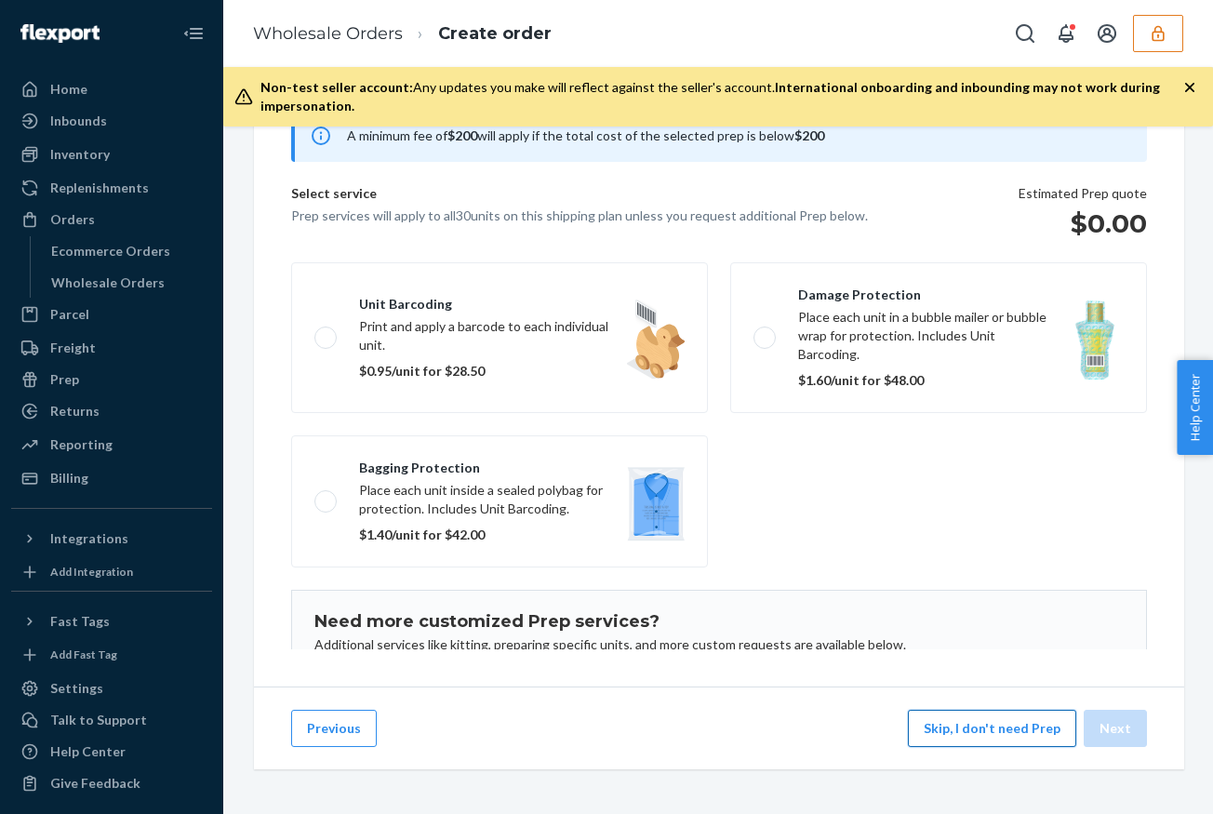
click at [1002, 726] on button "Skip, I don't need Prep" at bounding box center [992, 727] width 168 height 37
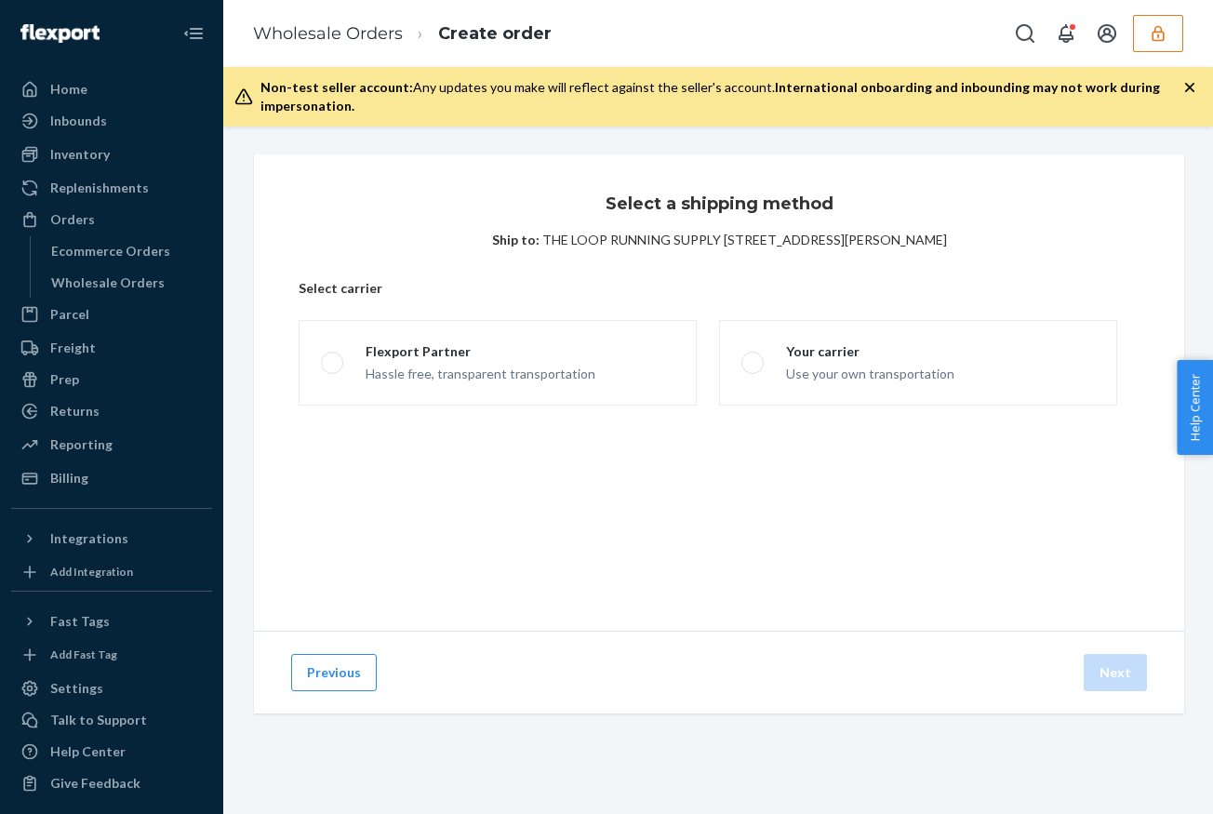
scroll to position [0, 0]
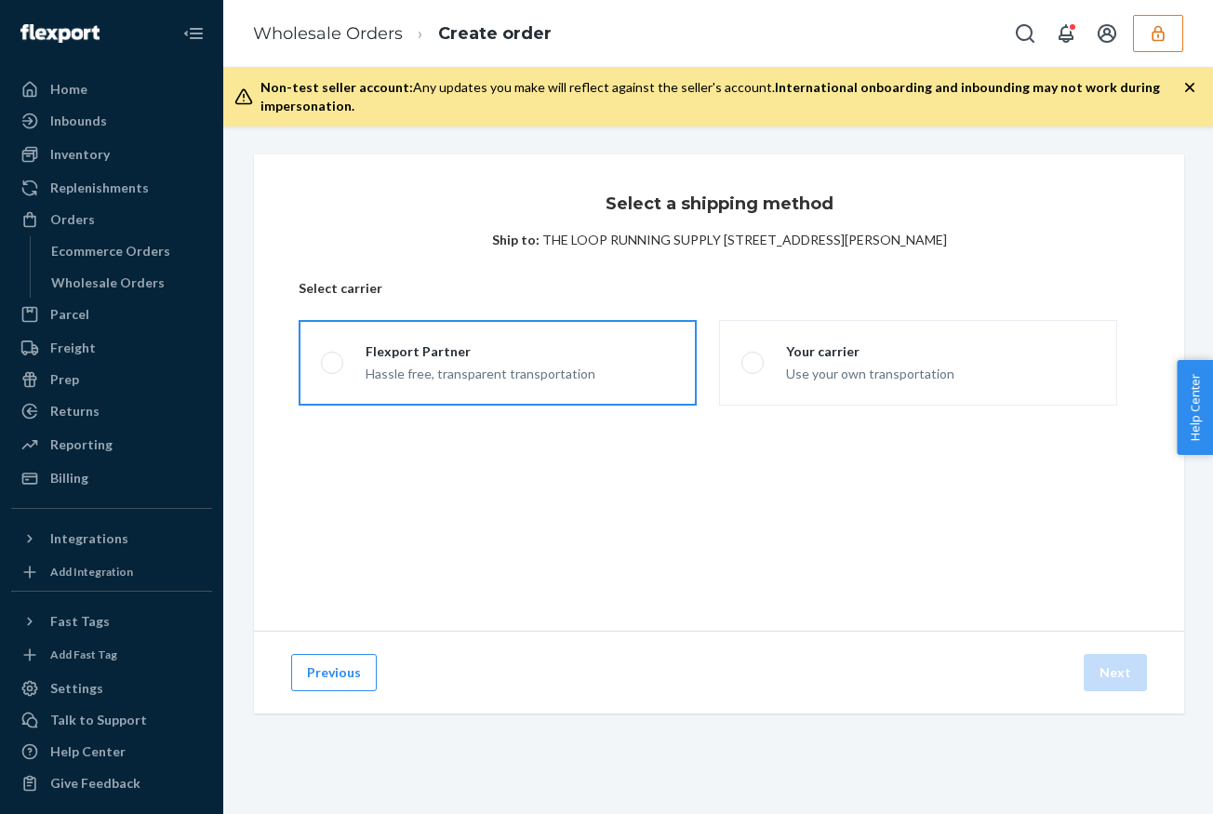
click at [525, 346] on div "Flexport Partner" at bounding box center [480, 351] width 230 height 19
click at [333, 357] on input "Flexport Partner Hassle free, transparent transportation" at bounding box center [327, 363] width 12 height 12
radio input "true"
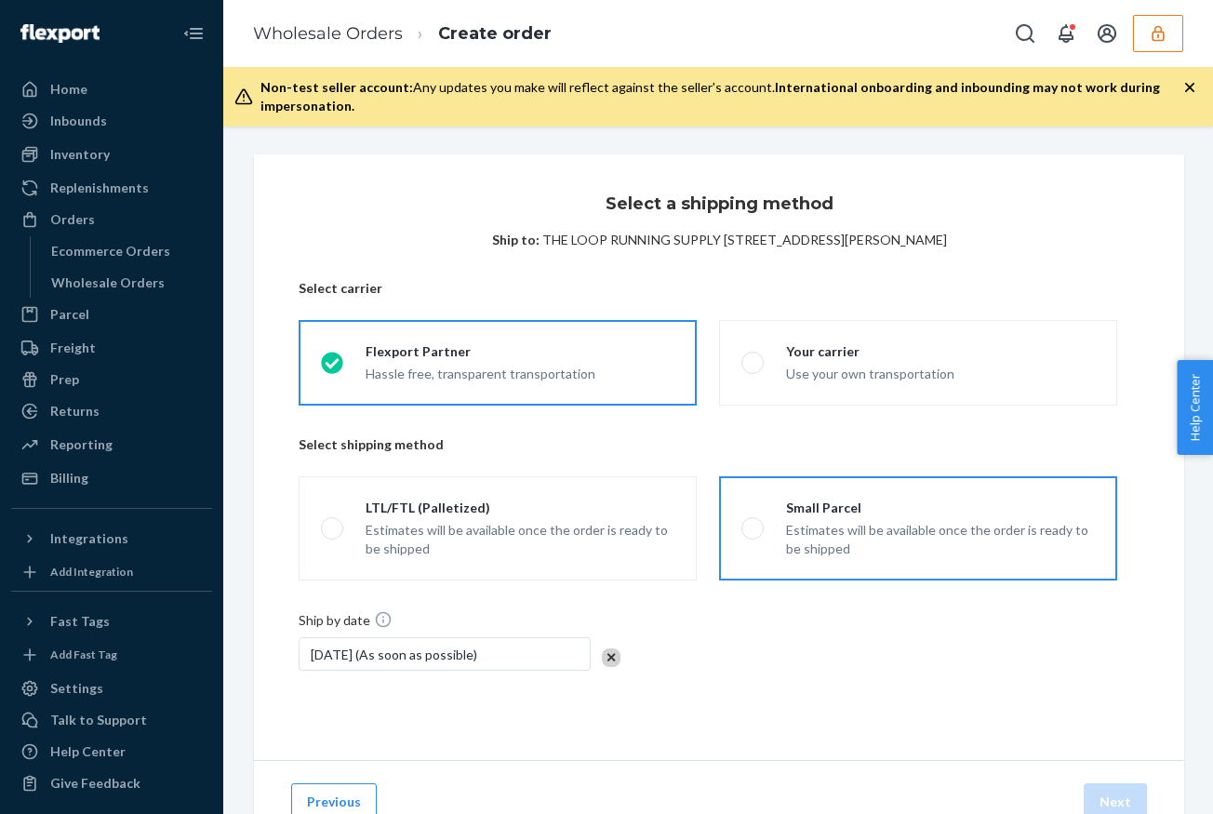
click at [911, 571] on label "Small Parcel Estimates will be available once the order is ready to be shipped" at bounding box center [918, 528] width 398 height 104
click at [753, 535] on input "Small Parcel Estimates will be available once the order is ready to be shipped" at bounding box center [747, 529] width 12 height 12
radio input "true"
click at [1123, 789] on button "Next" at bounding box center [1114, 801] width 63 height 37
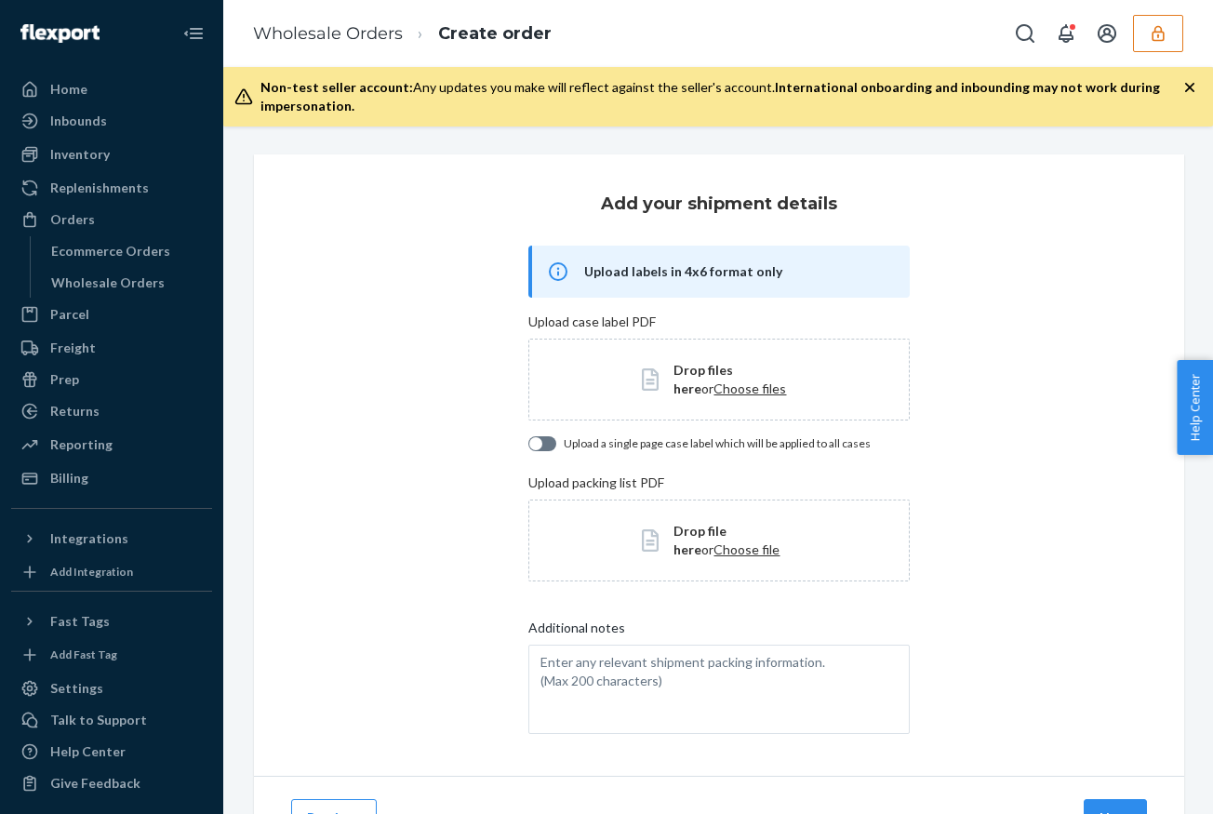
scroll to position [89, 0]
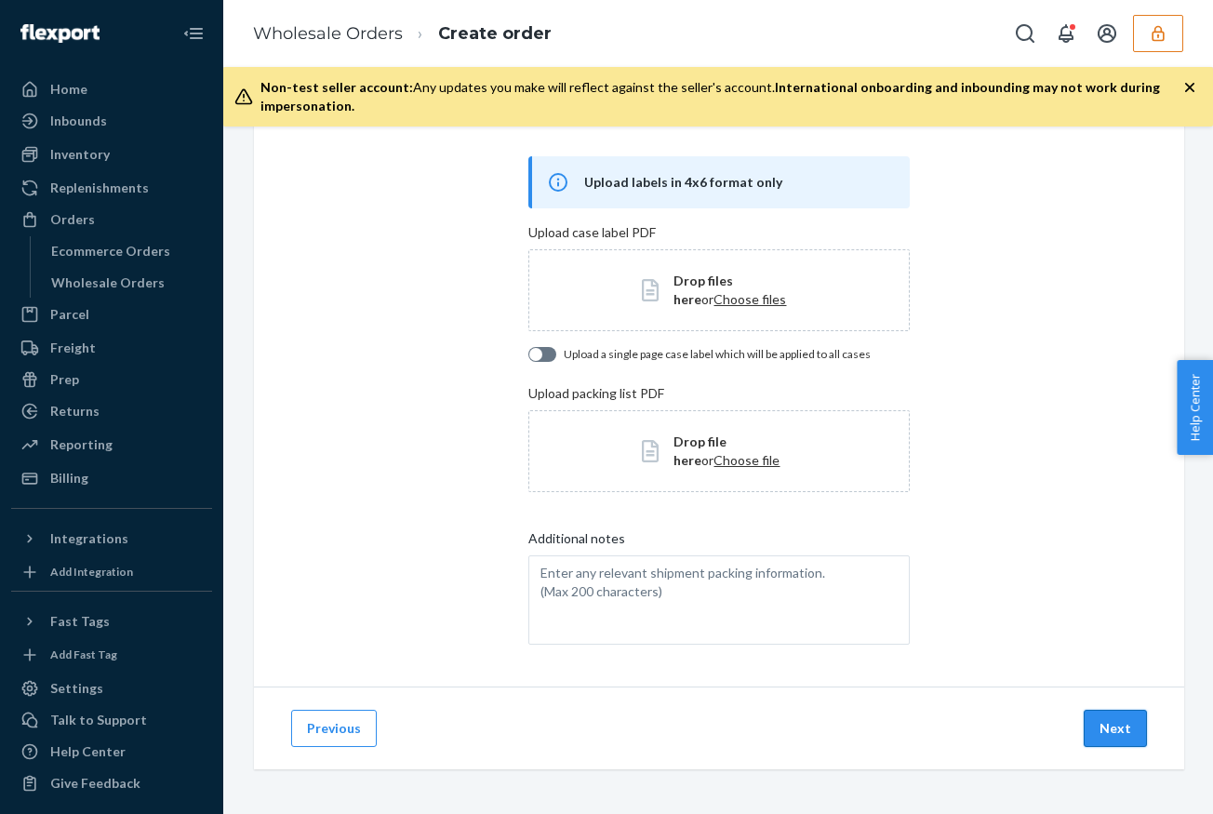
click at [1118, 736] on button "Next" at bounding box center [1114, 727] width 63 height 37
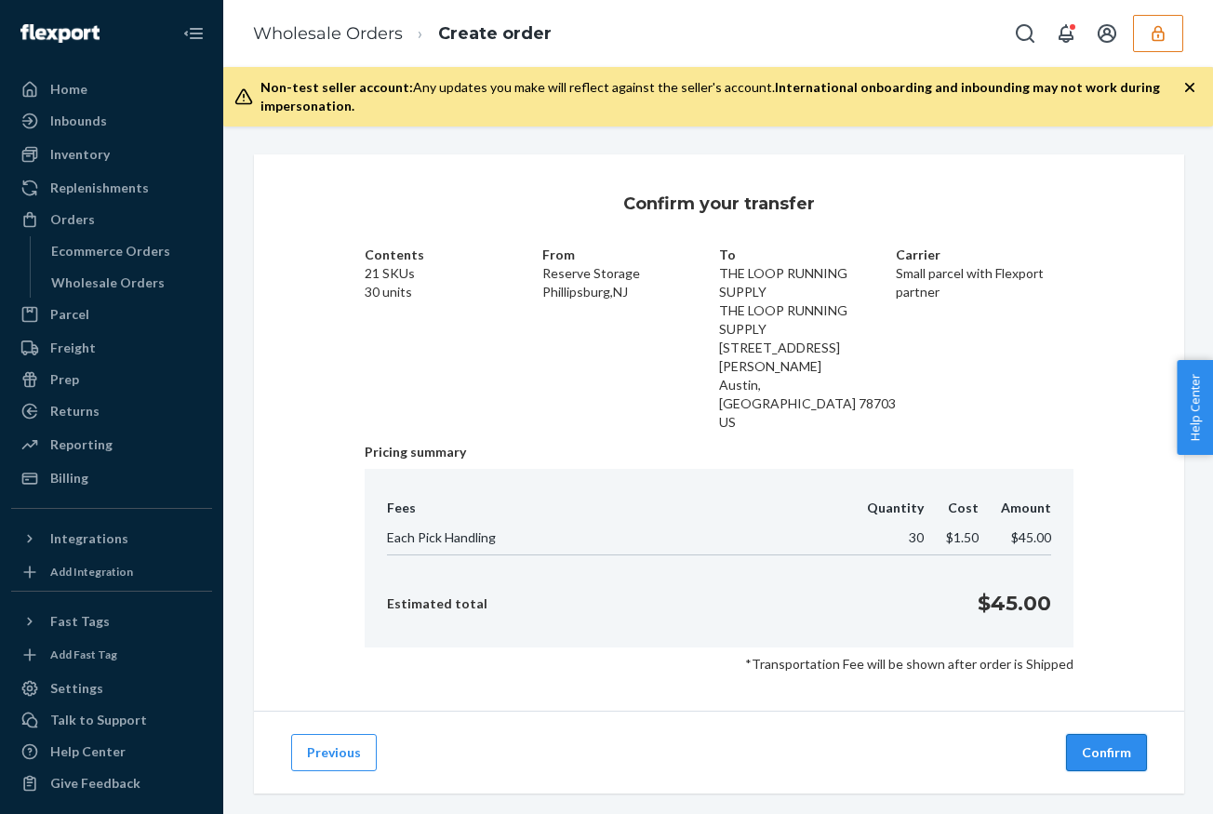
click at [1100, 734] on button "Confirm" at bounding box center [1106, 752] width 81 height 37
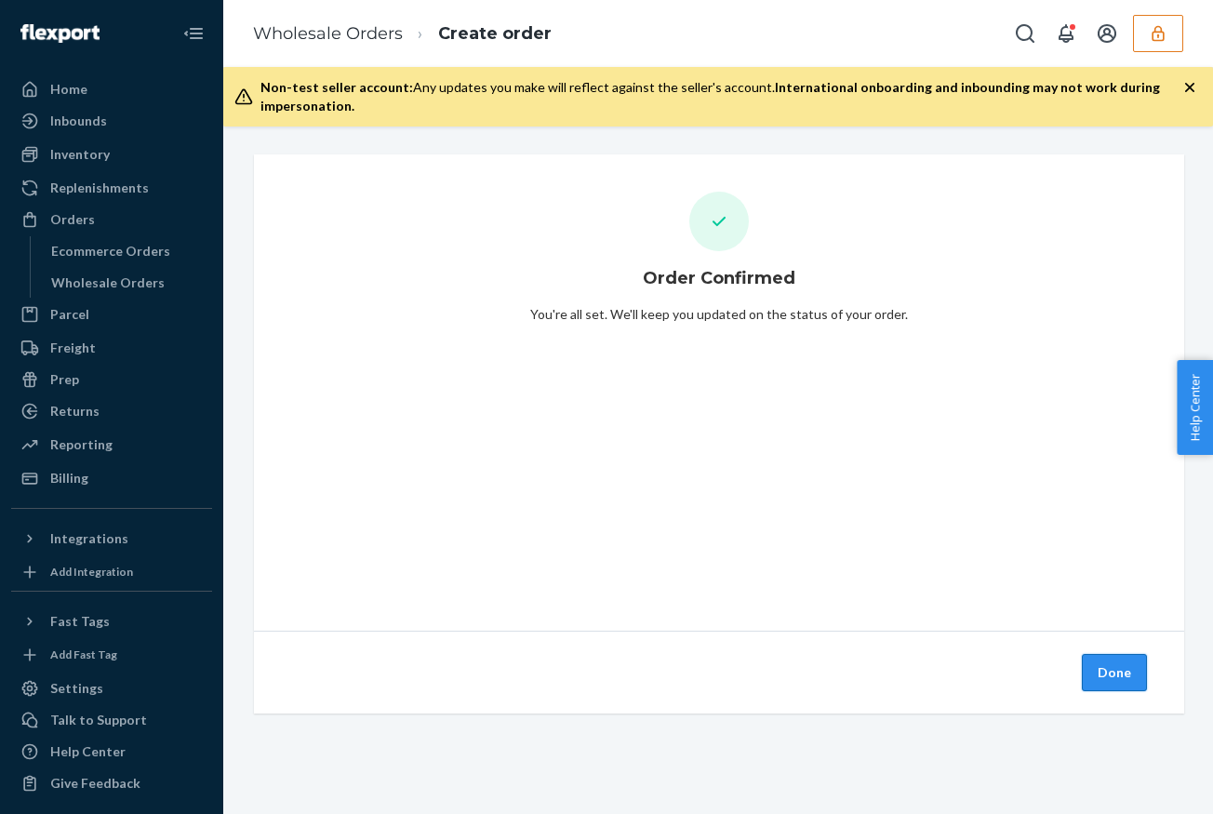
click at [1106, 680] on button "Done" at bounding box center [1113, 672] width 65 height 37
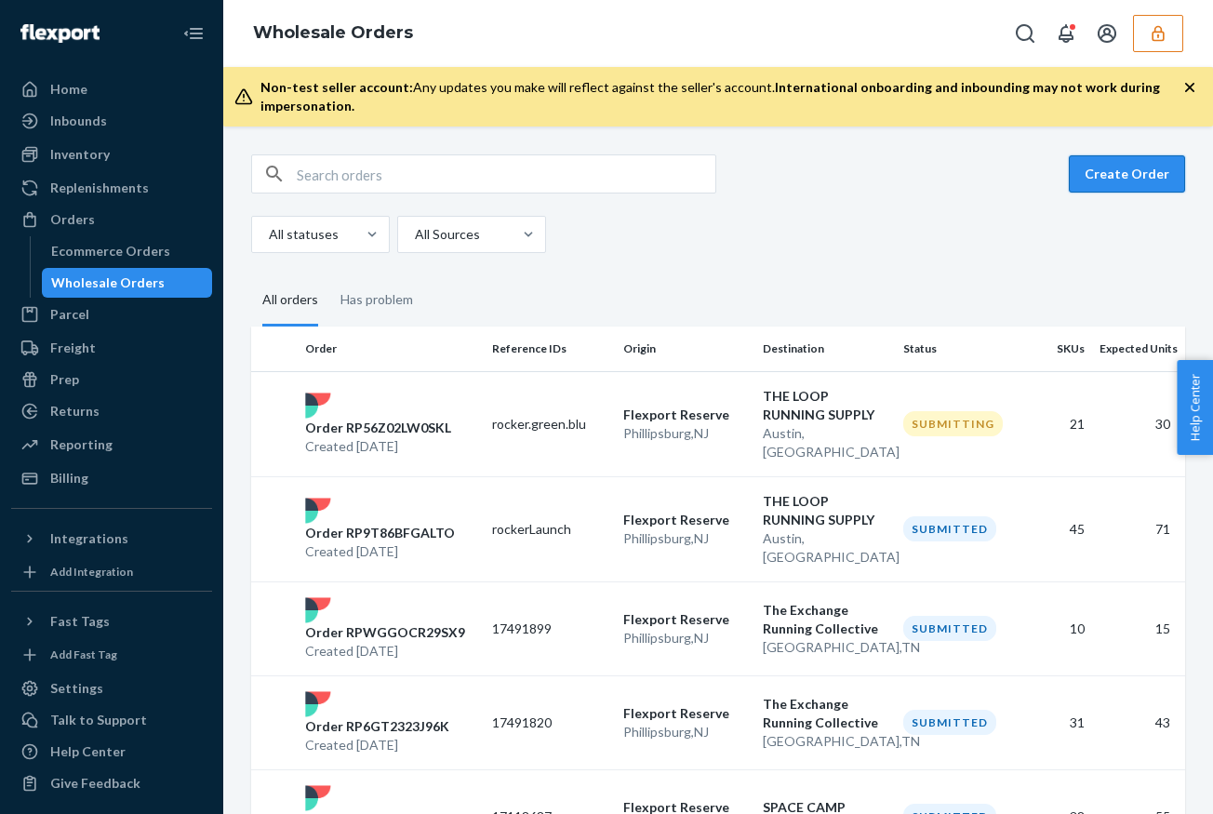
click at [1110, 176] on button "Create Order" at bounding box center [1126, 173] width 116 height 37
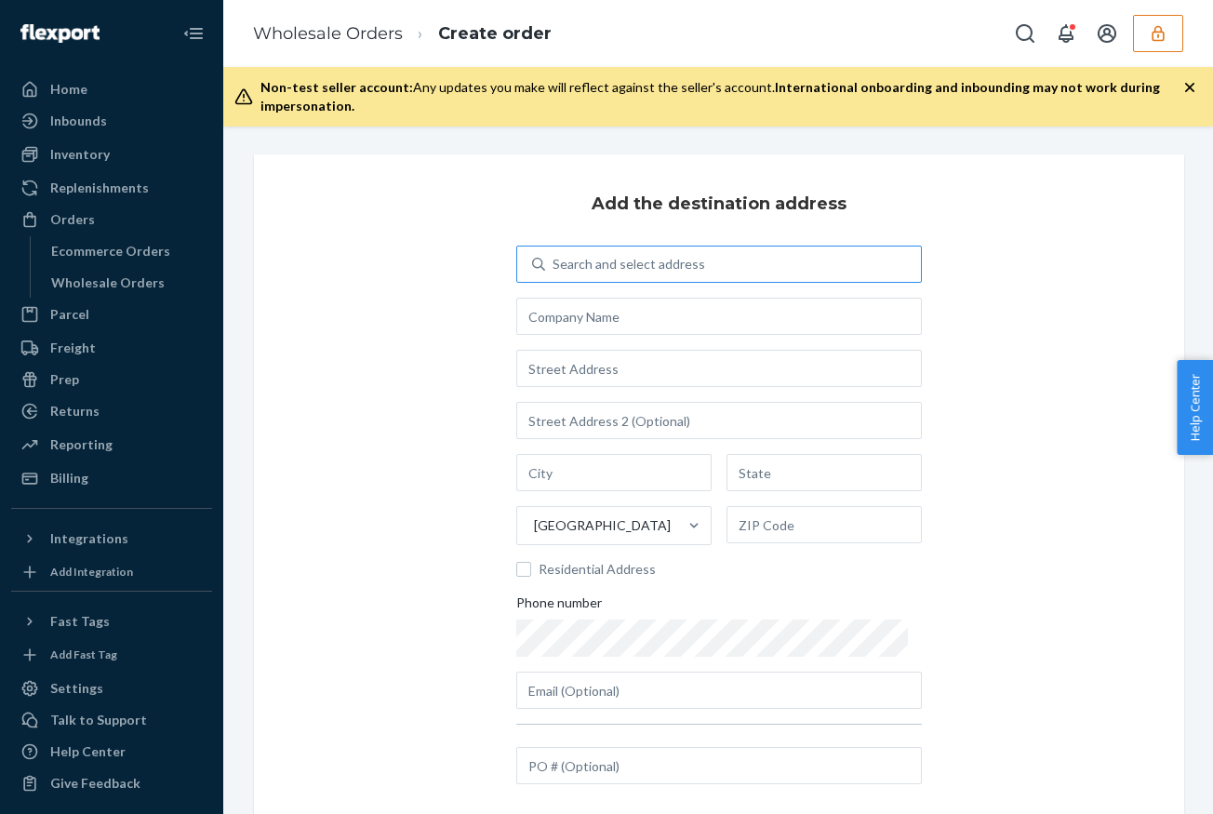
click at [706, 261] on div "Search and select address" at bounding box center [733, 263] width 376 height 33
click at [554, 261] on input "Search and select address" at bounding box center [553, 264] width 2 height 19
type input "345"
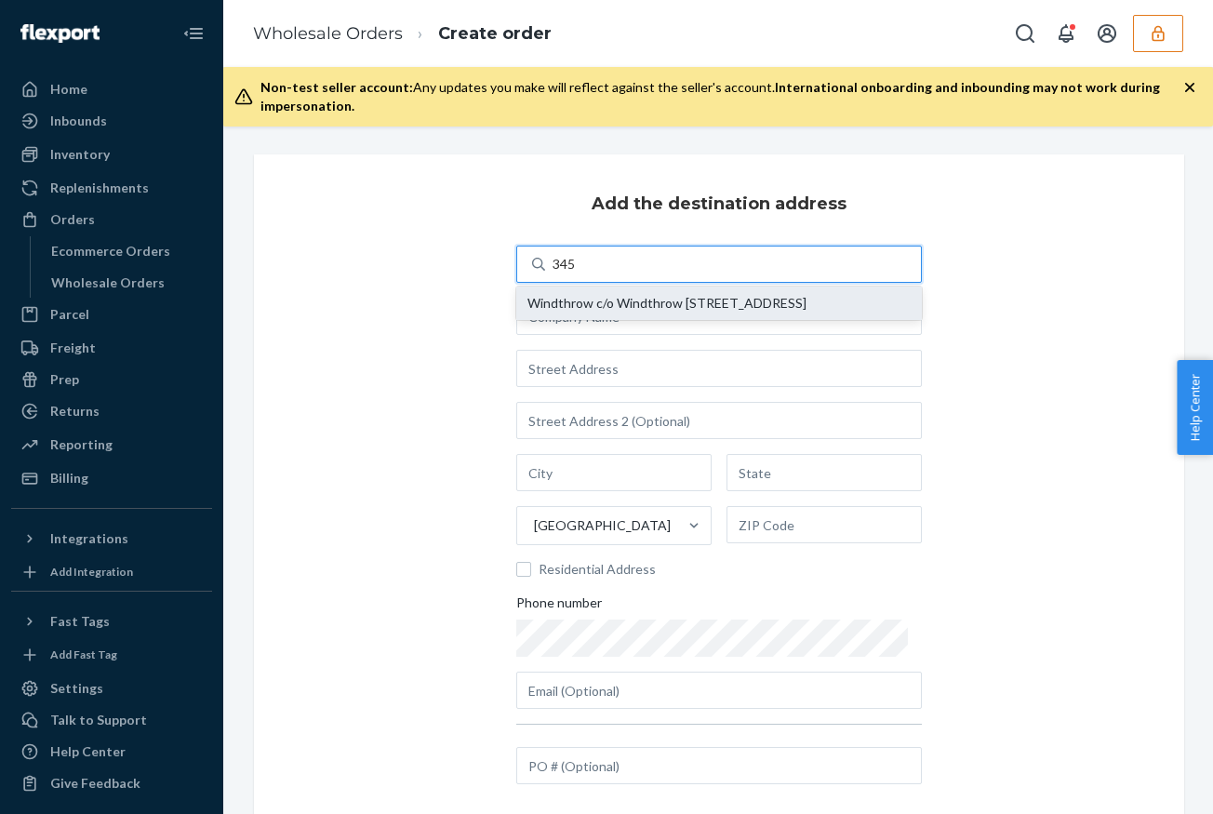
click at [759, 320] on div "Windthrow c/o Windthrow [STREET_ADDRESS]" at bounding box center [718, 302] width 405 height 33
click at [576, 273] on input "345" at bounding box center [564, 264] width 24 height 19
type input "Windthrow"
type input "[STREET_ADDRESS]"
type input "Suite 103"
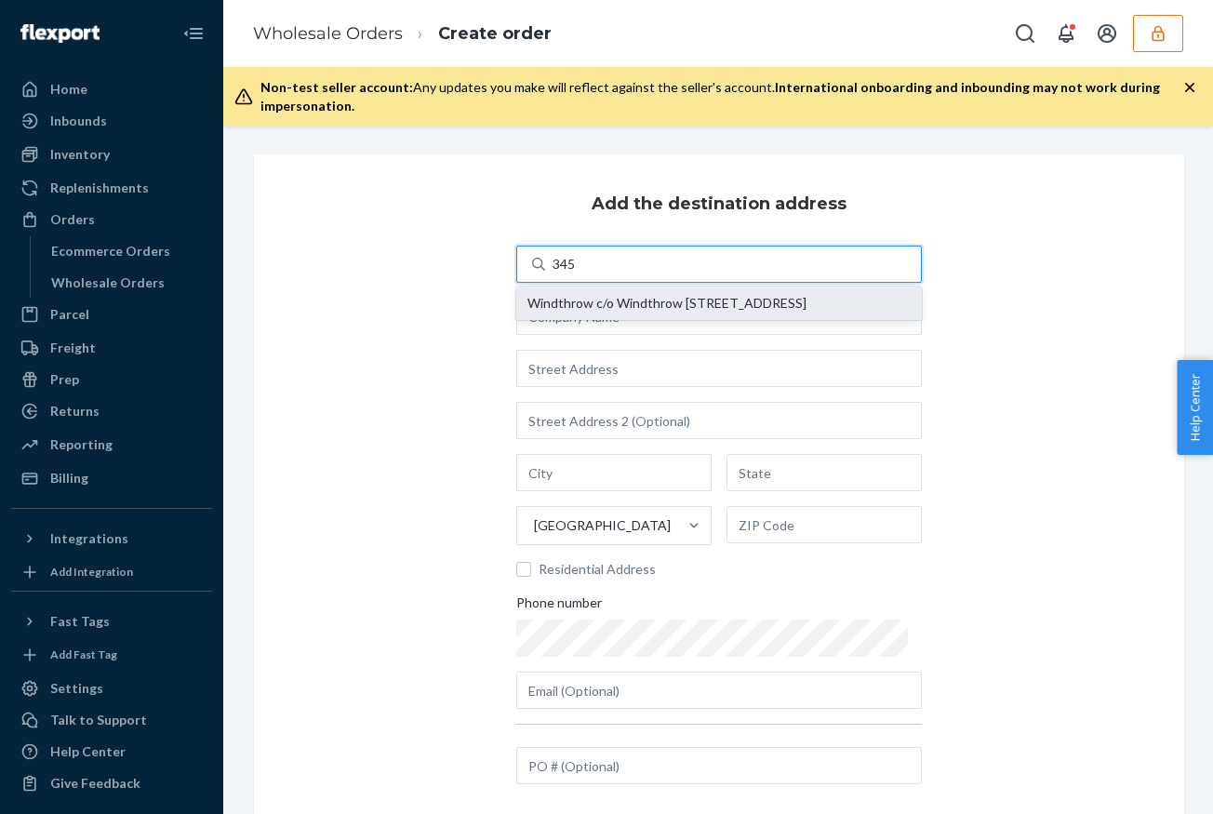
type input "[GEOGRAPHIC_DATA]"
type input "WA"
type input "98112"
type input "[EMAIL_ADDRESS][DOMAIN_NAME]"
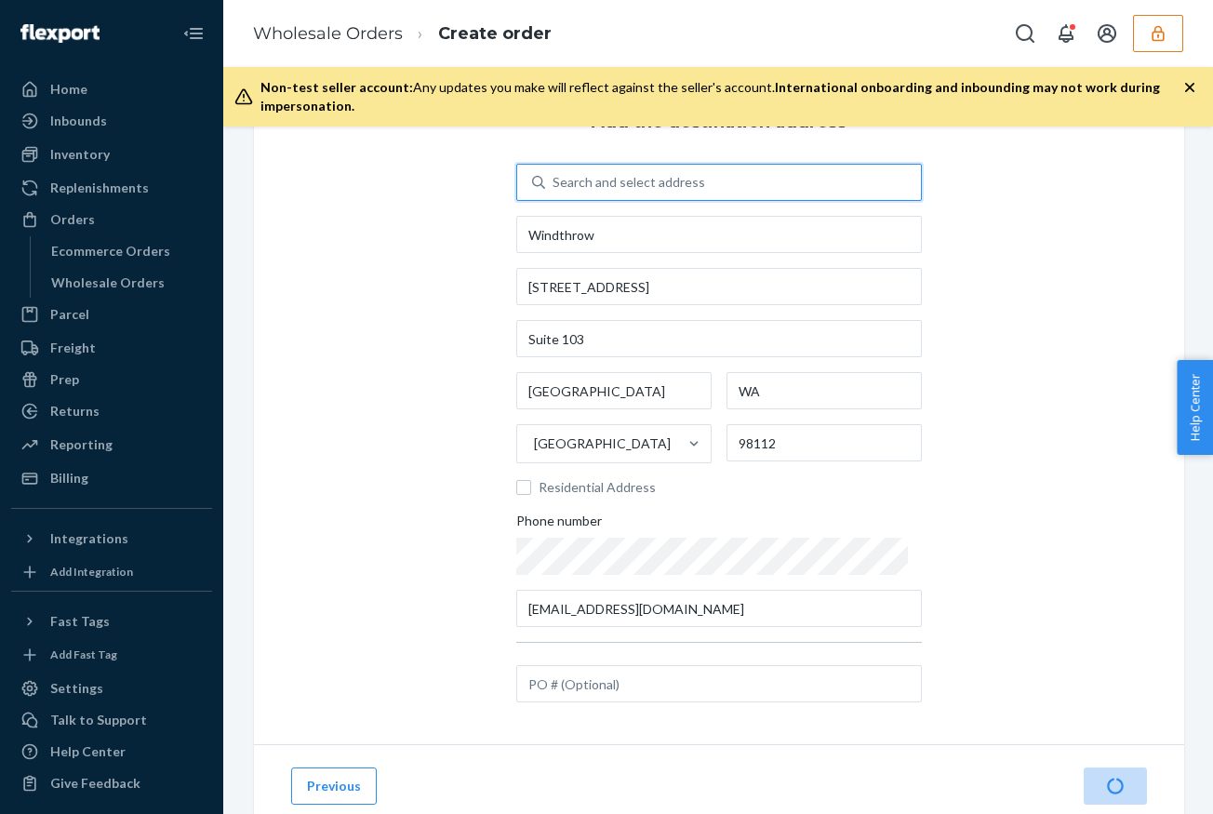
scroll to position [86, 0]
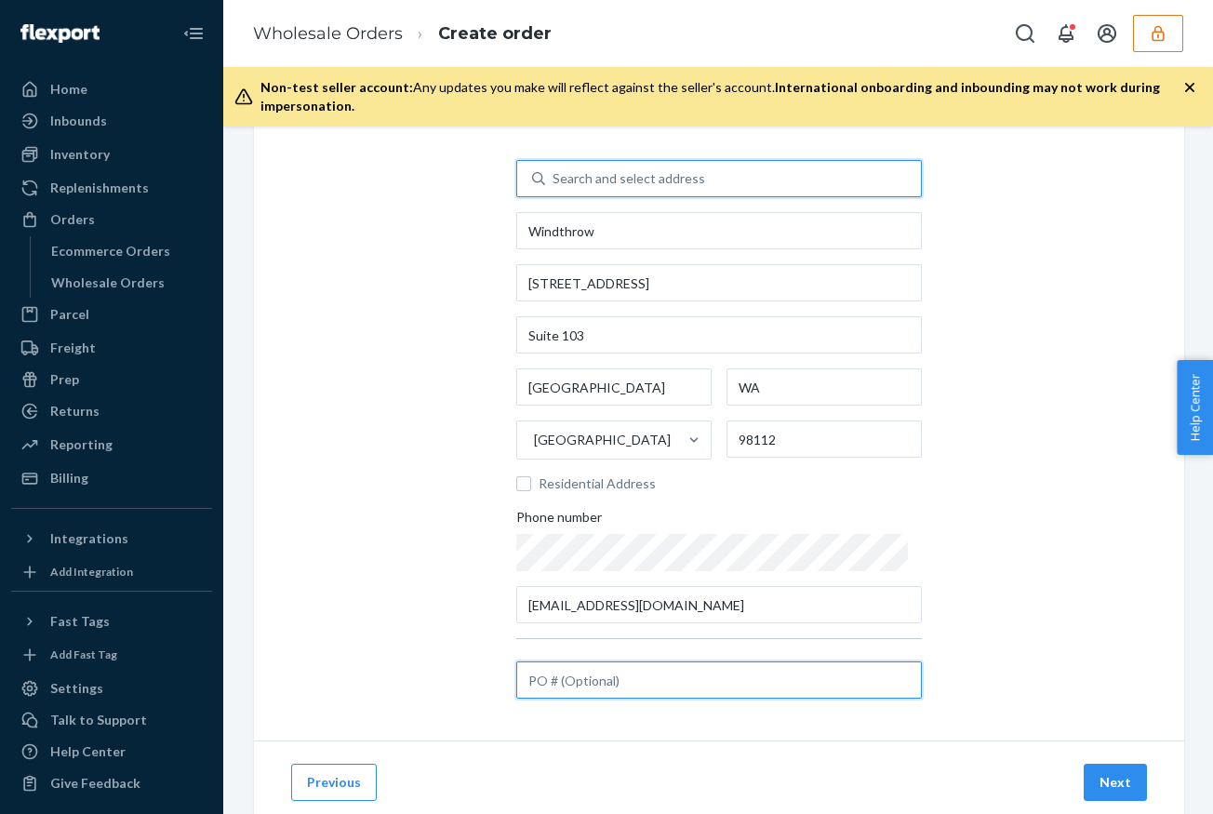
click at [618, 688] on input "text" at bounding box center [718, 679] width 405 height 37
paste input "17096924"
type input "17096924"
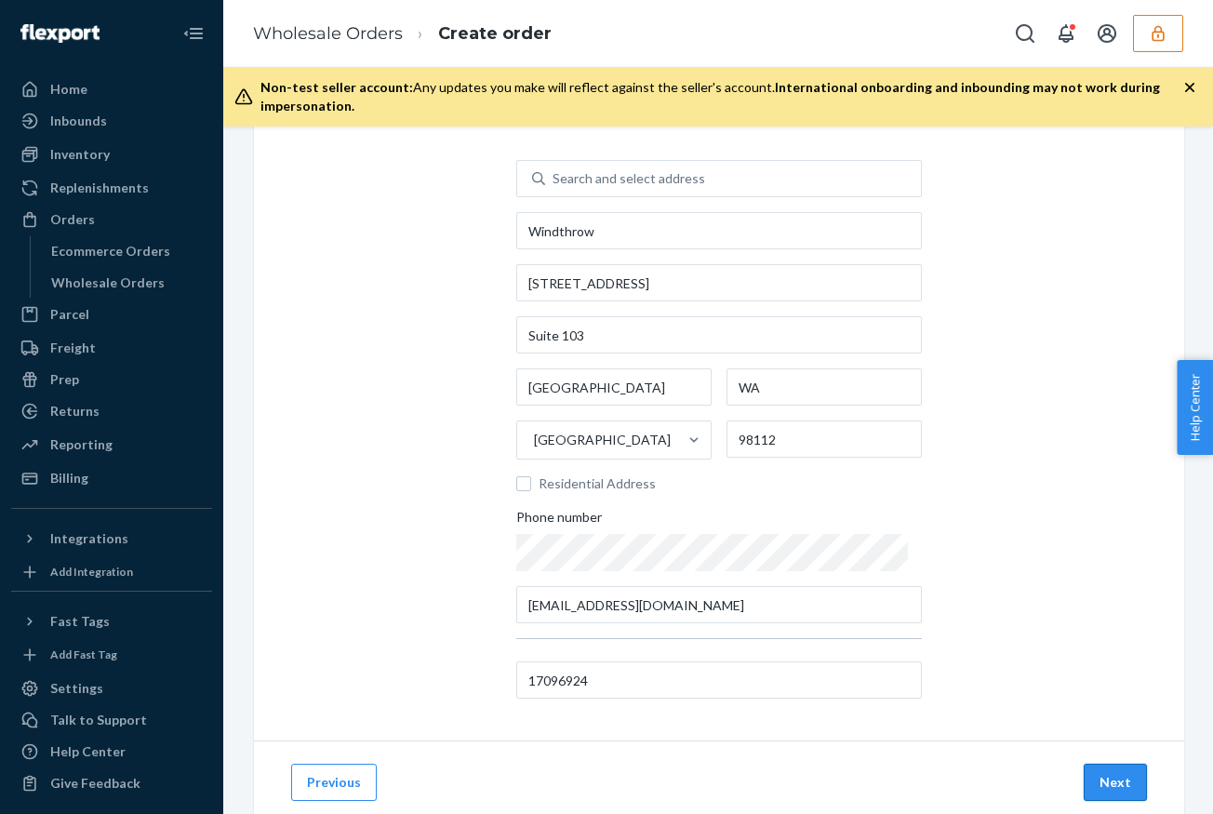
click at [1124, 786] on button "Next" at bounding box center [1114, 781] width 63 height 37
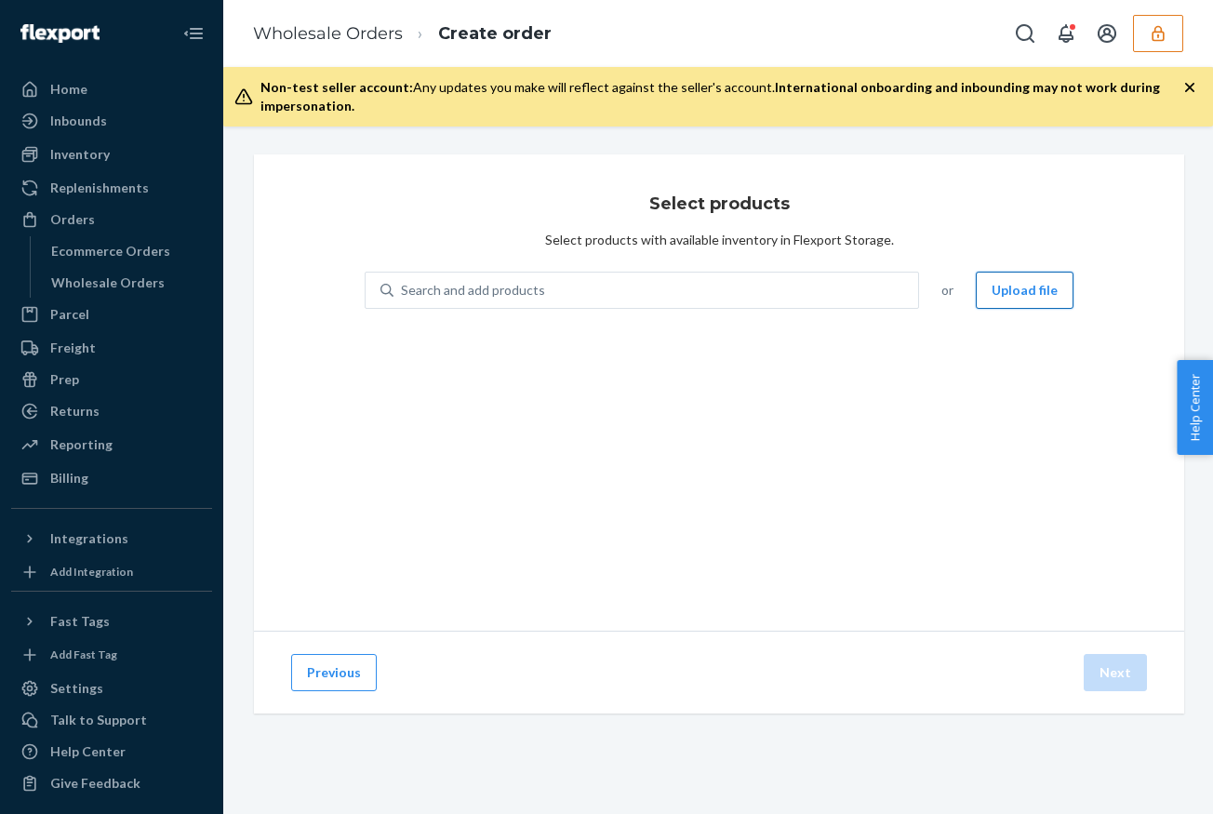
click at [1033, 295] on button "Upload file" at bounding box center [1024, 290] width 98 height 37
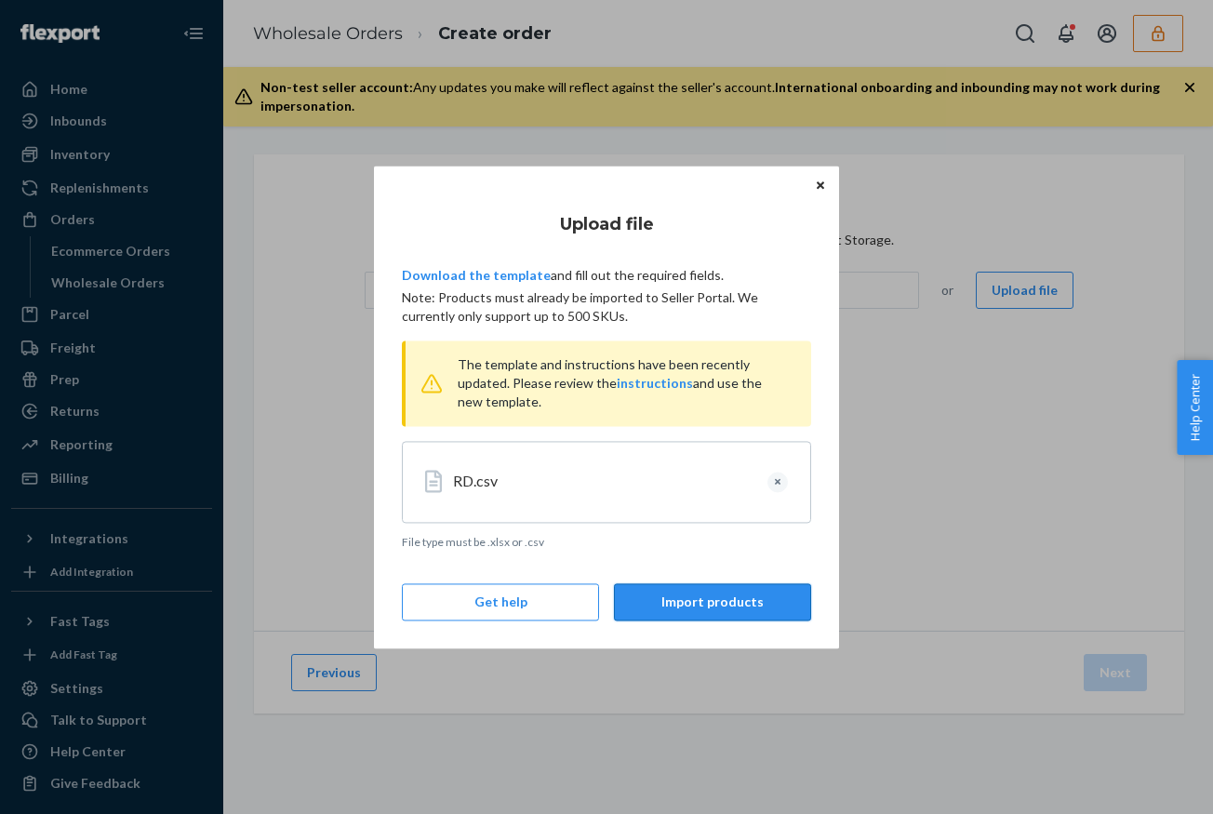
click at [740, 611] on button "Import products" at bounding box center [712, 601] width 197 height 37
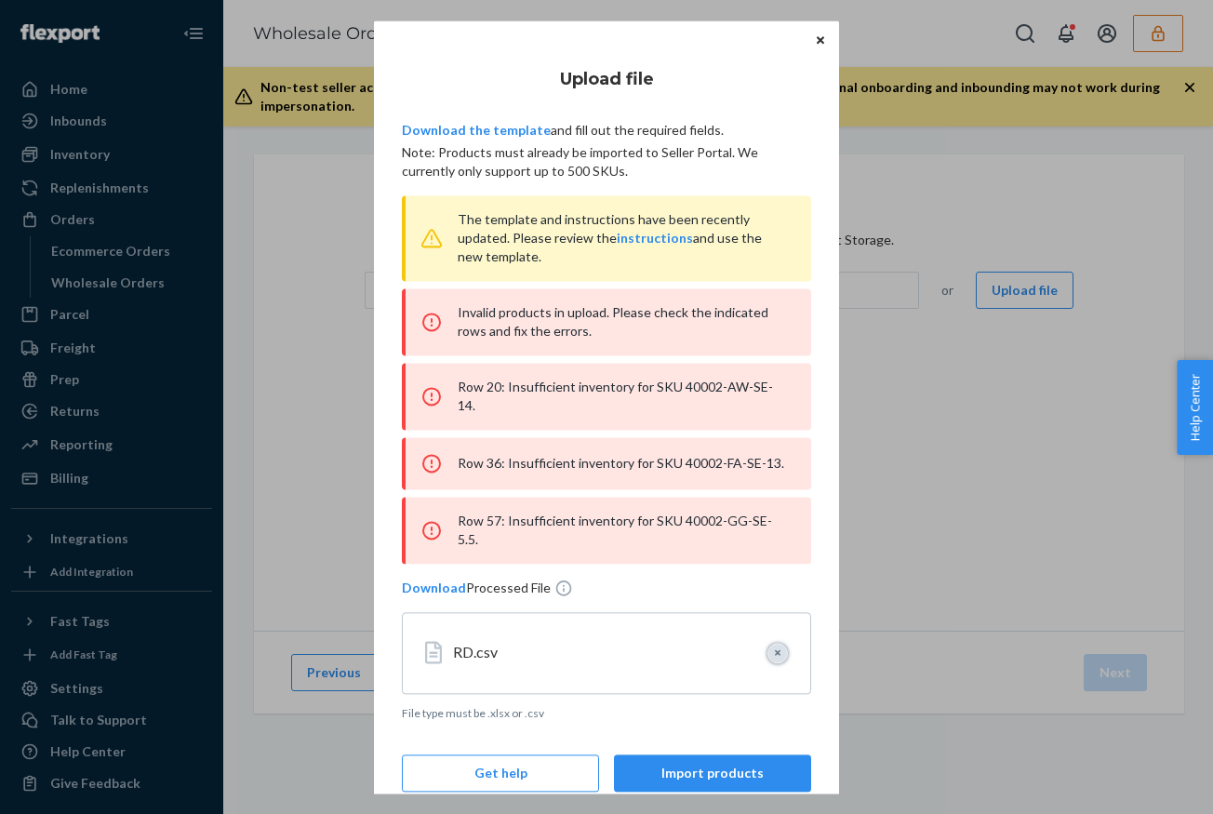
click at [780, 643] on button "Clear" at bounding box center [777, 653] width 20 height 20
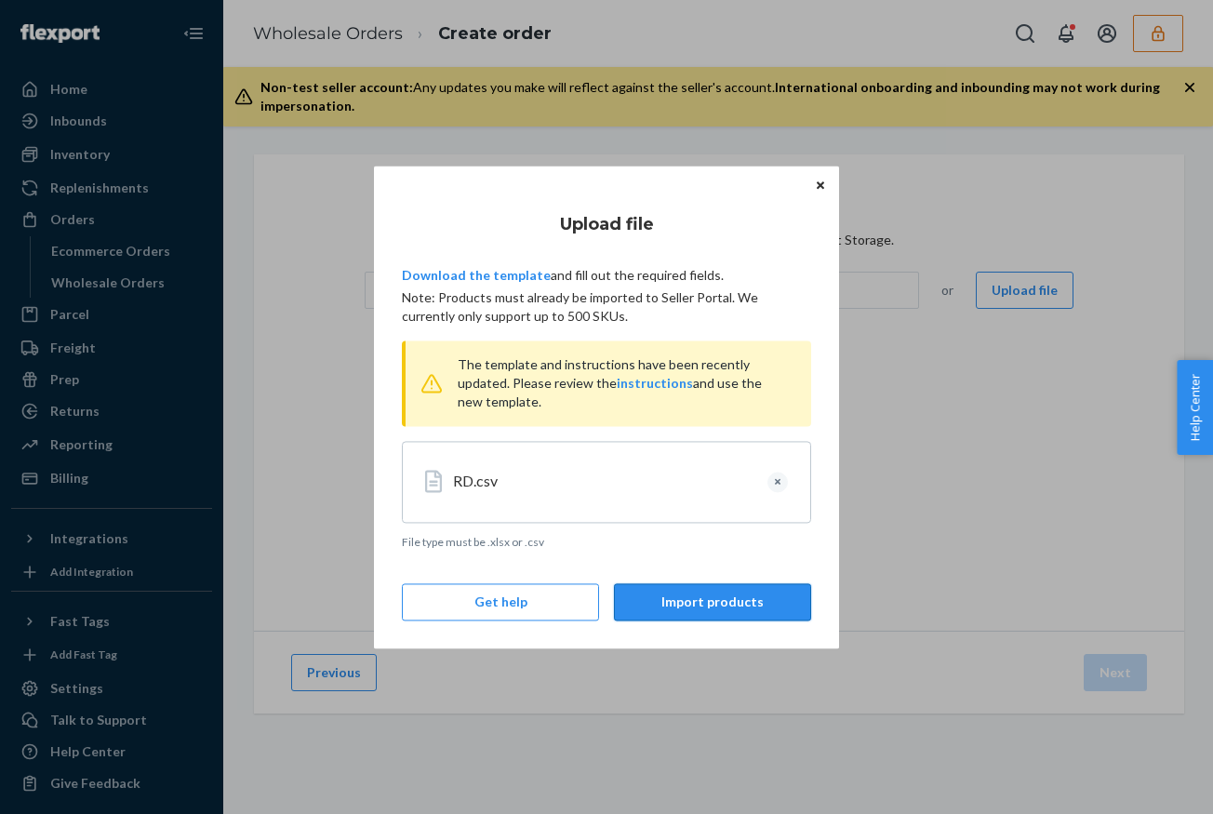
click at [721, 607] on button "Import products" at bounding box center [712, 601] width 197 height 37
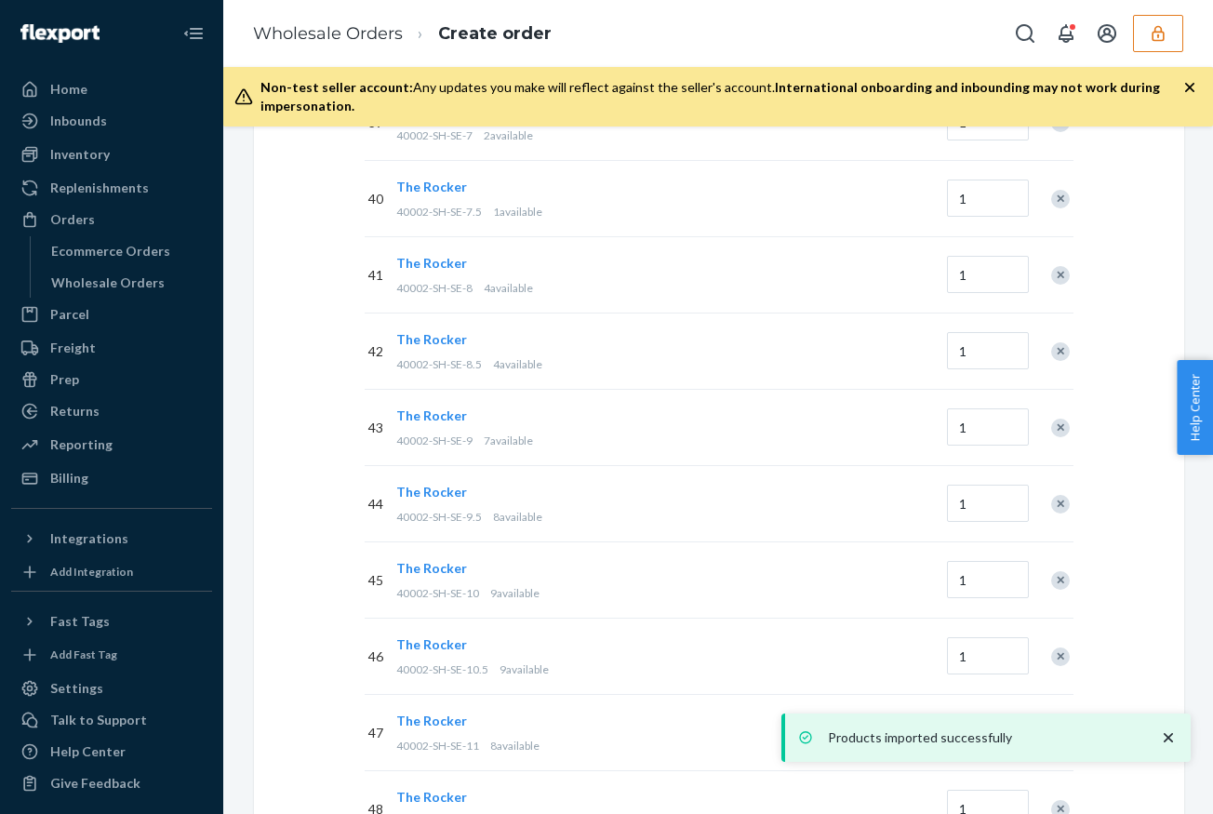
scroll to position [3508, 0]
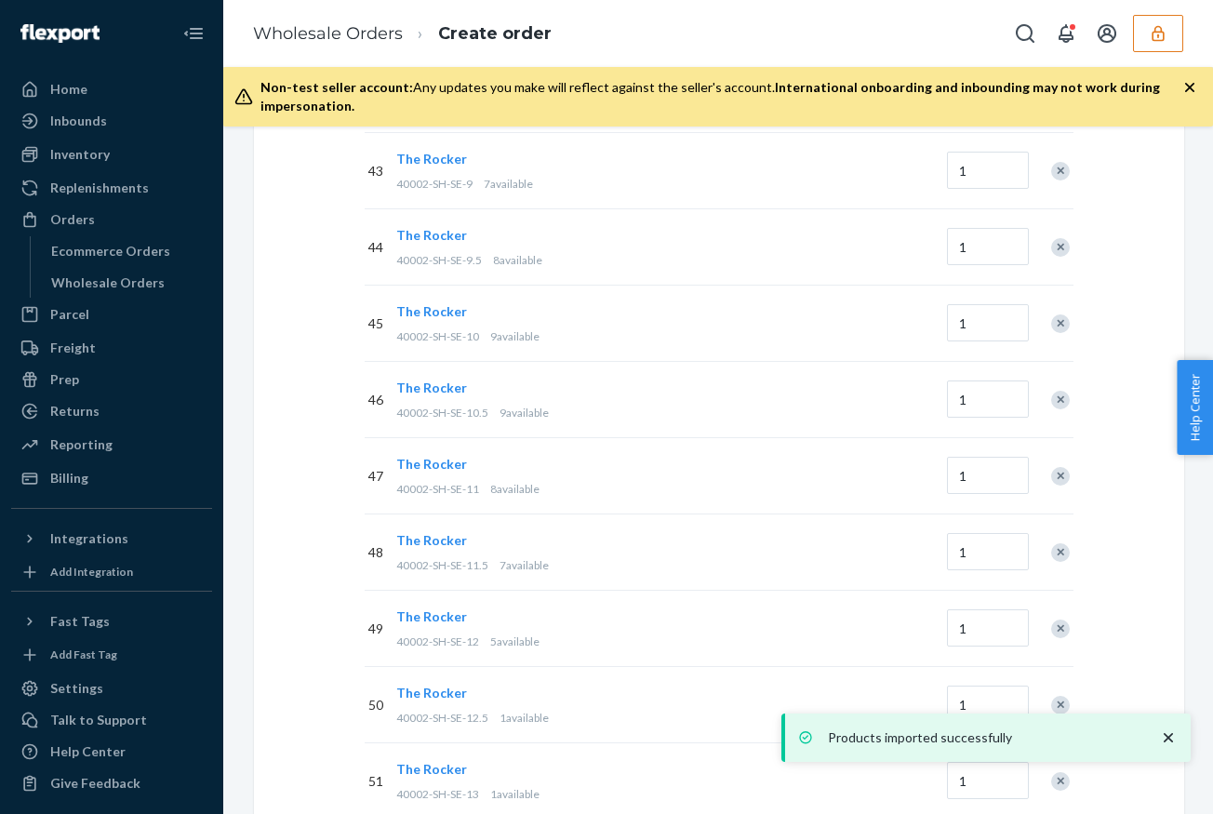
click at [1167, 744] on icon "close toast" at bounding box center [1168, 737] width 19 height 19
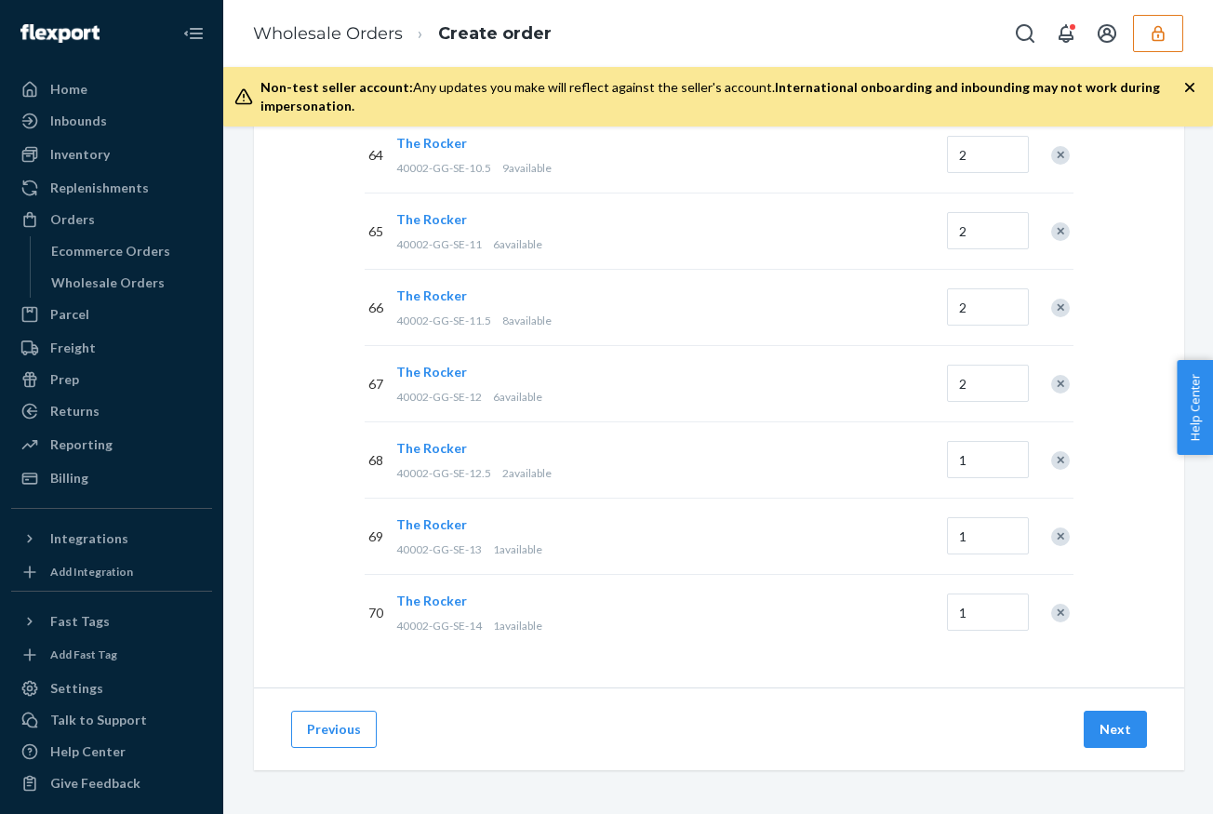
scroll to position [5126, 0]
click at [1105, 732] on button "Next" at bounding box center [1114, 727] width 63 height 37
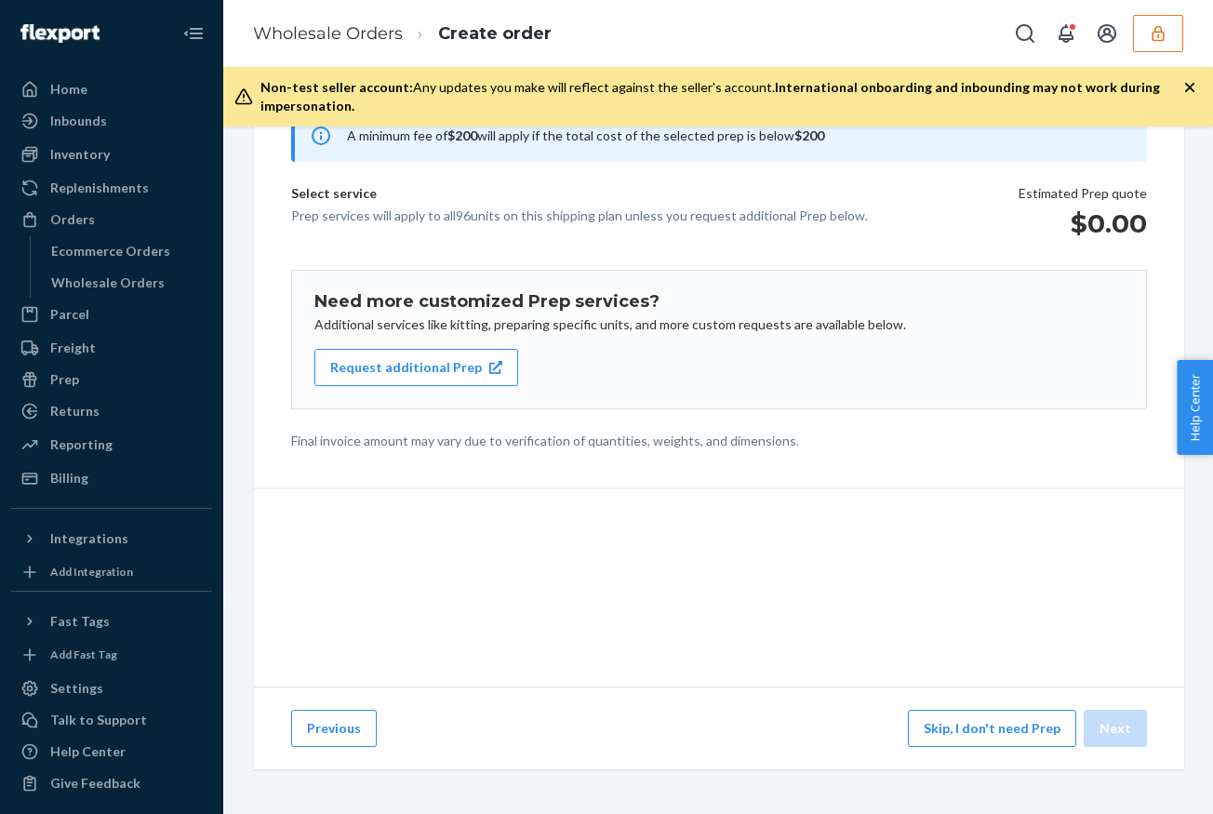
scroll to position [193, 0]
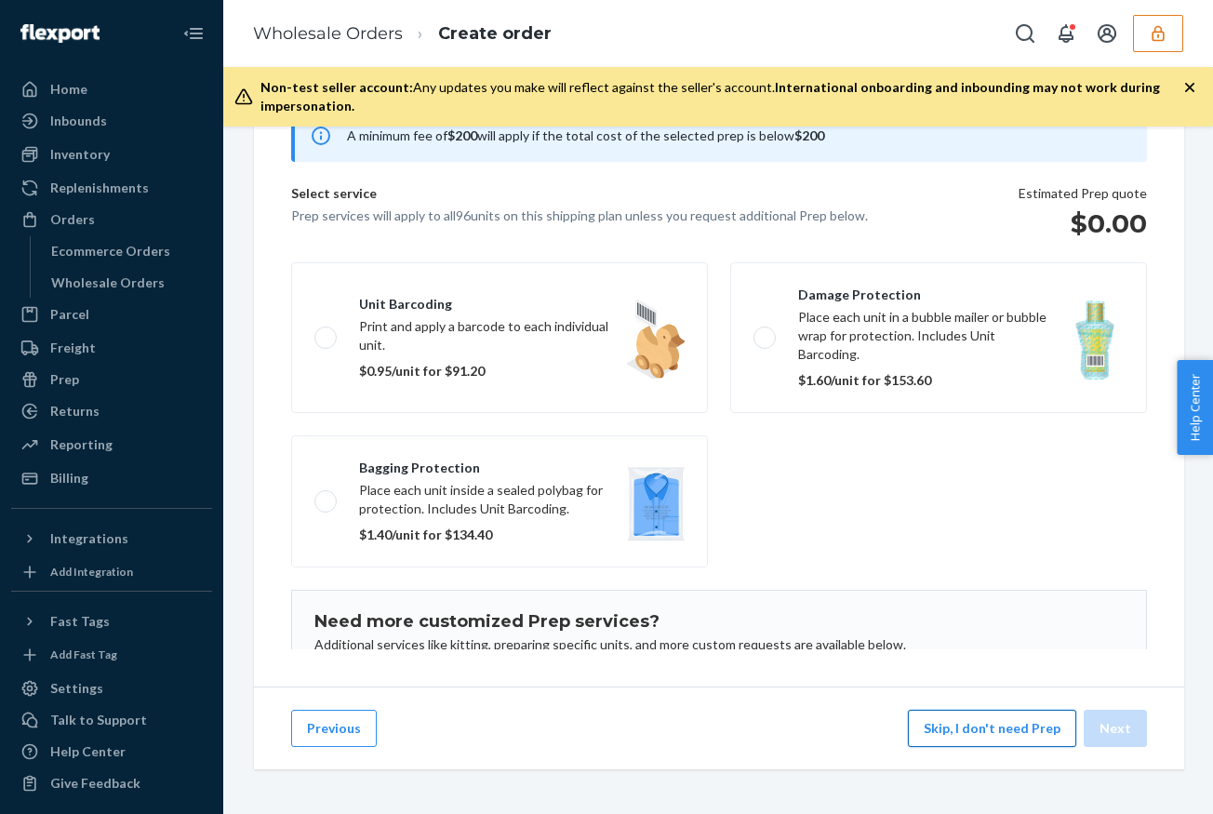
click at [995, 731] on button "Skip, I don't need Prep" at bounding box center [992, 727] width 168 height 37
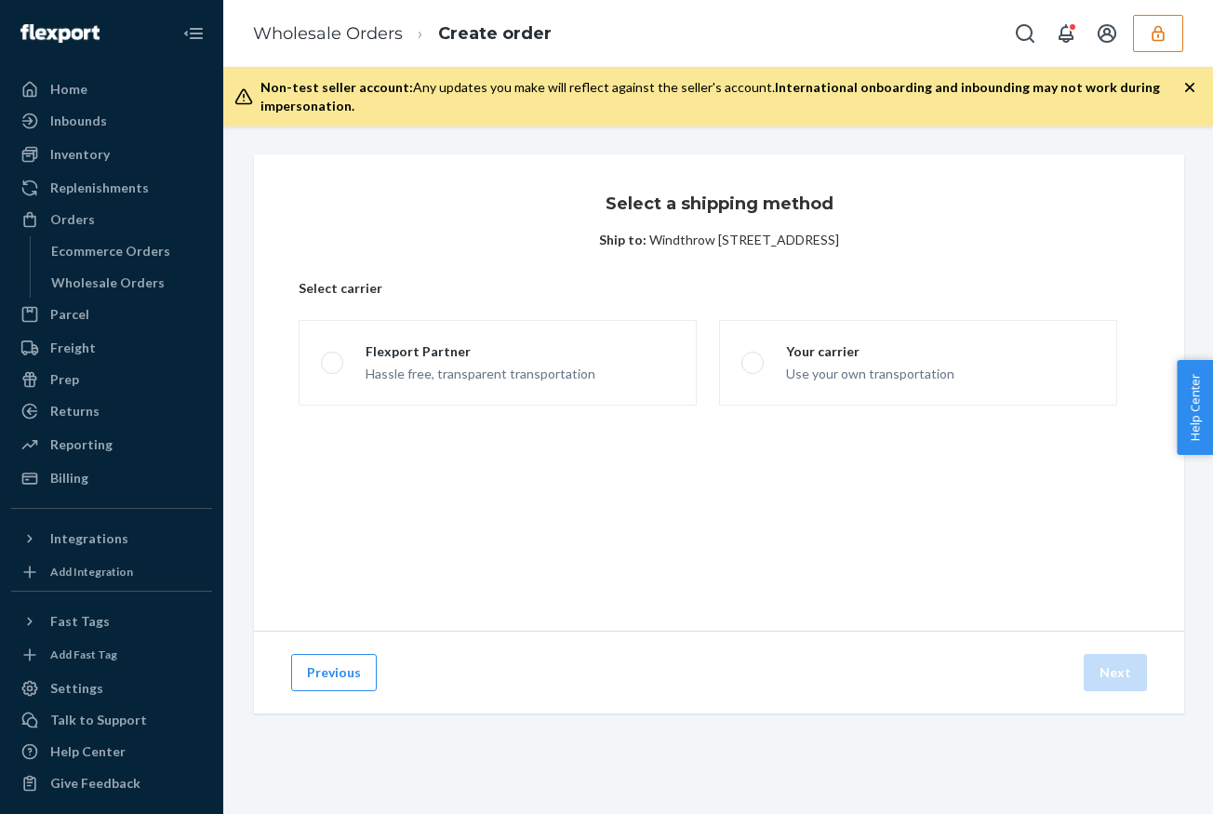
scroll to position [0, 0]
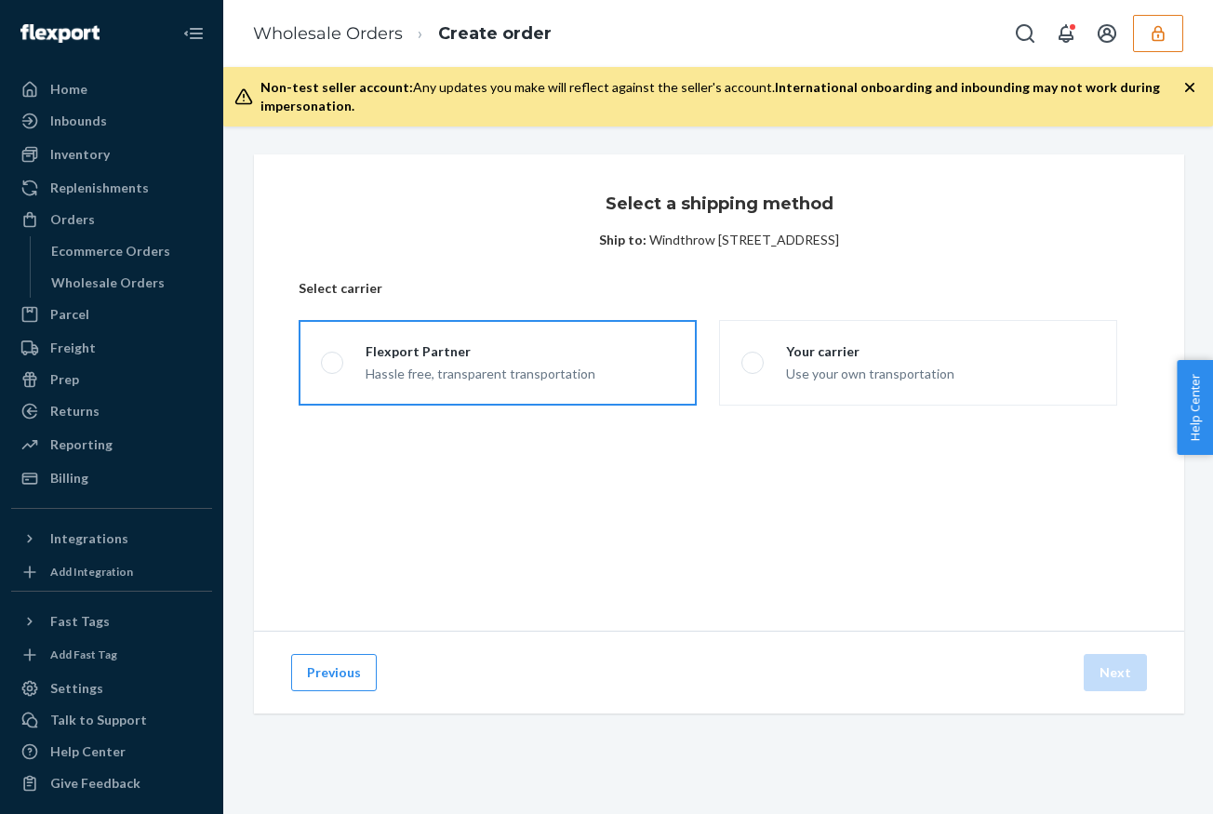
click at [550, 376] on div "Hassle free, transparent transportation" at bounding box center [480, 372] width 230 height 22
click at [333, 369] on input "Flexport Partner Hassle free, transparent transportation" at bounding box center [327, 363] width 12 height 12
radio input "true"
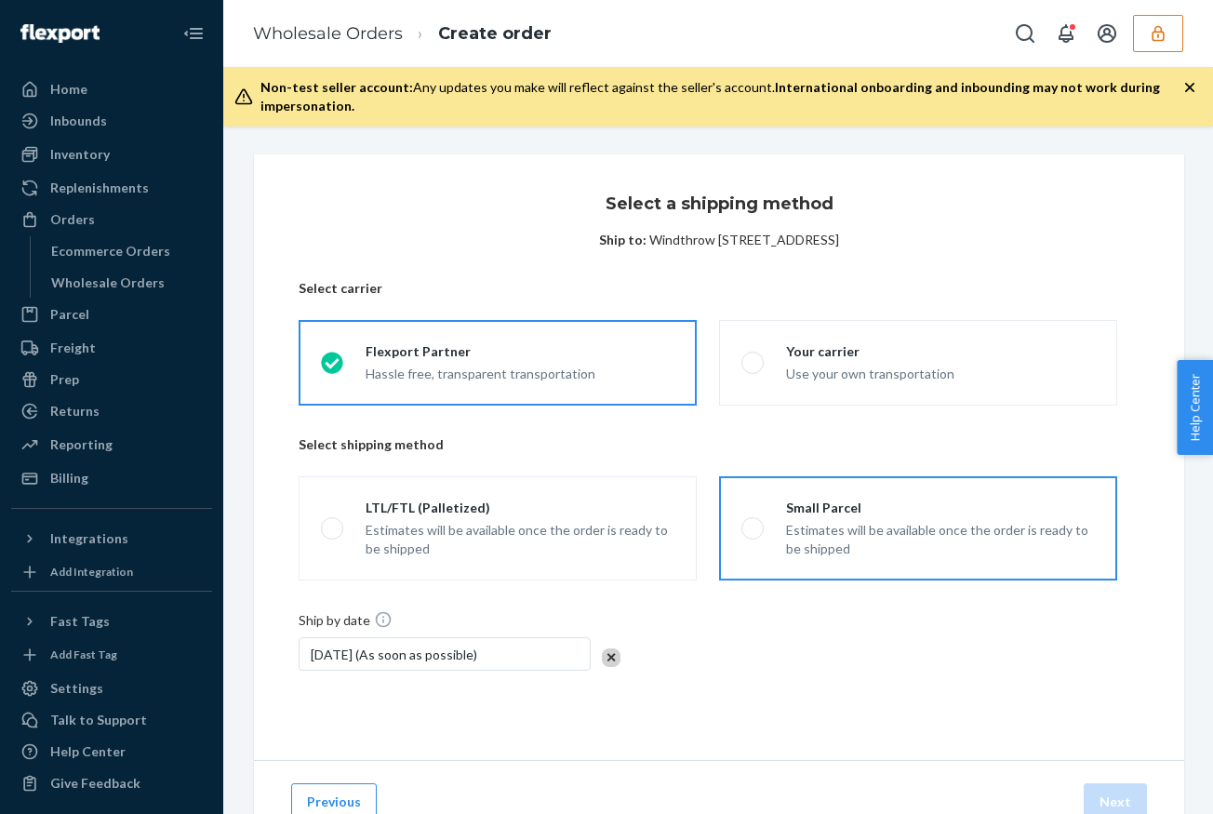
click at [903, 526] on div "Estimates will be available once the order is ready to be shipped" at bounding box center [940, 539] width 309 height 37
click at [753, 526] on input "Small Parcel Estimates will be available once the order is ready to be shipped" at bounding box center [747, 529] width 12 height 12
radio input "true"
click at [1116, 803] on button "Next" at bounding box center [1114, 801] width 63 height 37
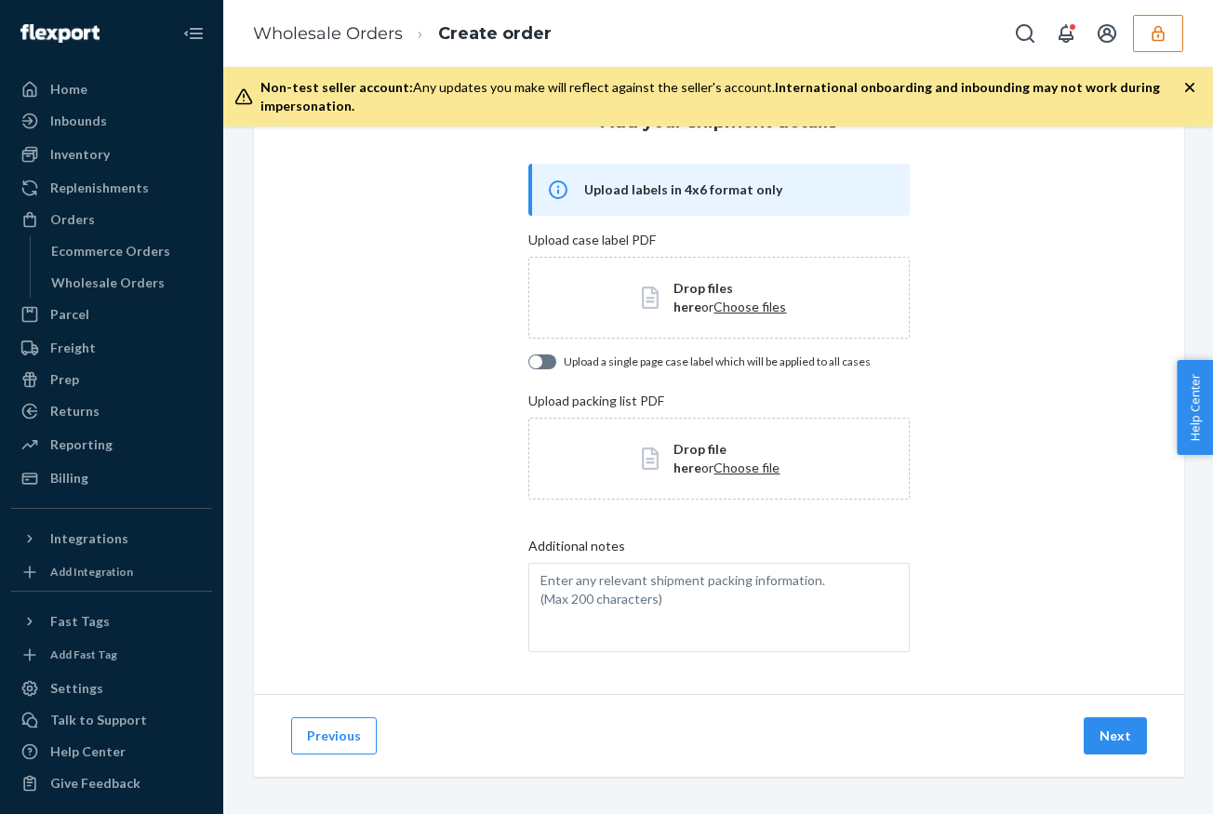
scroll to position [89, 0]
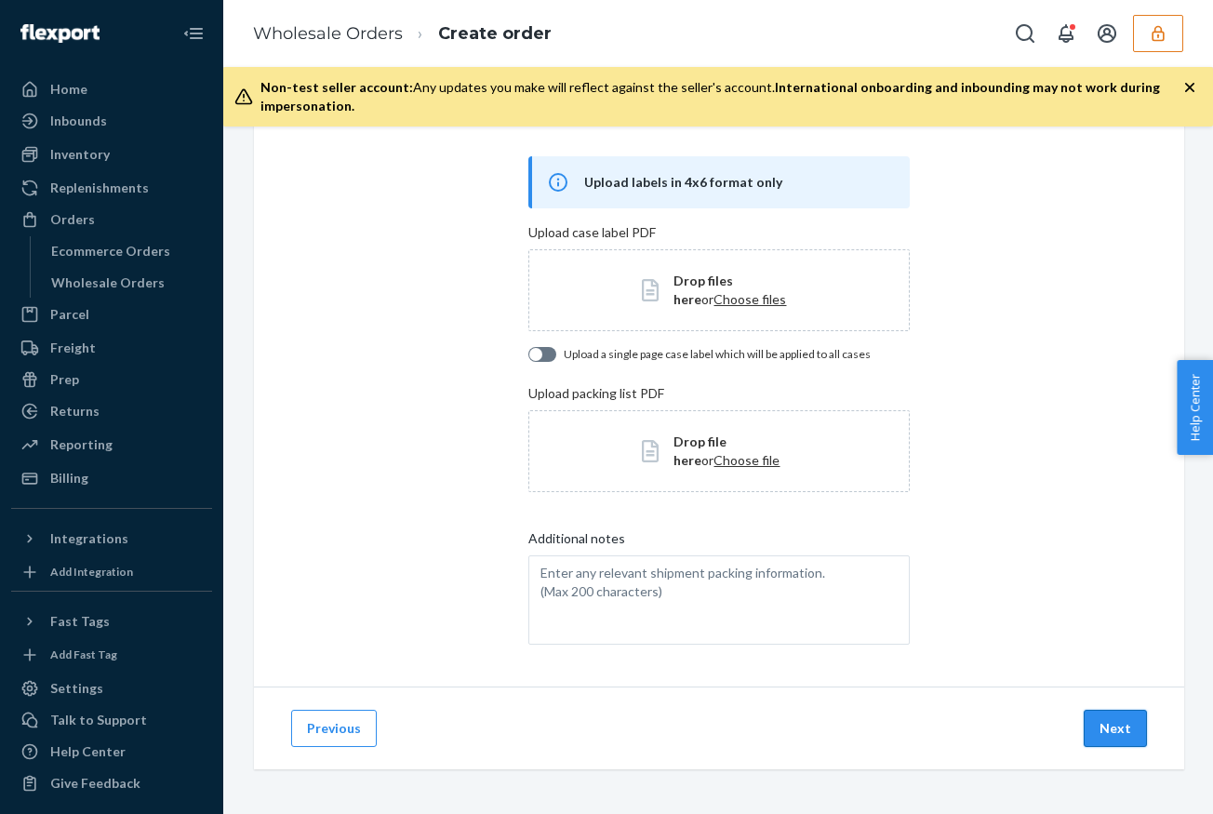
click at [1111, 732] on button "Next" at bounding box center [1114, 727] width 63 height 37
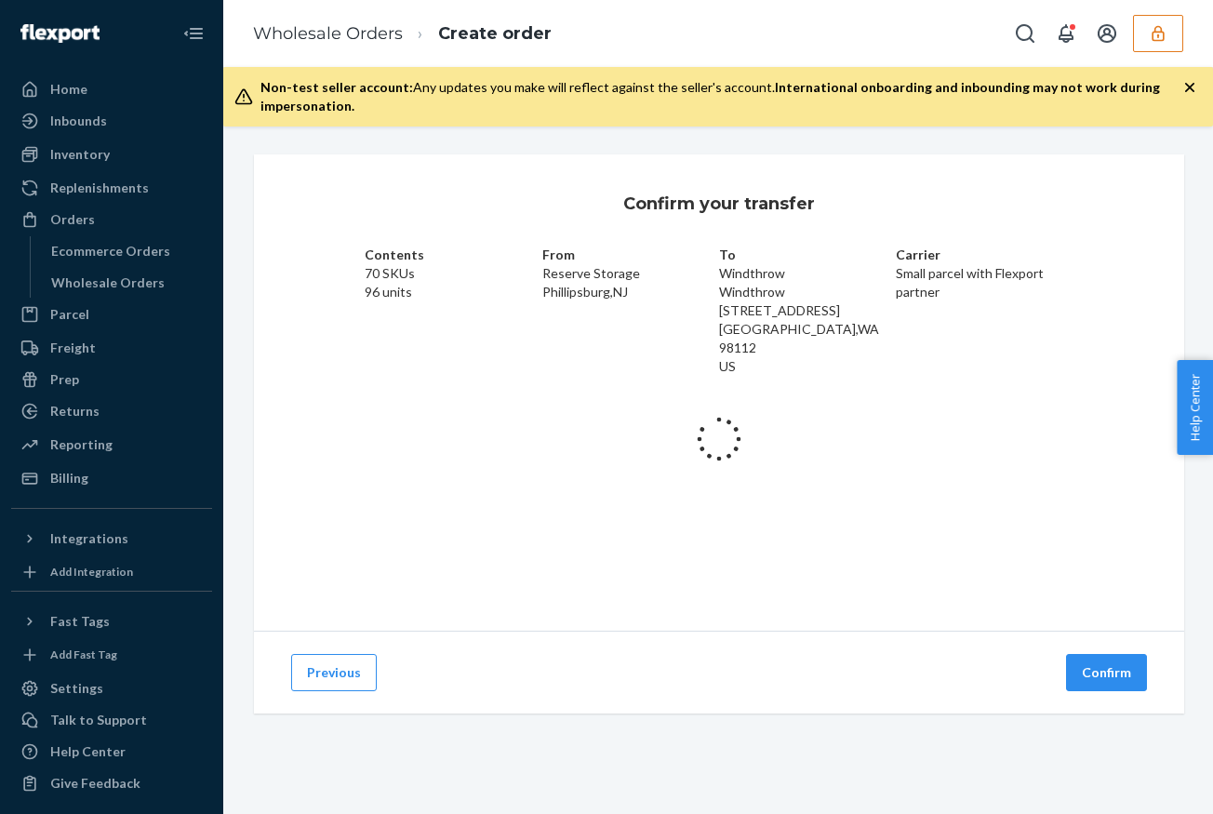
scroll to position [0, 0]
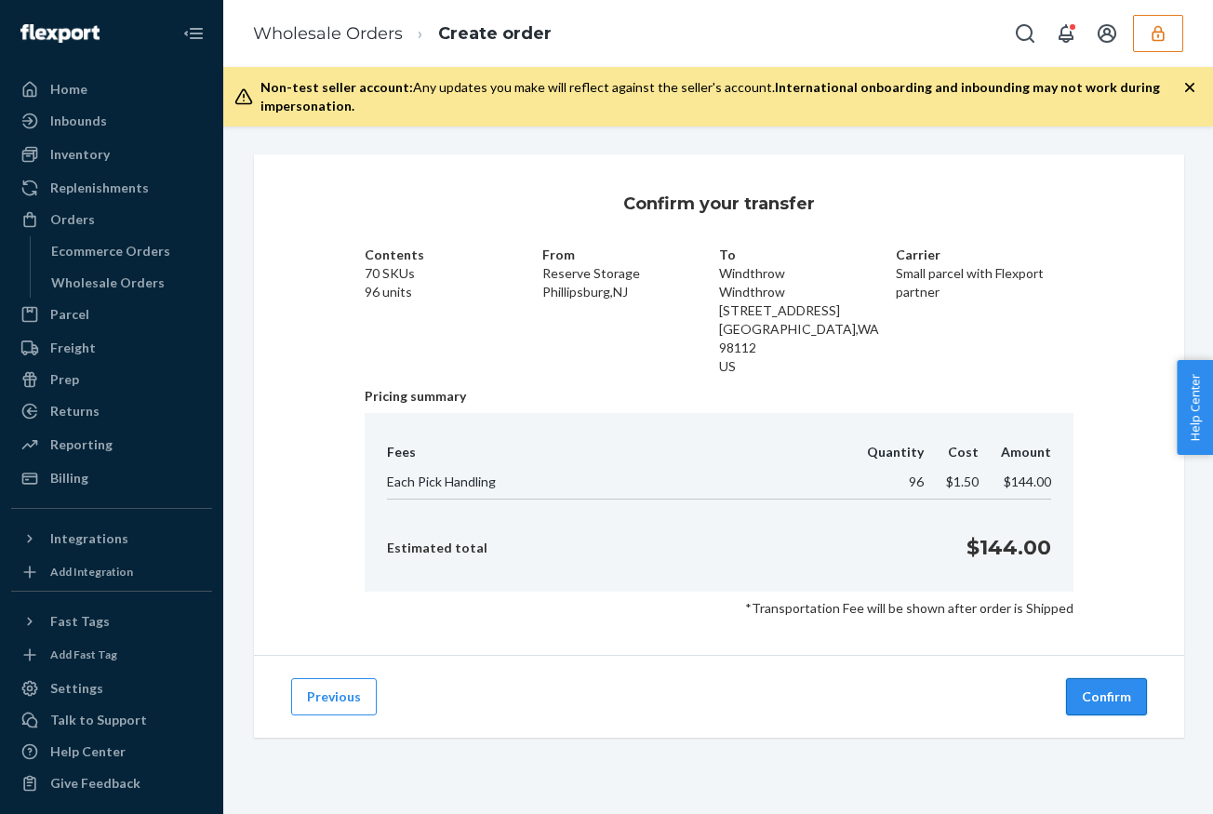
click at [1103, 680] on button "Confirm" at bounding box center [1106, 696] width 81 height 37
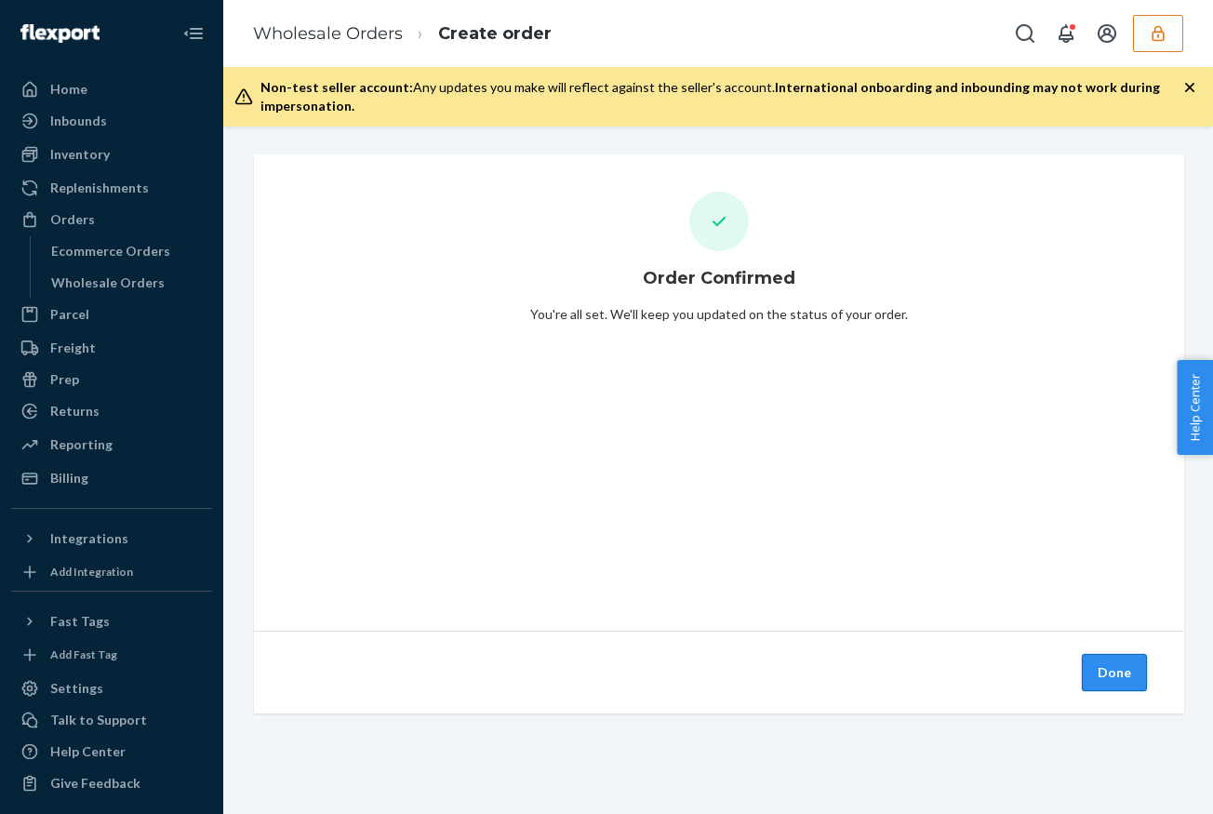
click at [1091, 677] on button "Done" at bounding box center [1113, 672] width 65 height 37
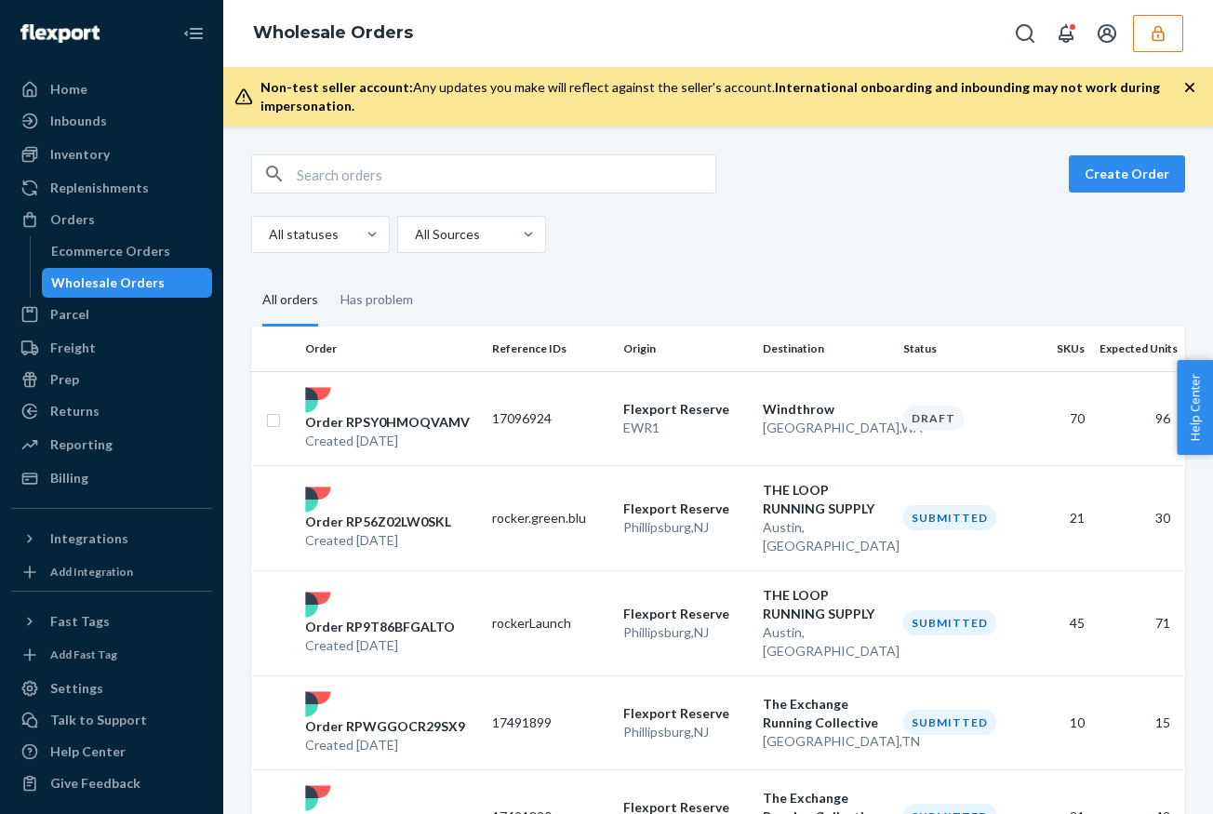
click at [1098, 192] on div "Create Order" at bounding box center [718, 173] width 934 height 39
click at [1106, 172] on button "Create Order" at bounding box center [1126, 173] width 116 height 37
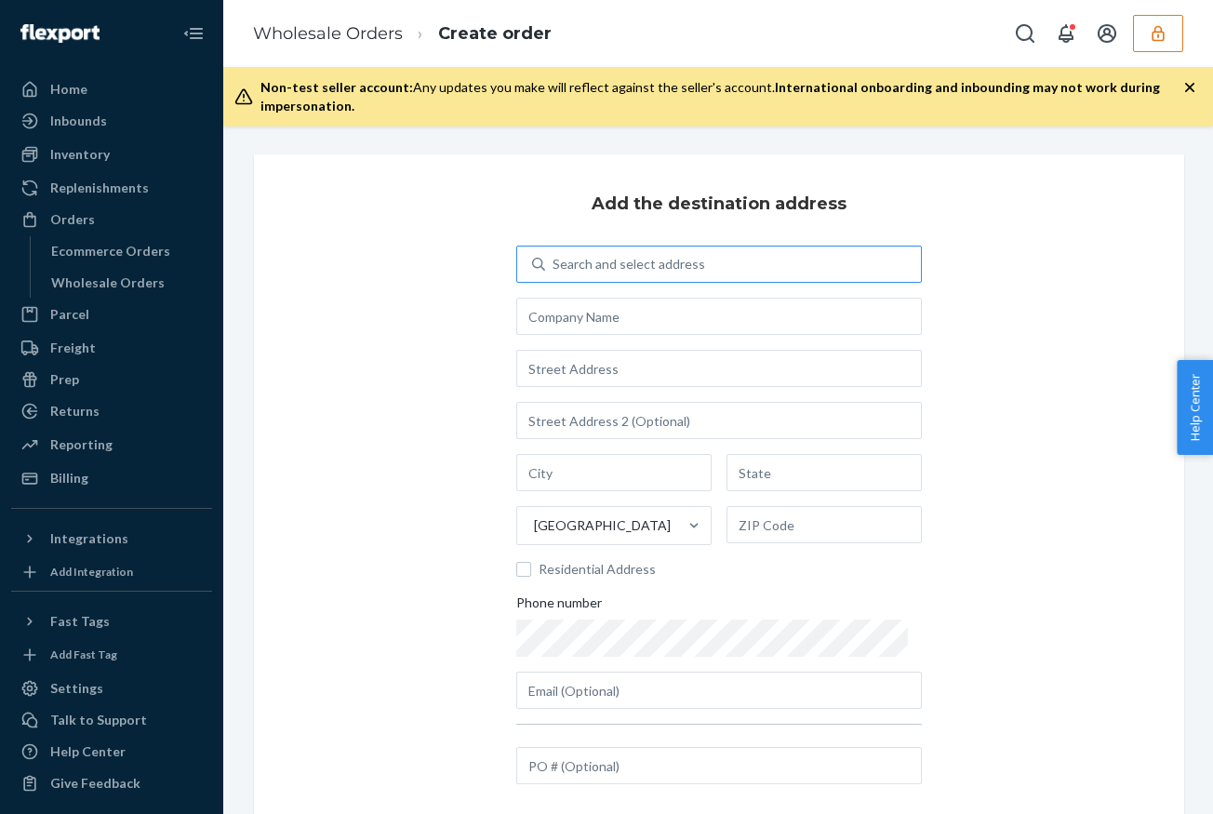
click at [650, 266] on div "Search and select address" at bounding box center [628, 264] width 152 height 19
click at [554, 266] on input "Search and select address" at bounding box center [553, 264] width 2 height 19
type input "345"
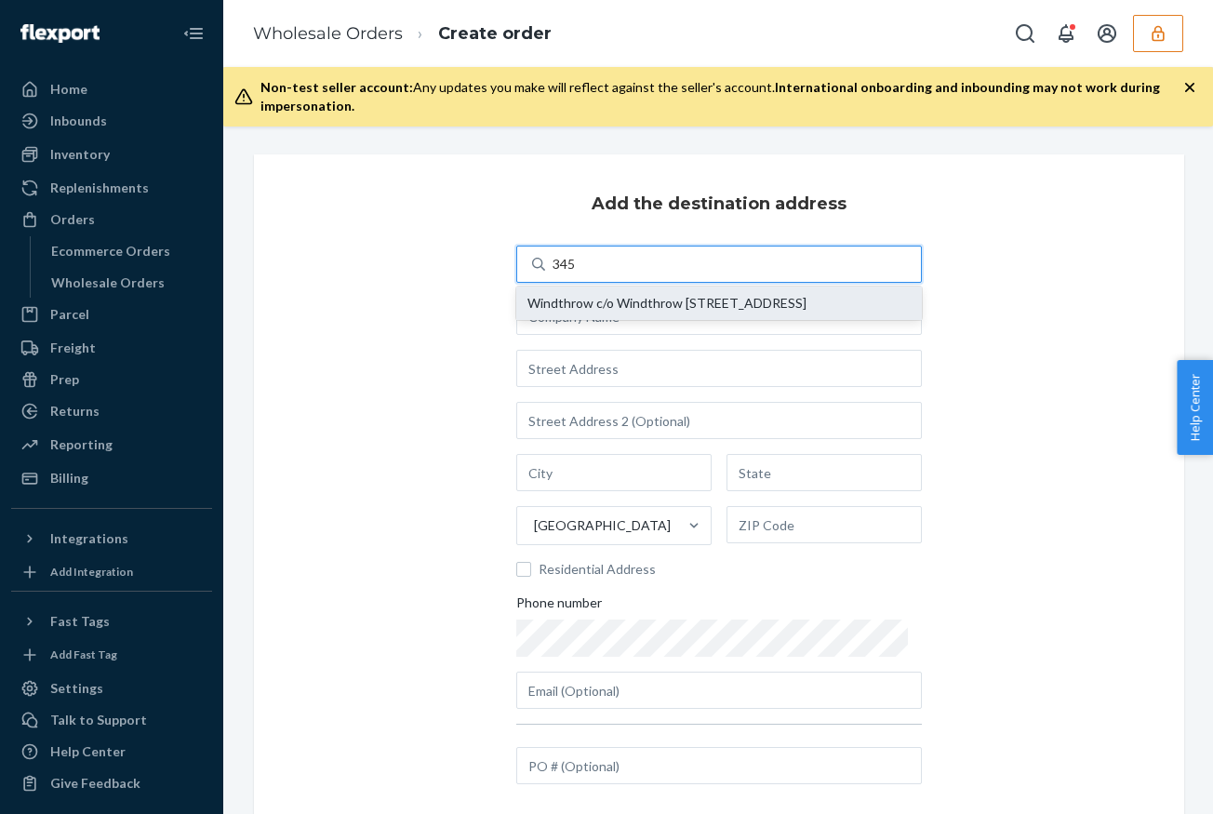
click at [669, 311] on div "Windthrow c/o Windthrow [STREET_ADDRESS]" at bounding box center [718, 303] width 383 height 15
click at [576, 273] on input "345" at bounding box center [564, 264] width 24 height 19
type input "Windthrow"
type input "[STREET_ADDRESS]"
type input "Suite 103"
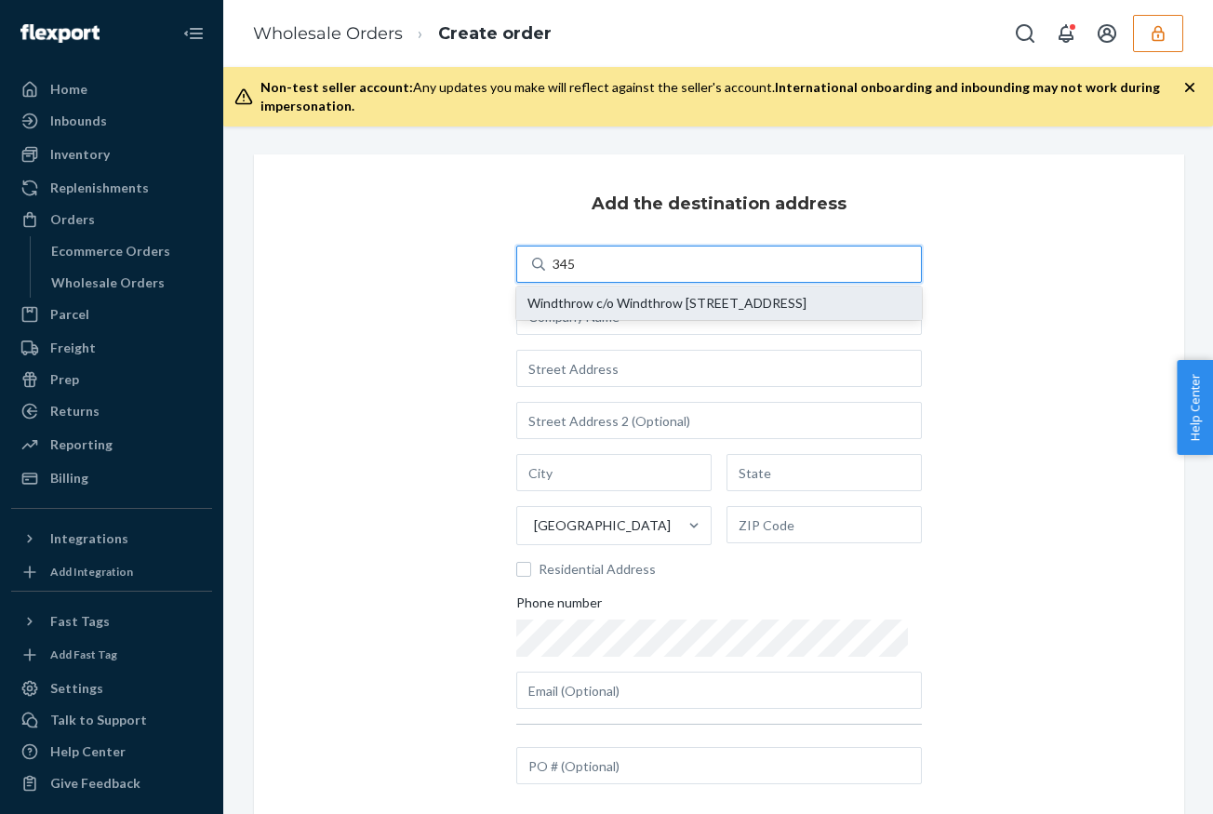
type input "[GEOGRAPHIC_DATA]"
type input "WA"
type input "98112"
type input "[EMAIL_ADDRESS][DOMAIN_NAME]"
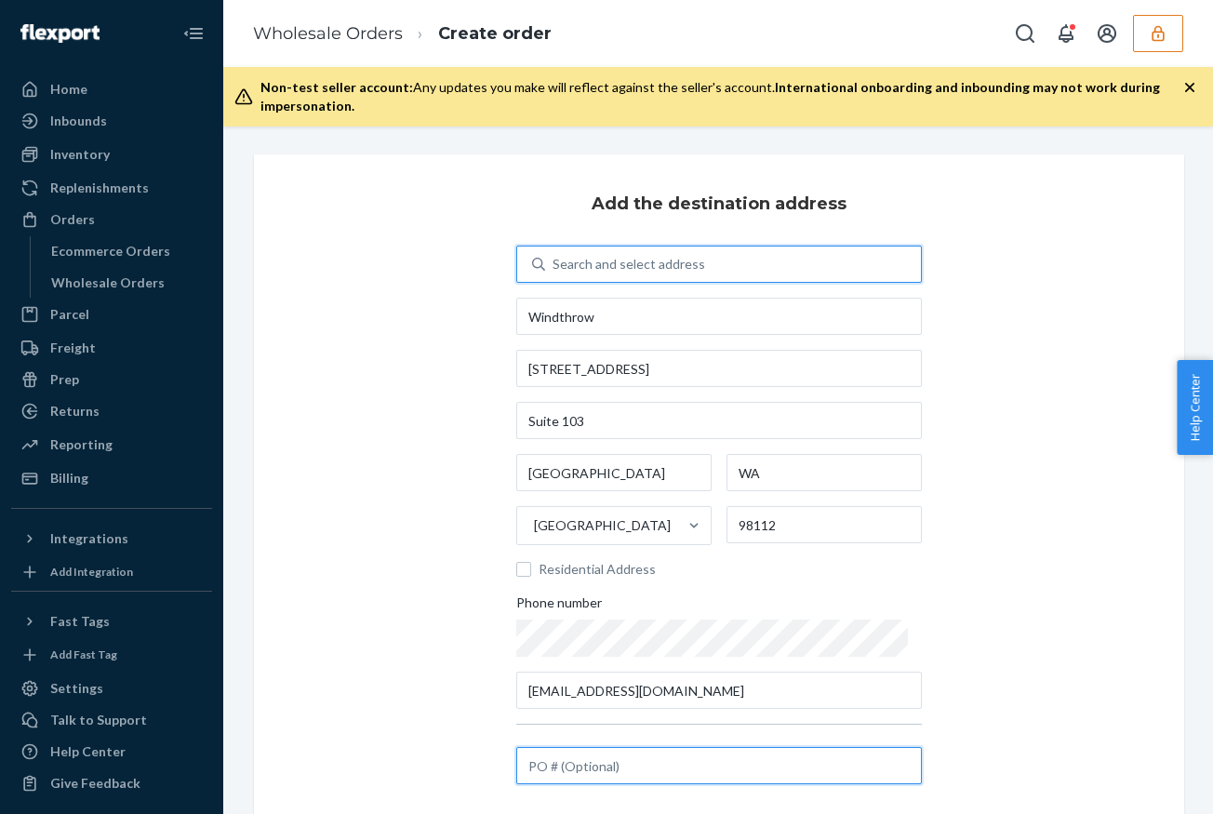
click at [599, 764] on input "text" at bounding box center [718, 765] width 405 height 37
paste input "17186508"
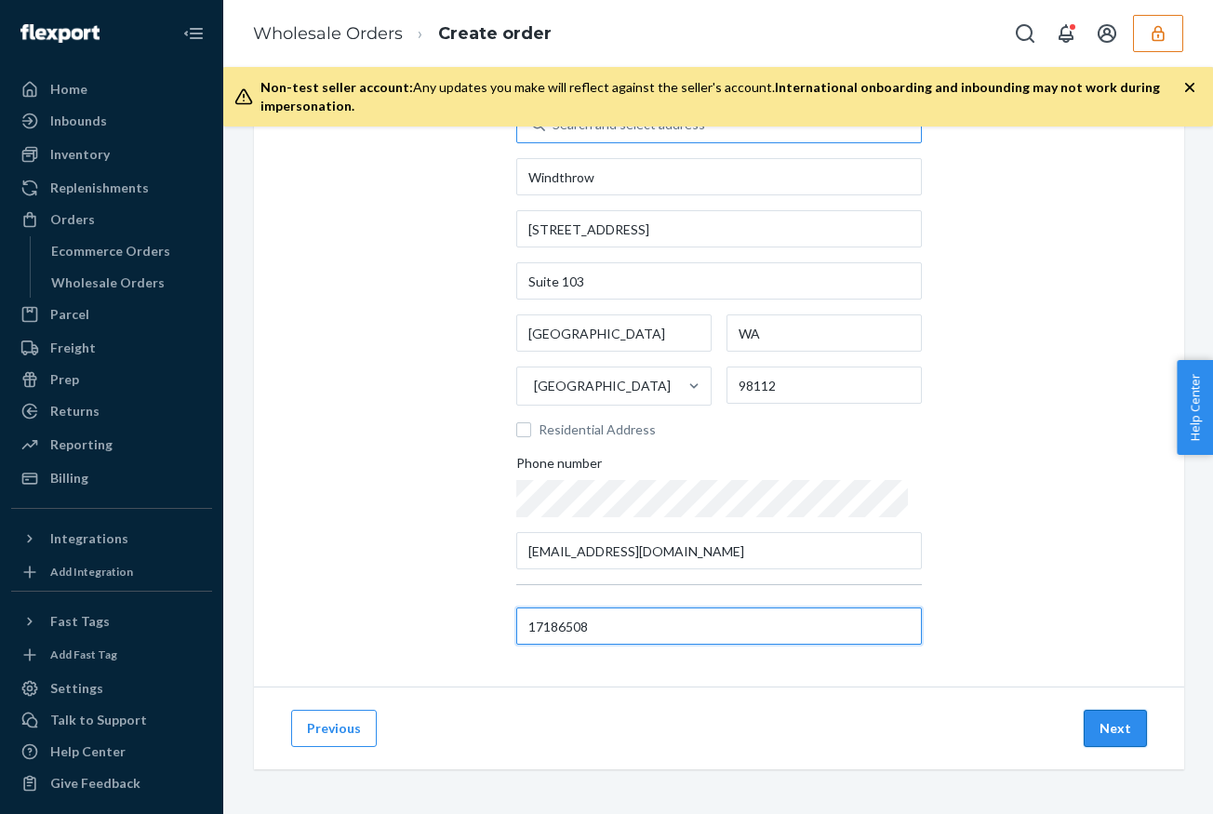
type input "17186508"
click at [1104, 731] on button "Next" at bounding box center [1114, 727] width 63 height 37
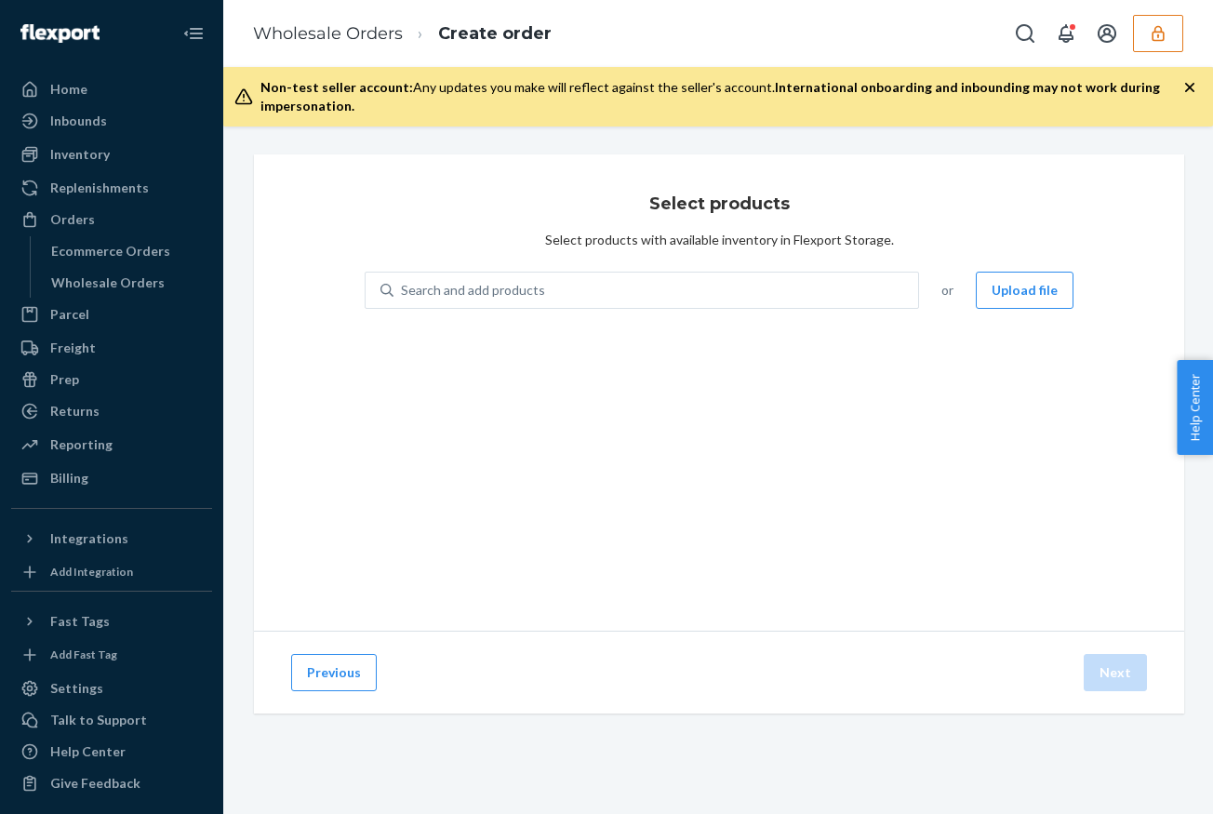
scroll to position [0, 0]
click at [1050, 283] on button "Upload file" at bounding box center [1024, 290] width 98 height 37
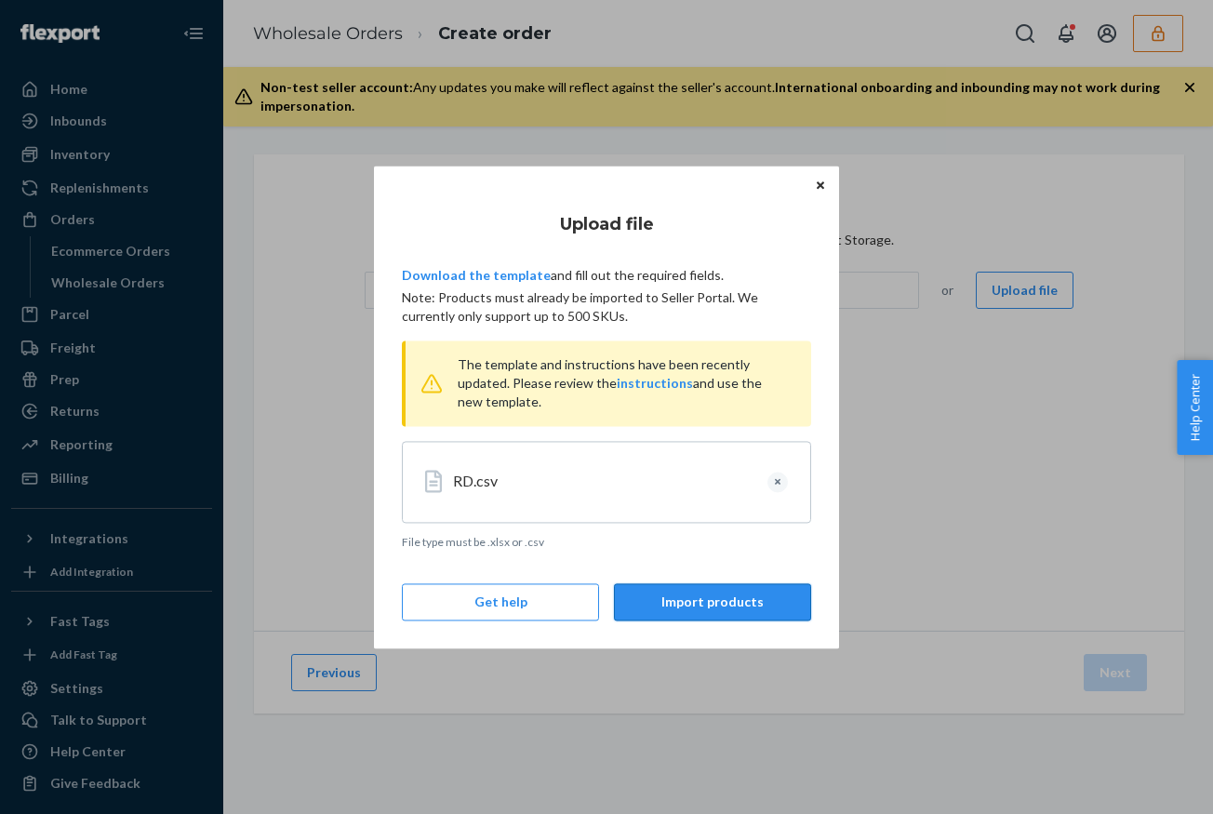
click at [729, 601] on button "Import products" at bounding box center [712, 601] width 197 height 37
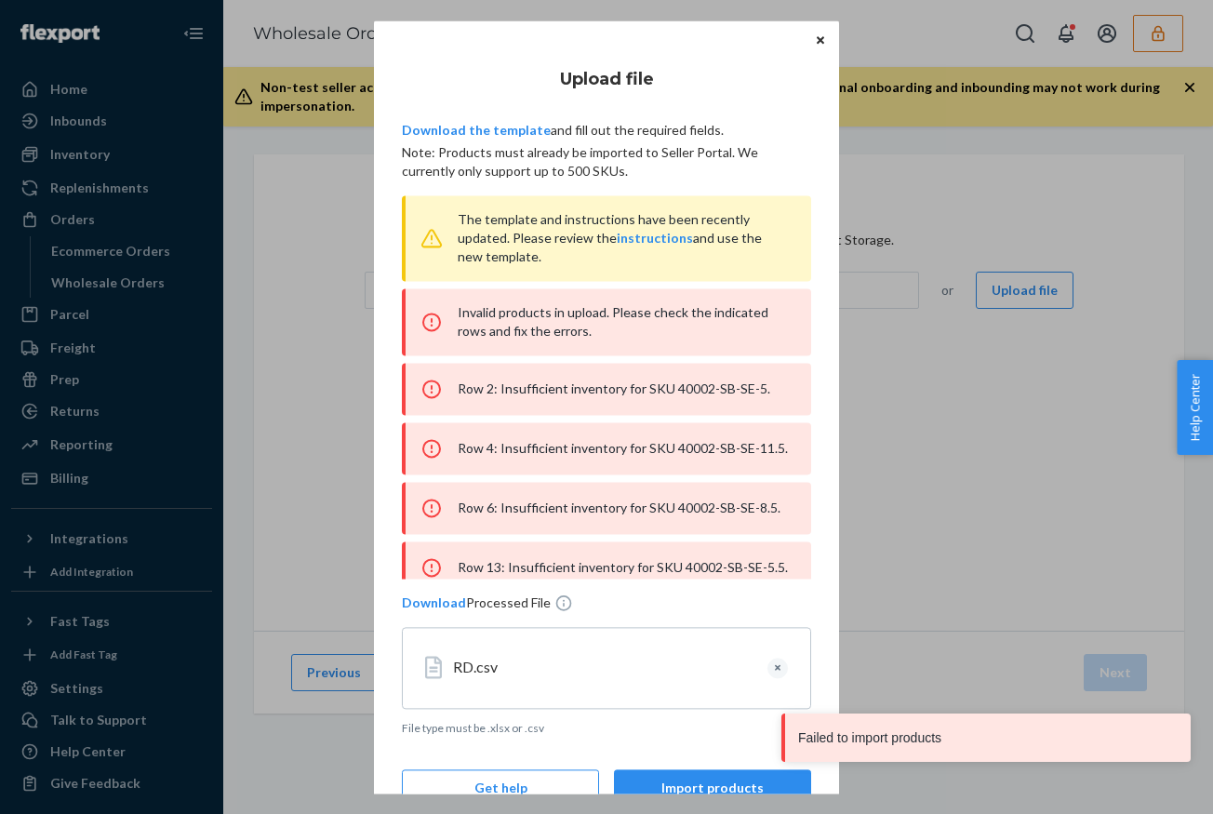
scroll to position [15, 0]
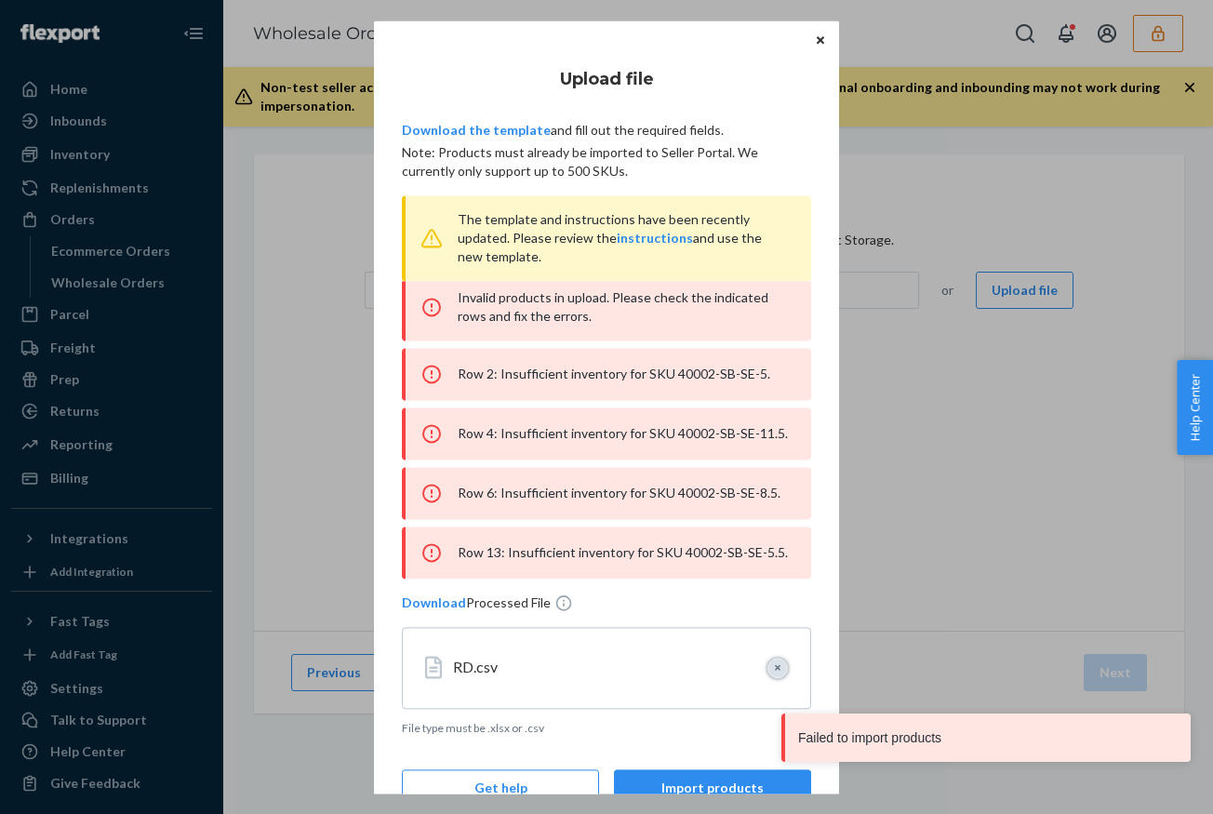
click at [775, 660] on button "Clear" at bounding box center [777, 667] width 20 height 20
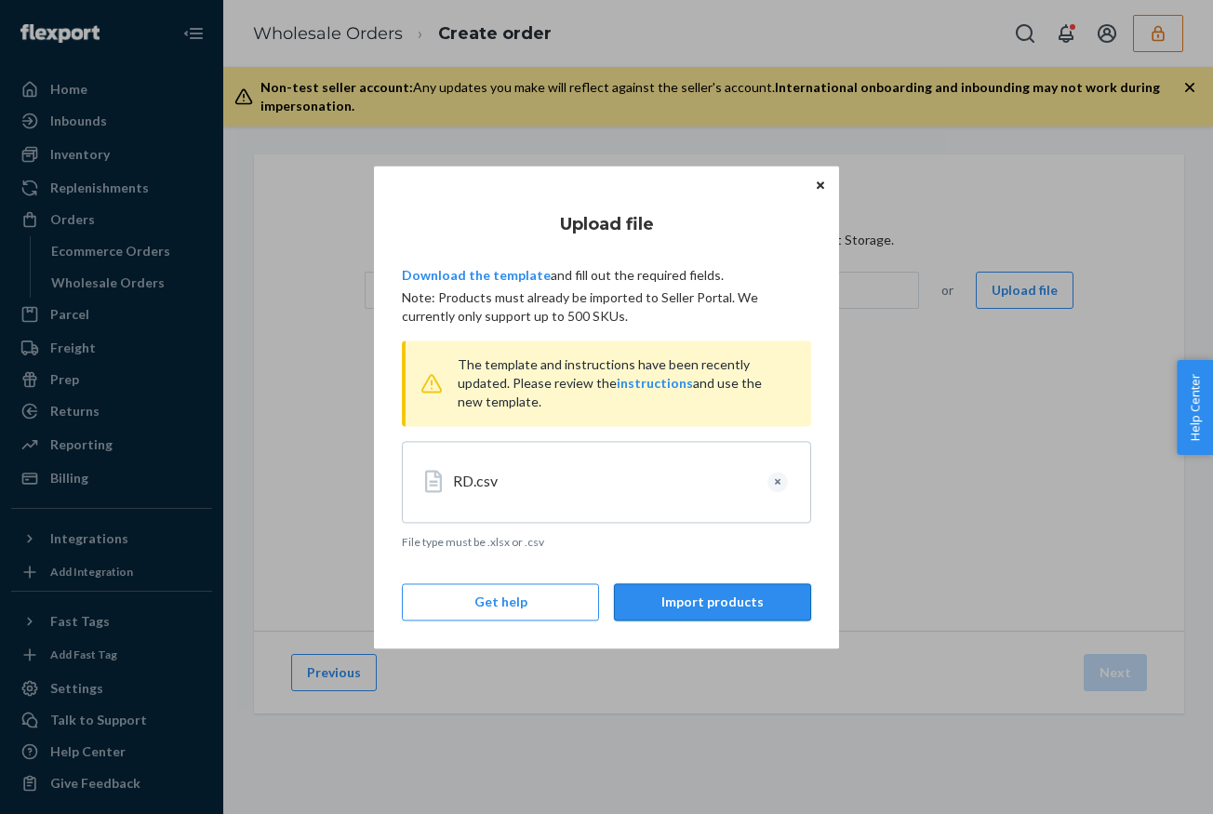
click at [705, 611] on button "Import products" at bounding box center [712, 601] width 197 height 37
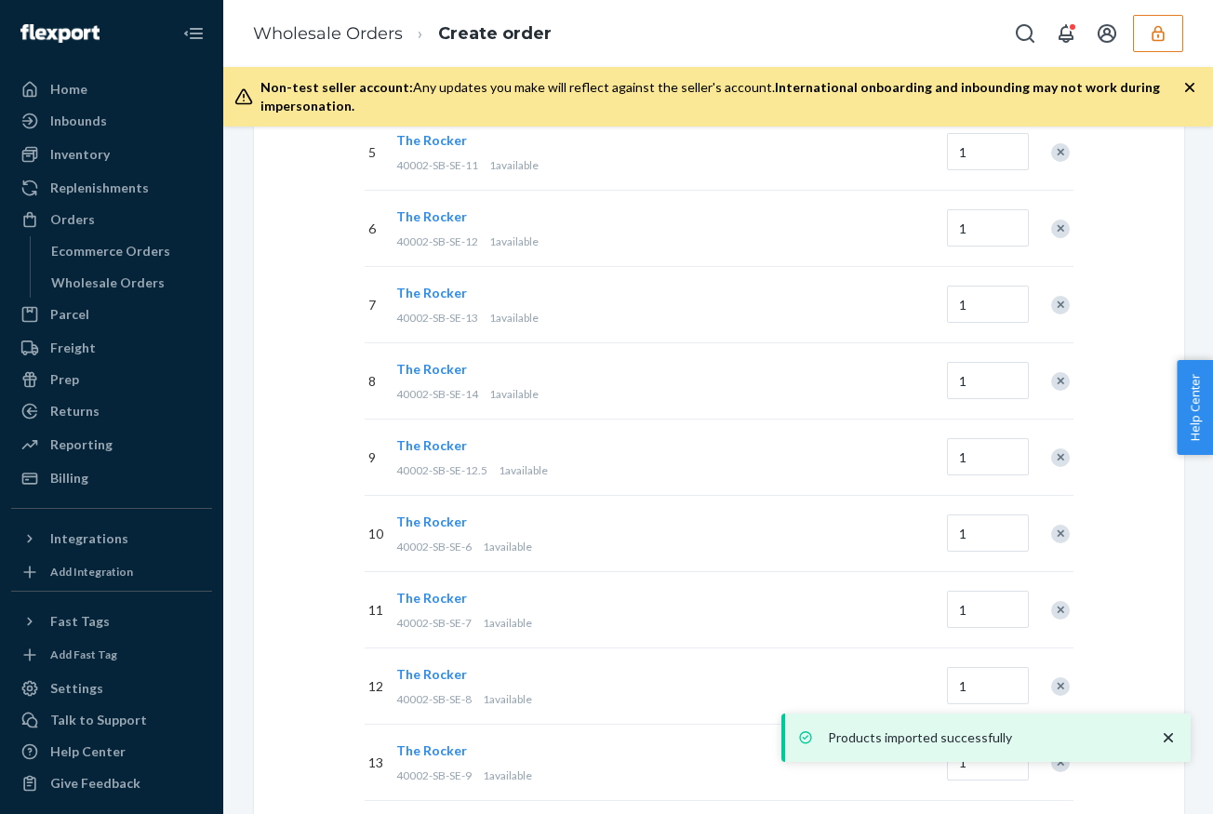
scroll to position [856, 0]
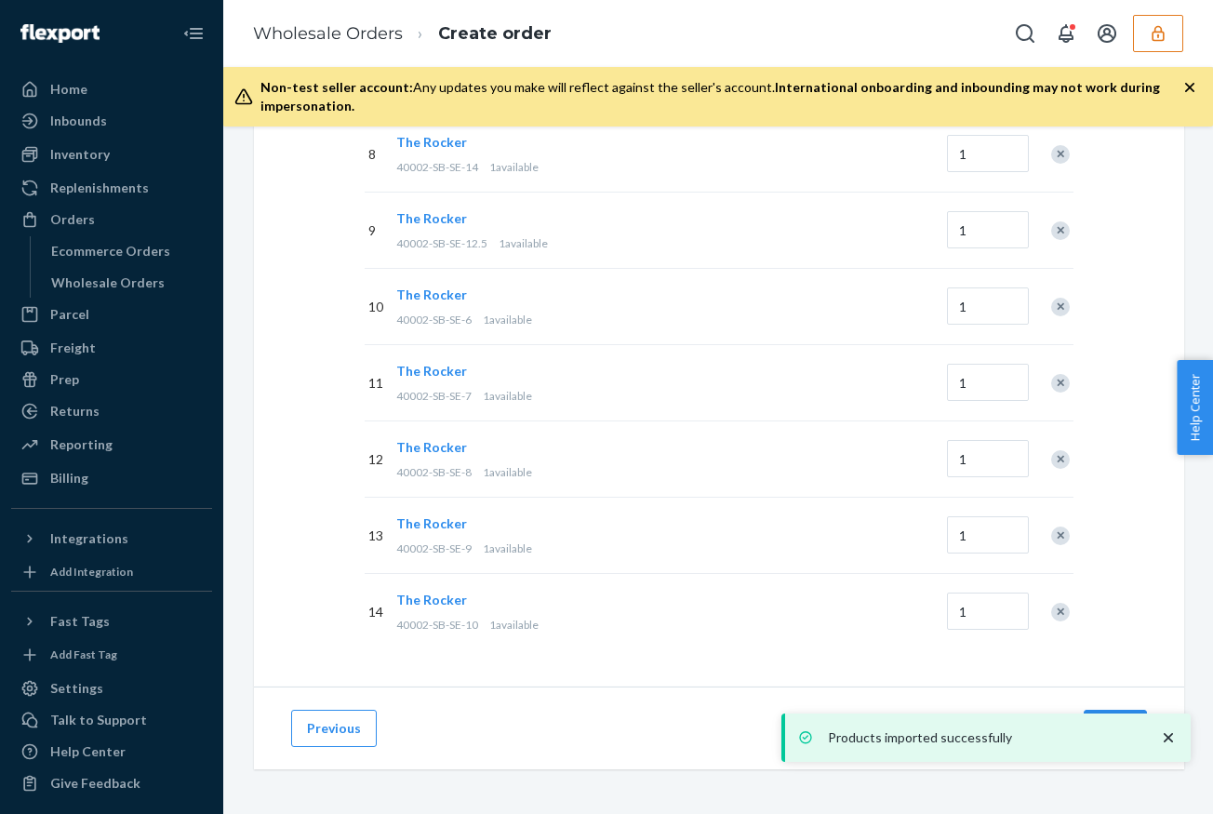
click at [1167, 734] on icon "close toast" at bounding box center [1168, 737] width 19 height 19
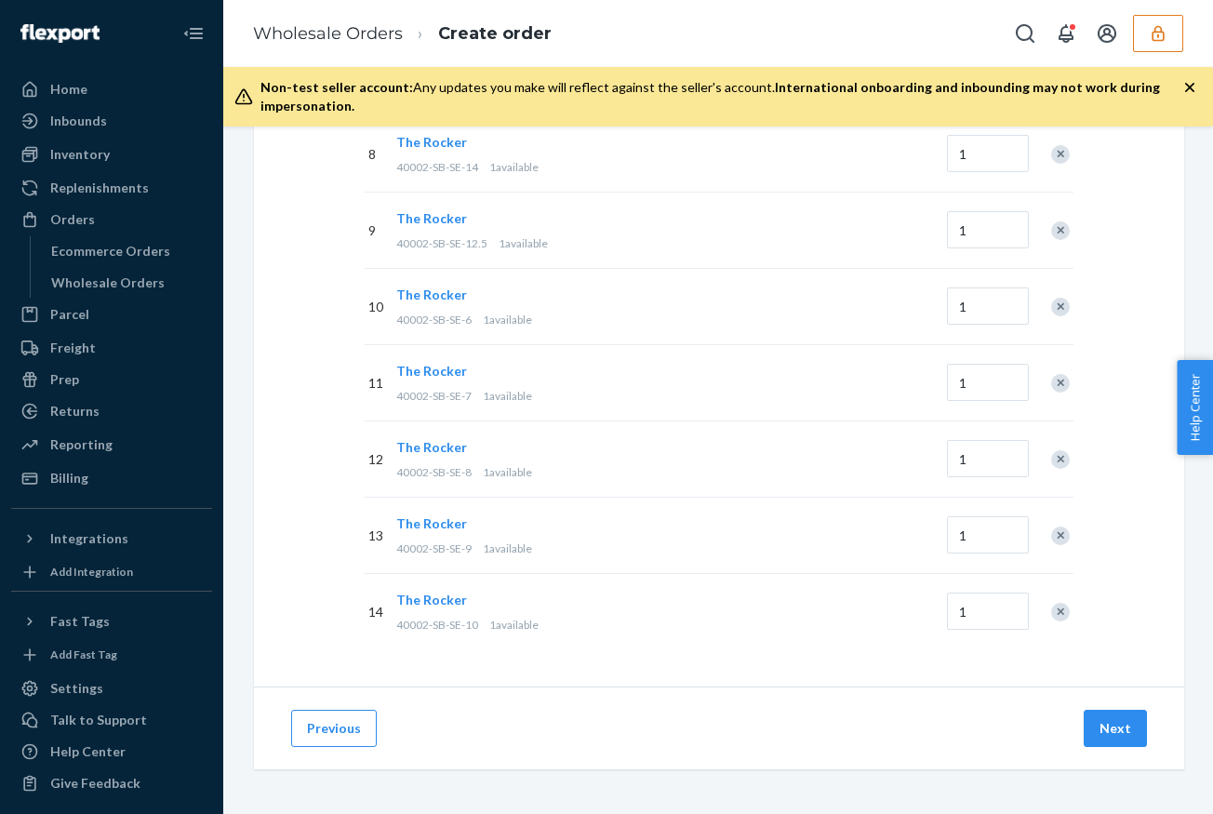
click at [1107, 727] on div "Products imported successfully" at bounding box center [985, 737] width 409 height 48
click at [1107, 727] on button "Next" at bounding box center [1114, 727] width 63 height 37
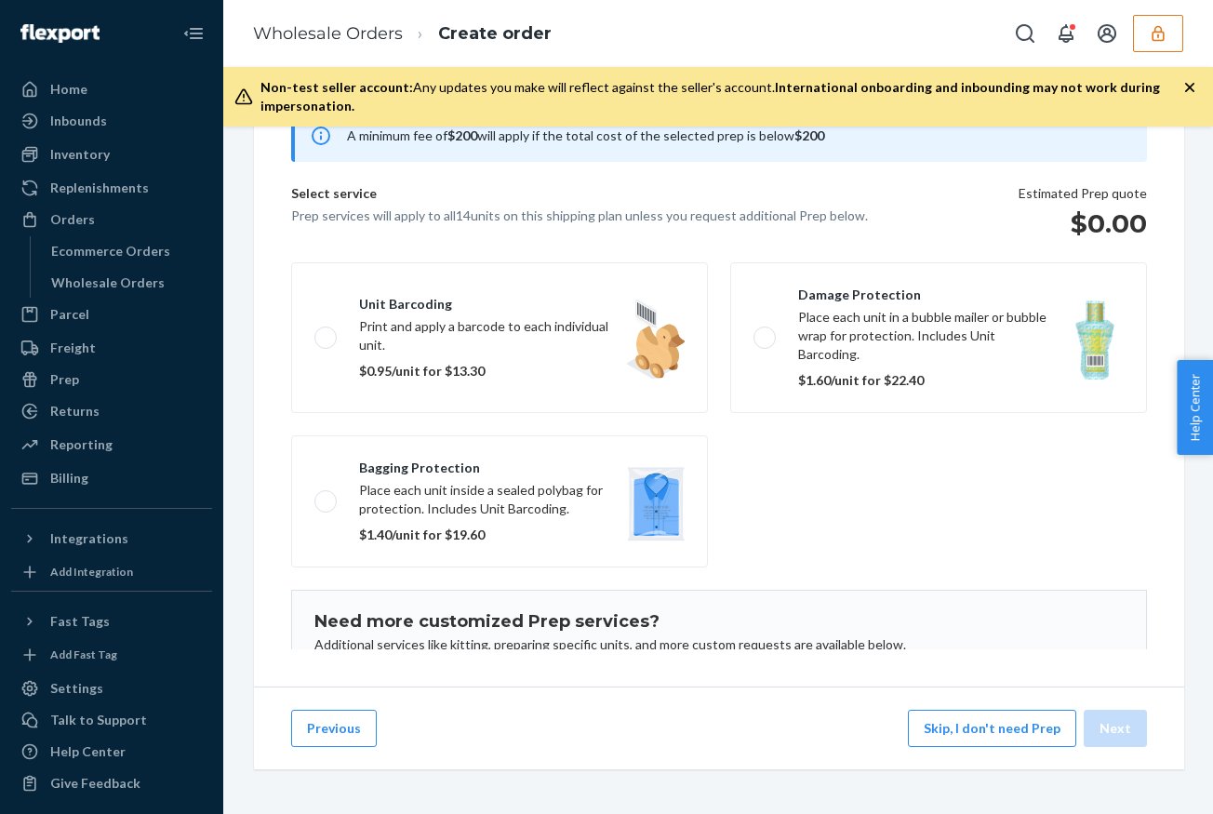
scroll to position [193, 0]
click at [991, 735] on button "Skip, I don't need Prep" at bounding box center [992, 727] width 168 height 37
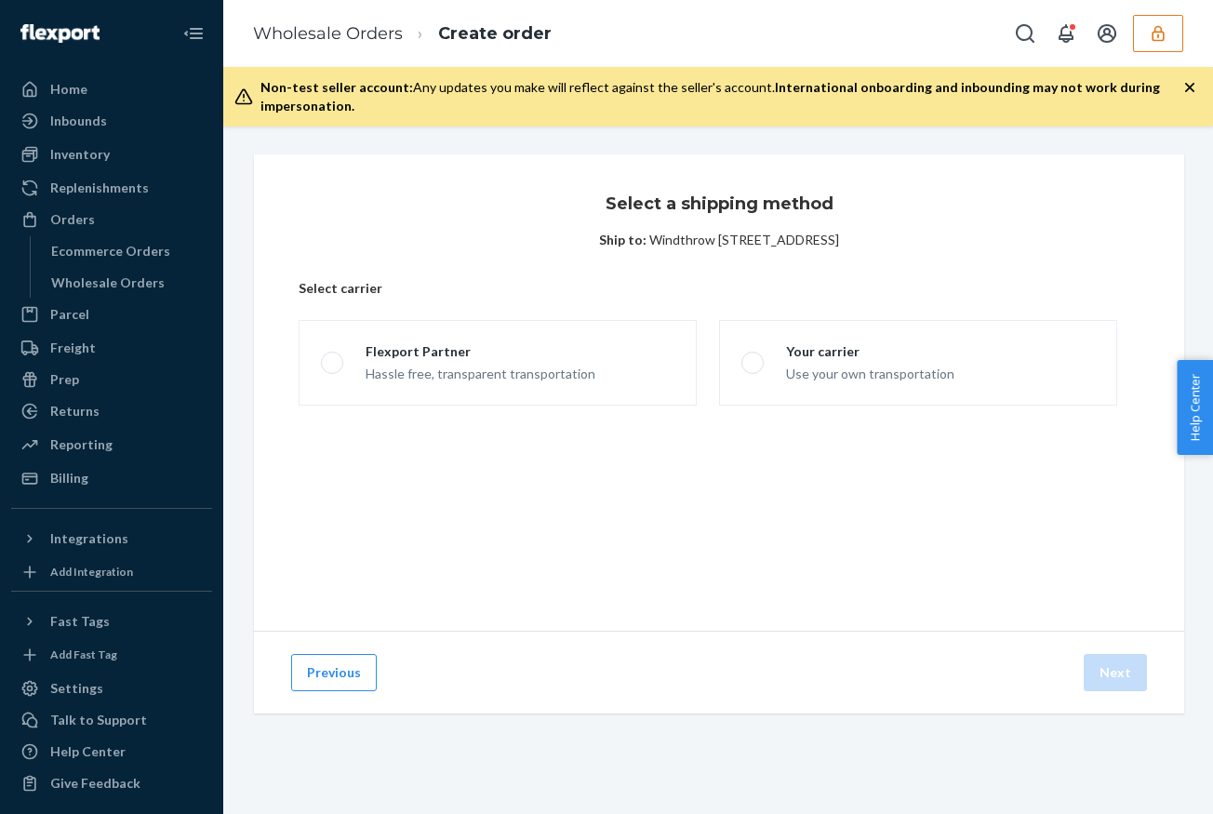
scroll to position [0, 0]
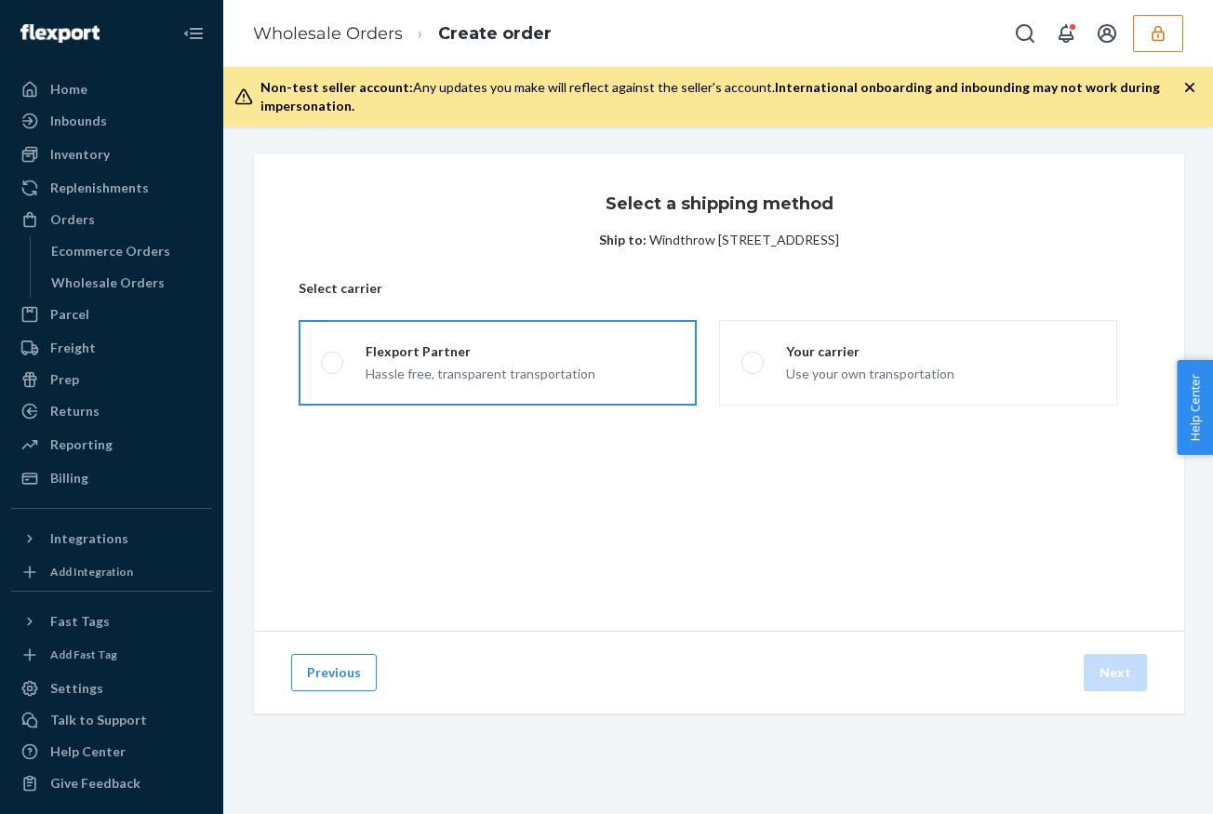
click at [516, 370] on div "Hassle free, transparent transportation" at bounding box center [480, 372] width 230 height 22
click at [333, 369] on input "Flexport Partner Hassle free, transparent transportation" at bounding box center [327, 363] width 12 height 12
radio input "true"
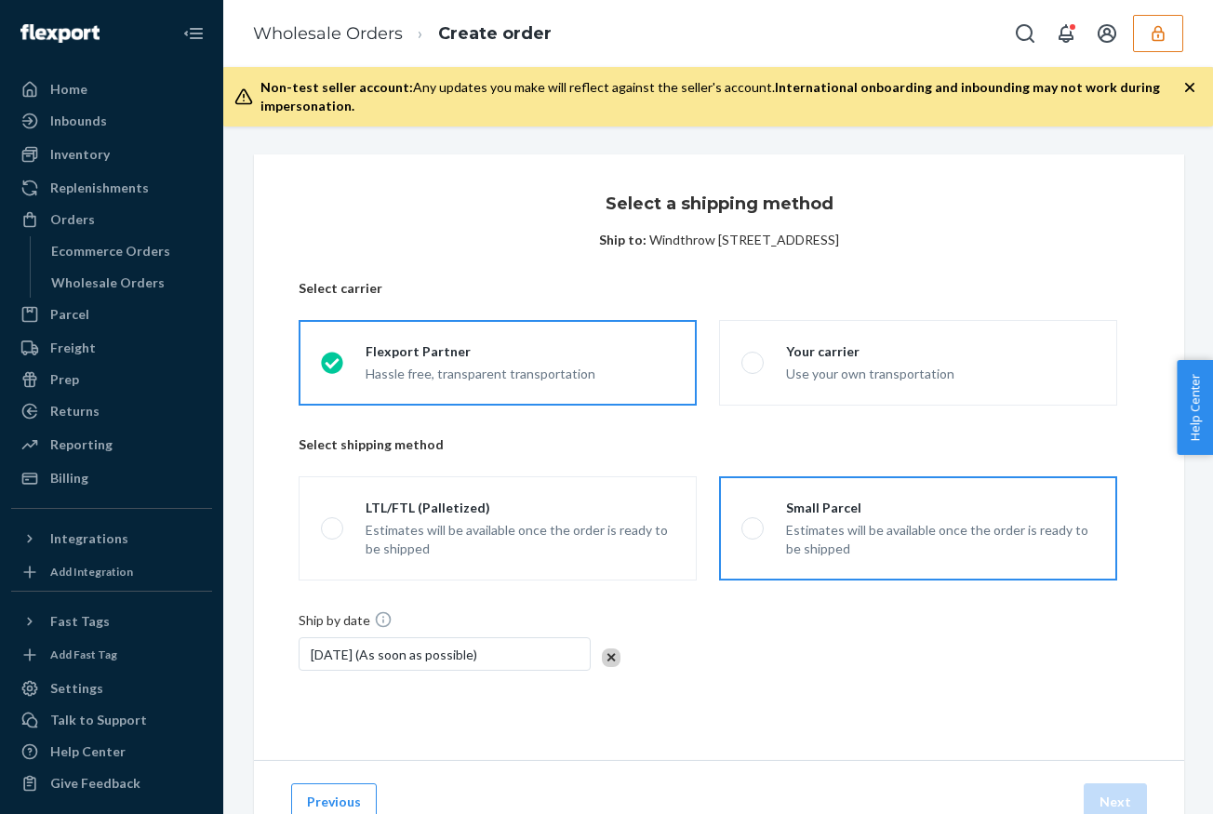
click at [913, 532] on div "Estimates will be available once the order is ready to be shipped" at bounding box center [940, 539] width 309 height 37
click at [753, 532] on input "Small Parcel Estimates will be available once the order is ready to be shipped" at bounding box center [747, 529] width 12 height 12
radio input "true"
click at [1107, 790] on button "Next" at bounding box center [1114, 801] width 63 height 37
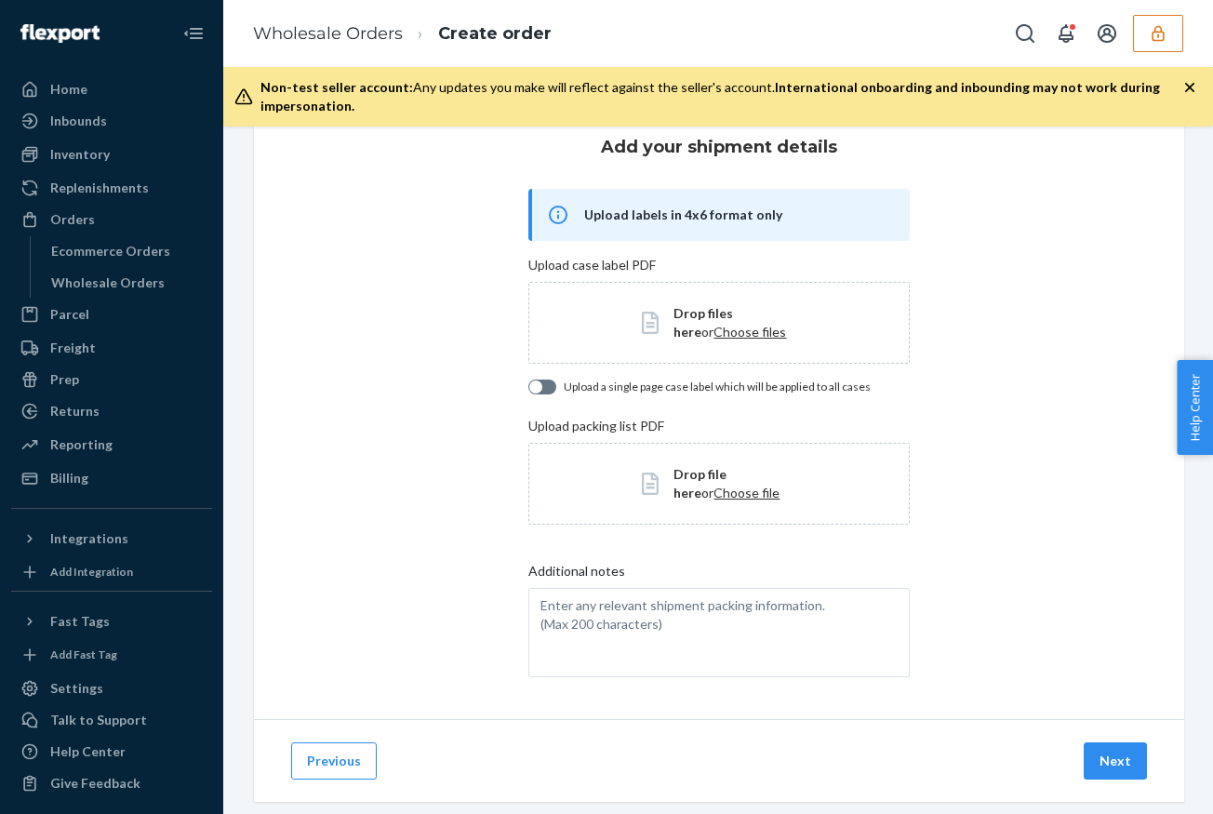
scroll to position [89, 0]
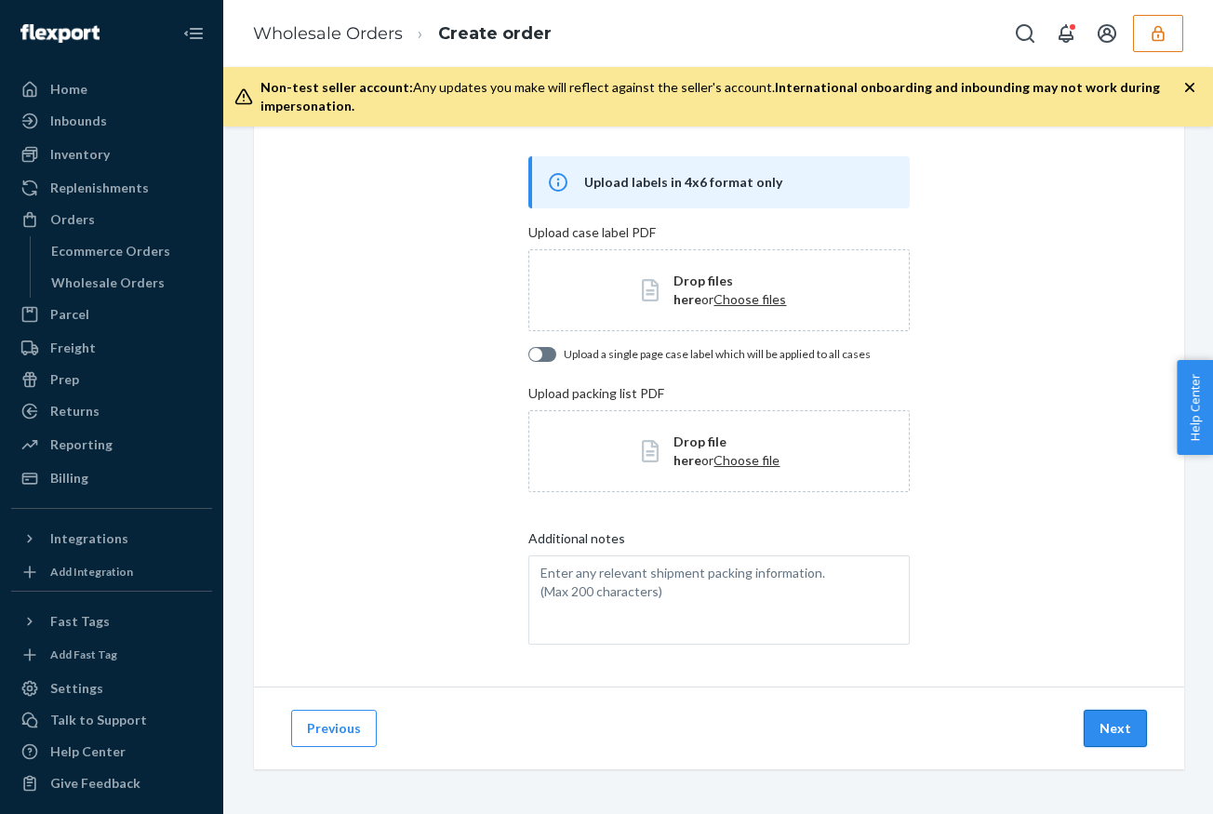
click at [1124, 736] on button "Next" at bounding box center [1114, 727] width 63 height 37
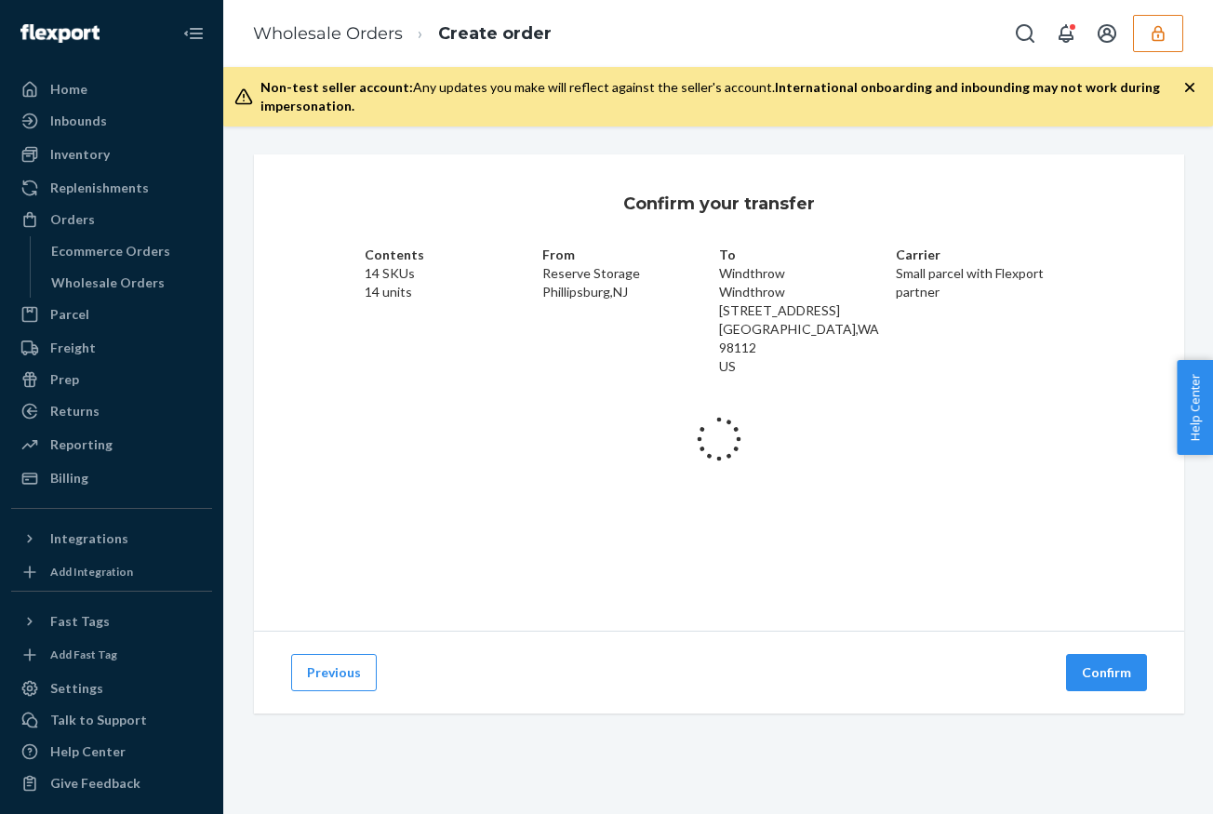
scroll to position [0, 0]
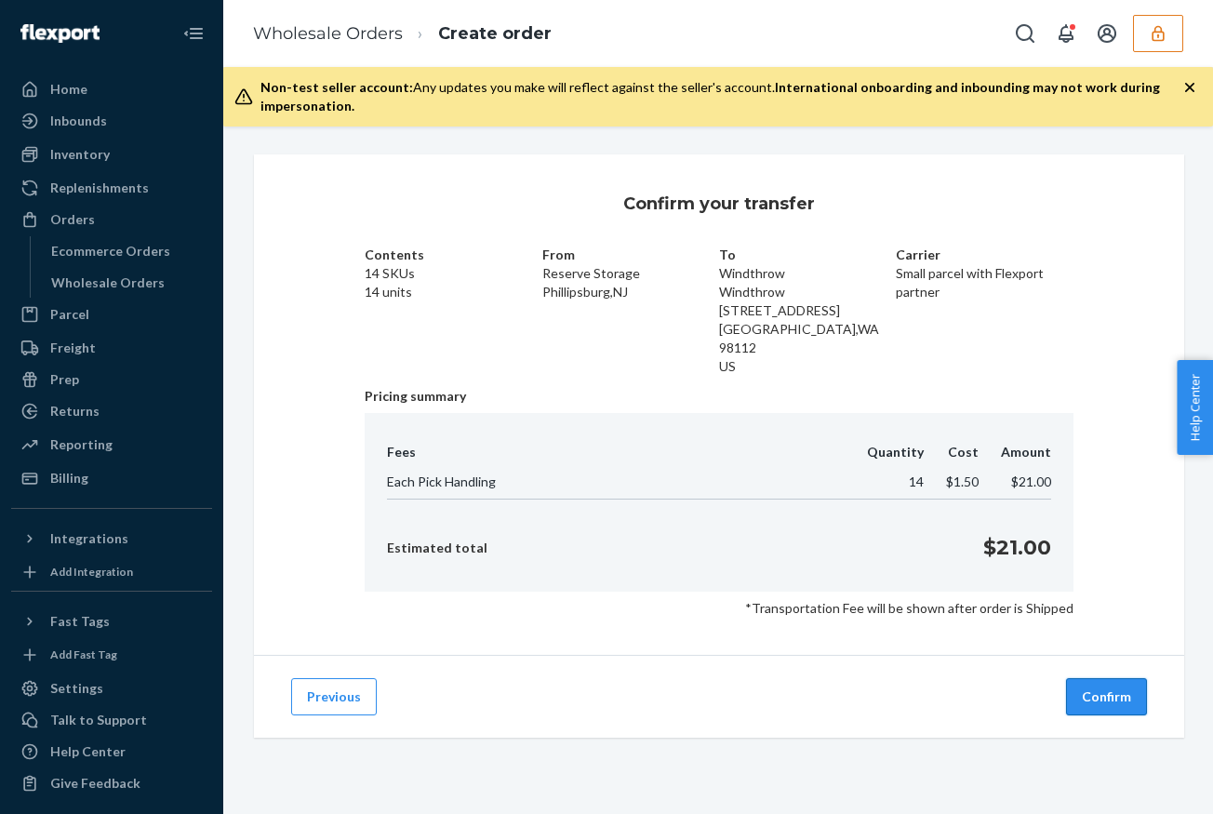
click at [1107, 680] on button "Confirm" at bounding box center [1106, 696] width 81 height 37
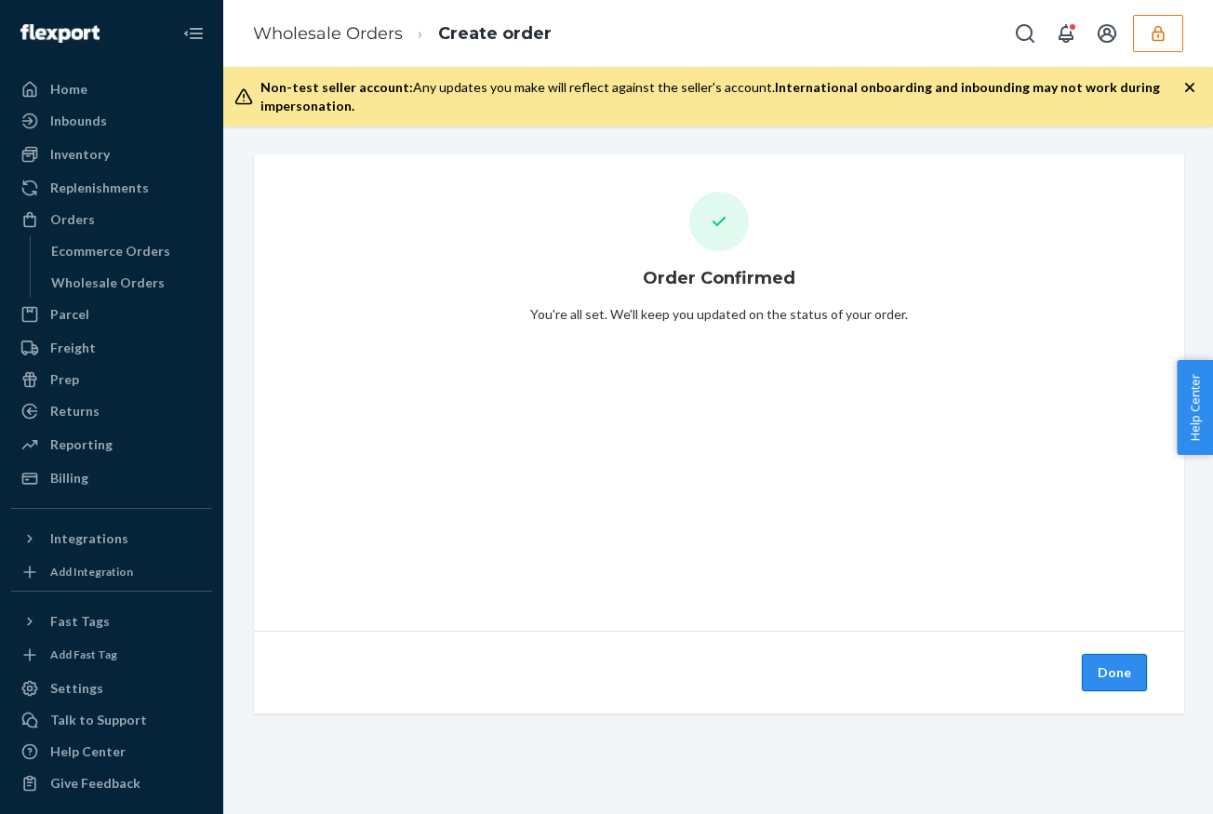
click at [1107, 676] on button "Done" at bounding box center [1113, 672] width 65 height 37
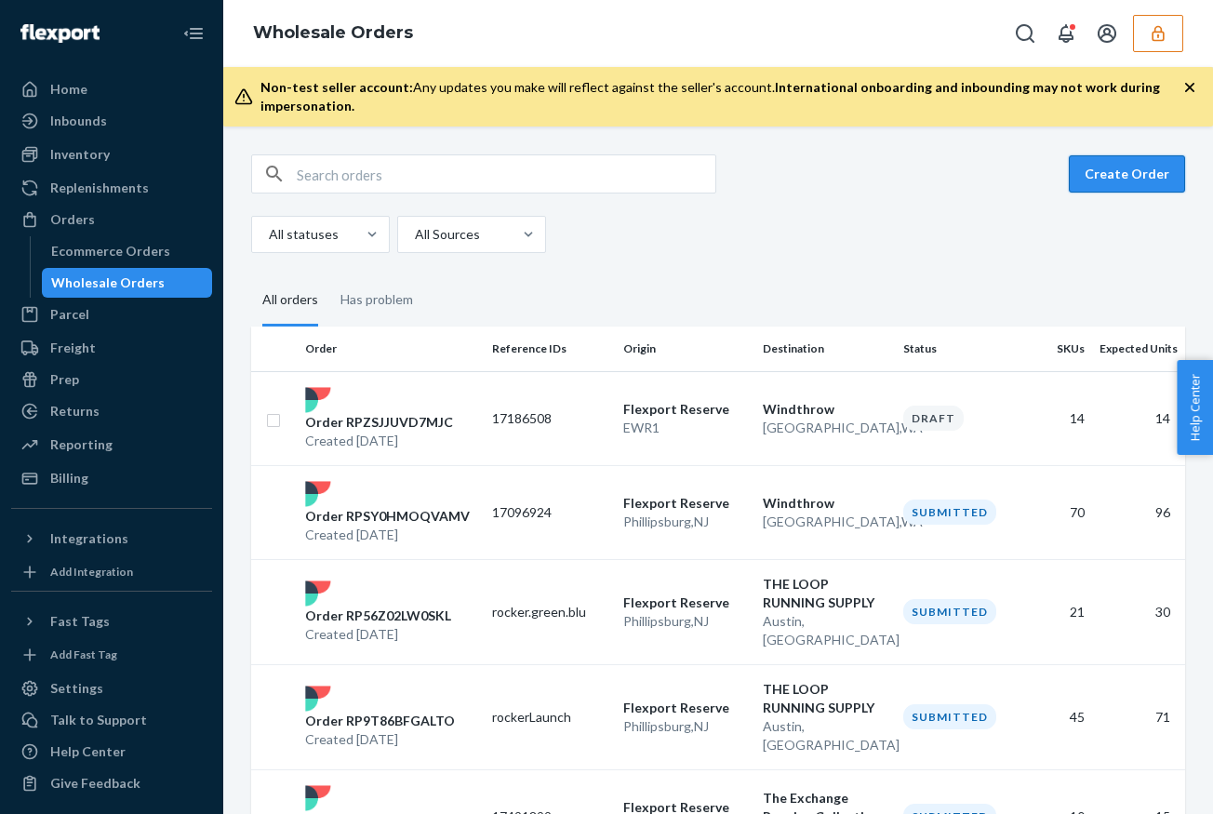
click at [1104, 171] on button "Create Order" at bounding box center [1126, 173] width 116 height 37
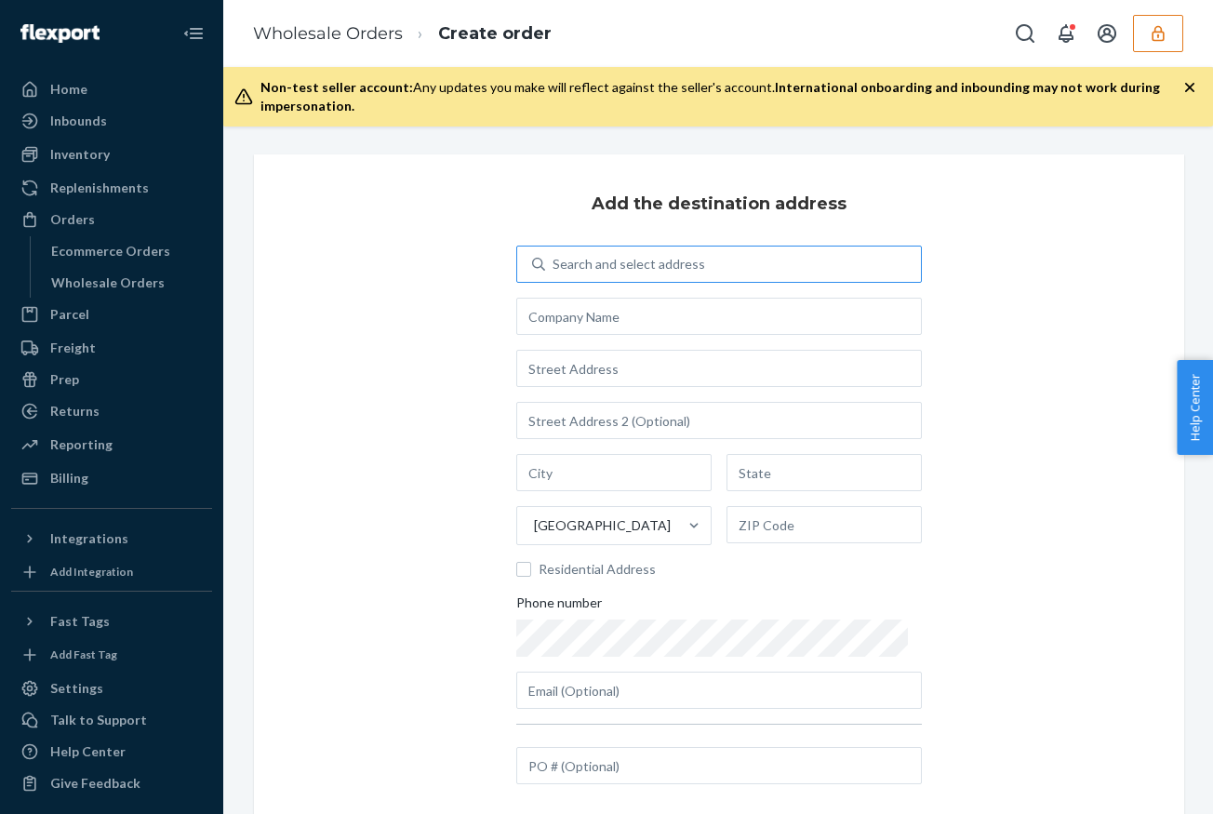
click at [640, 263] on div "Search and select address" at bounding box center [628, 264] width 152 height 19
click at [554, 263] on input "Search and select address" at bounding box center [553, 264] width 2 height 19
type input "8"
click at [563, 327] on input "text" at bounding box center [718, 316] width 405 height 37
paste input "Runners Plus"
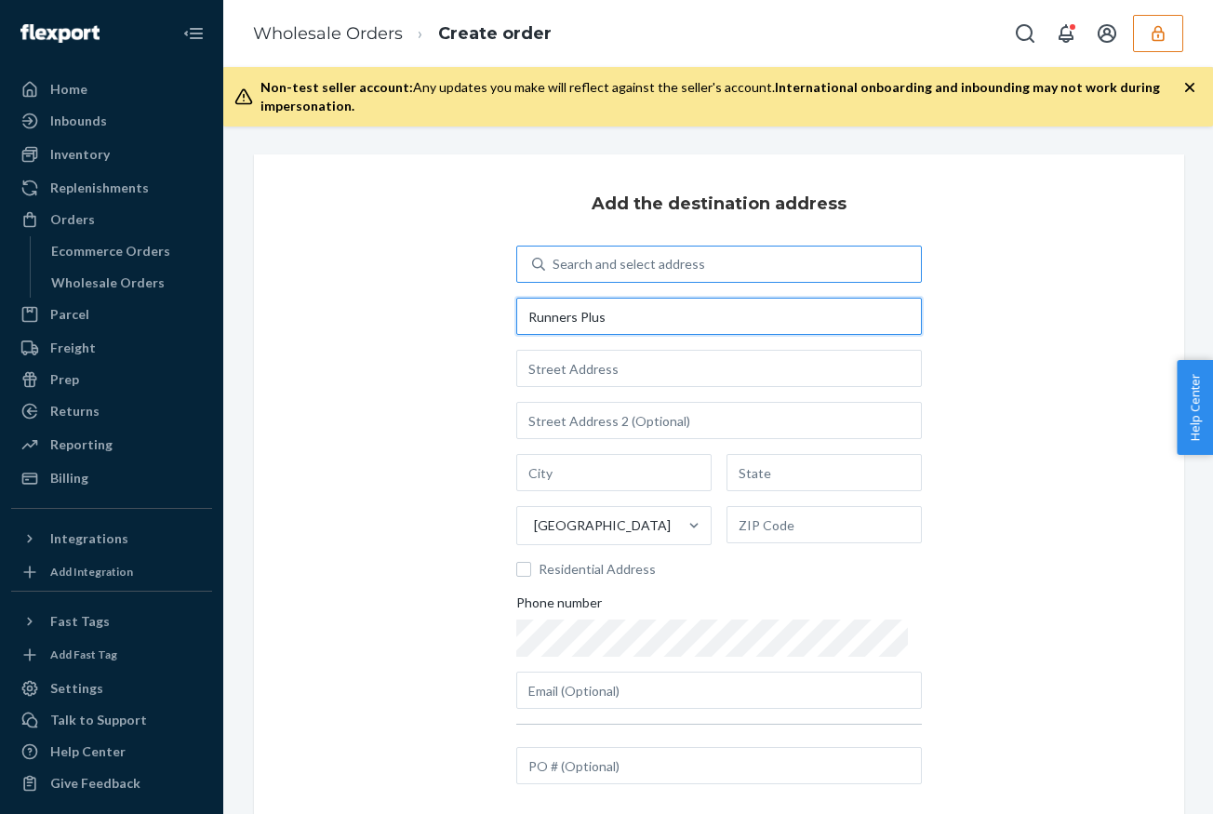
type input "Runners Plus"
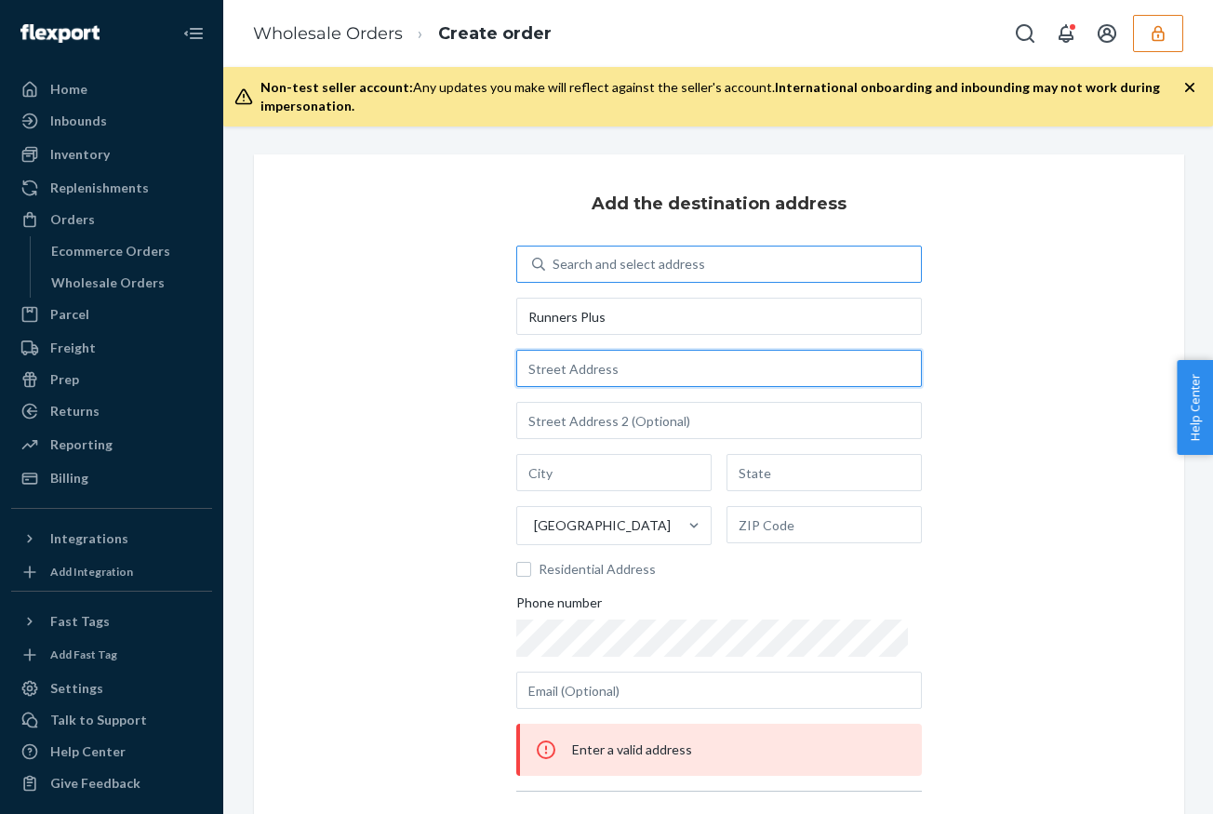
click at [585, 372] on input "text" at bounding box center [718, 368] width 405 height 37
paste input "[STREET_ADDRESS]"
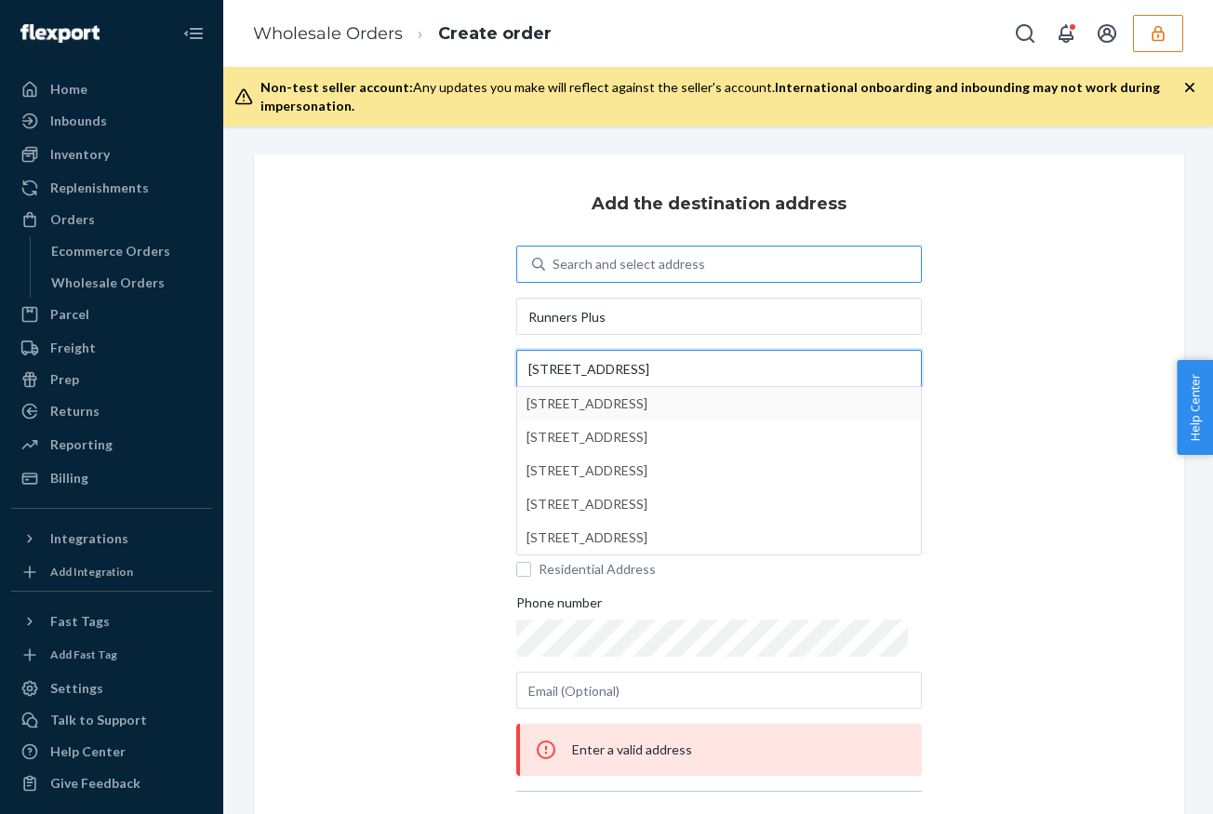
type input "[STREET_ADDRESS]"
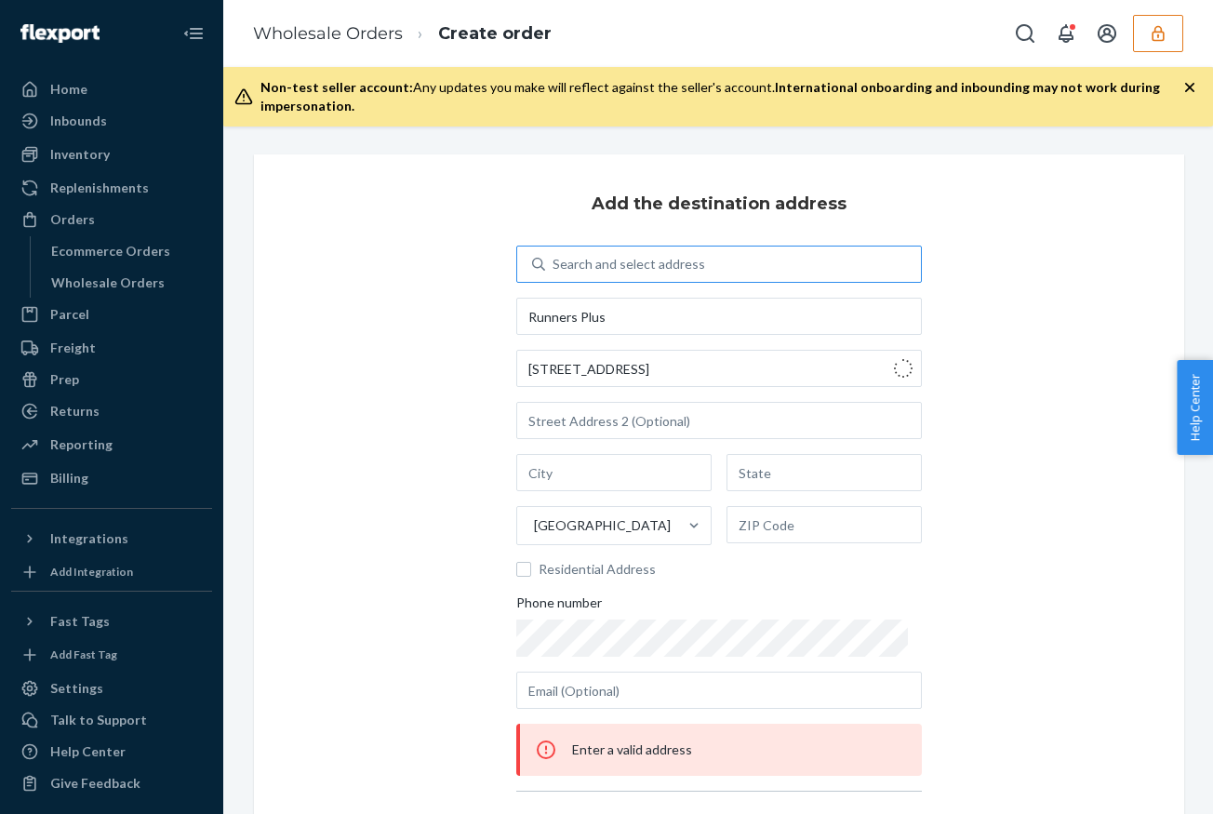
type input "[GEOGRAPHIC_DATA]"
type input "OH"
type input "45458"
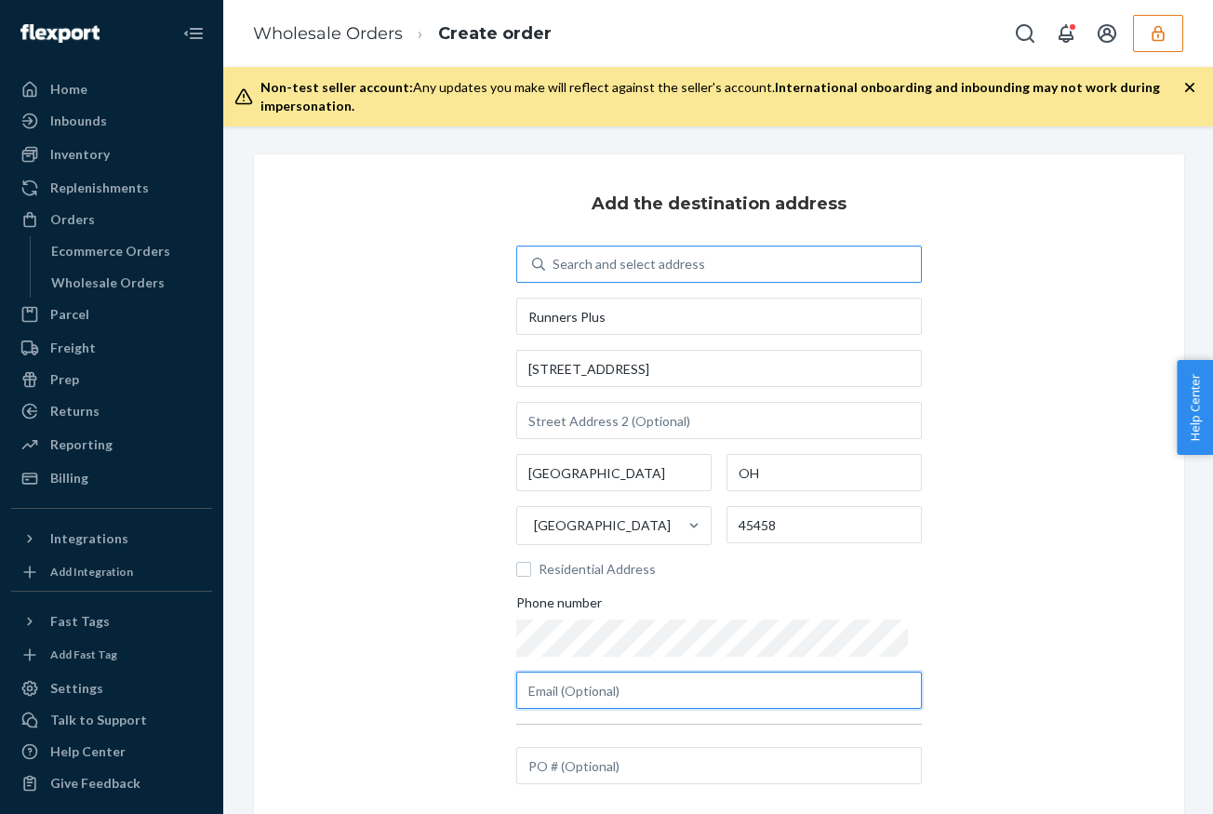
click at [581, 695] on input "text" at bounding box center [718, 689] width 405 height 37
paste input "[PERSON_NAME][EMAIL_ADDRESS][DOMAIN_NAME]"
type input "[PERSON_NAME][EMAIL_ADDRESS][DOMAIN_NAME]"
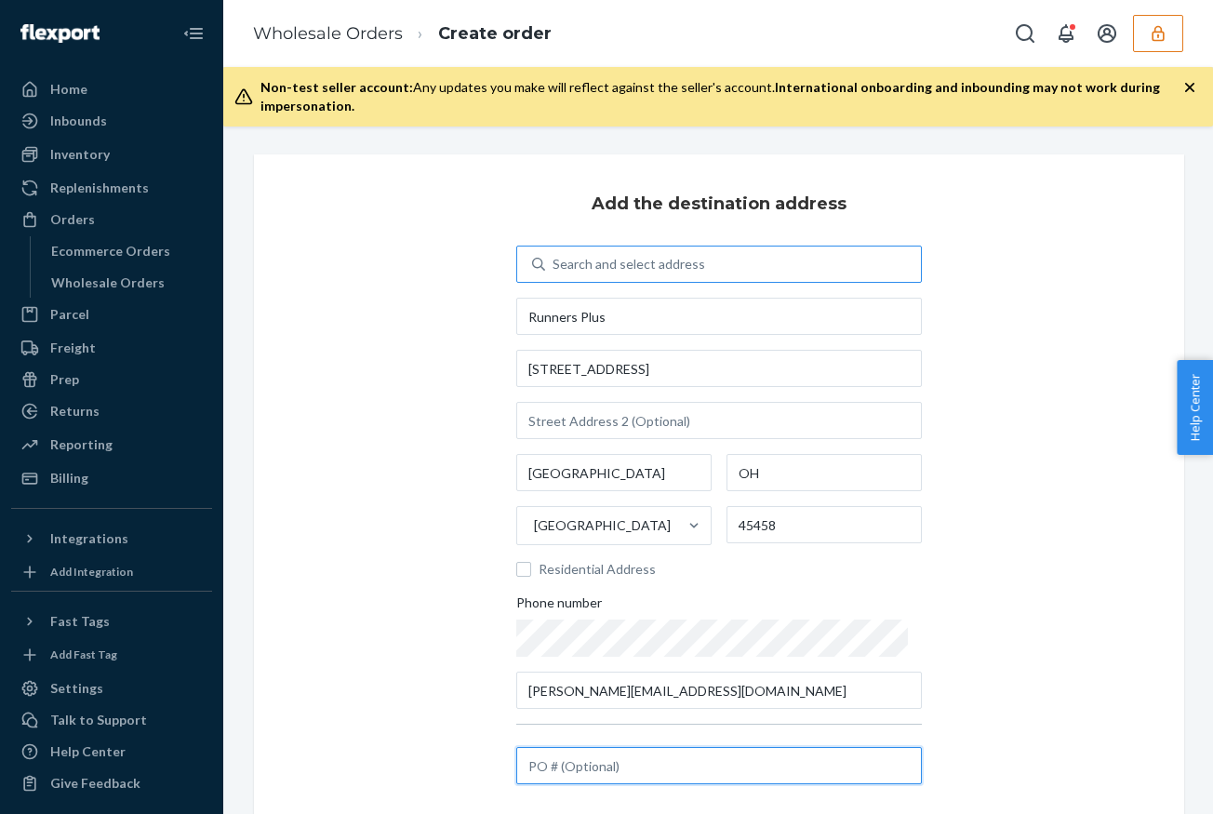
click at [561, 758] on input "text" at bounding box center [718, 765] width 405 height 37
click at [577, 766] on input "text" at bounding box center [718, 765] width 405 height 37
paste input "17631509"
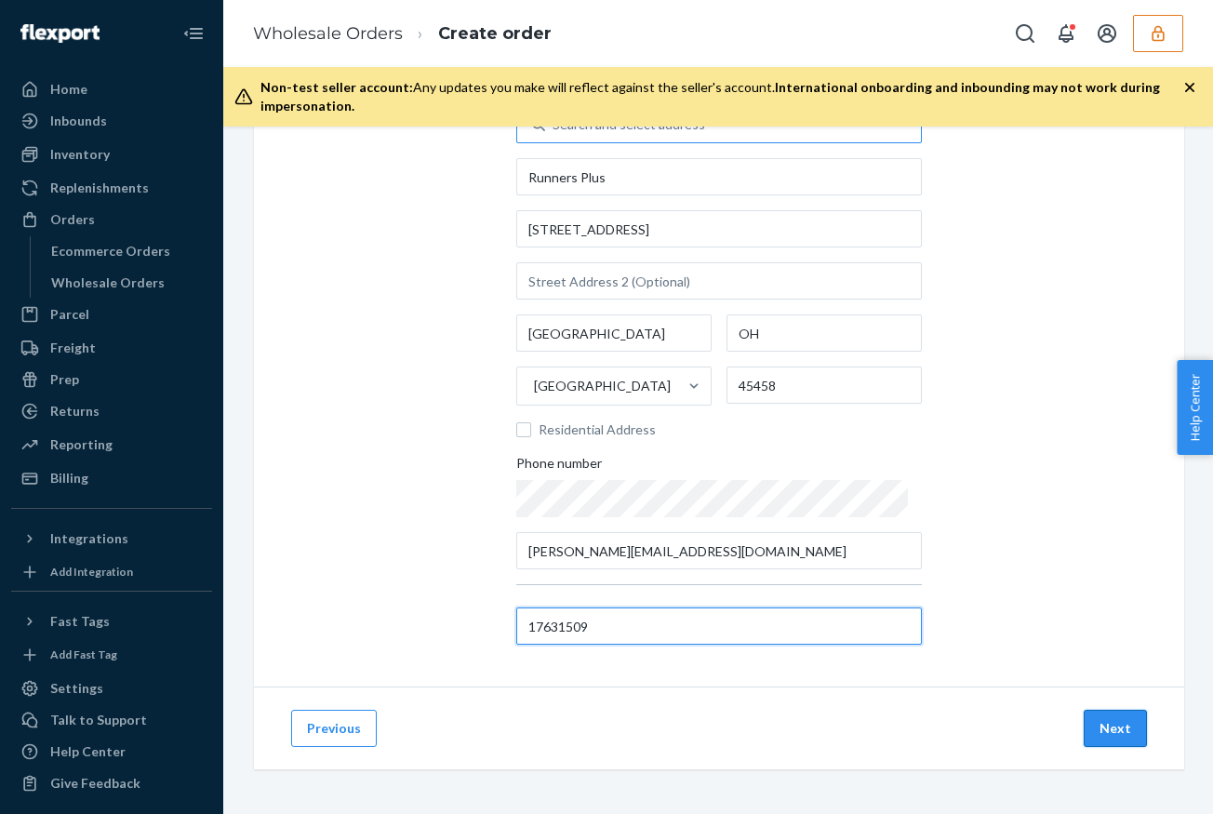
type input "17631509"
click at [1119, 719] on button "Next" at bounding box center [1114, 727] width 63 height 37
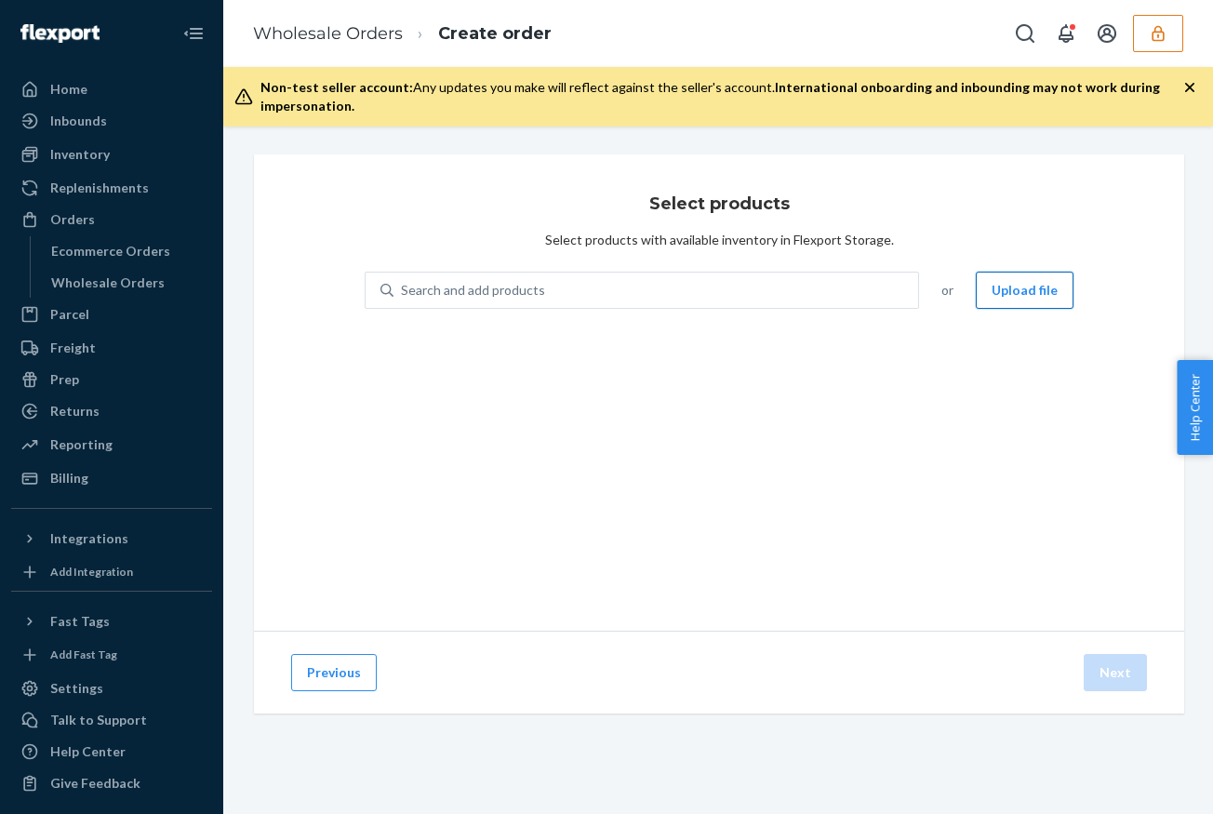
click at [1029, 290] on button "Upload file" at bounding box center [1024, 290] width 98 height 37
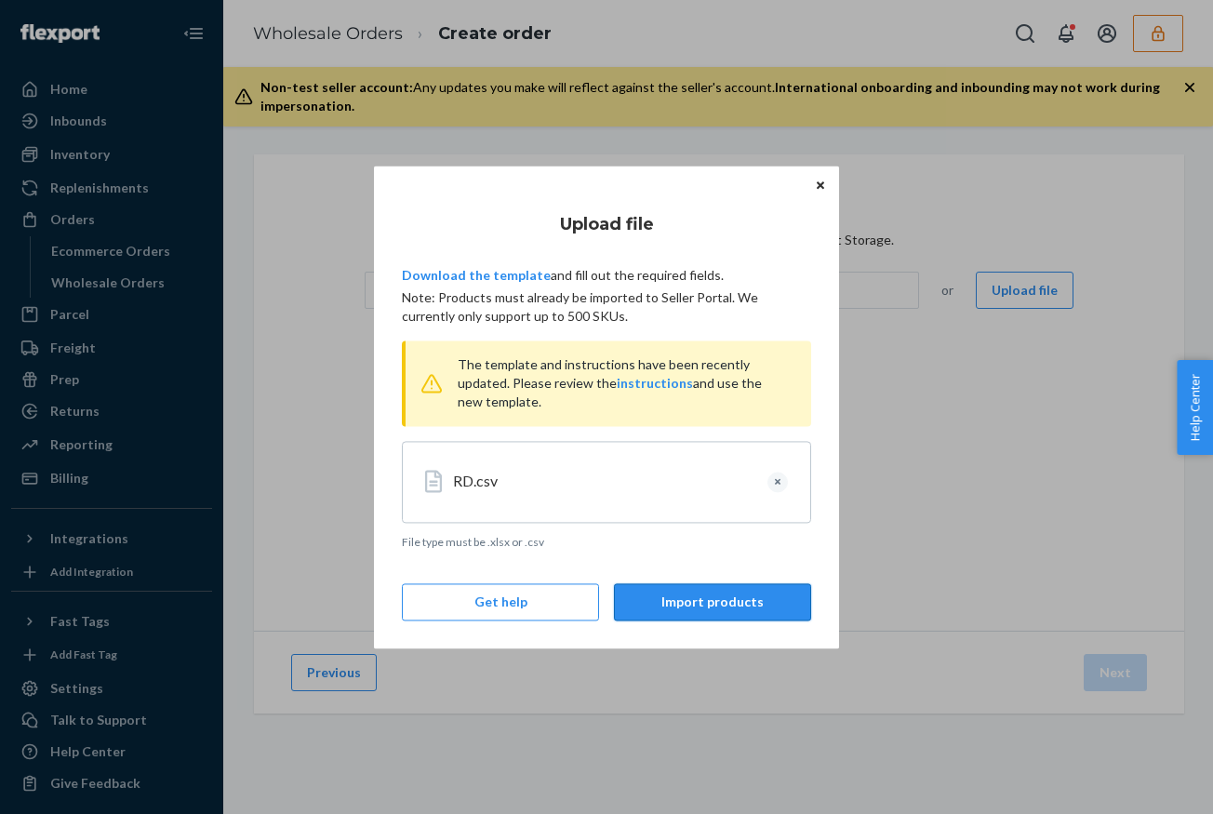
click at [757, 606] on button "Import products" at bounding box center [712, 601] width 197 height 37
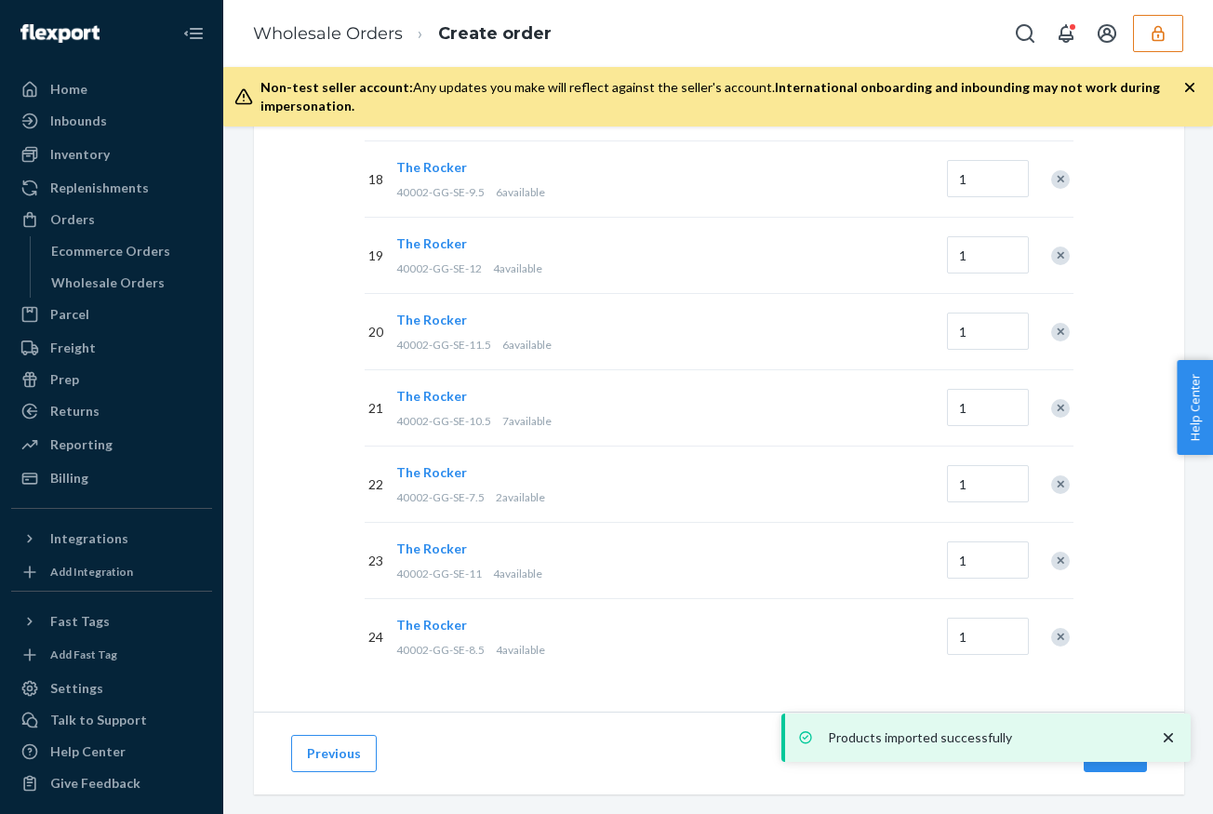
scroll to position [1619, 0]
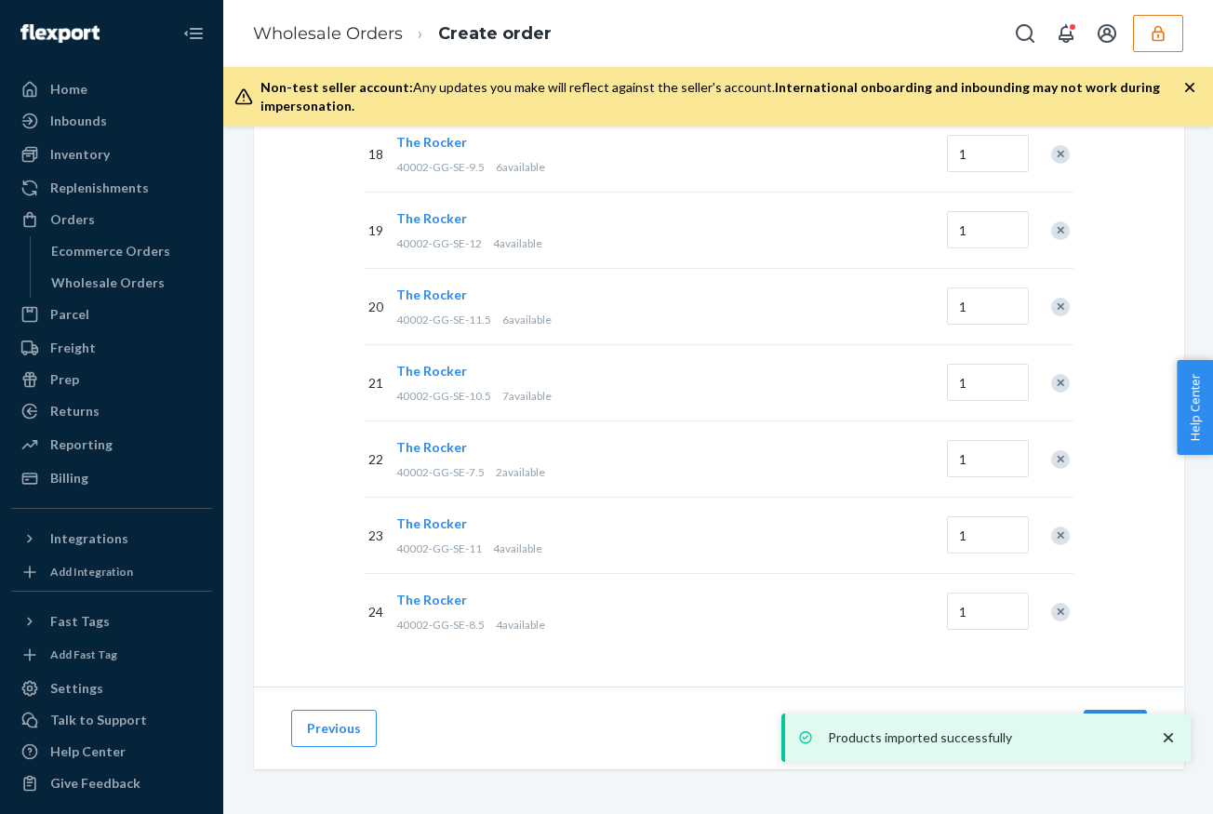
click at [1168, 734] on icon "close toast" at bounding box center [1168, 737] width 19 height 19
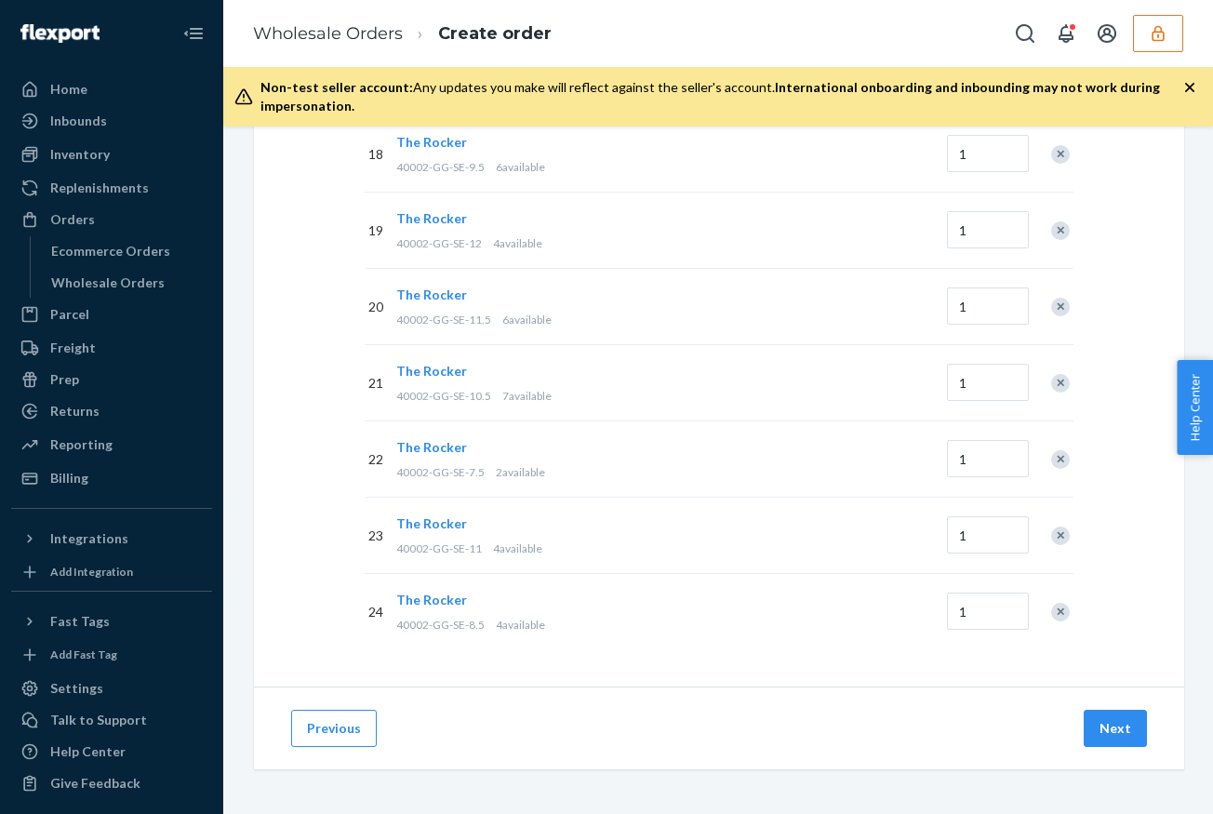
click at [1104, 729] on div "Products imported successfully Home Inbounds Shipping Plans Problems Inventory …" at bounding box center [606, 407] width 1213 height 814
click at [1104, 728] on button "Next" at bounding box center [1114, 727] width 63 height 37
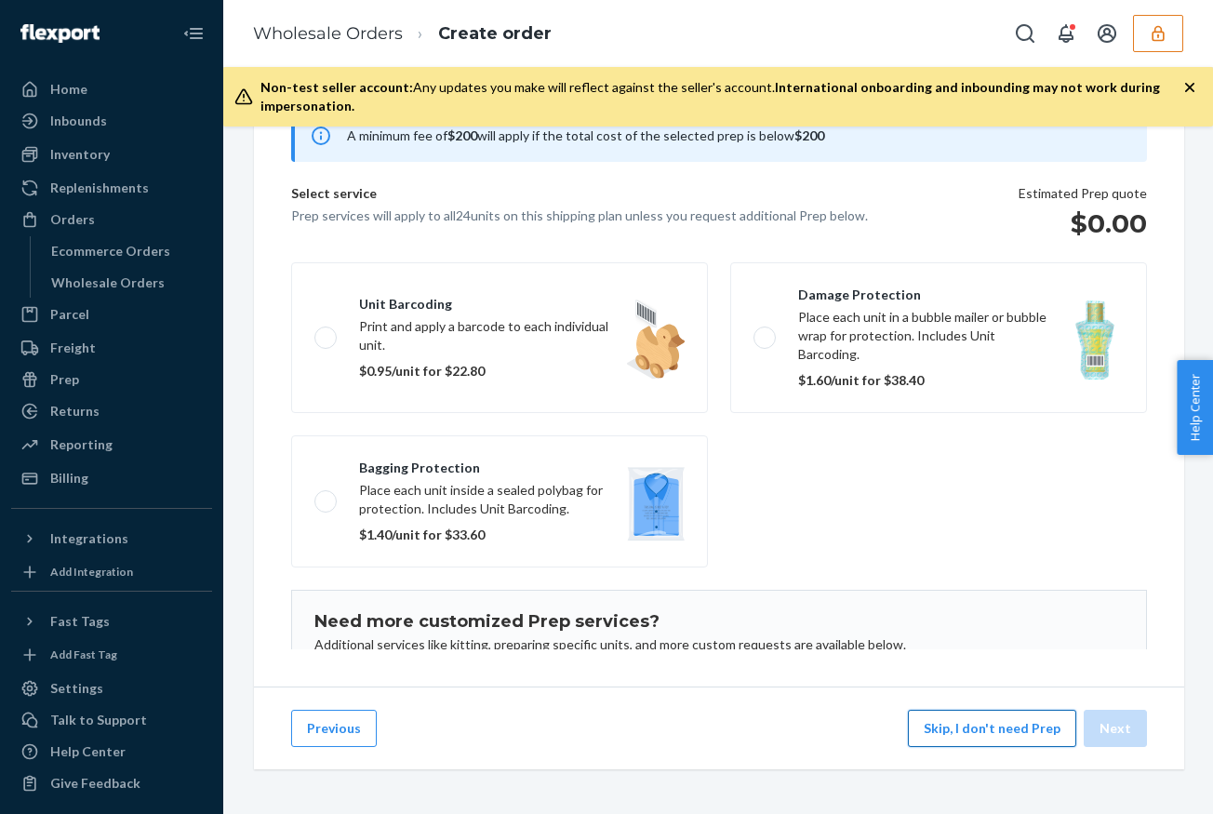
click at [987, 736] on button "Skip, I don't need Prep" at bounding box center [992, 727] width 168 height 37
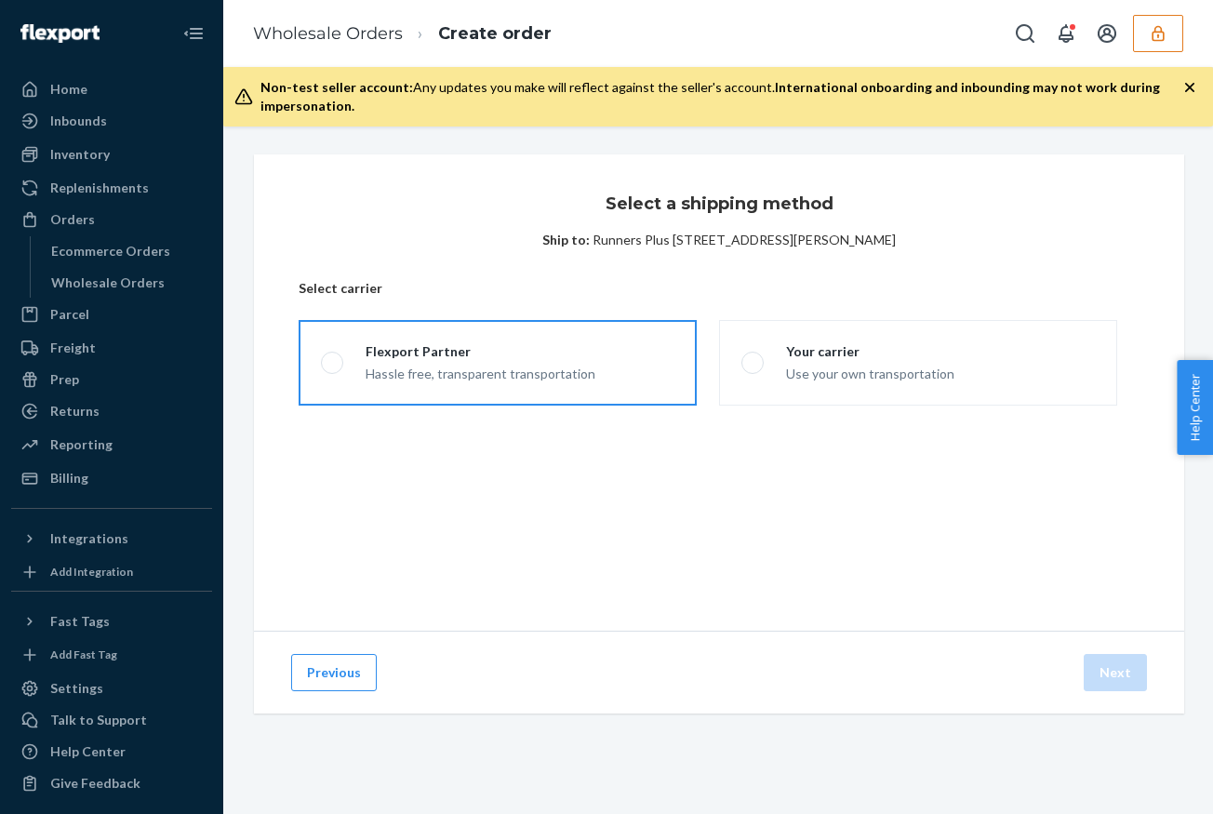
click at [504, 361] on div "Hassle free, transparent transportation" at bounding box center [480, 372] width 230 height 22
click at [333, 361] on input "Flexport Partner Hassle free, transparent transportation" at bounding box center [327, 363] width 12 height 12
radio input "true"
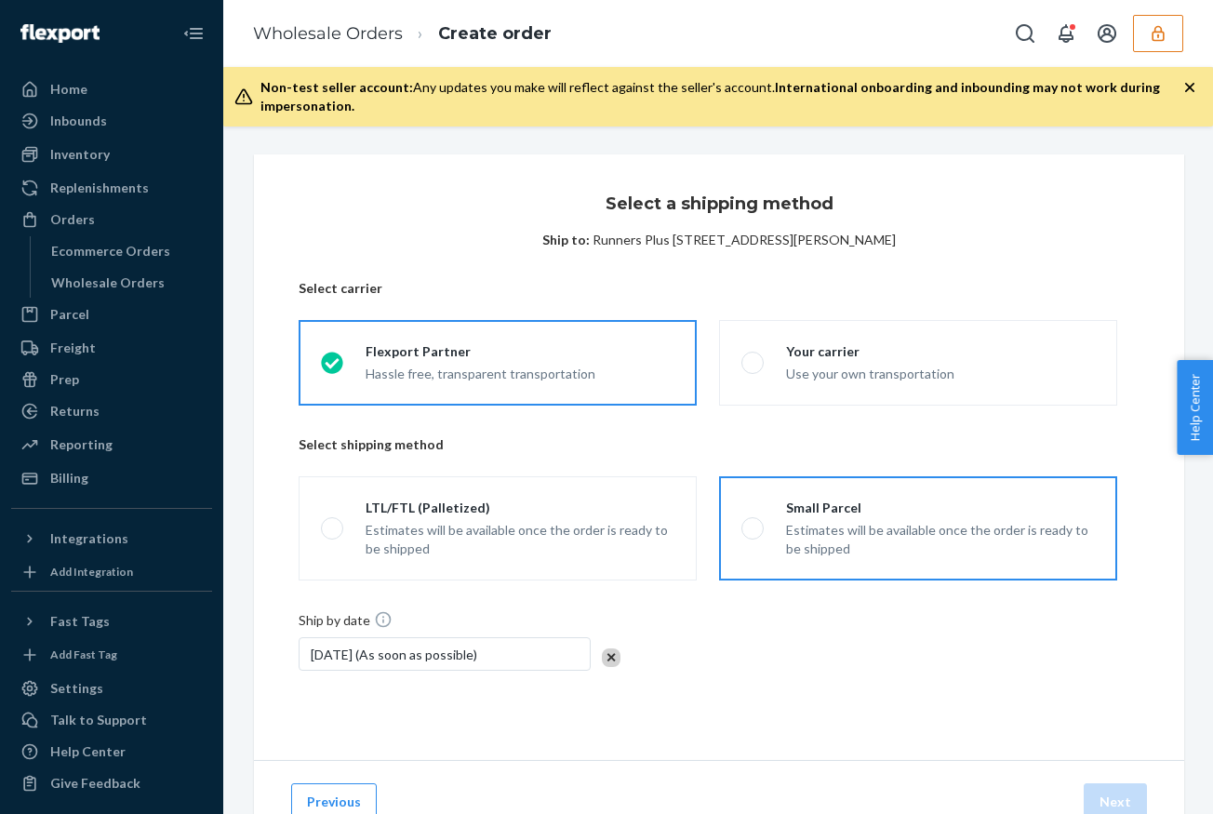
click at [934, 550] on div "Estimates will be available once the order is ready to be shipped" at bounding box center [940, 539] width 309 height 37
click at [753, 535] on input "Small Parcel Estimates will be available once the order is ready to be shipped" at bounding box center [747, 529] width 12 height 12
radio input "true"
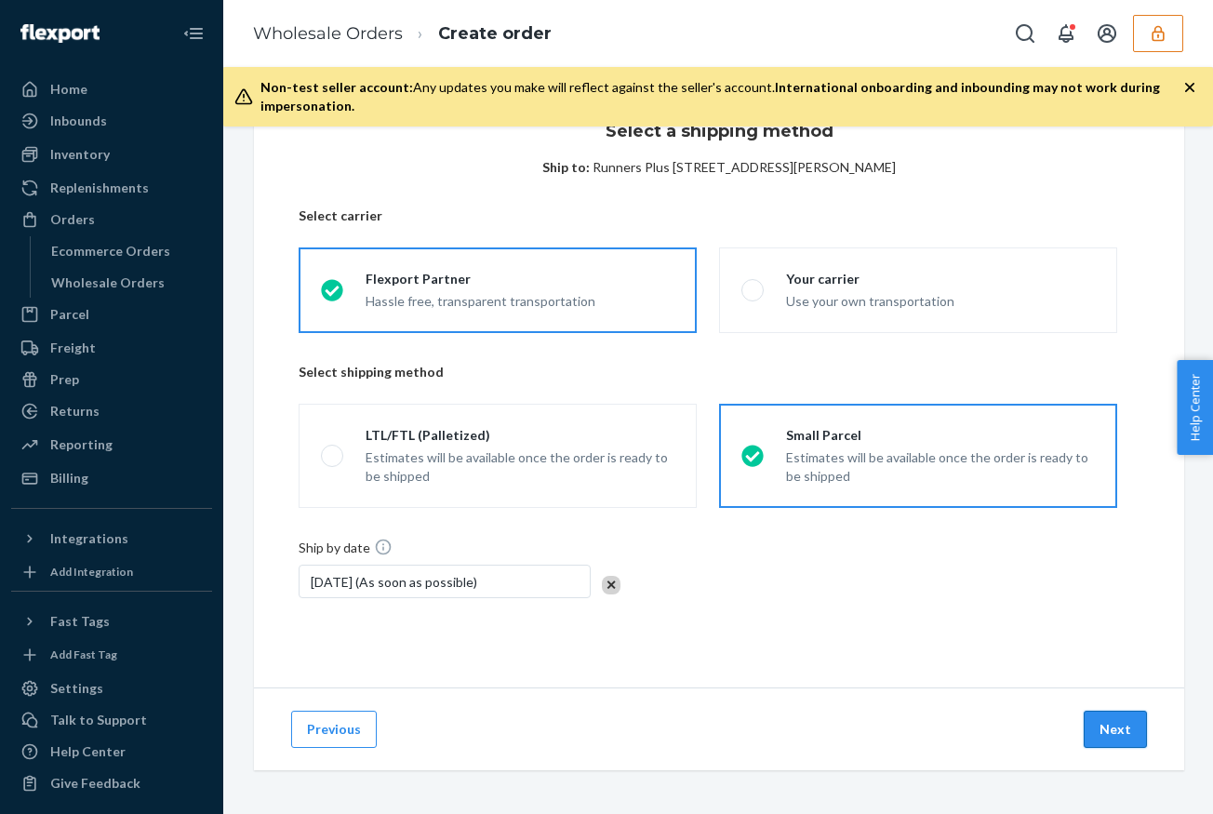
click at [1117, 728] on button "Next" at bounding box center [1114, 728] width 63 height 37
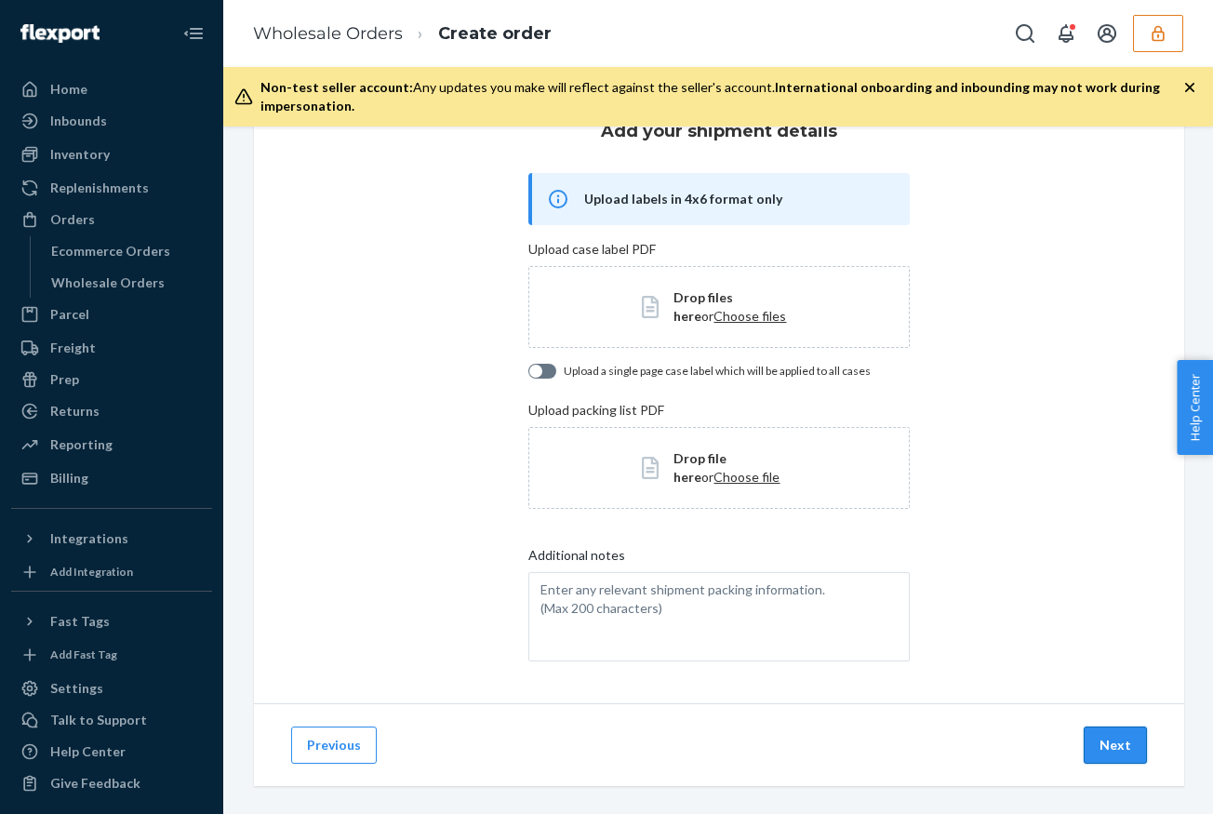
click at [1115, 737] on button "Next" at bounding box center [1114, 744] width 63 height 37
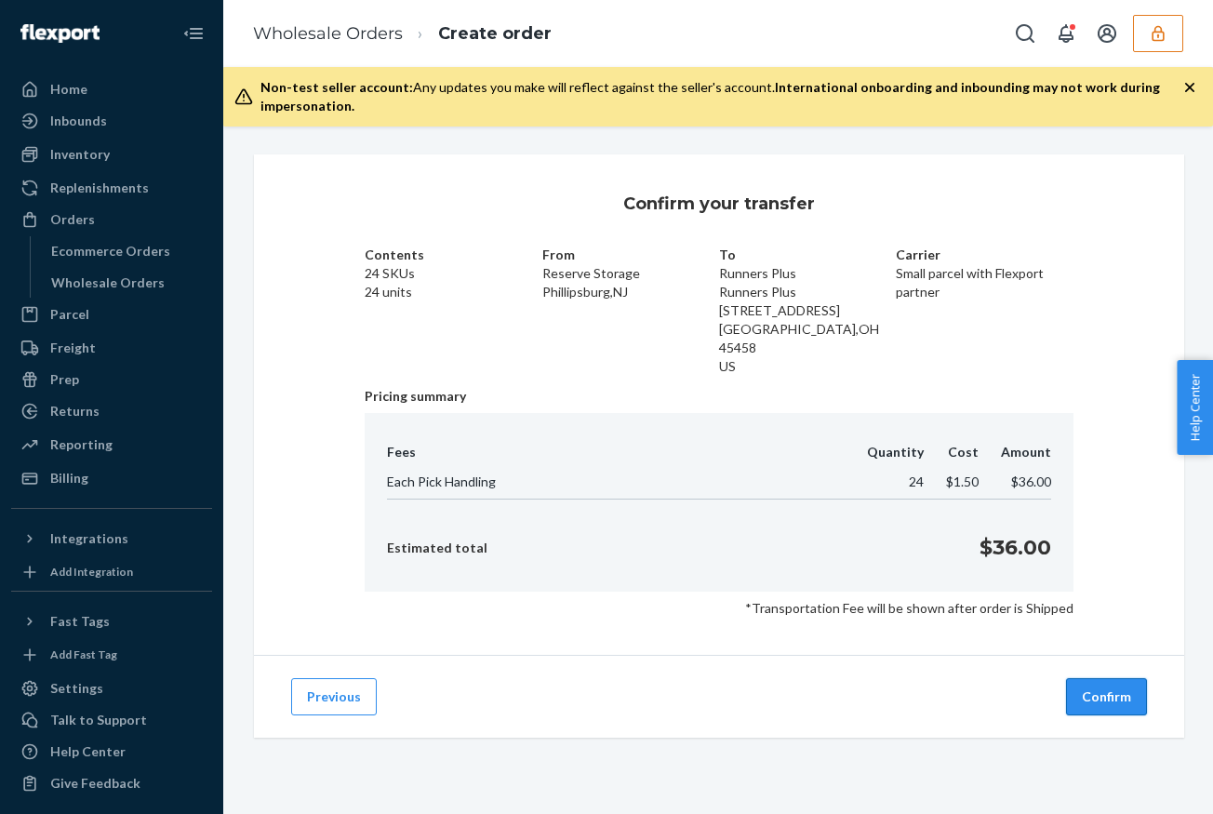
click at [1101, 678] on button "Confirm" at bounding box center [1106, 696] width 81 height 37
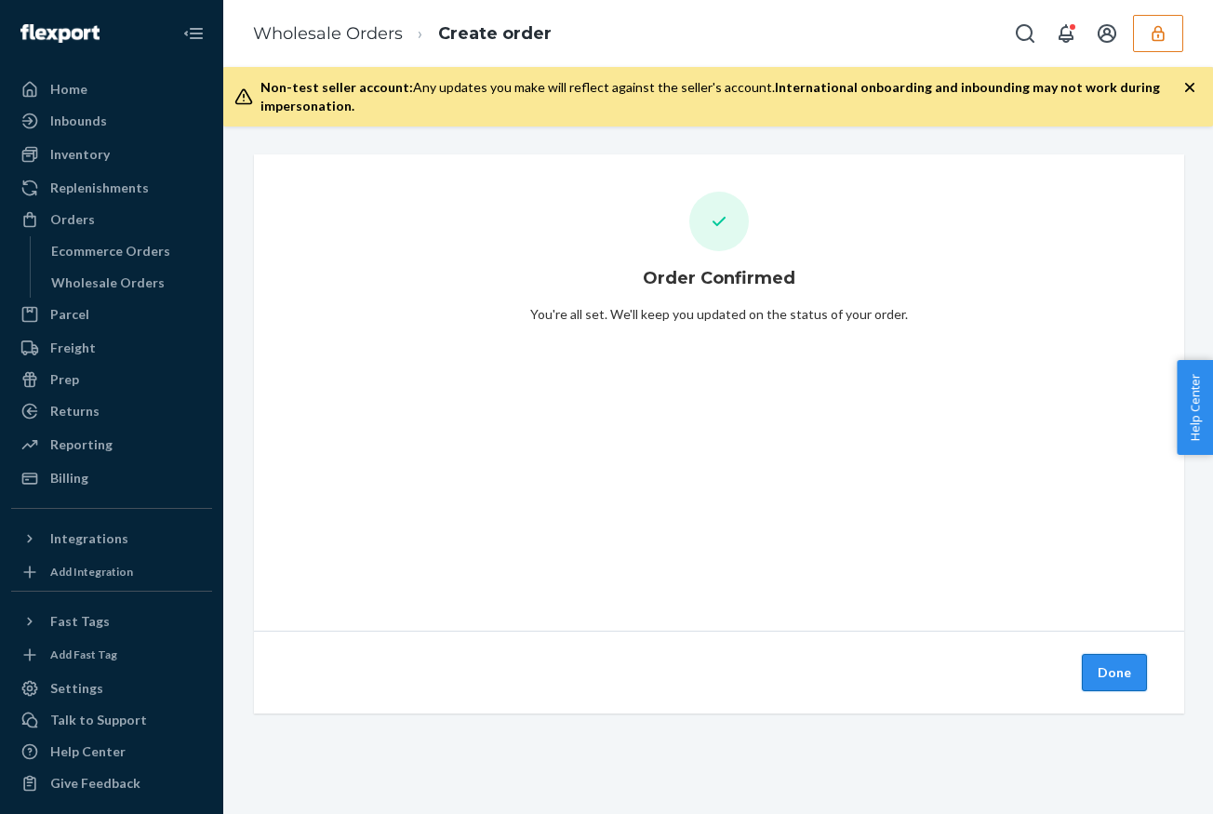
click at [1112, 659] on button "Done" at bounding box center [1113, 672] width 65 height 37
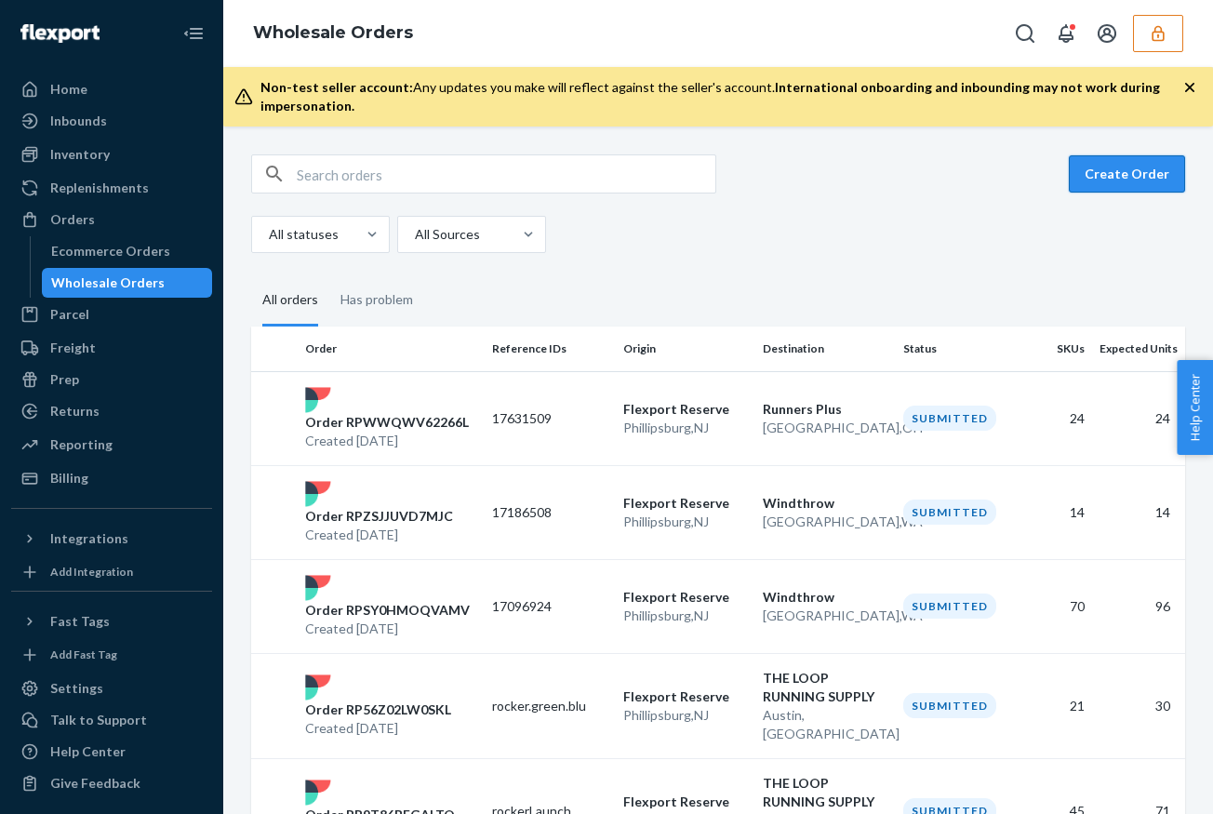
click at [1120, 180] on button "Create Order" at bounding box center [1126, 173] width 116 height 37
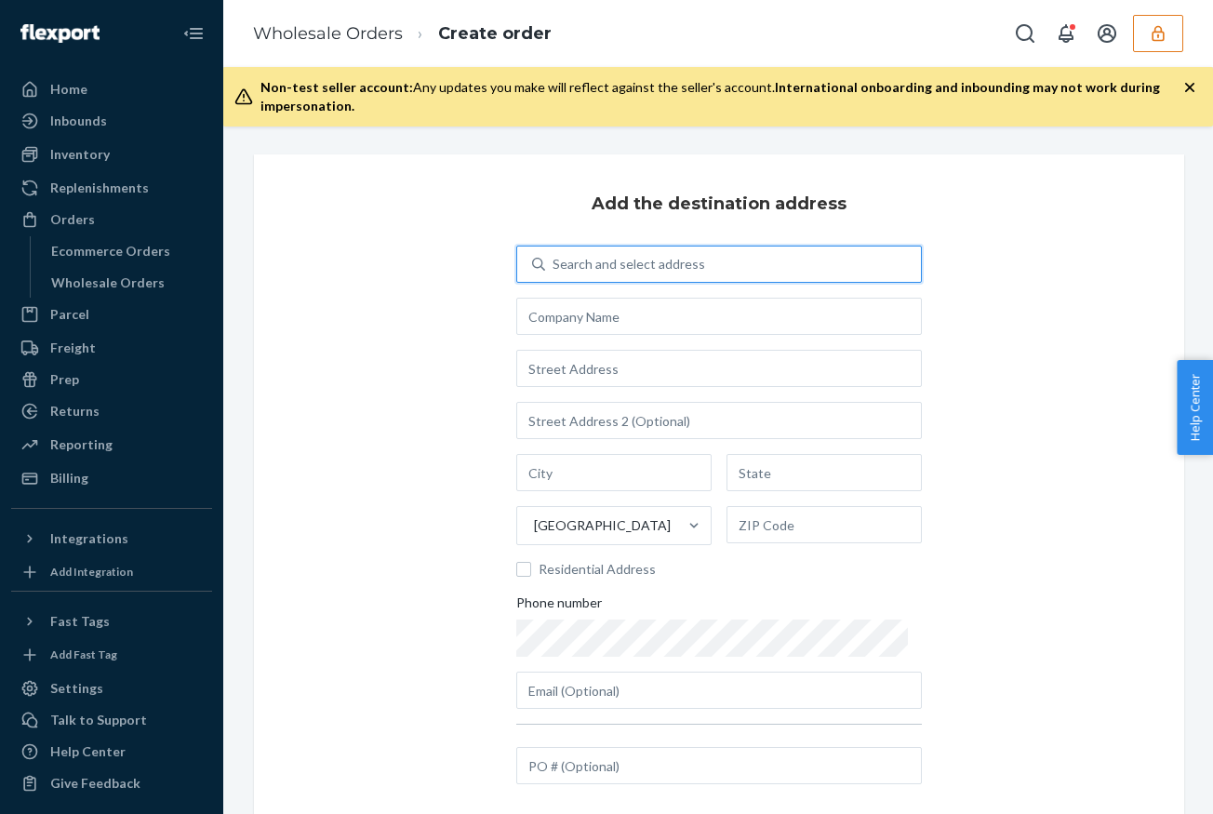
click at [659, 261] on div "Search and select address" at bounding box center [628, 264] width 152 height 19
click at [554, 261] on input "0 results available. Use Up and Down to choose options, press Enter to select t…" at bounding box center [553, 264] width 2 height 19
type input "runn"
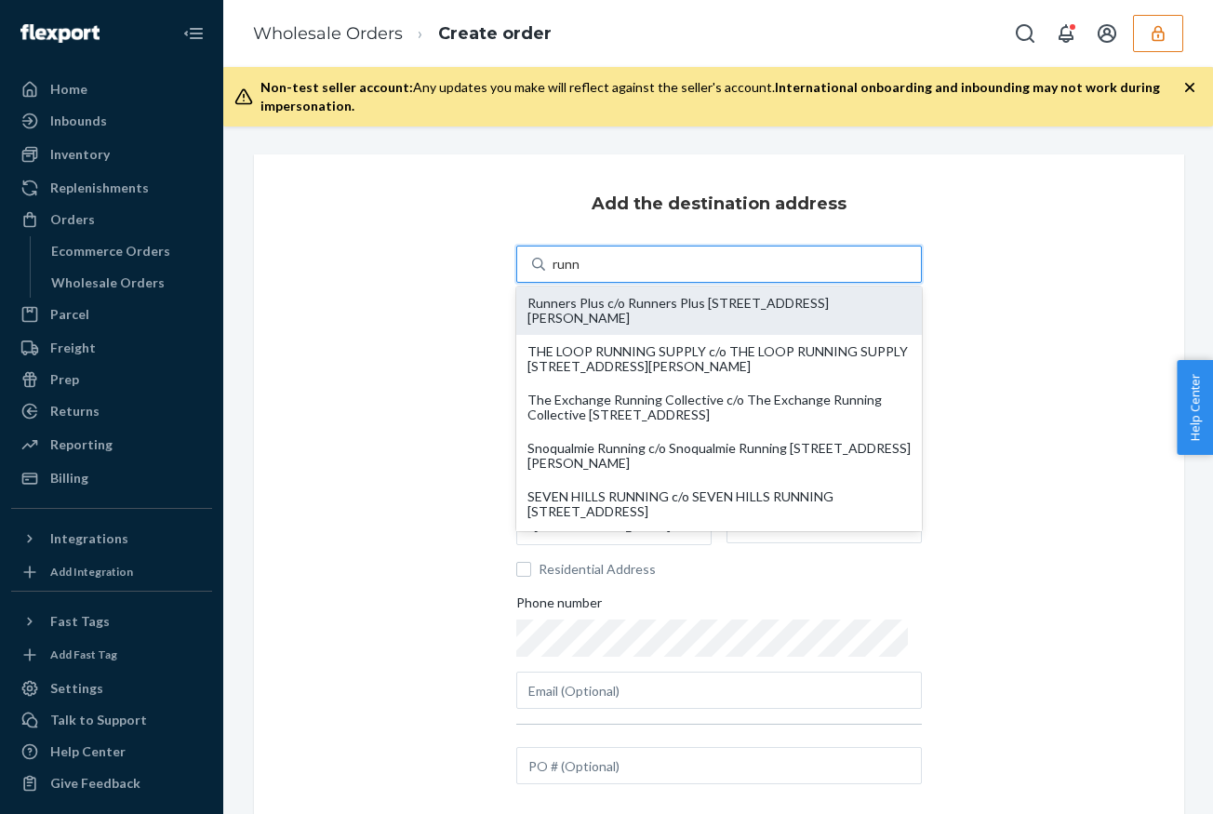
click at [650, 301] on div "Runners Plus c/o Runners Plus [STREET_ADDRESS][PERSON_NAME]" at bounding box center [718, 311] width 383 height 30
click at [581, 273] on input "runn" at bounding box center [566, 264] width 29 height 19
type input "Runners Plus"
type input "[STREET_ADDRESS]"
type input "[GEOGRAPHIC_DATA]"
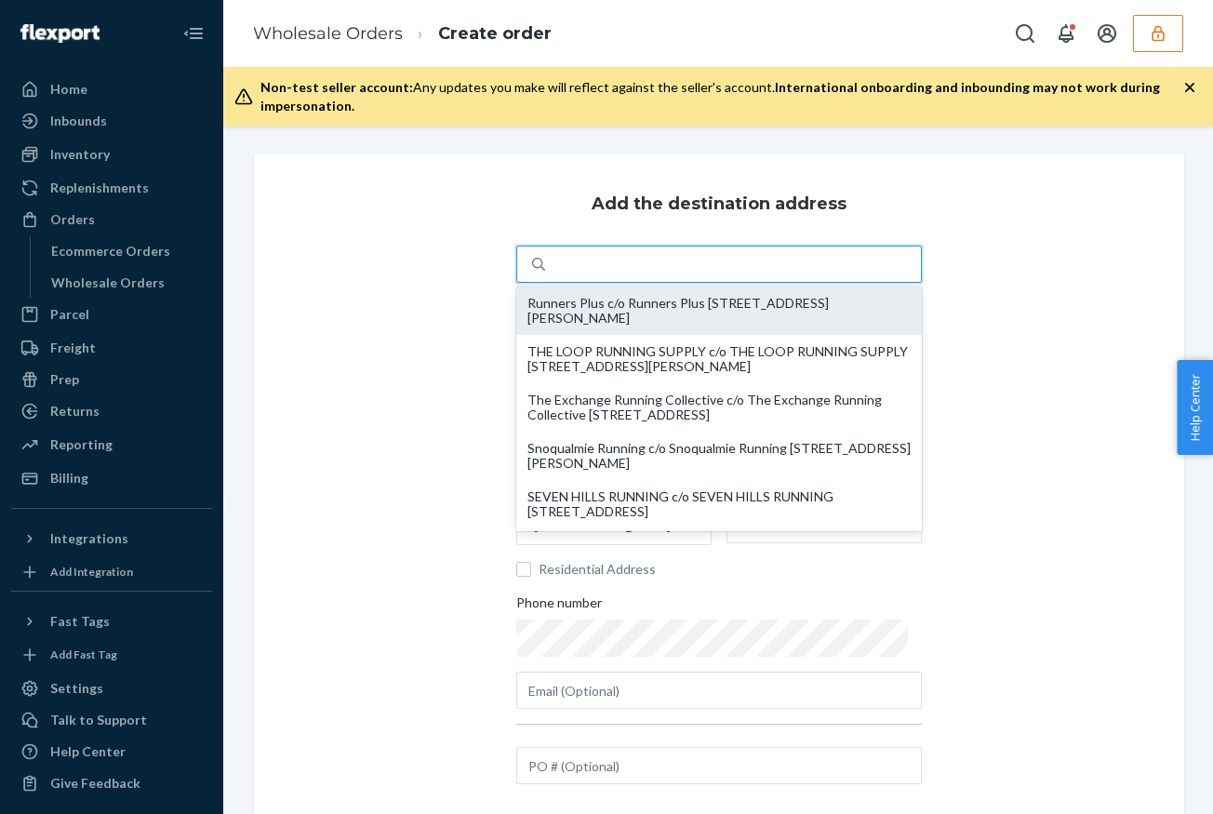
type input "OH"
type input "45458"
type input "[PERSON_NAME][EMAIL_ADDRESS][DOMAIN_NAME]"
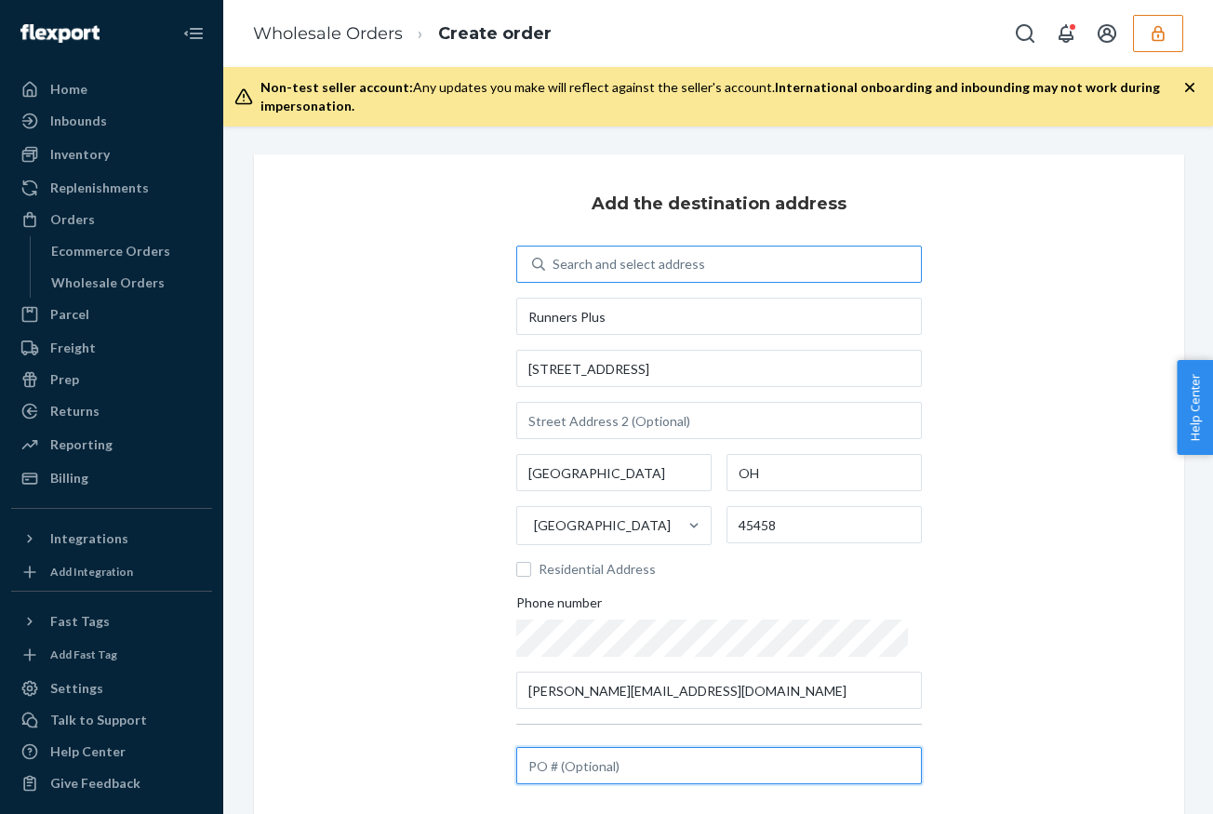
click at [594, 756] on input "text" at bounding box center [718, 765] width 405 height 37
paste input "17622952"
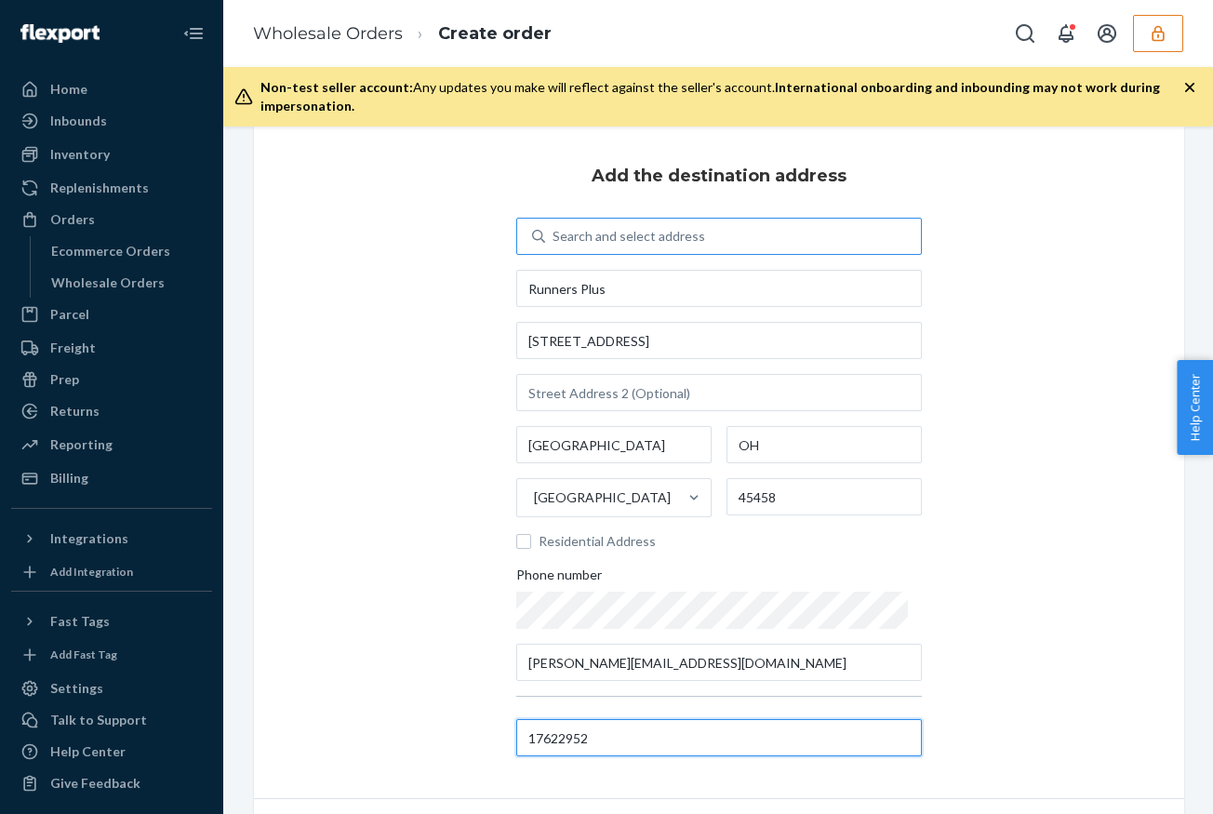
scroll to position [139, 0]
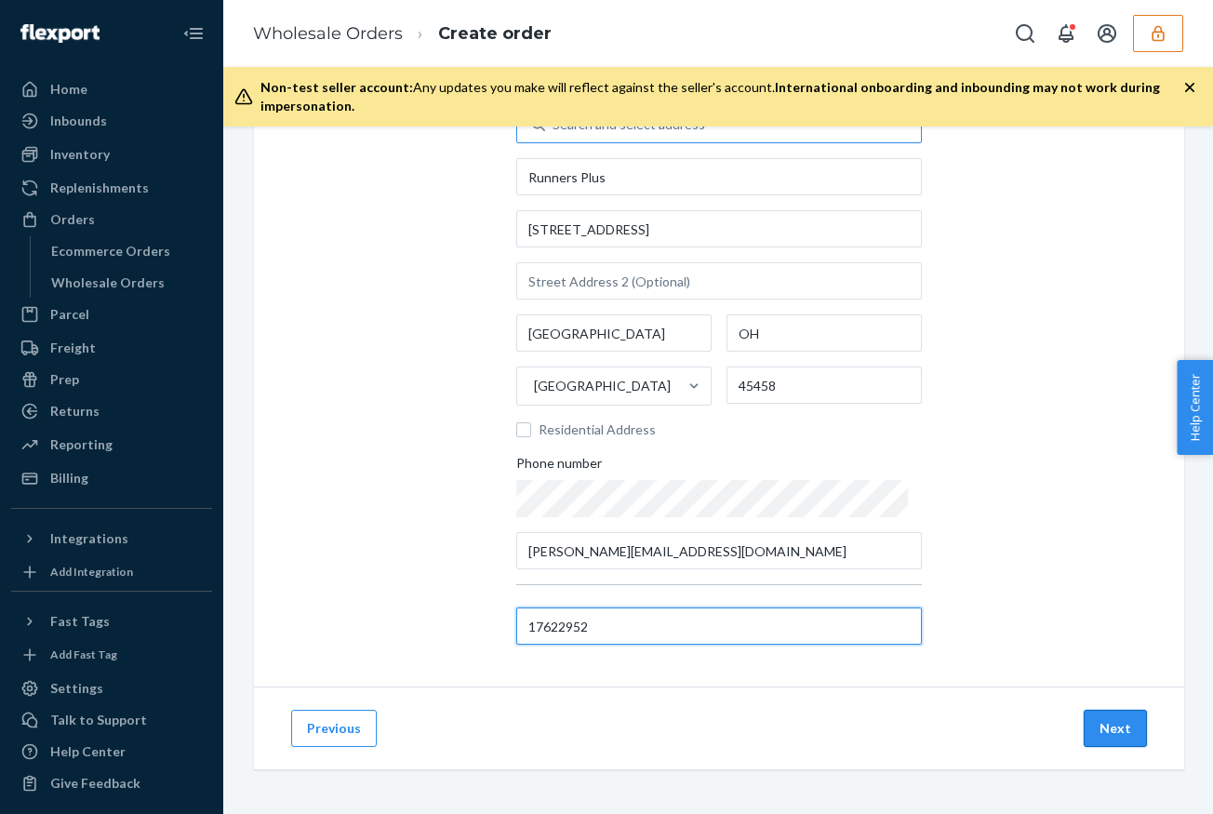
type input "17622952"
click at [1122, 726] on button "Next" at bounding box center [1114, 727] width 63 height 37
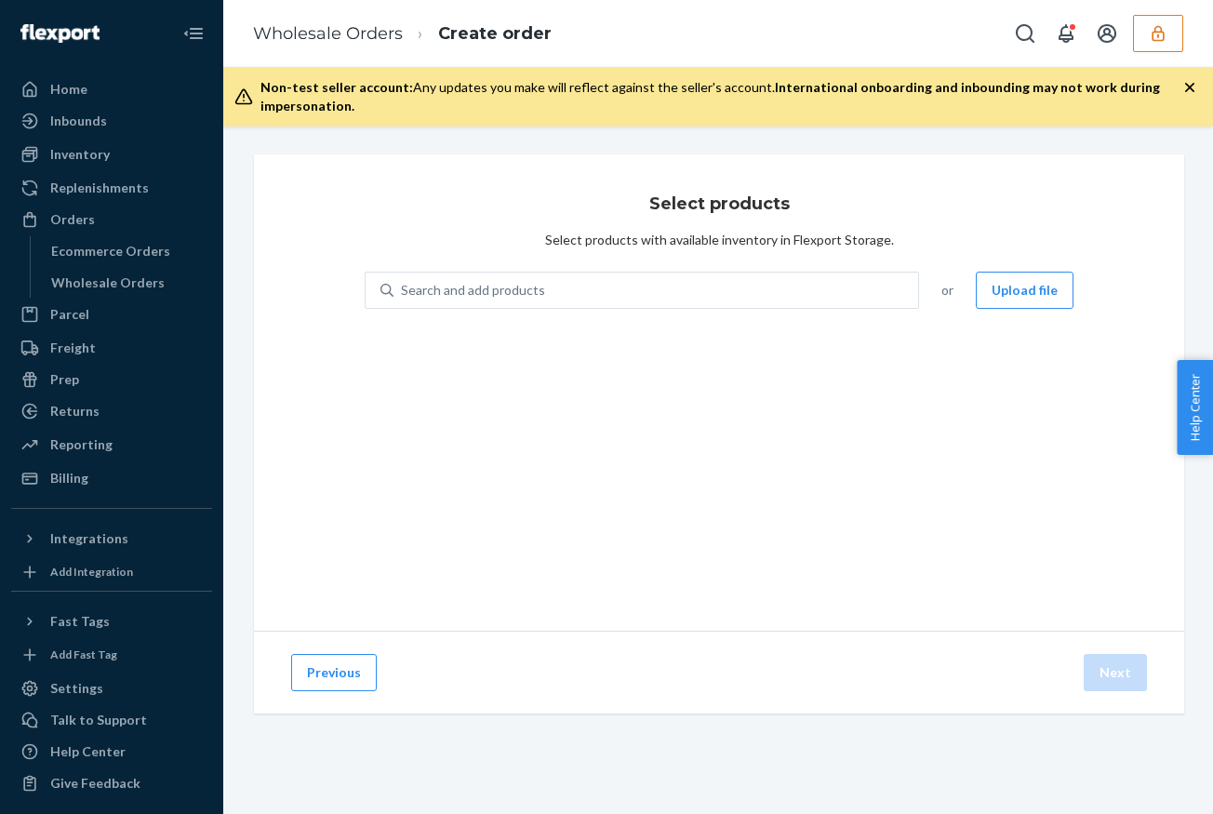
scroll to position [0, 0]
click at [1018, 300] on button "Upload file" at bounding box center [1024, 290] width 98 height 37
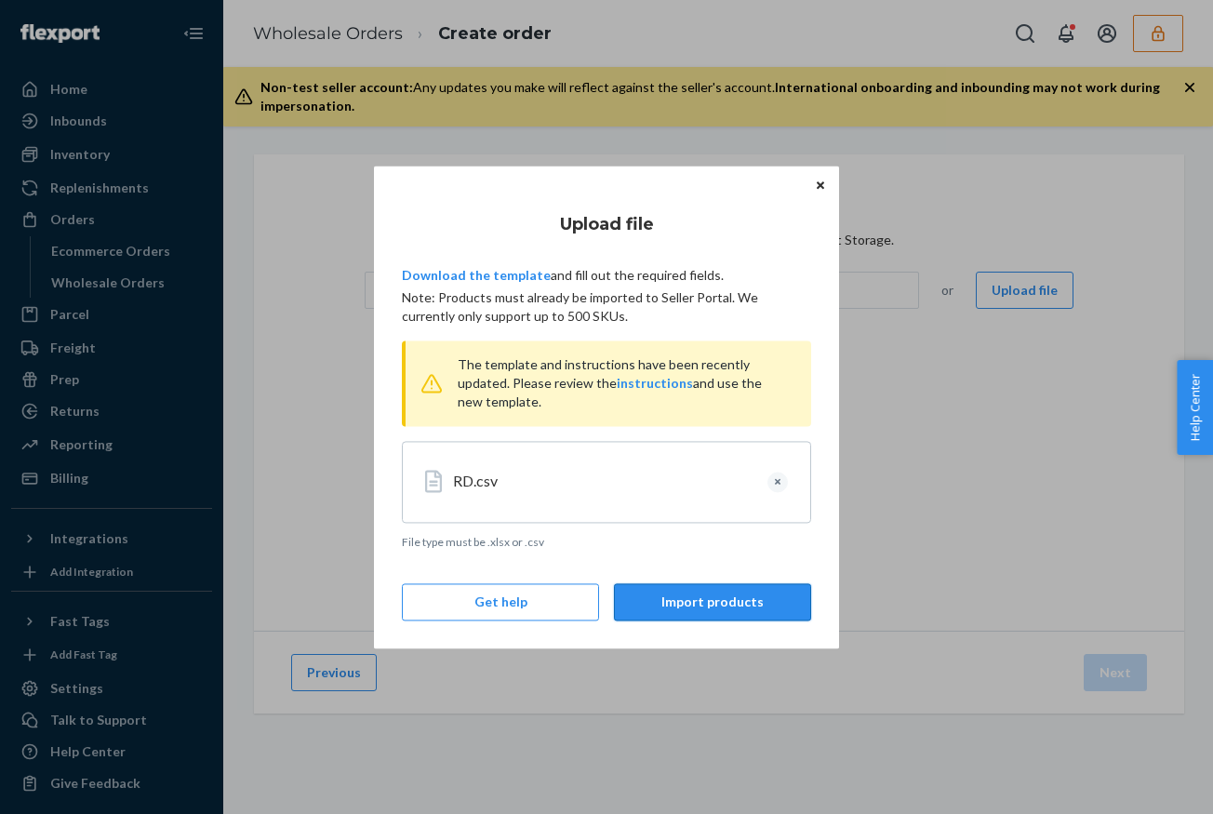
click at [714, 601] on button "Import products" at bounding box center [712, 601] width 197 height 37
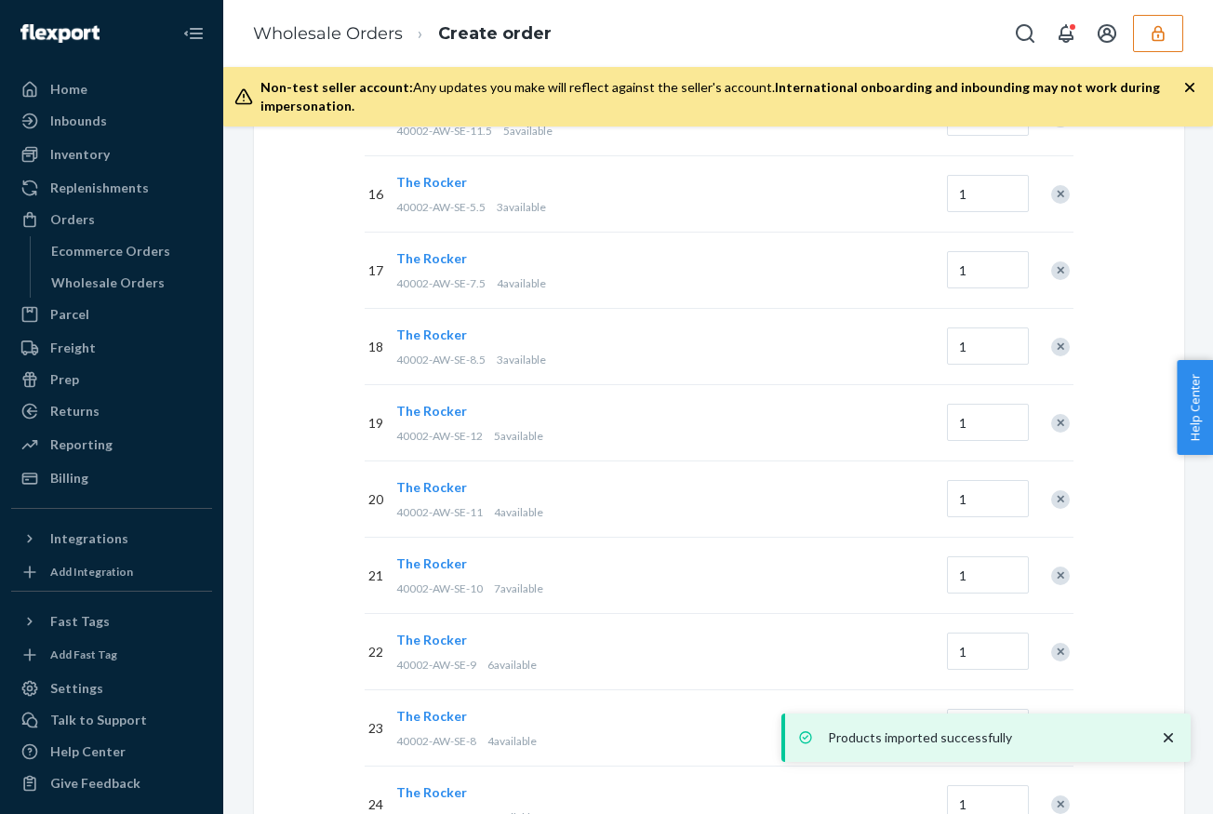
scroll to position [1619, 0]
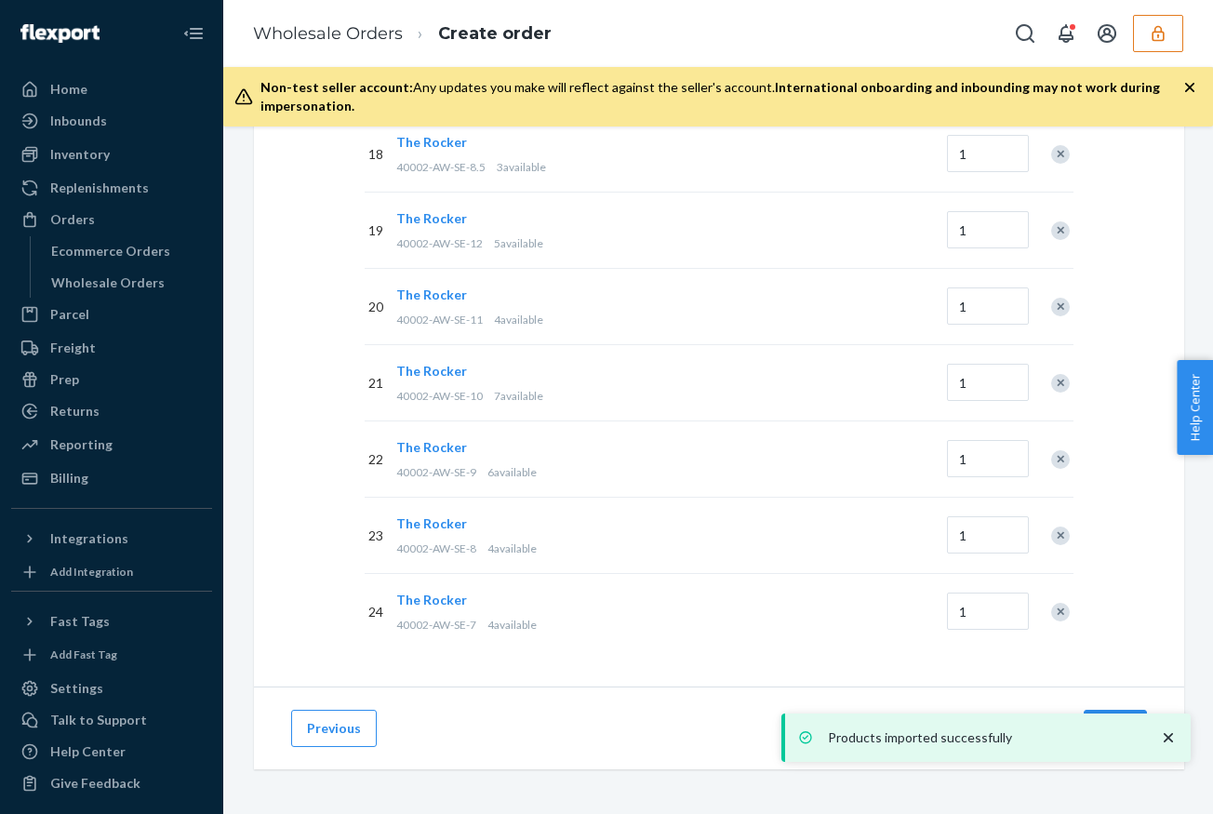
click at [1164, 739] on icon "close toast" at bounding box center [1168, 737] width 19 height 19
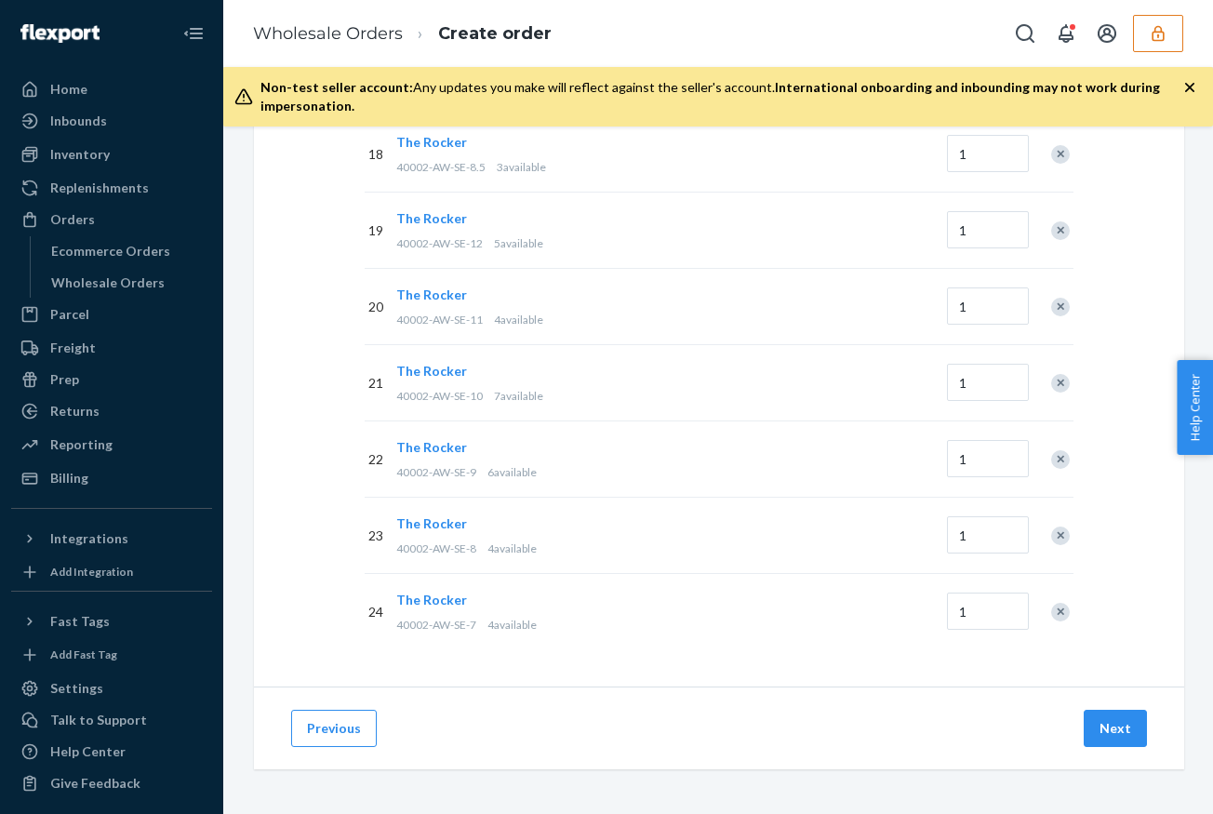
click at [1117, 729] on div "Products imported successfully" at bounding box center [985, 737] width 409 height 48
click at [1117, 729] on button "Next" at bounding box center [1114, 727] width 63 height 37
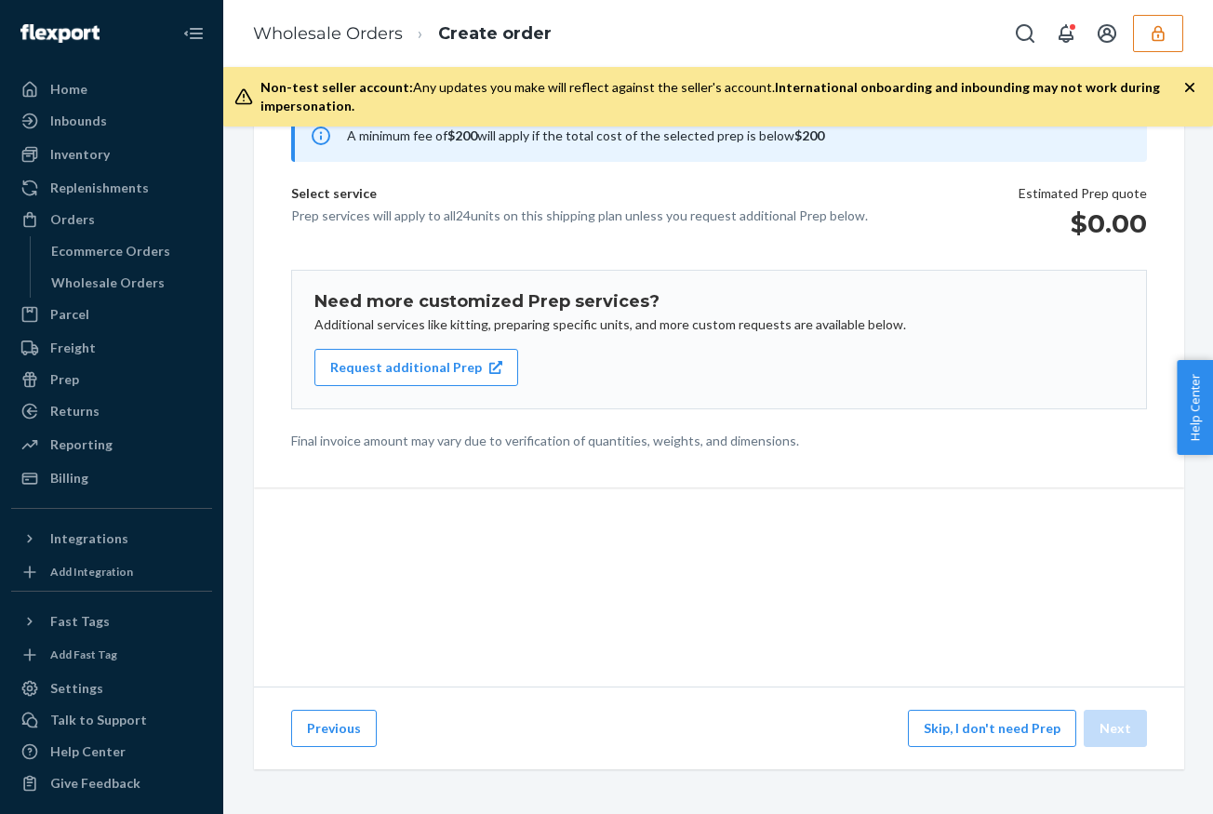
scroll to position [193, 0]
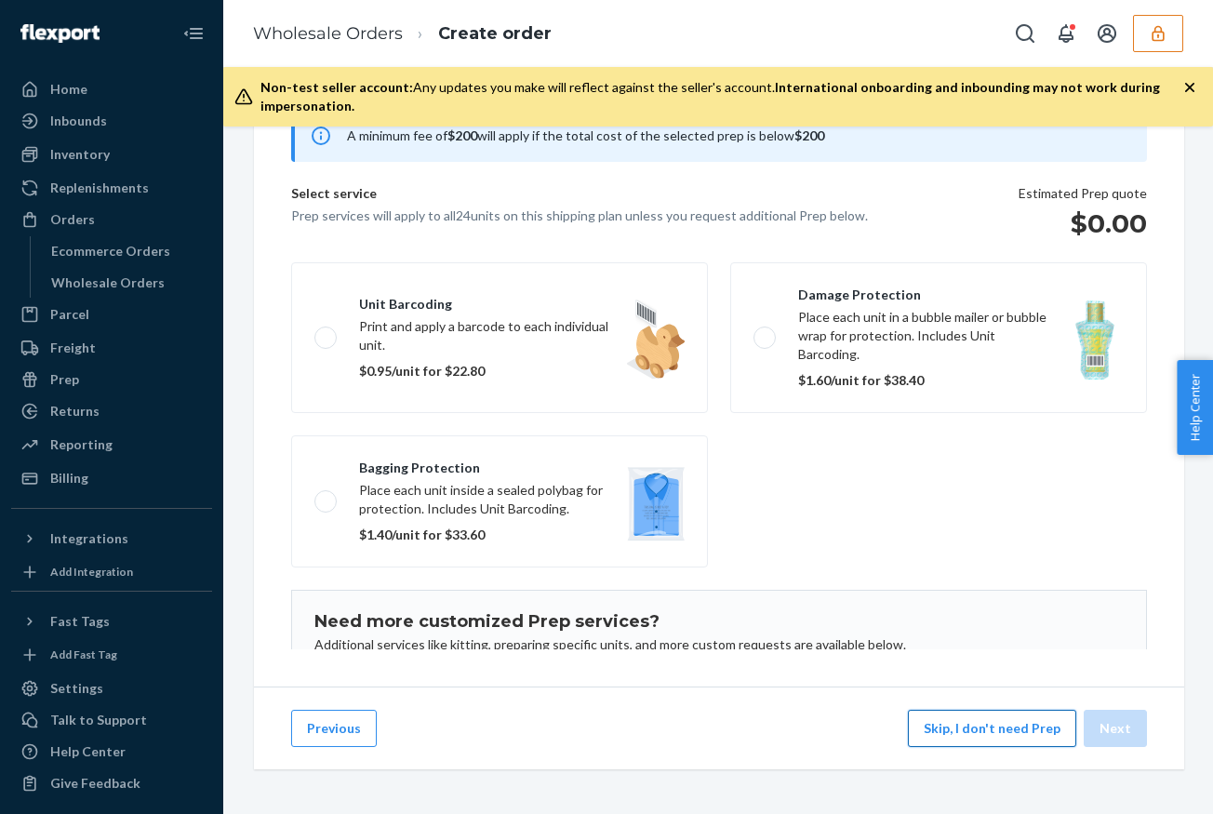
click at [1001, 742] on button "Skip, I don't need Prep" at bounding box center [992, 727] width 168 height 37
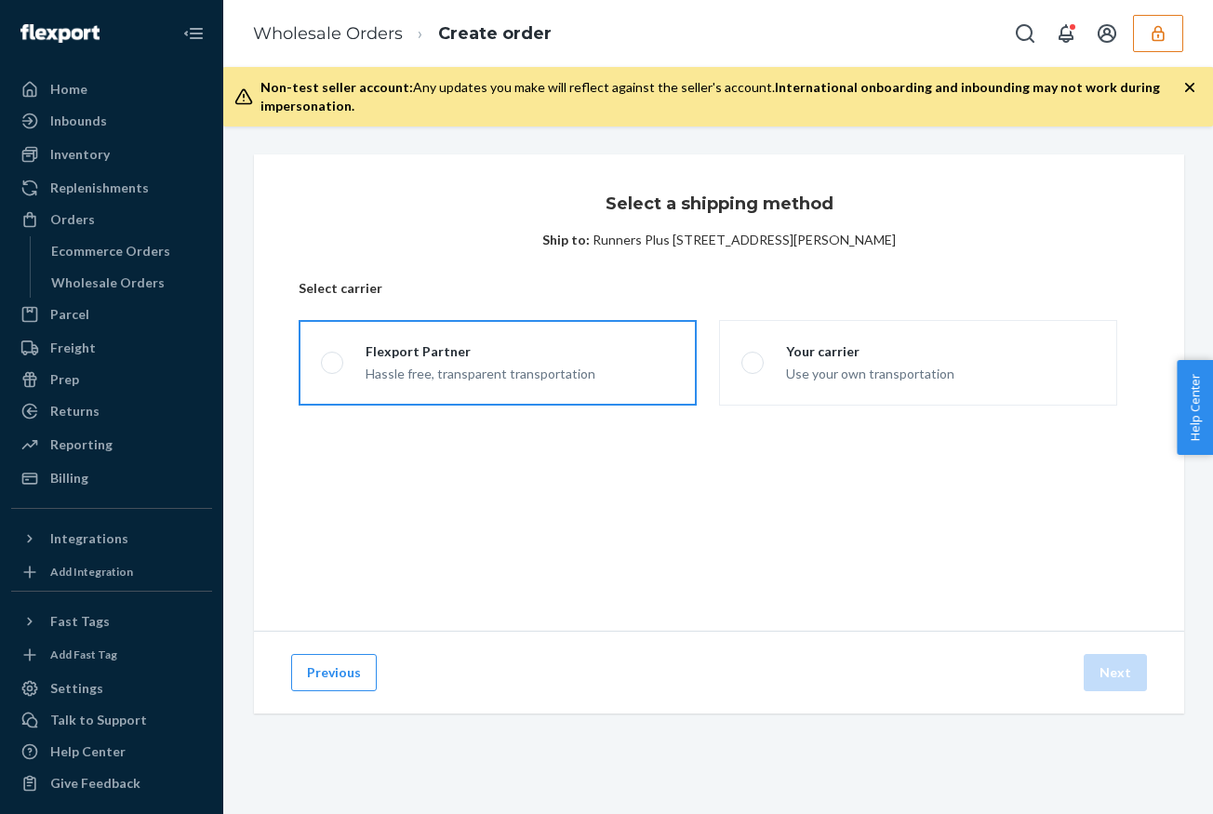
click at [614, 379] on label "Flexport Partner Hassle free, transparent transportation" at bounding box center [497, 363] width 398 height 86
click at [333, 369] on input "Flexport Partner Hassle free, transparent transportation" at bounding box center [327, 363] width 12 height 12
radio input "true"
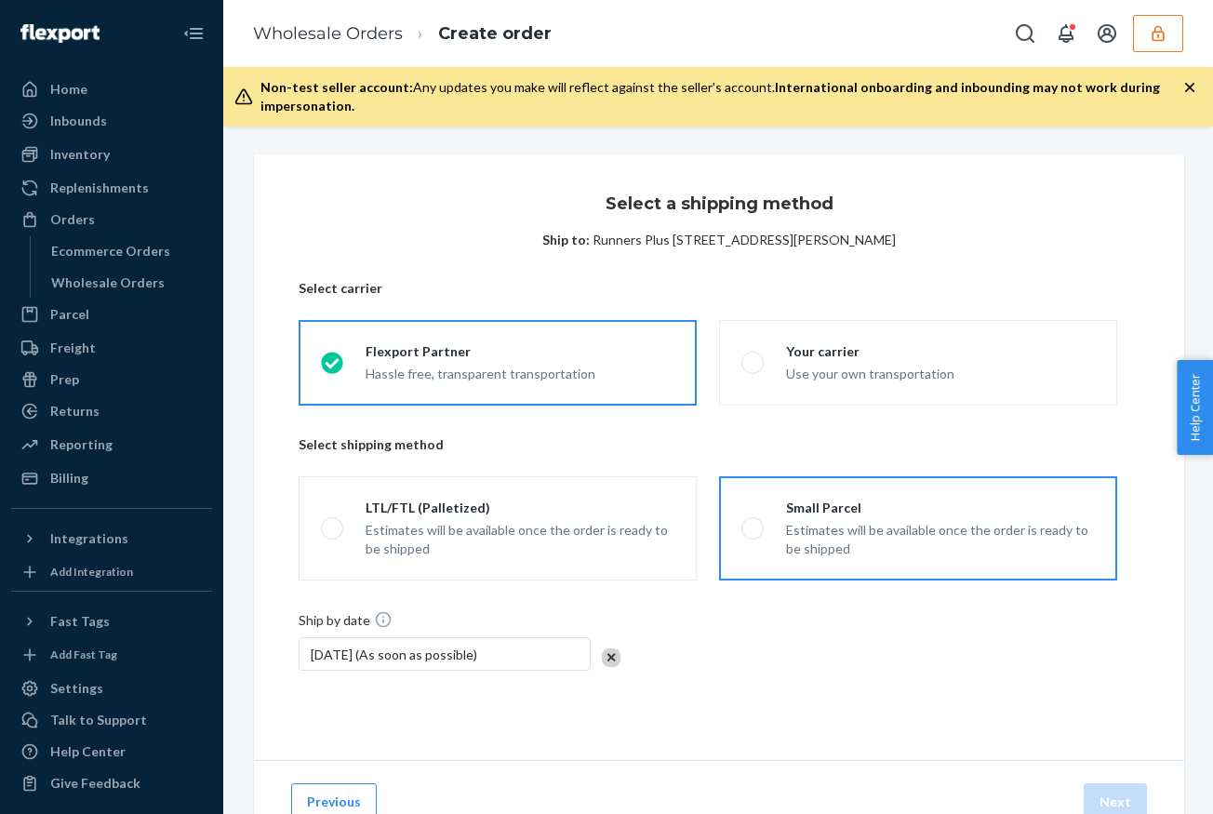
click at [920, 521] on div "Estimates will be available once the order is ready to be shipped" at bounding box center [940, 539] width 309 height 37
click at [753, 523] on input "Small Parcel Estimates will be available once the order is ready to be shipped" at bounding box center [747, 529] width 12 height 12
radio input "true"
click at [1110, 795] on button "Next" at bounding box center [1114, 801] width 63 height 37
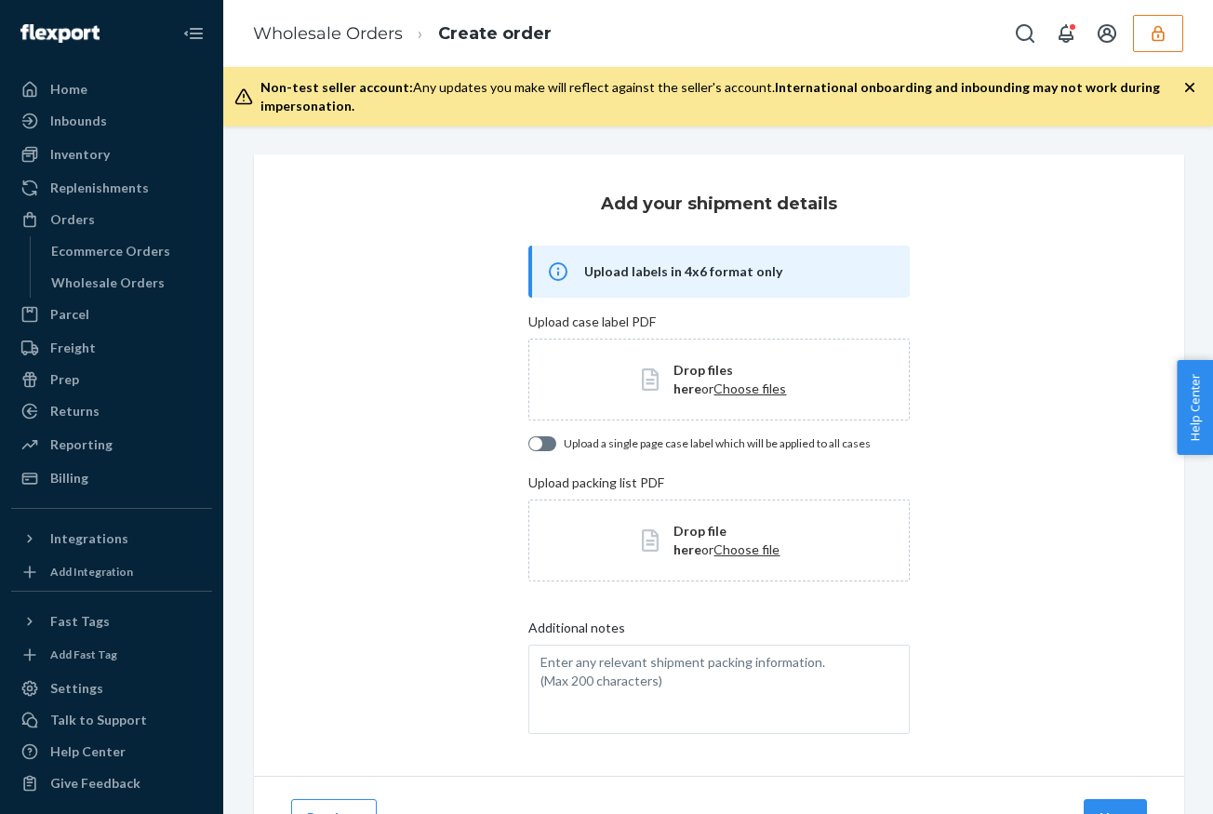
scroll to position [89, 0]
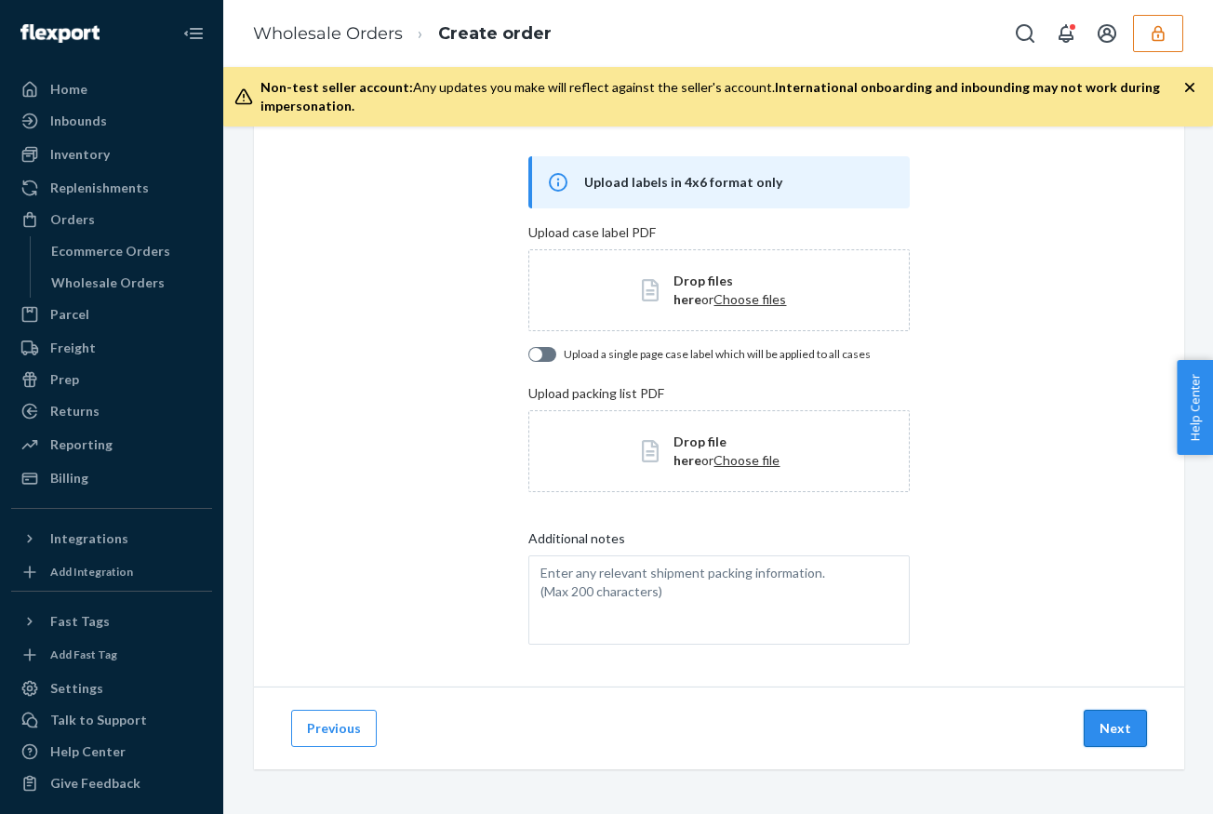
click at [1106, 730] on button "Next" at bounding box center [1114, 727] width 63 height 37
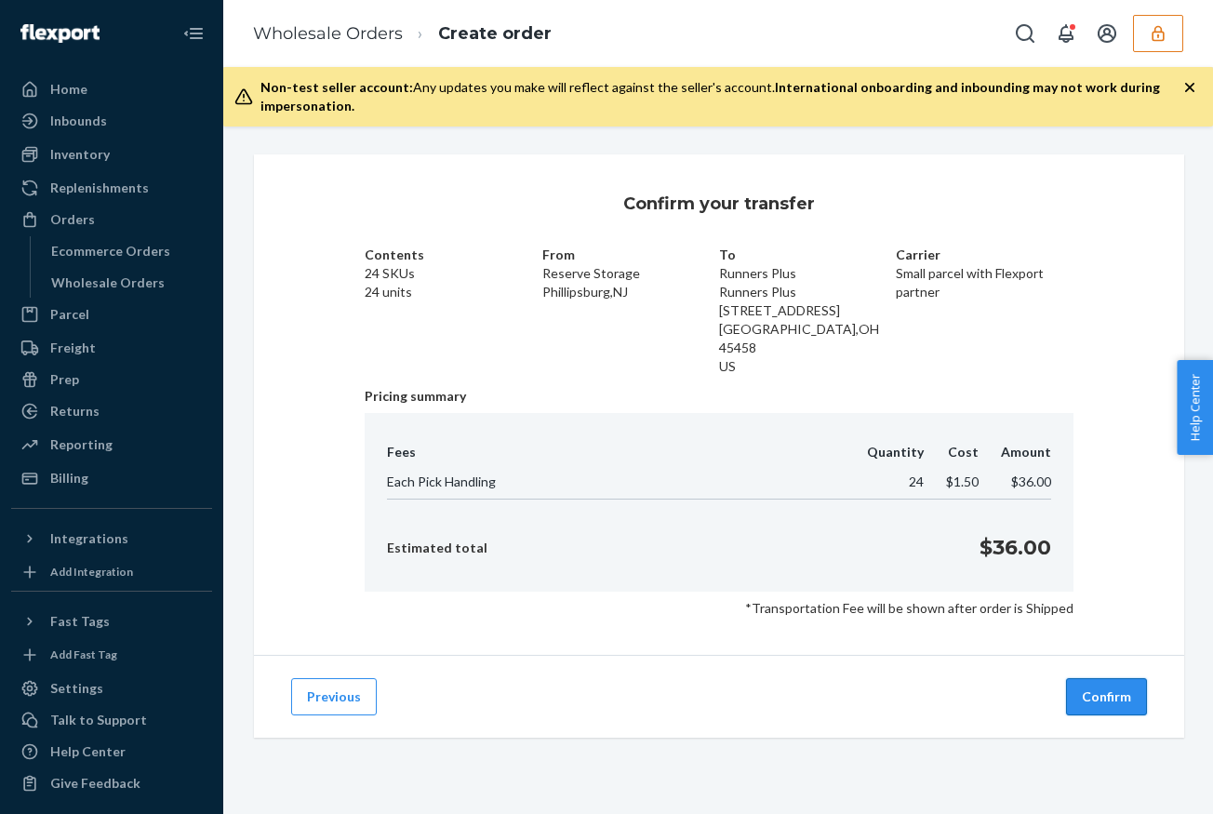
click at [1120, 678] on button "Confirm" at bounding box center [1106, 696] width 81 height 37
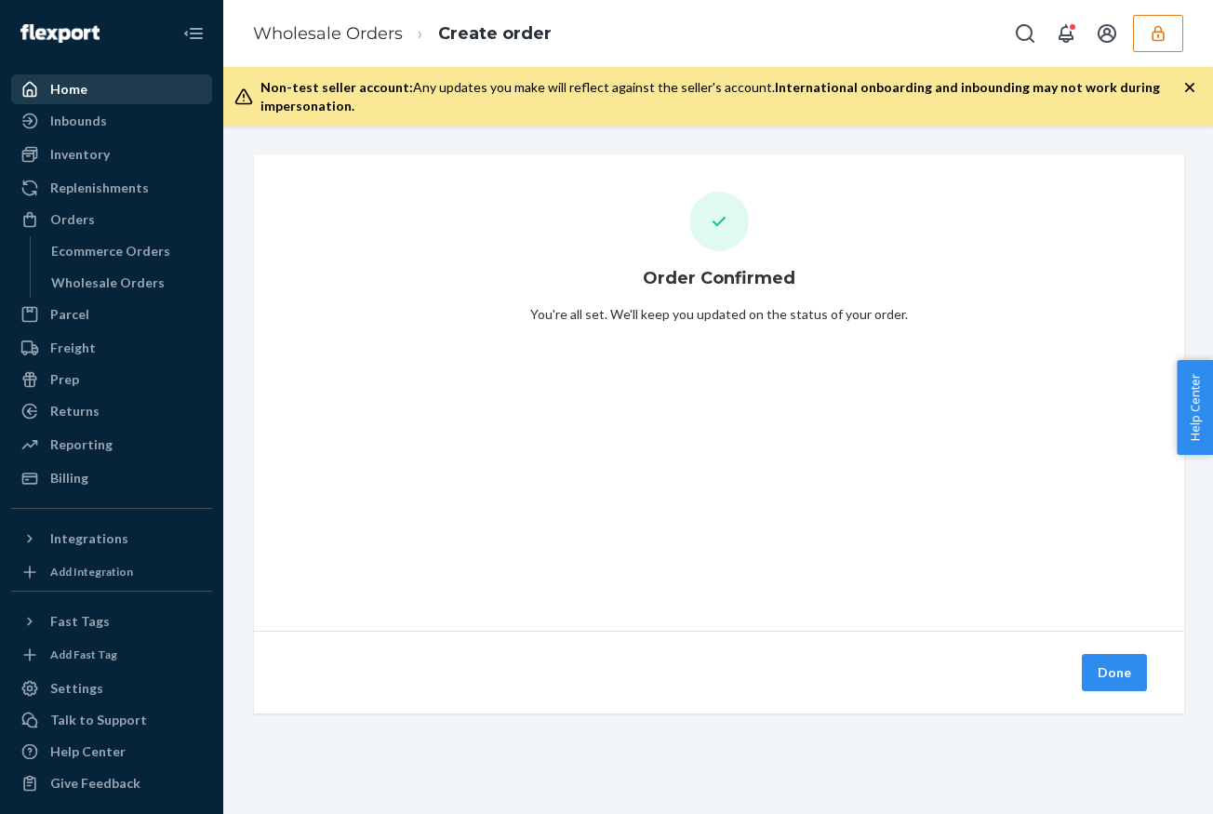
click at [118, 95] on div "Home" at bounding box center [111, 89] width 197 height 26
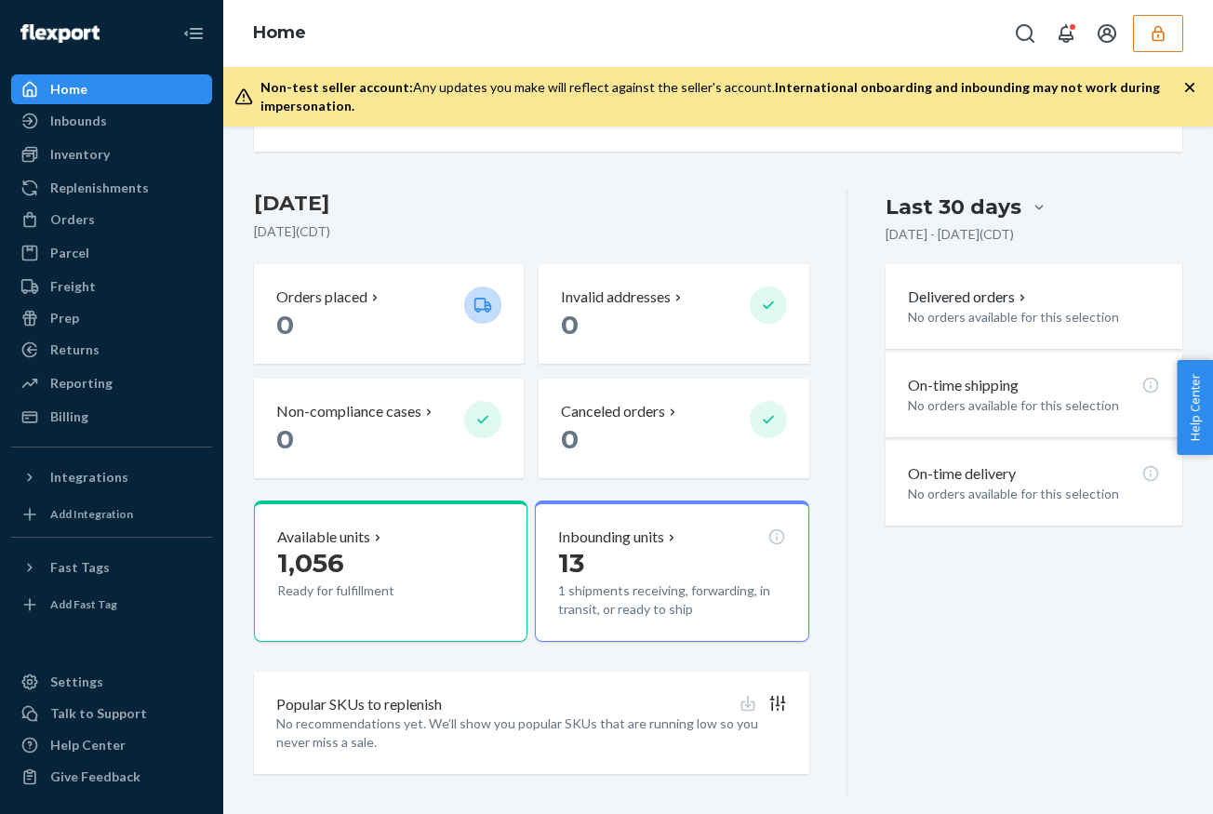
scroll to position [372, 0]
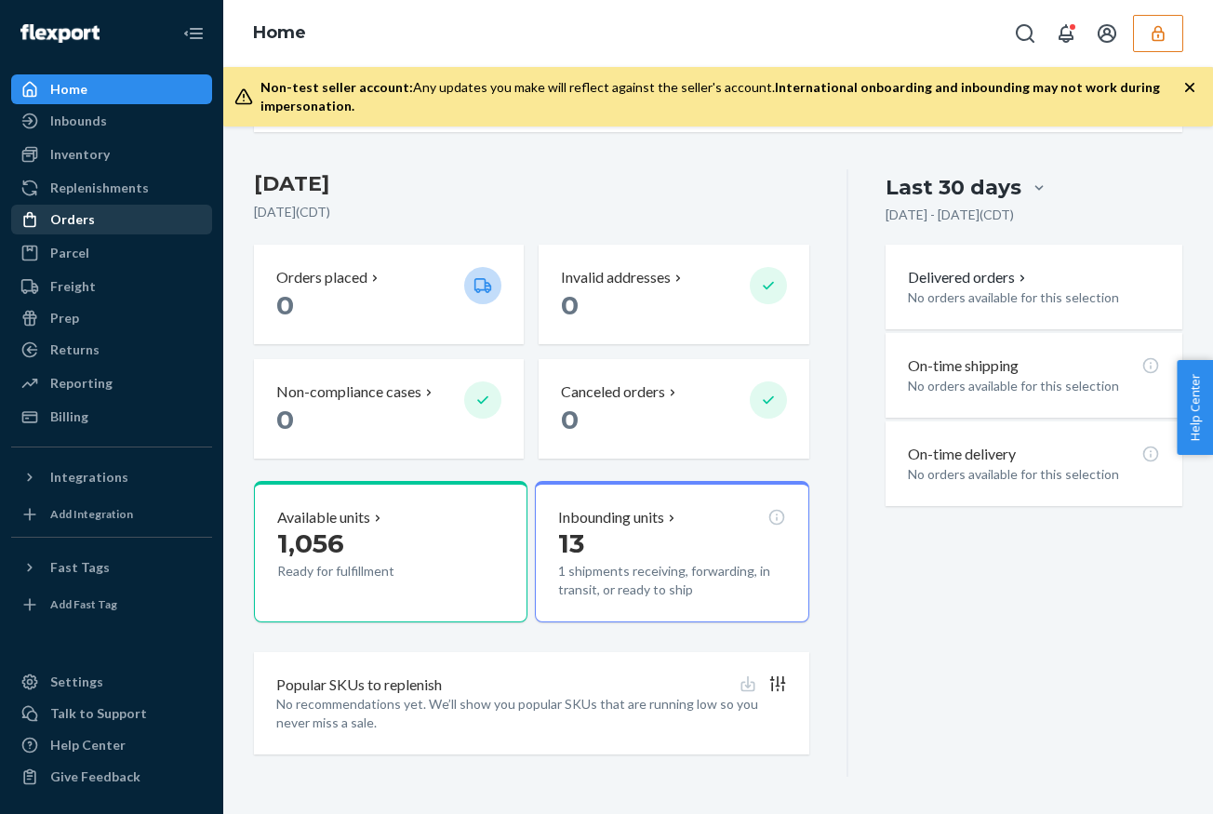
click at [108, 218] on div "Orders" at bounding box center [111, 219] width 197 height 26
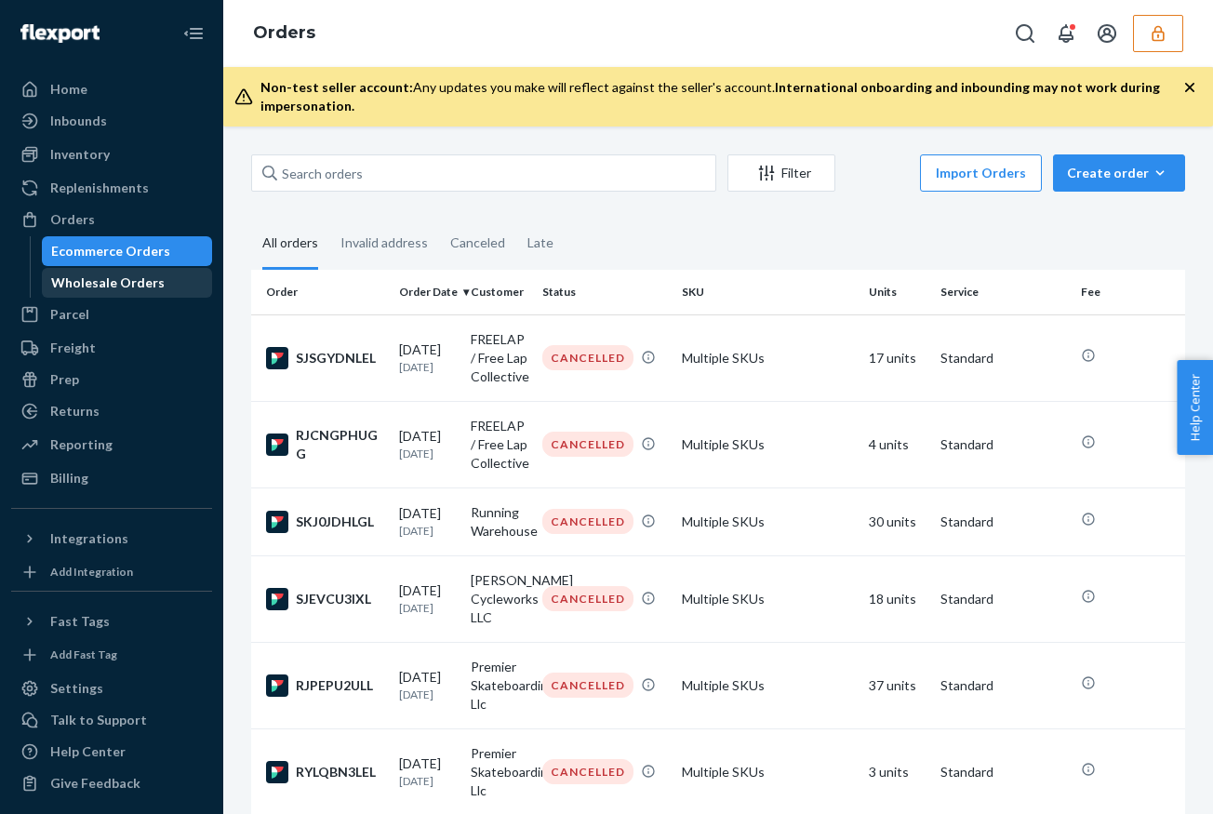
click at [113, 287] on div "Wholesale Orders" at bounding box center [107, 282] width 113 height 19
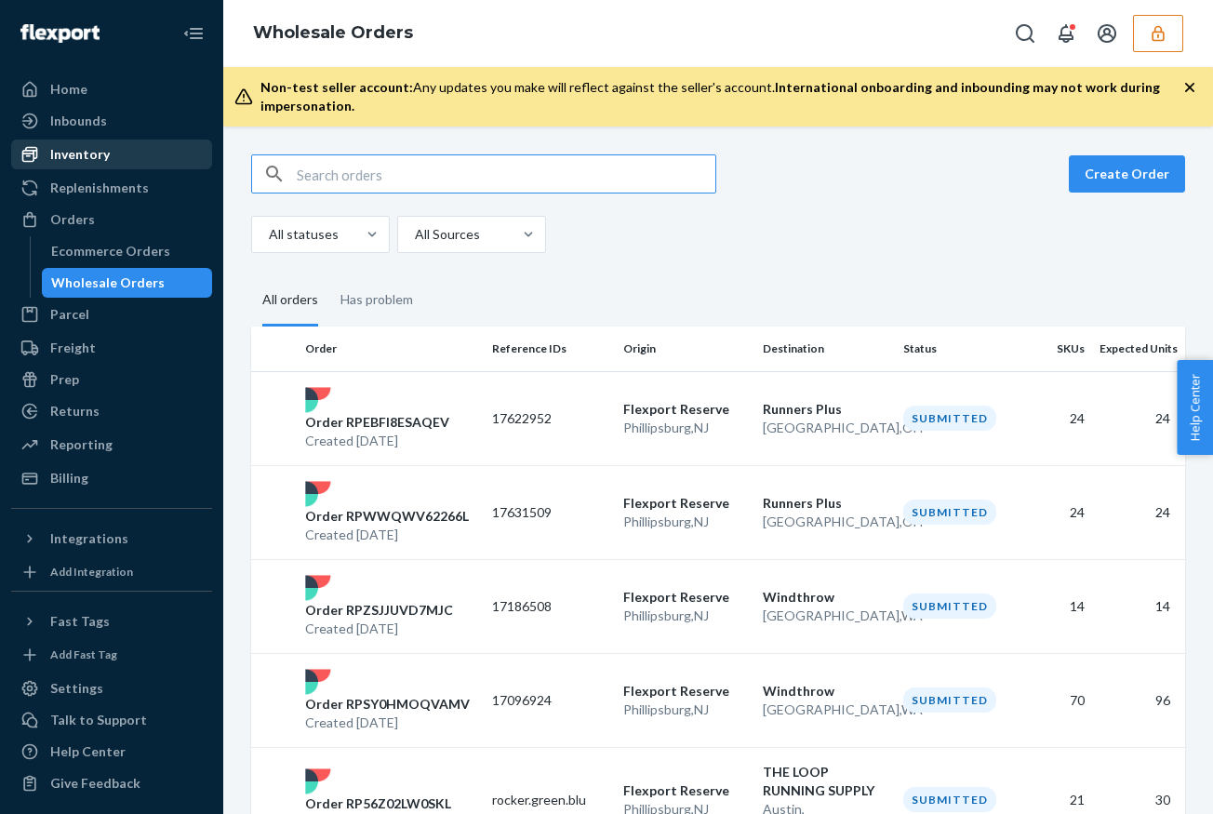
click at [103, 148] on div "Inventory" at bounding box center [80, 154] width 60 height 19
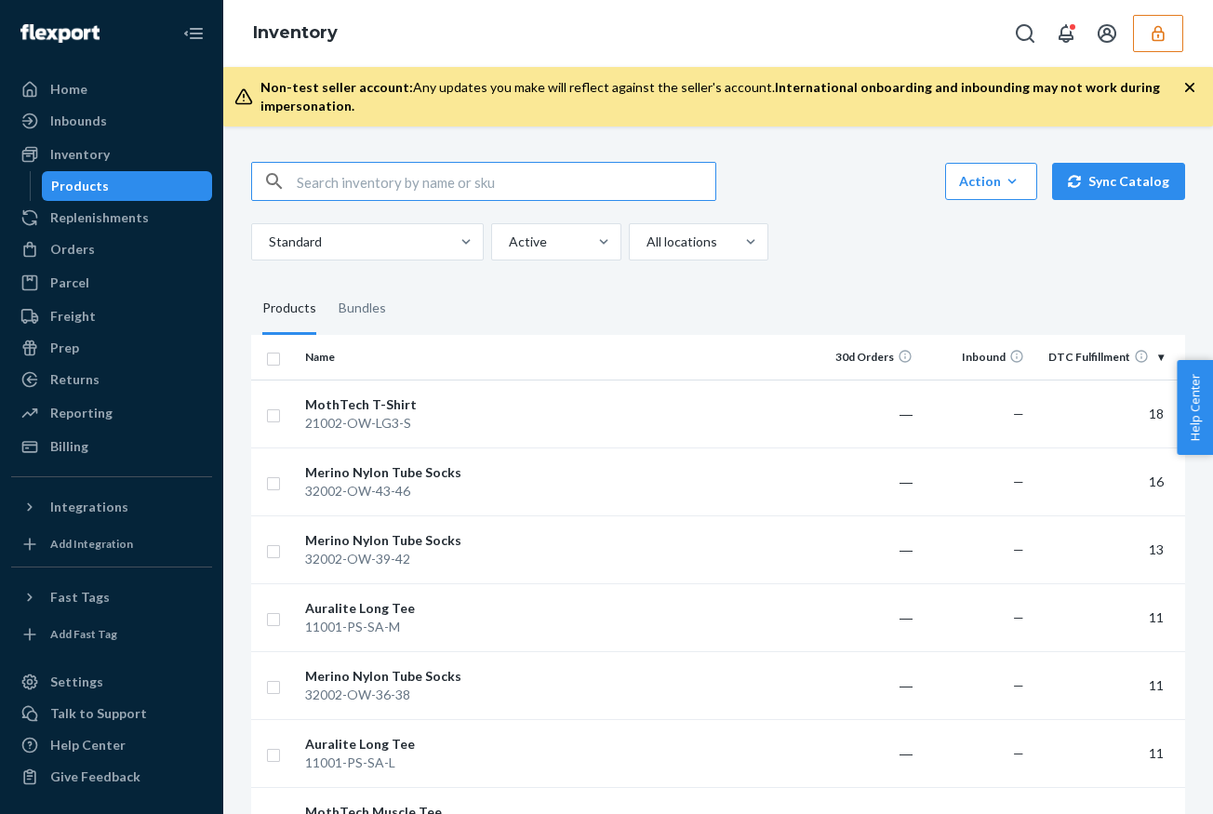
click at [447, 188] on input "text" at bounding box center [506, 181] width 418 height 37
type input "rocker"
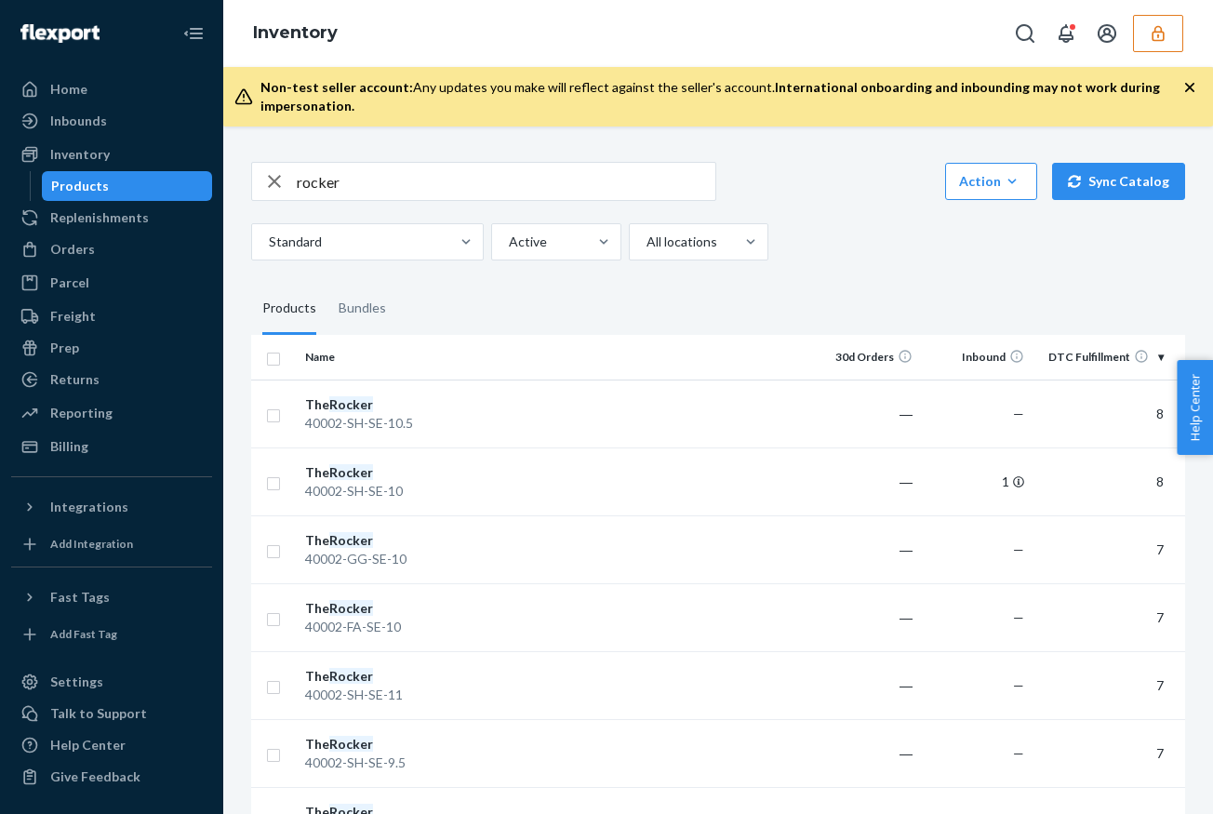
click at [275, 177] on icon "button" at bounding box center [274, 181] width 22 height 37
click at [76, 77] on div "Home" at bounding box center [111, 89] width 197 height 26
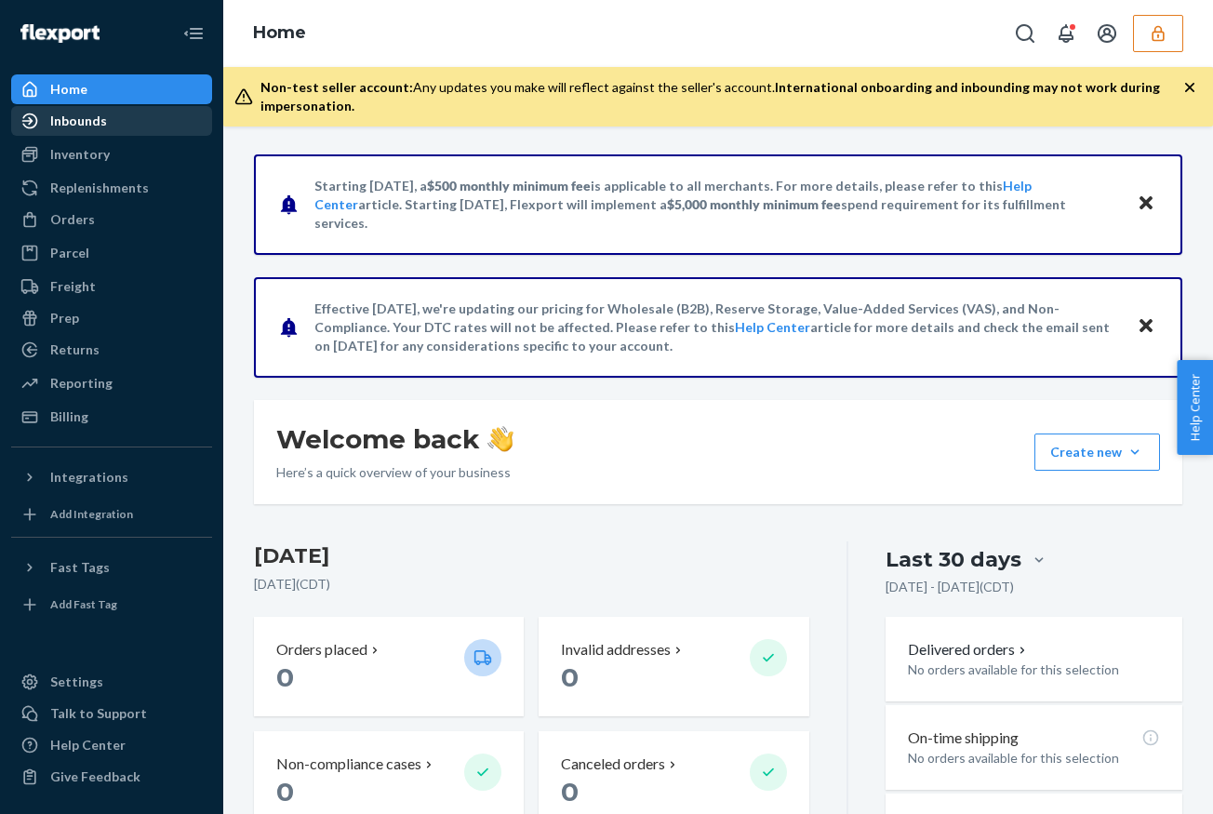
click at [100, 132] on div "Inbounds" at bounding box center [111, 121] width 197 height 26
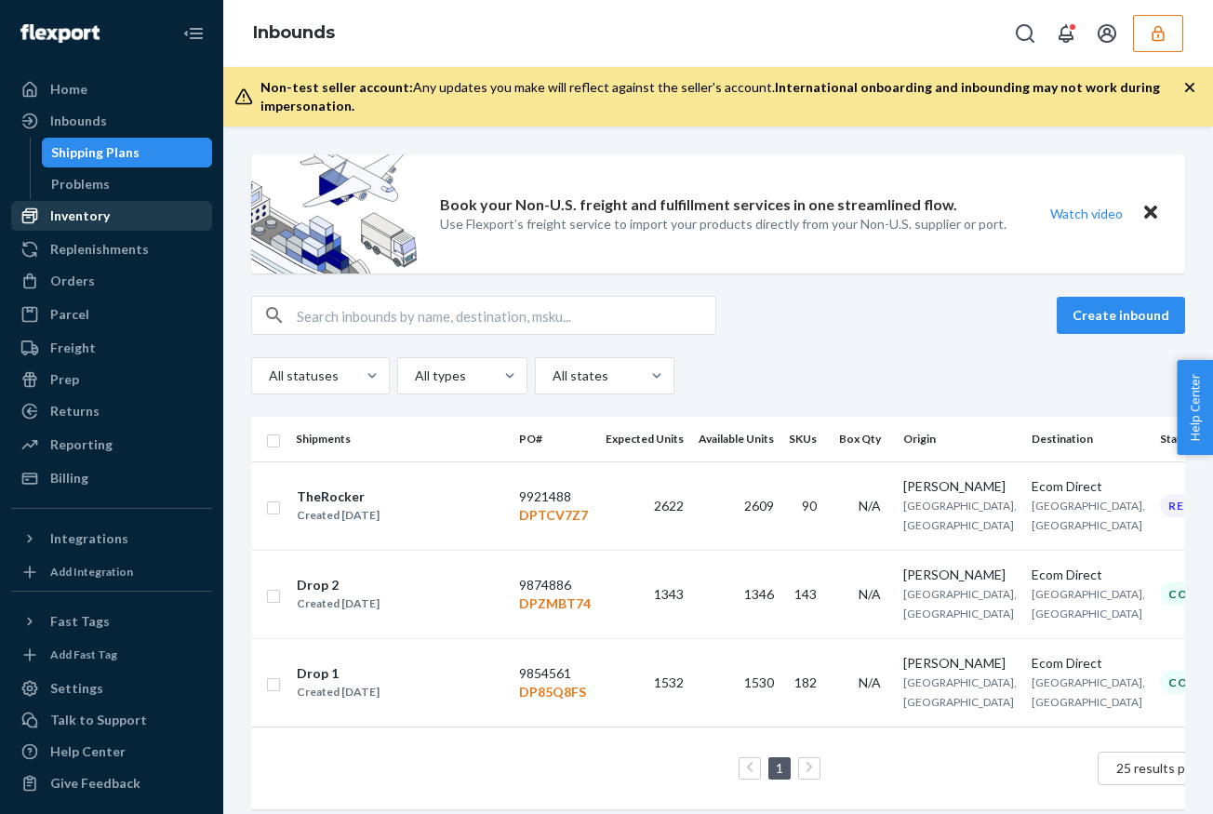
click at [102, 215] on div "Inventory" at bounding box center [80, 215] width 60 height 19
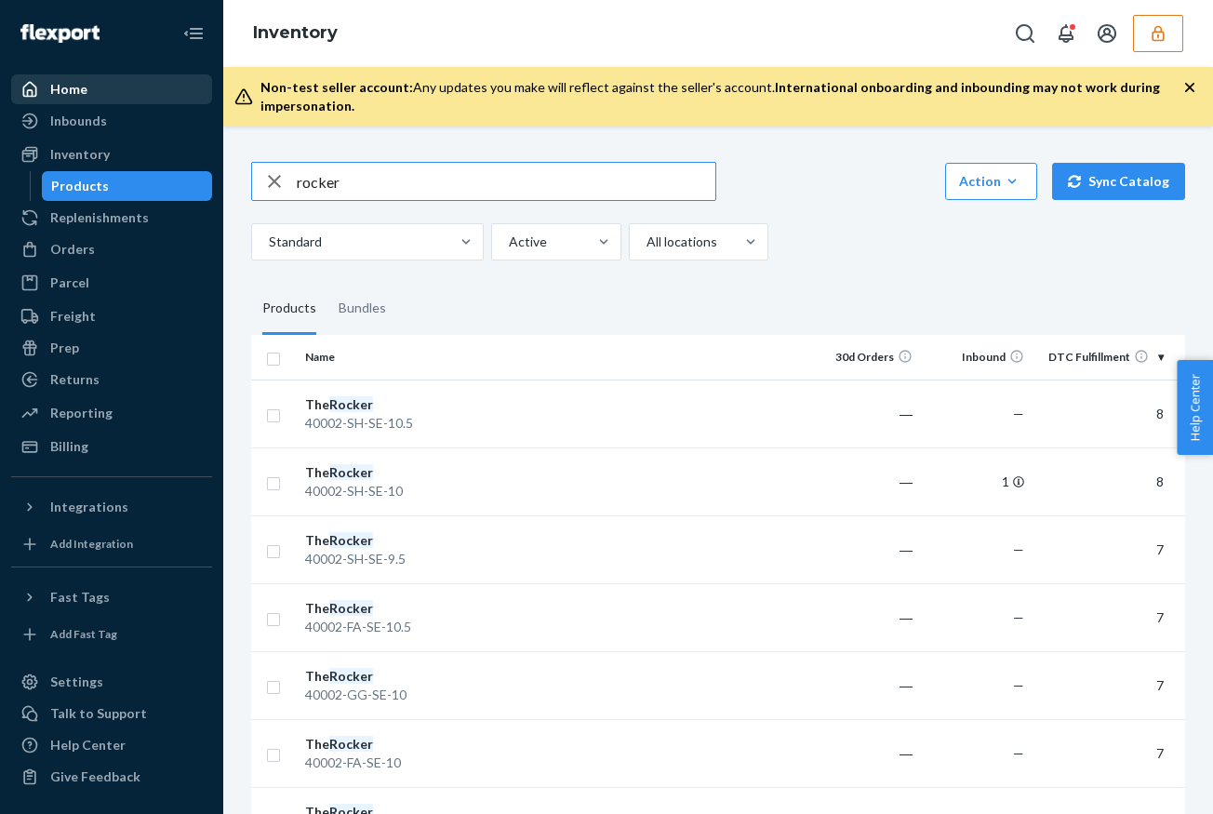
click at [111, 90] on div "Home" at bounding box center [111, 89] width 197 height 26
